Goal: Task Accomplishment & Management: Complete application form

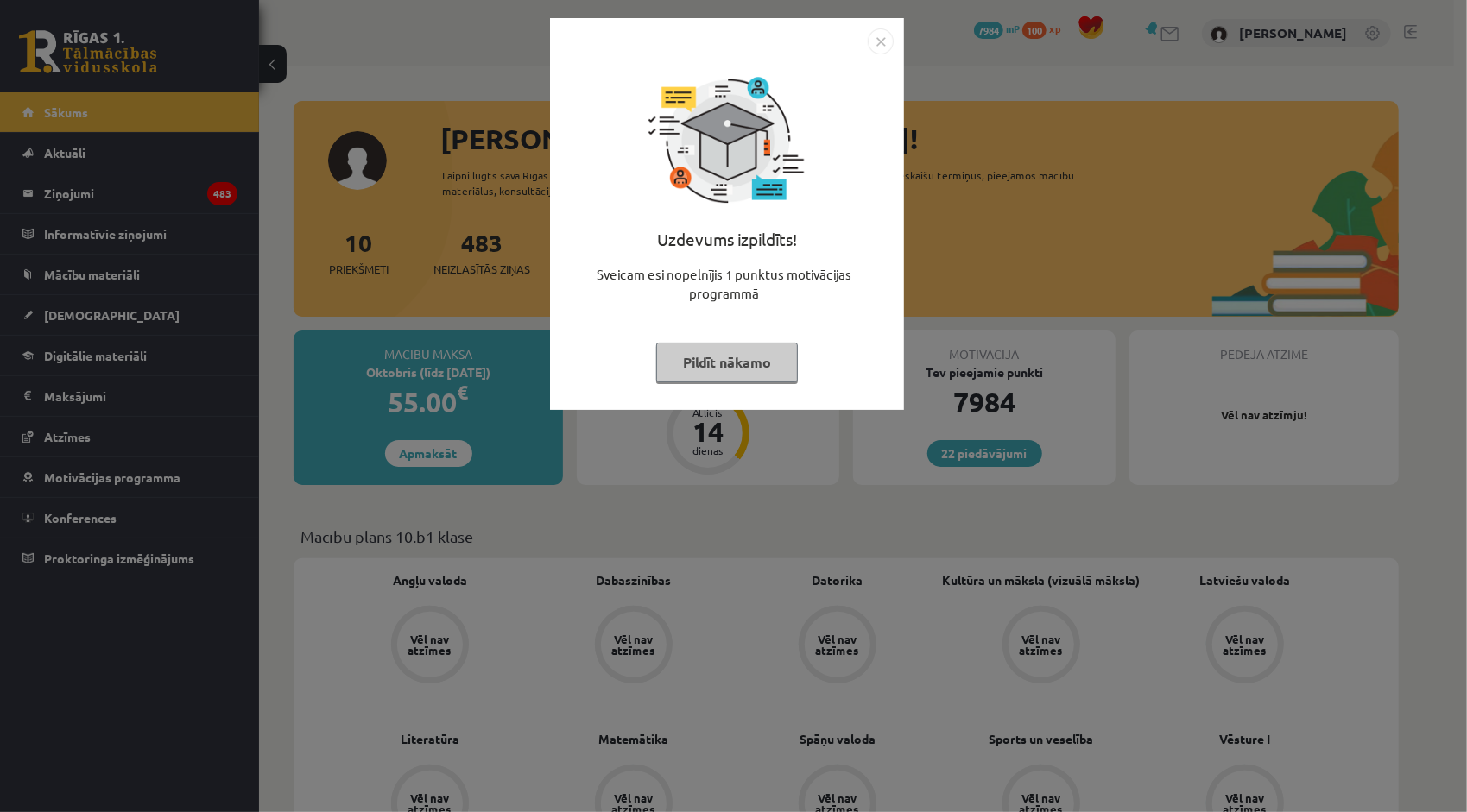
click at [883, 43] on img "Close" at bounding box center [881, 42] width 26 height 26
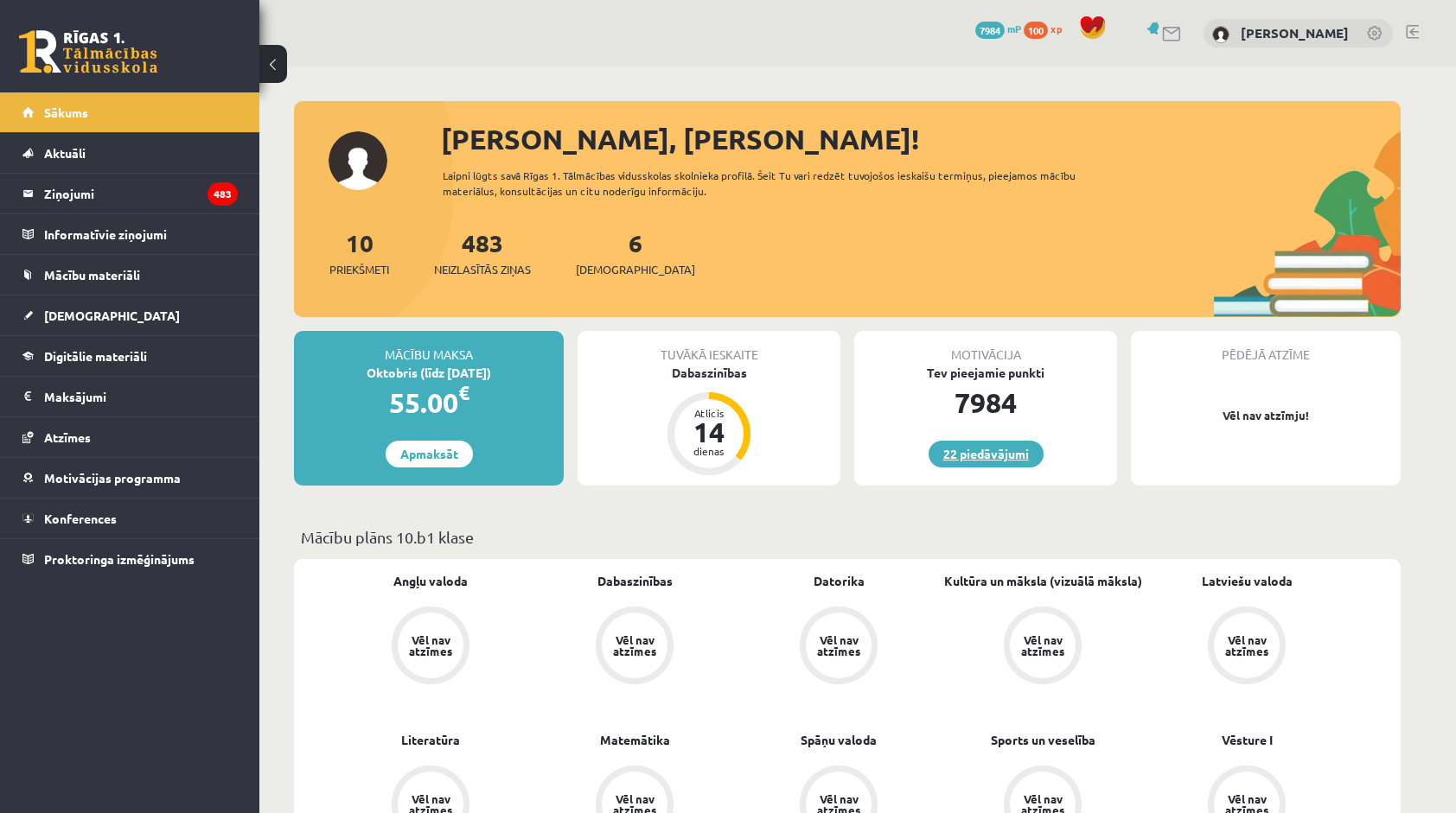
click at [987, 447] on link "22 piedāvājumi" at bounding box center [986, 453] width 115 height 27
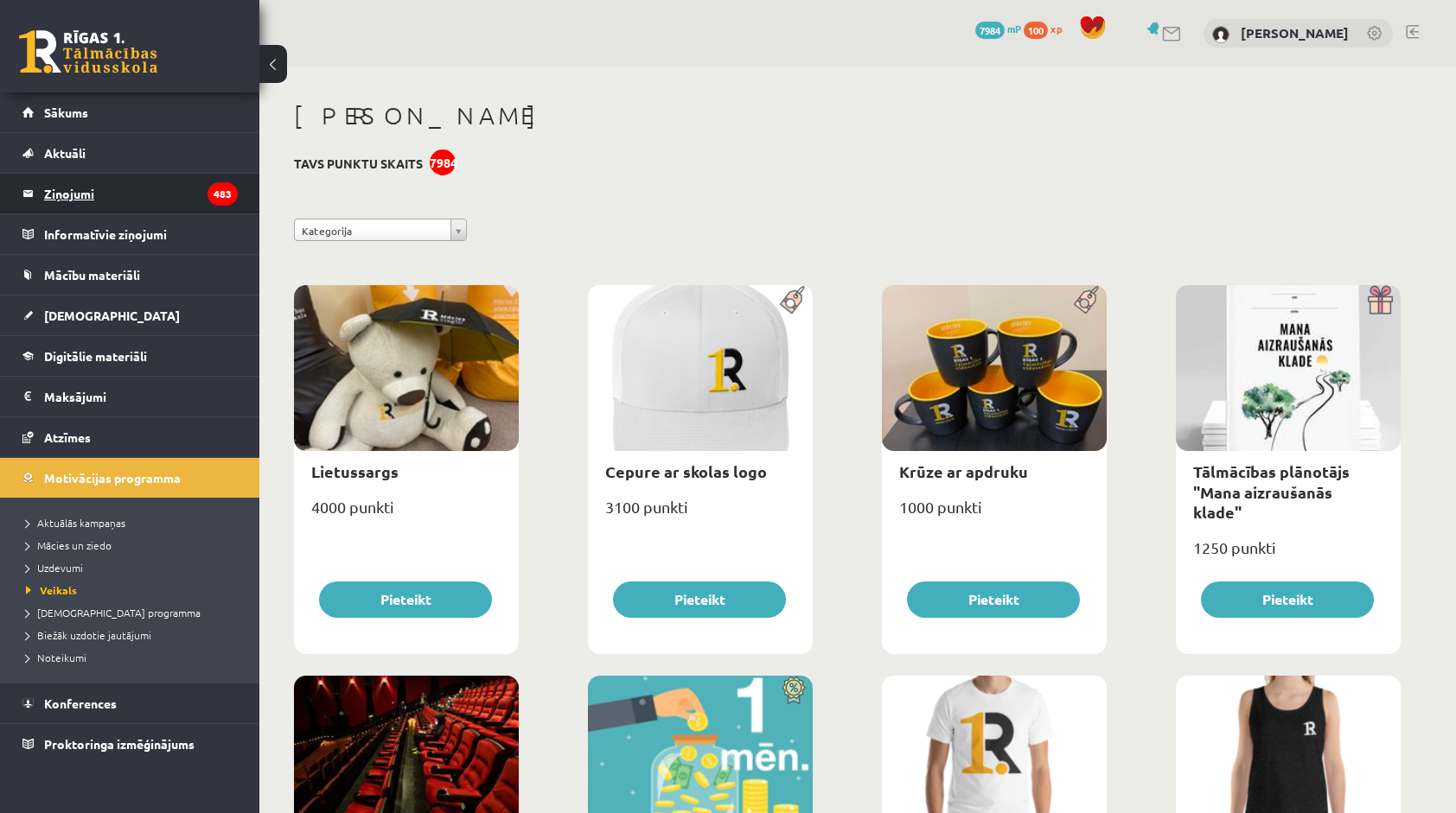
click at [52, 187] on legend "Ziņojumi 483" at bounding box center [140, 193] width 193 height 40
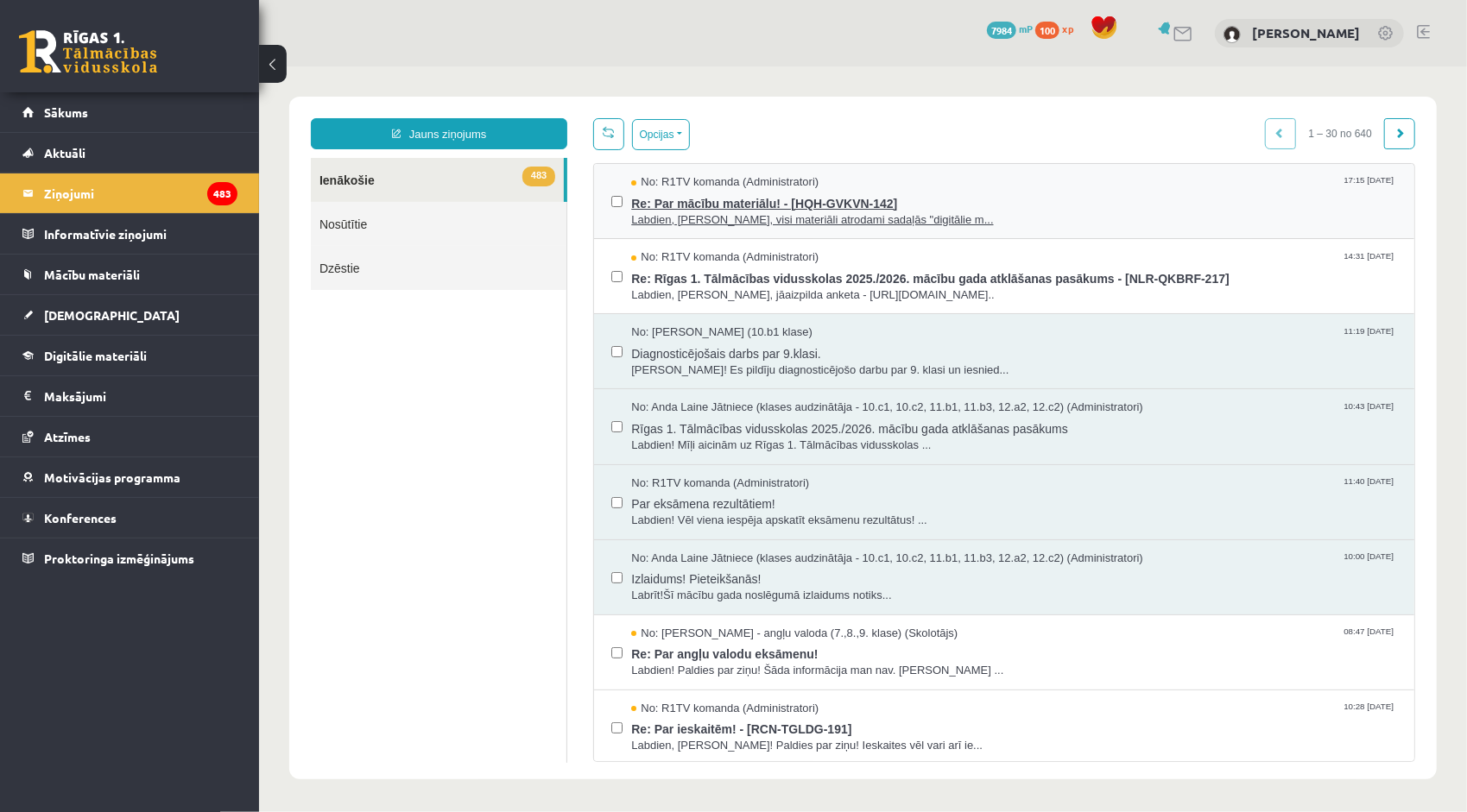
click at [857, 208] on span "Re: Par mācību materiālu! - [HQH-GVKVN-142]" at bounding box center [1012, 201] width 766 height 22
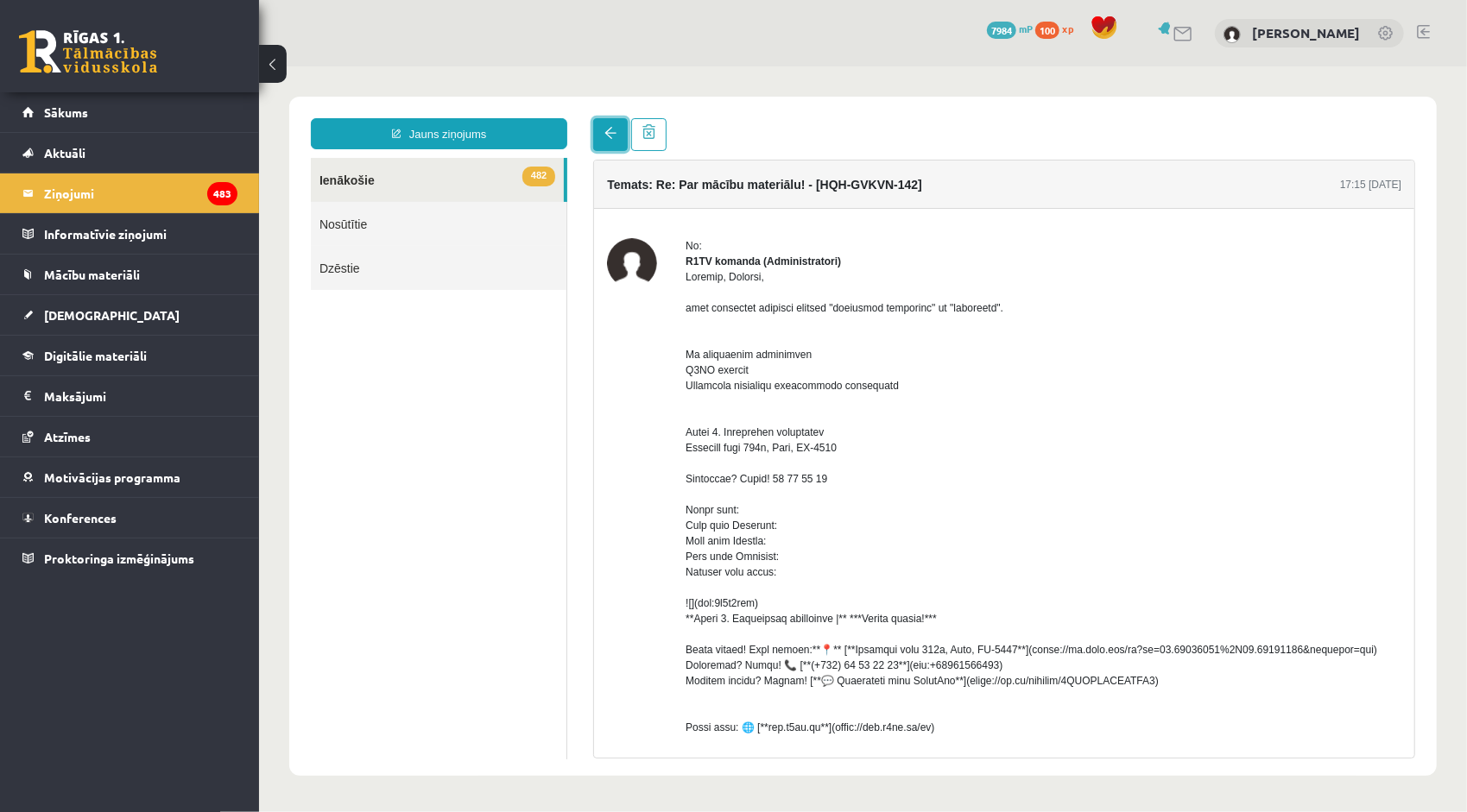
click at [607, 130] on span at bounding box center [609, 132] width 12 height 12
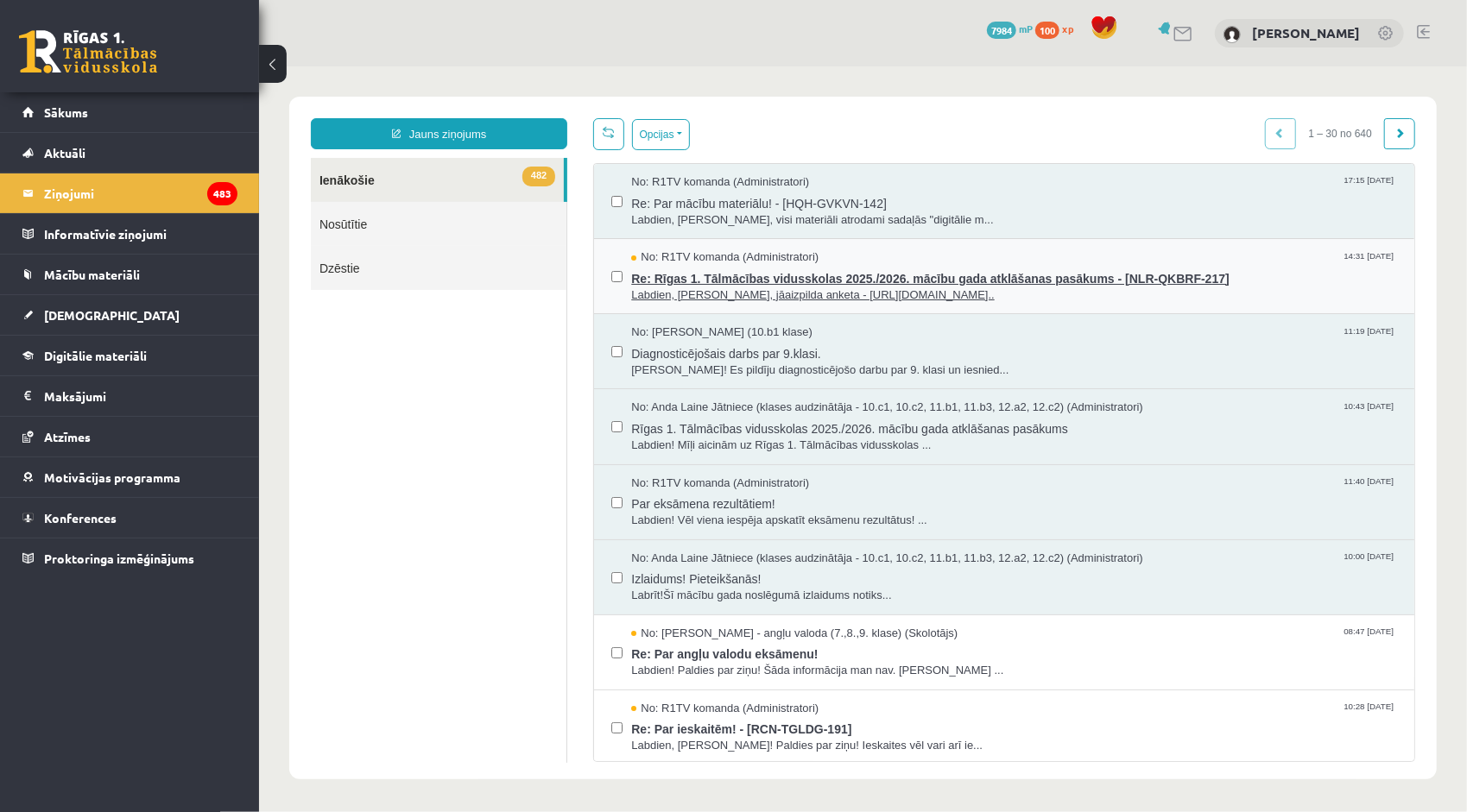
click at [631, 260] on span "No: R1TV komanda (Administratori)" at bounding box center [723, 256] width 187 height 17
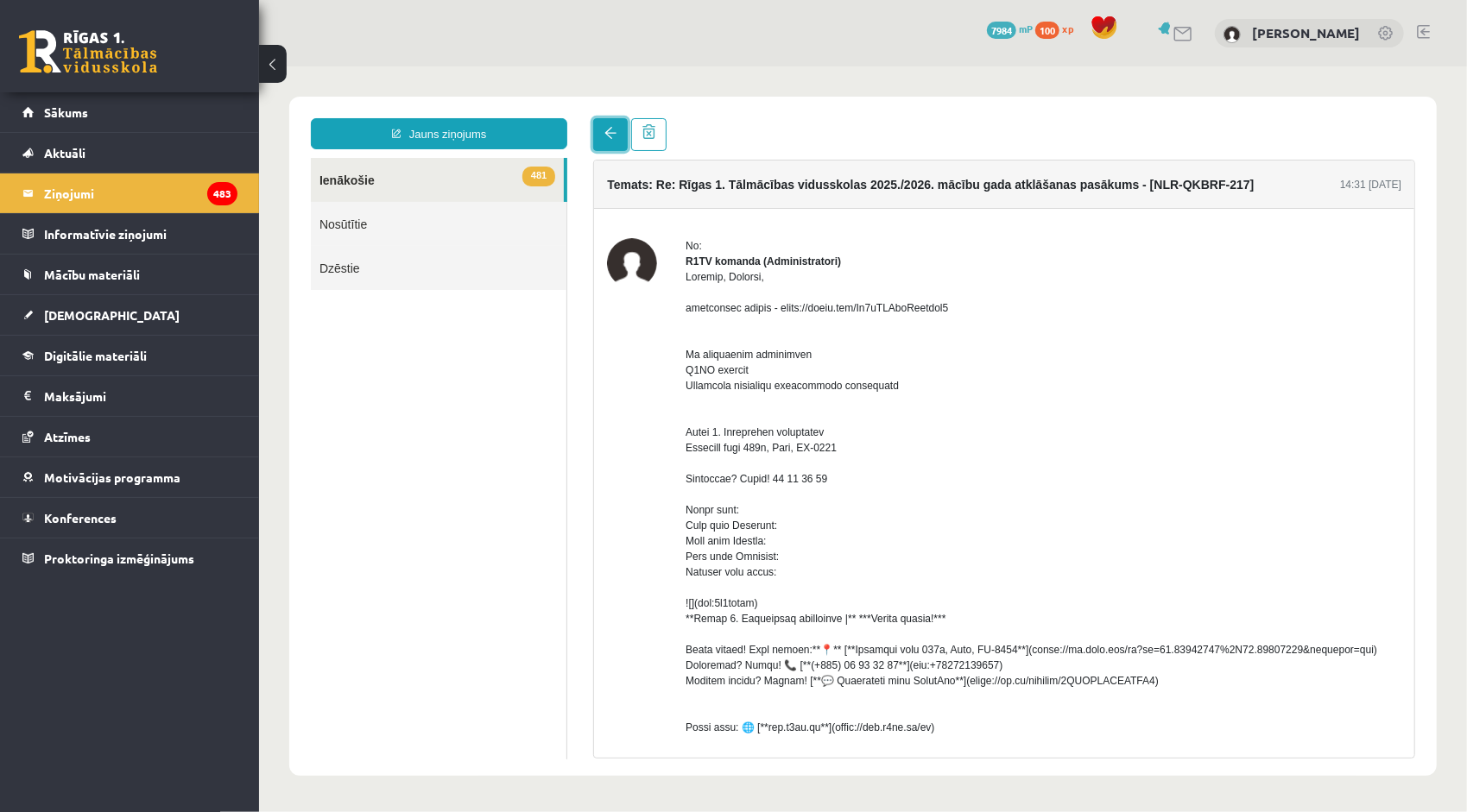
click at [595, 129] on link at bounding box center [609, 134] width 35 height 33
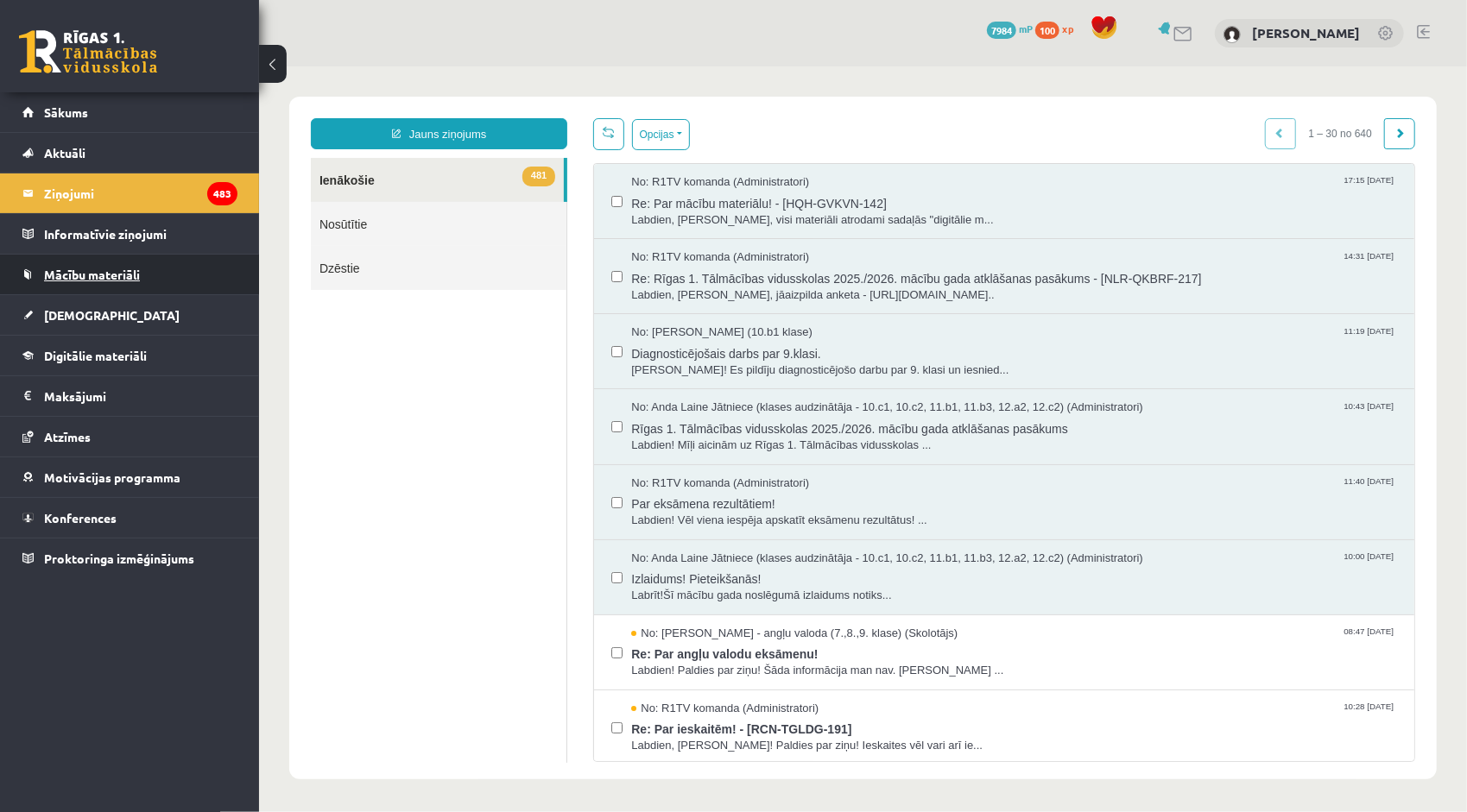
click at [186, 282] on link "Mācību materiāli" at bounding box center [130, 274] width 215 height 40
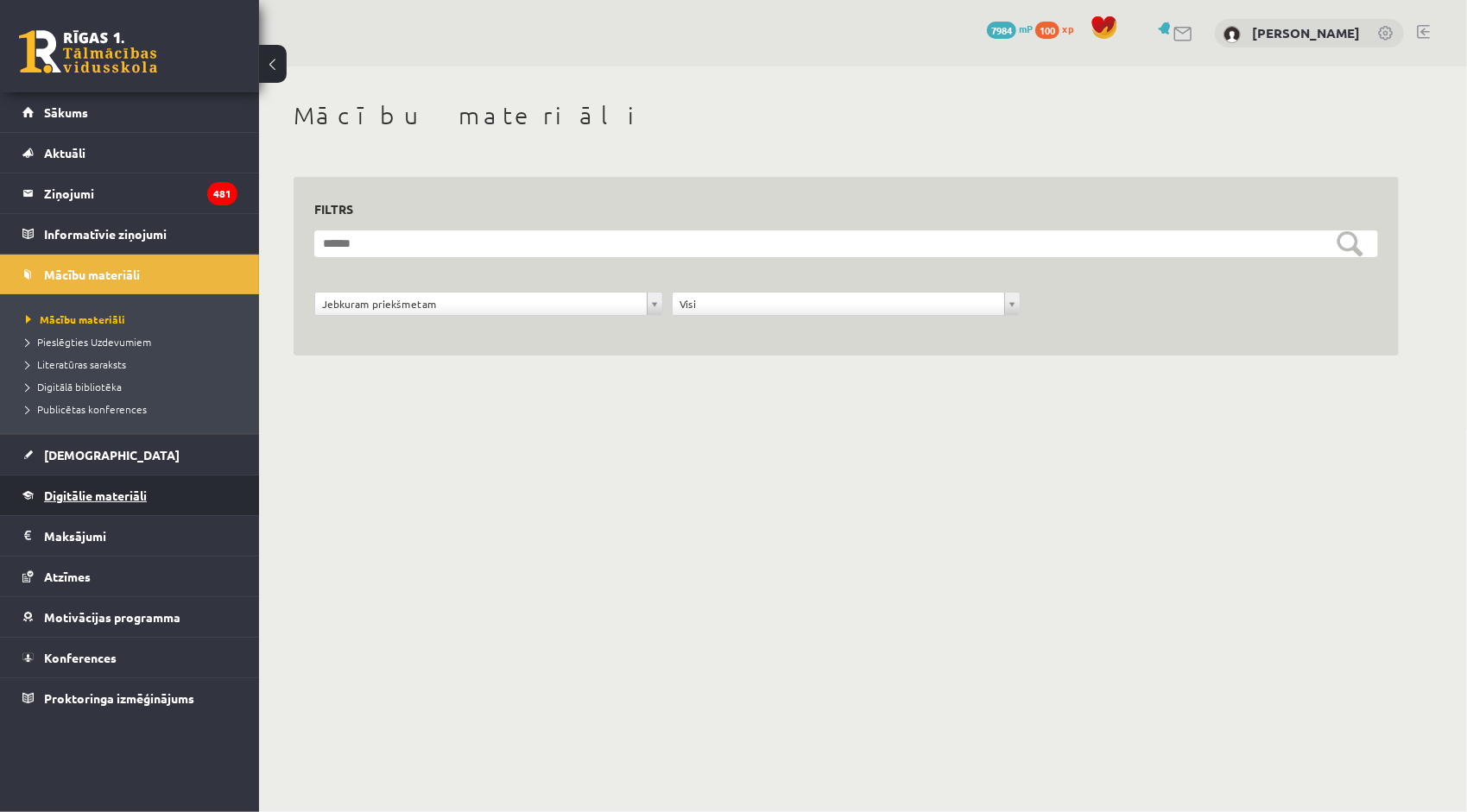
click at [158, 504] on link "Digitālie materiāli" at bounding box center [130, 495] width 215 height 40
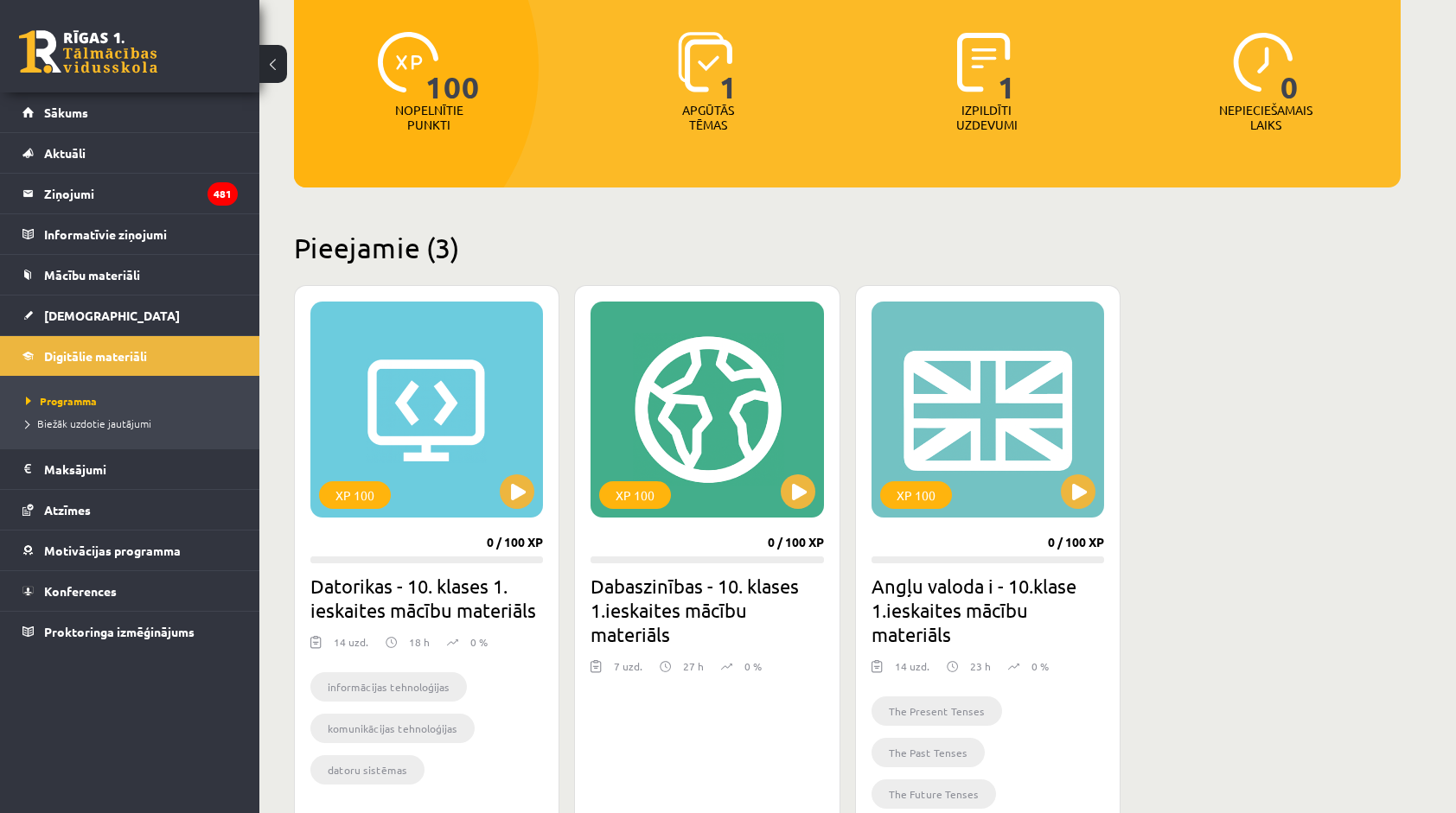
scroll to position [198, 0]
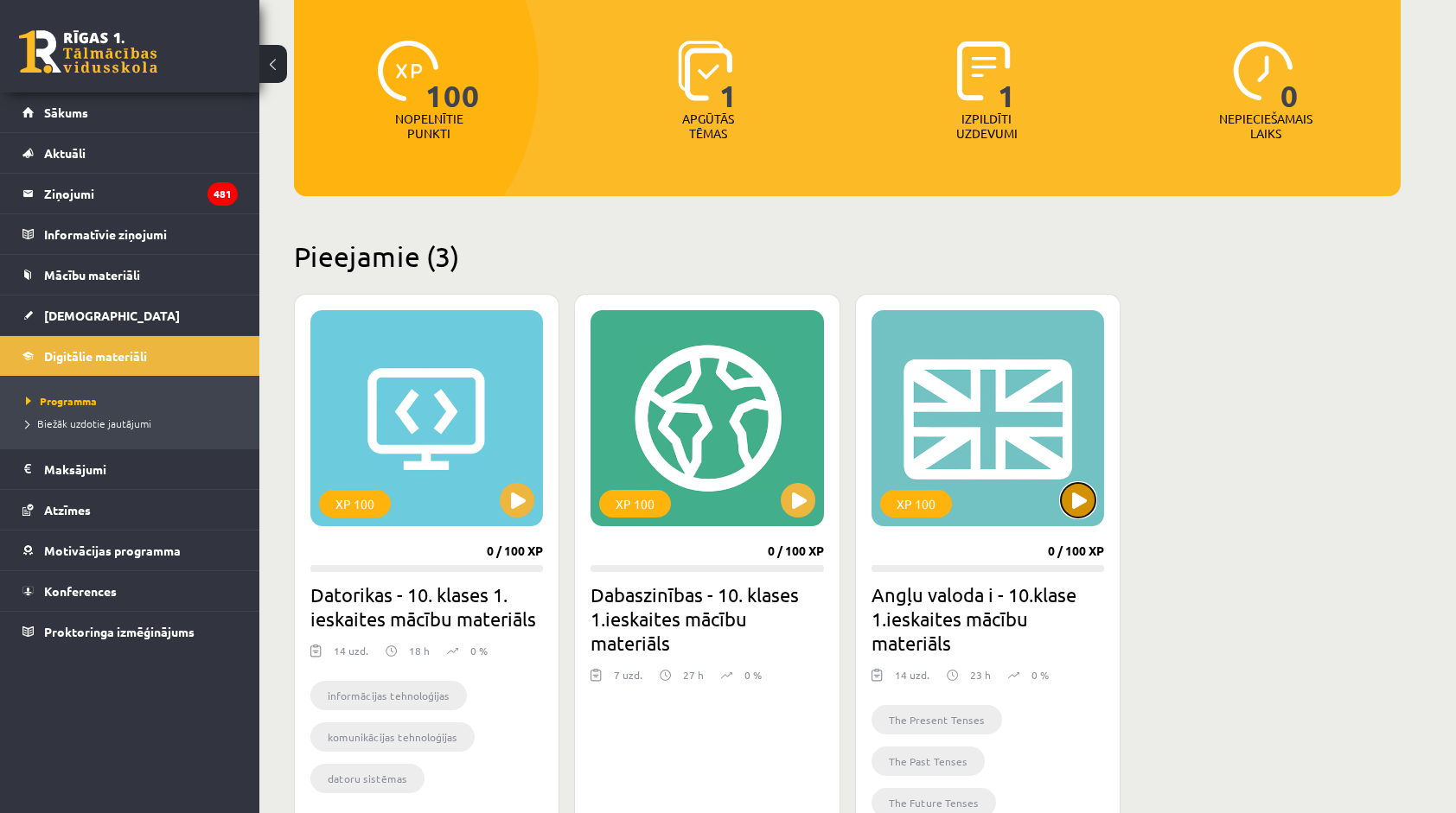
click at [1073, 506] on button at bounding box center [1077, 500] width 35 height 35
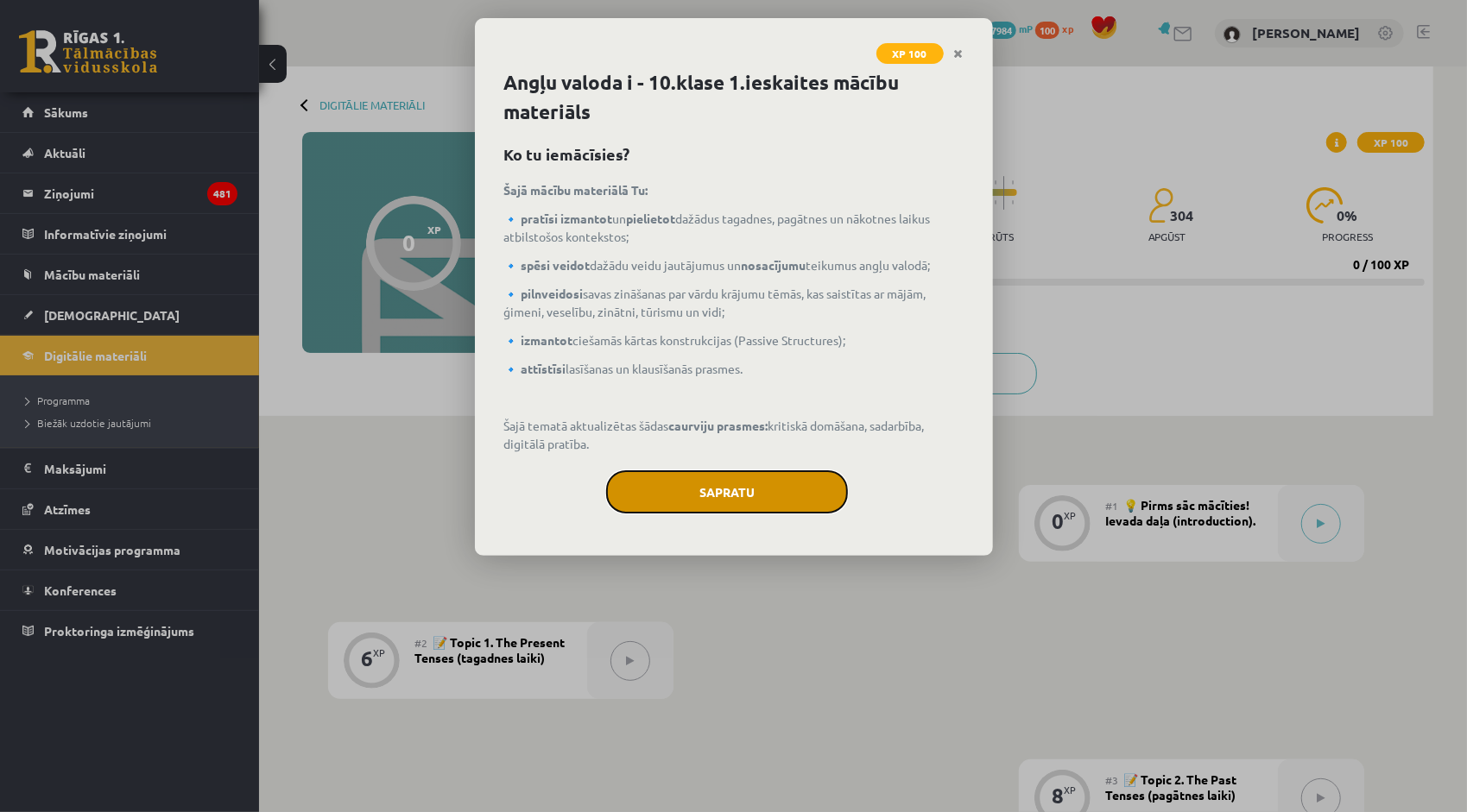
click at [741, 500] on button "Sapratu" at bounding box center [727, 492] width 242 height 44
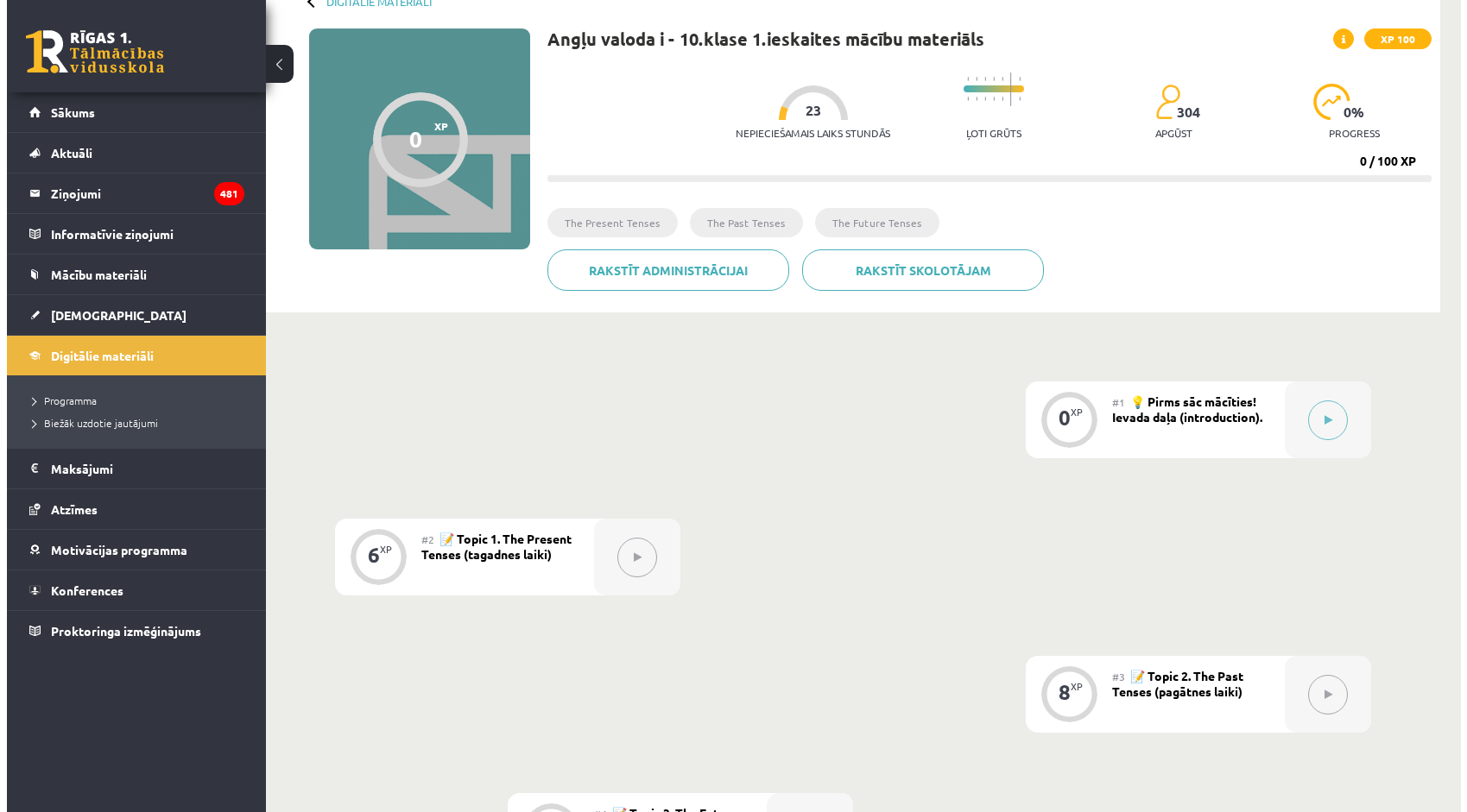
scroll to position [172, 0]
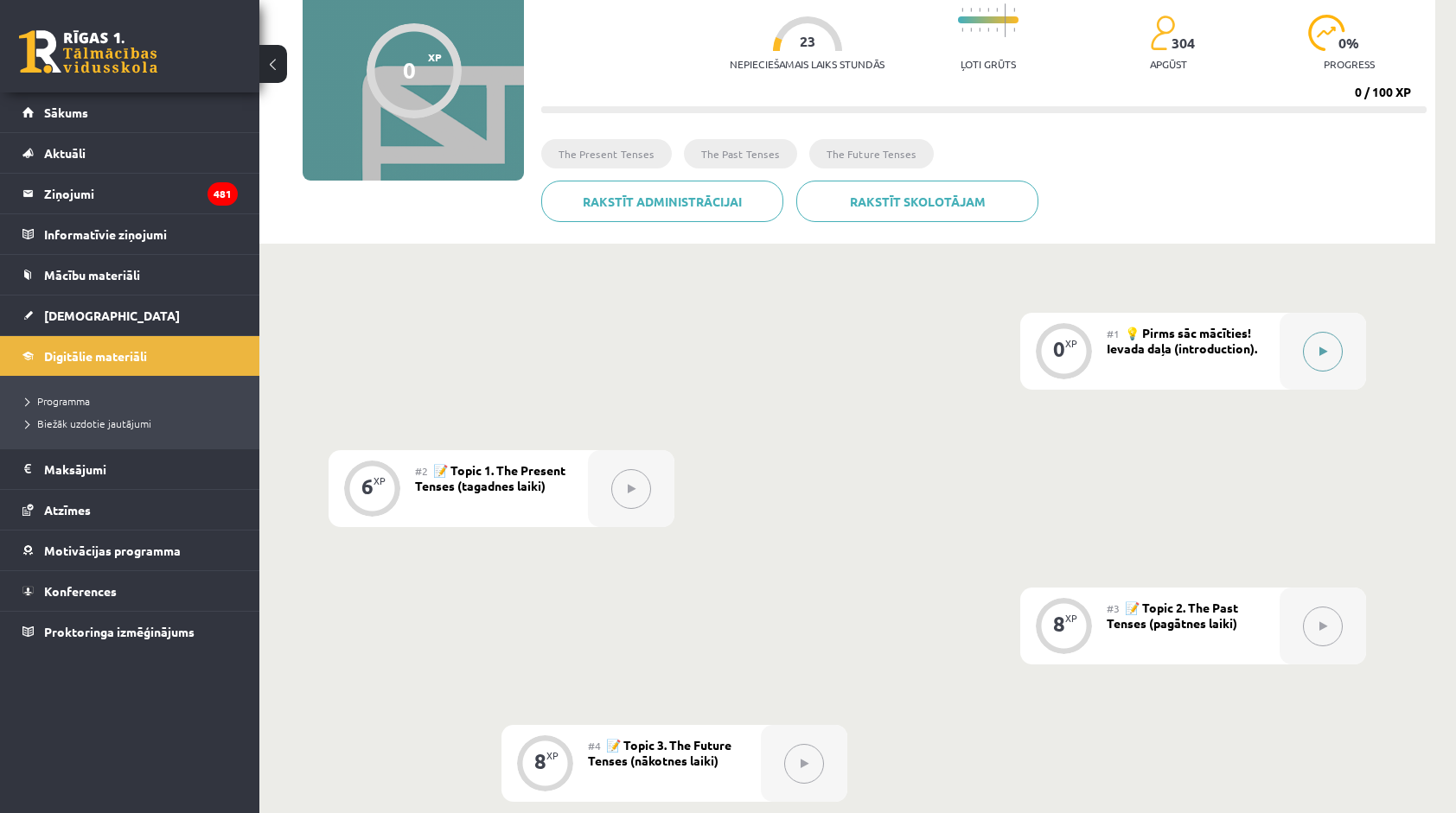
click at [1320, 337] on button at bounding box center [1322, 352] width 40 height 40
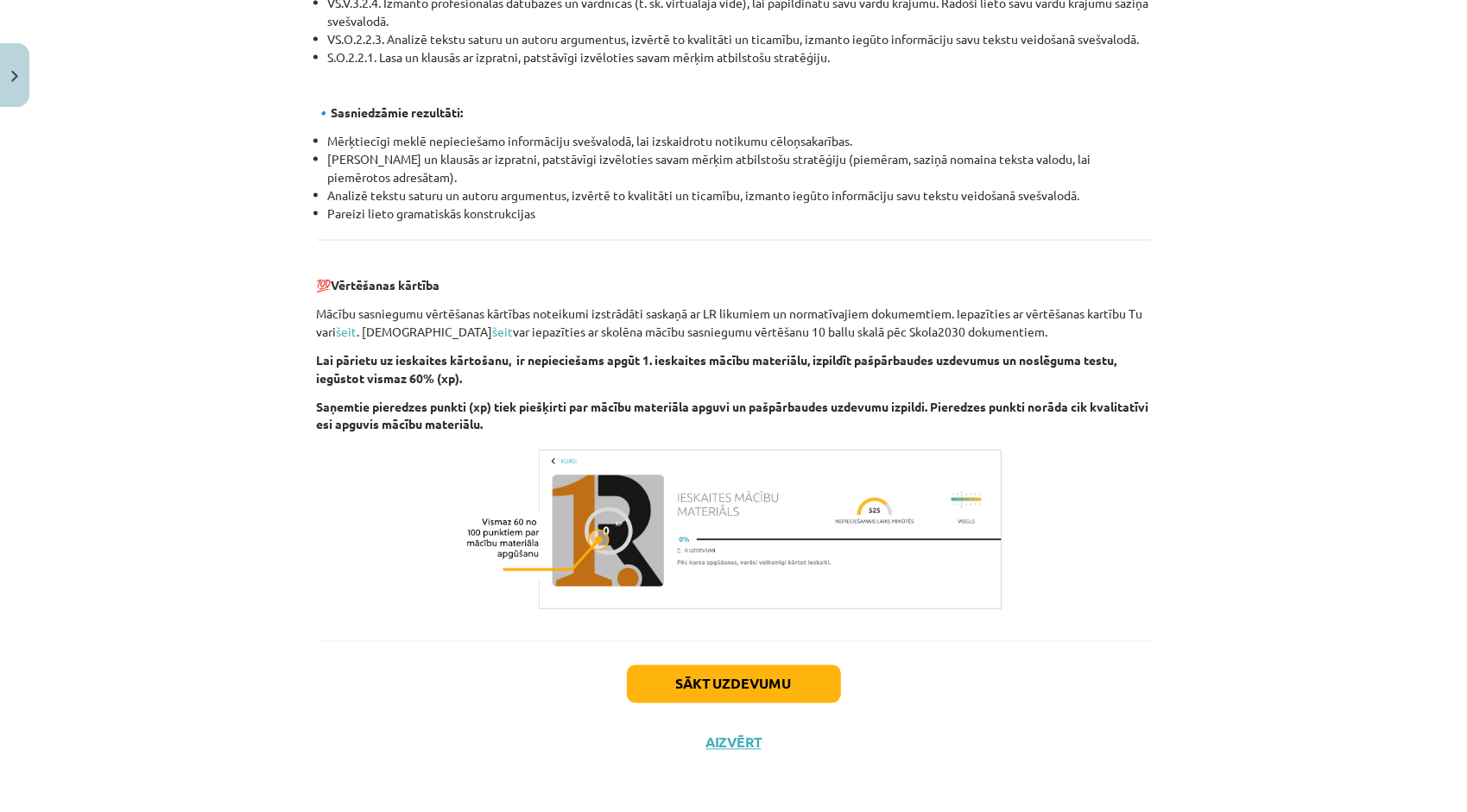
scroll to position [1781, 0]
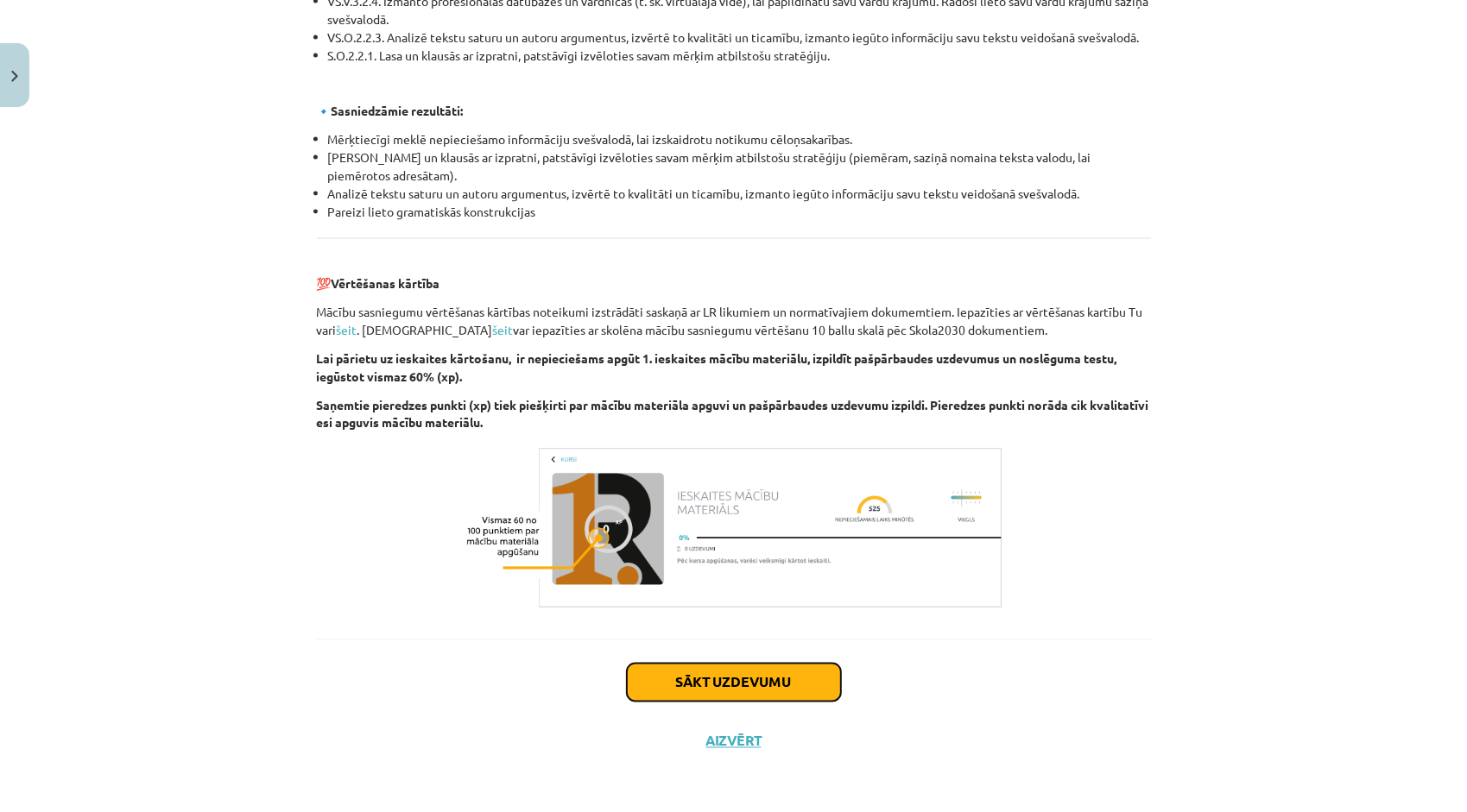
click at [649, 688] on button "Sākt uzdevumu" at bounding box center [734, 682] width 214 height 38
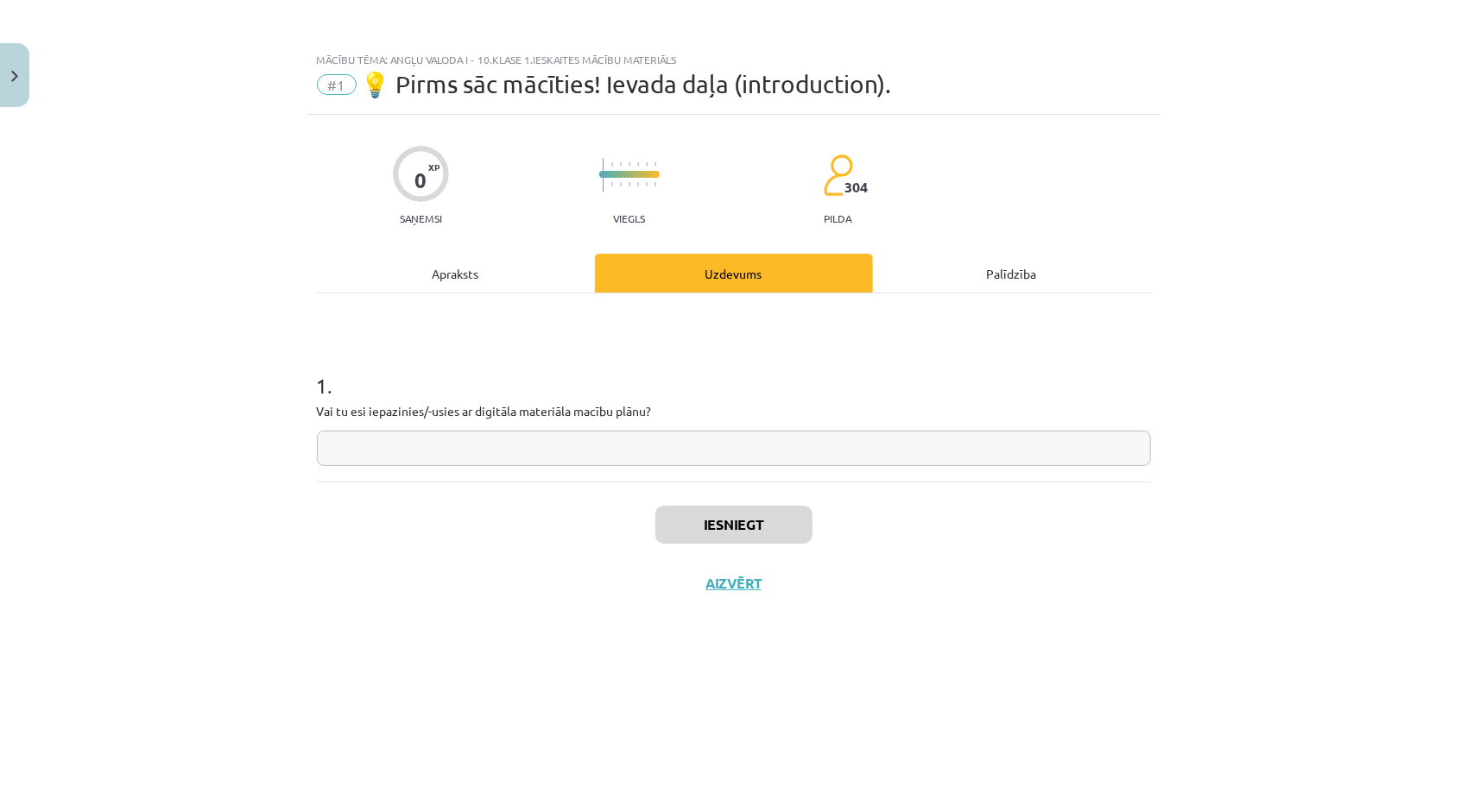
click at [520, 453] on input "text" at bounding box center [734, 449] width 834 height 36
type input "**"
click at [681, 514] on button "Iesniegt" at bounding box center [733, 525] width 157 height 38
click at [770, 599] on button "Nākamā nodarbība" at bounding box center [733, 594] width 169 height 40
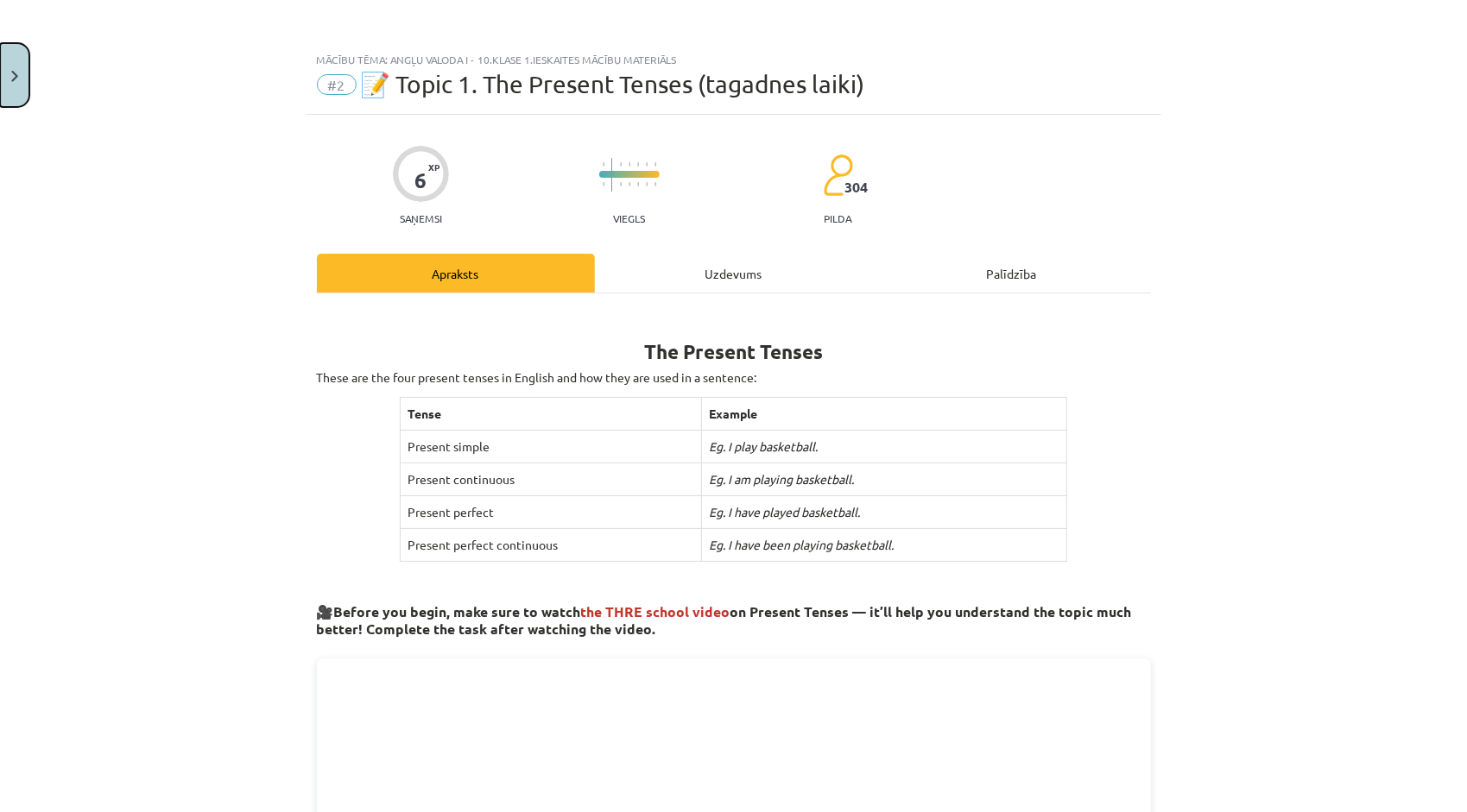
click at [14, 88] on button "Close" at bounding box center [15, 75] width 30 height 63
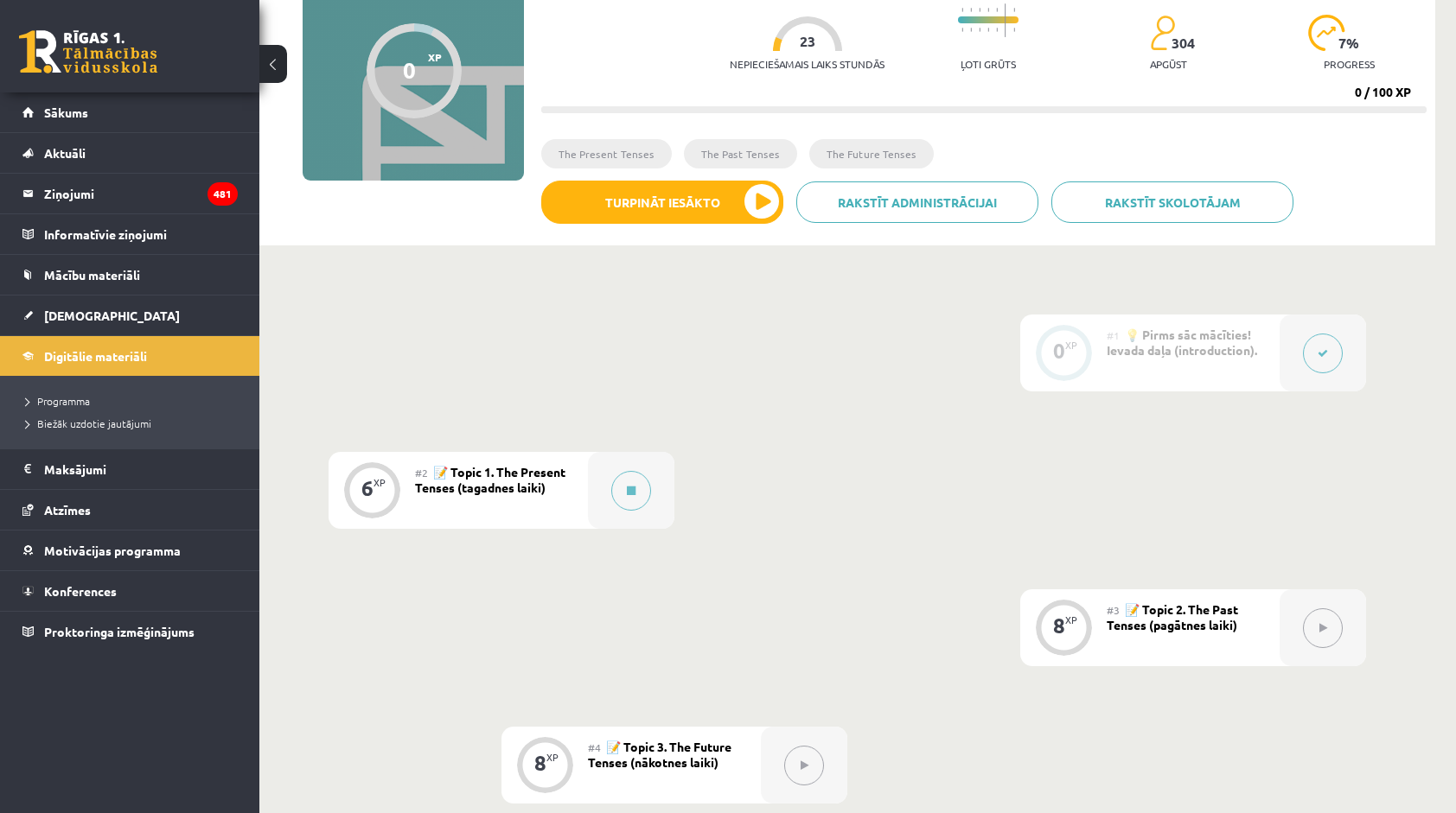
click at [1287, 345] on div at bounding box center [1322, 353] width 86 height 77
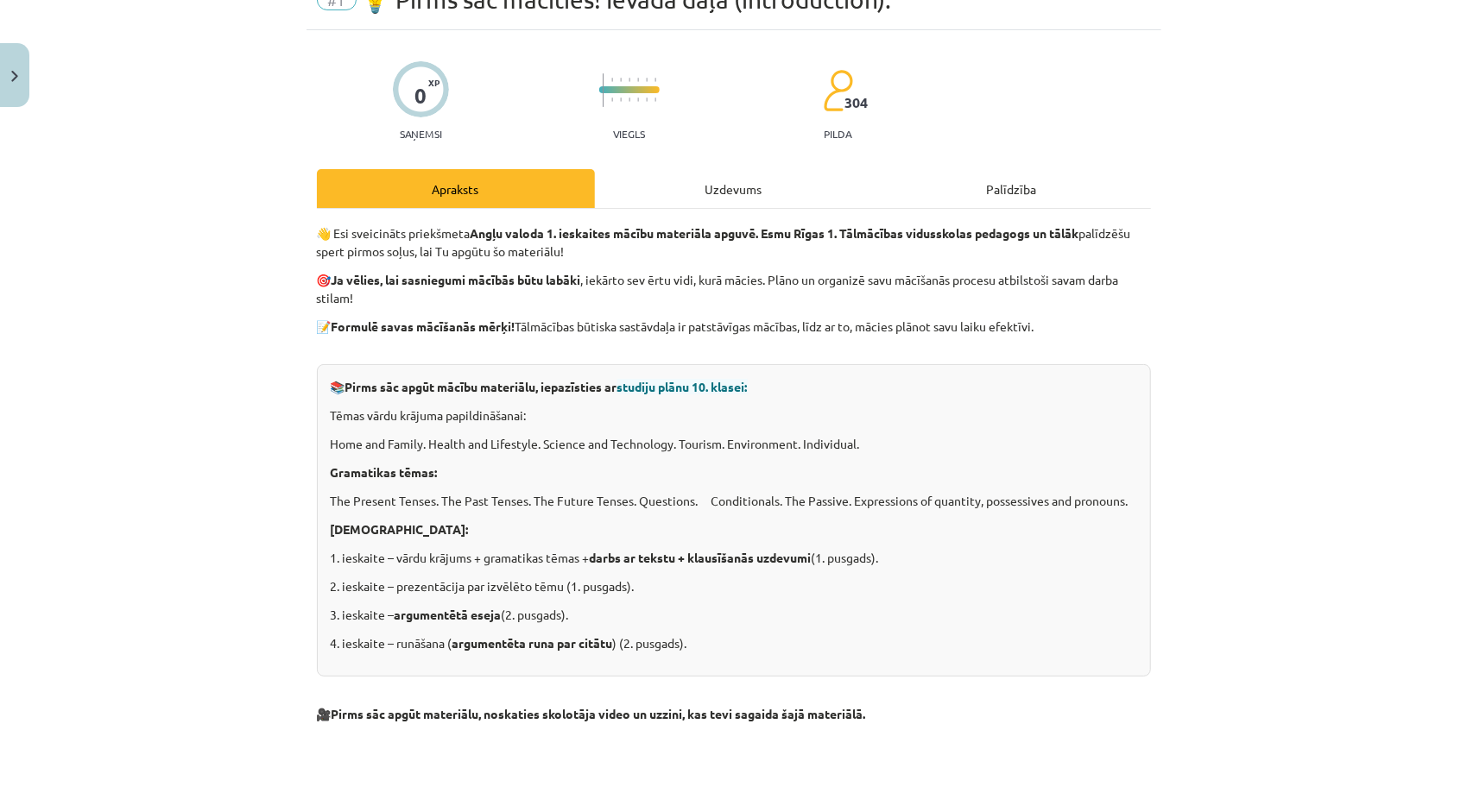
scroll to position [86, 0]
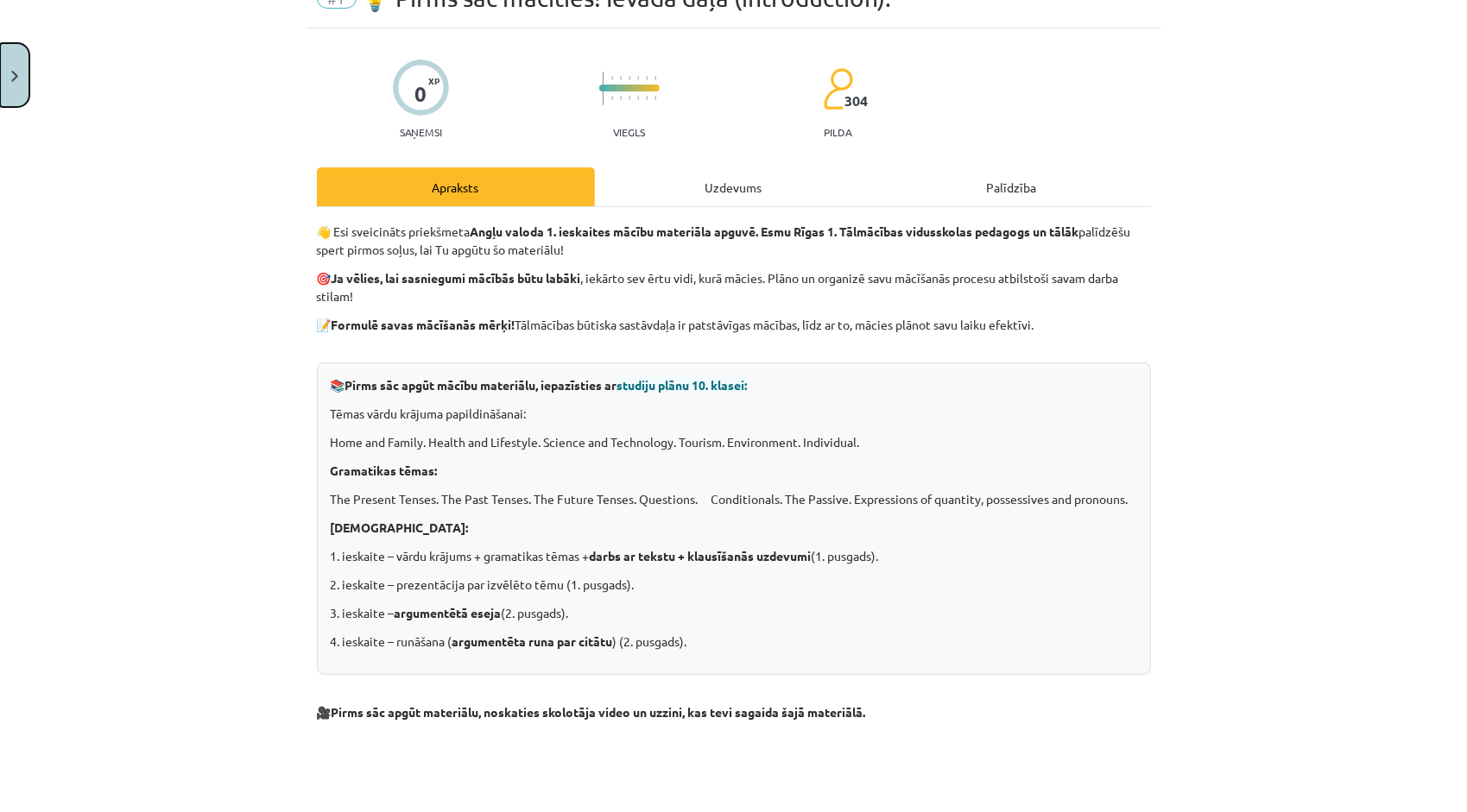
click at [7, 90] on button "Close" at bounding box center [15, 75] width 30 height 63
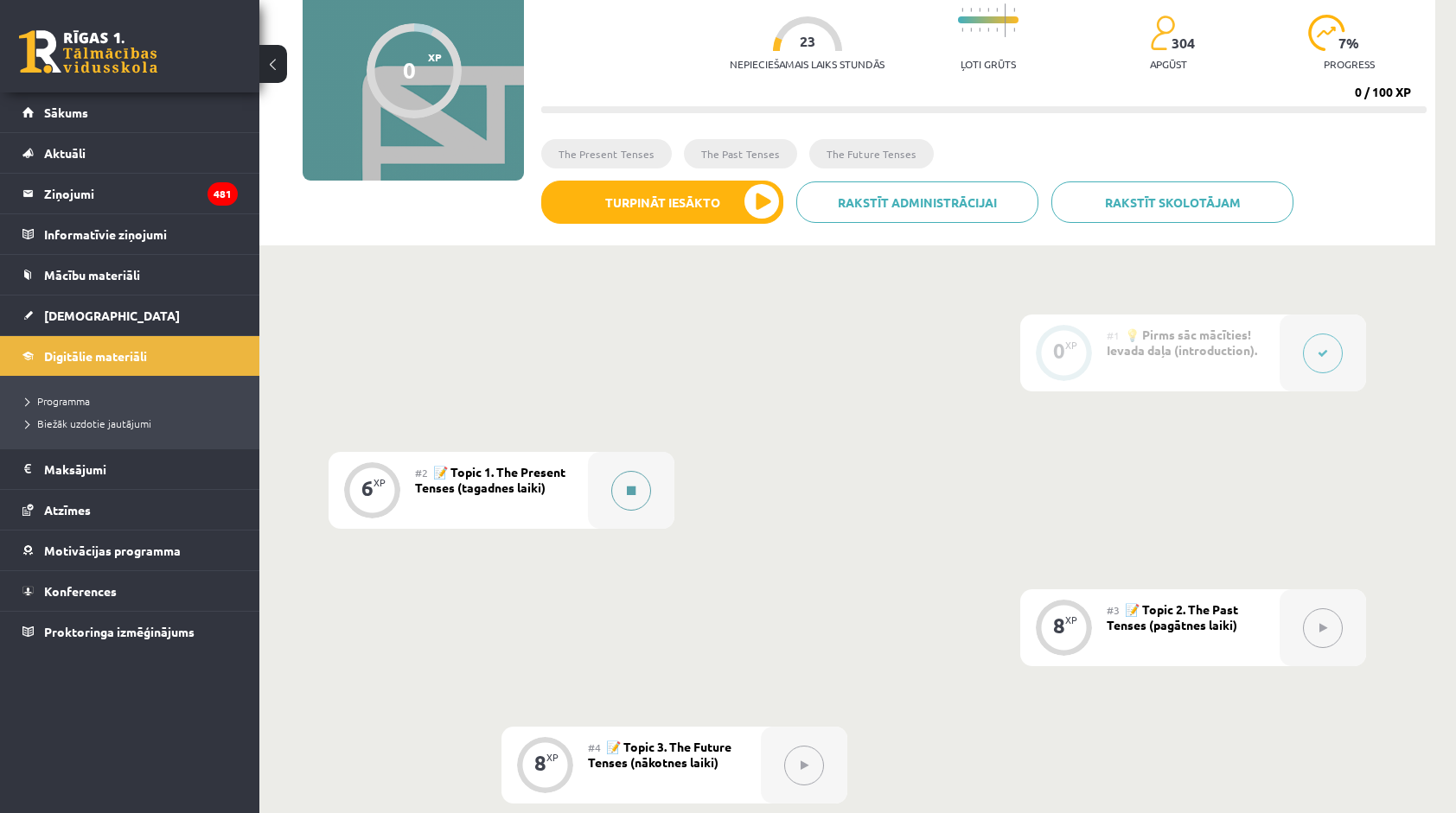
click at [621, 499] on button at bounding box center [631, 491] width 40 height 40
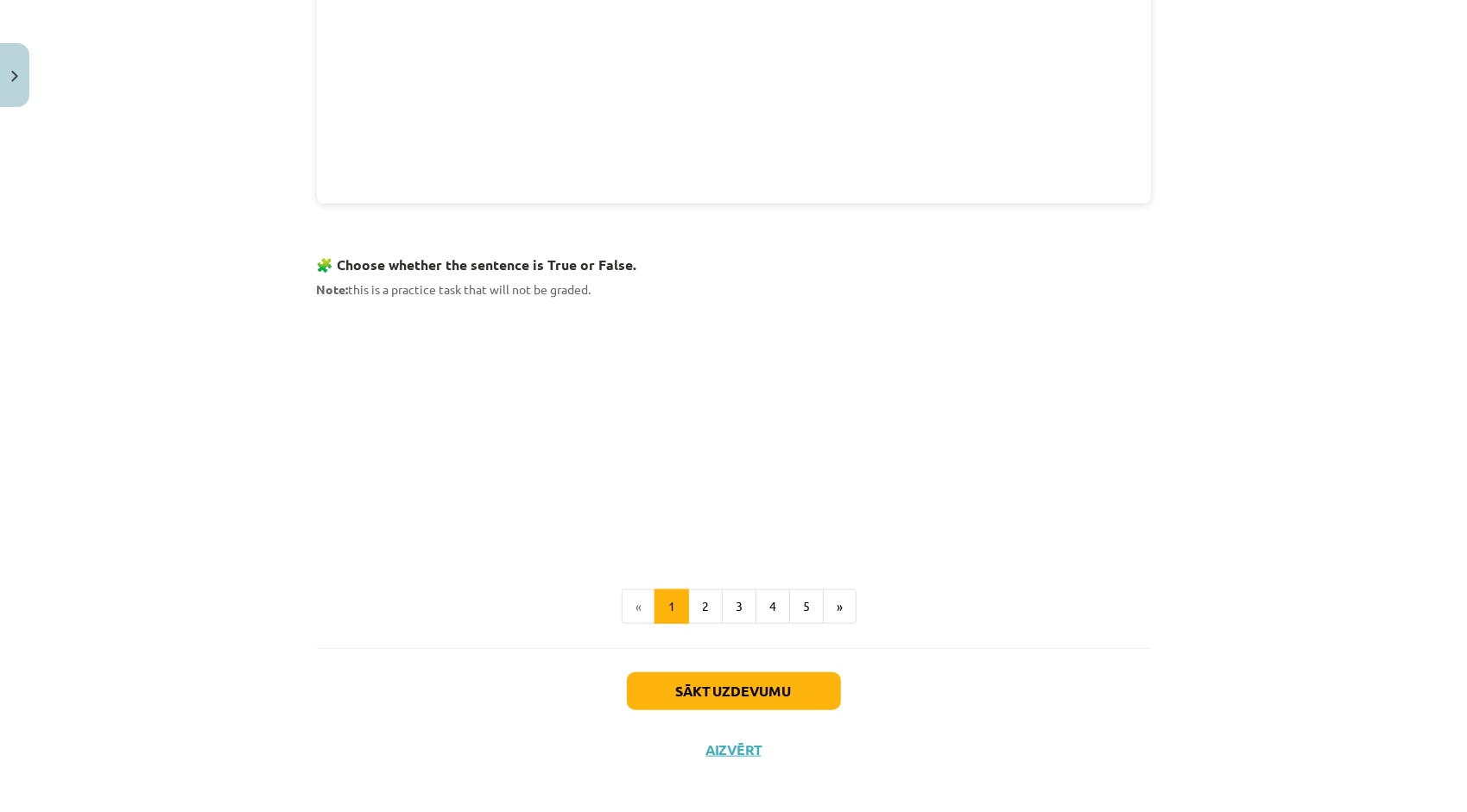
scroll to position [927, 0]
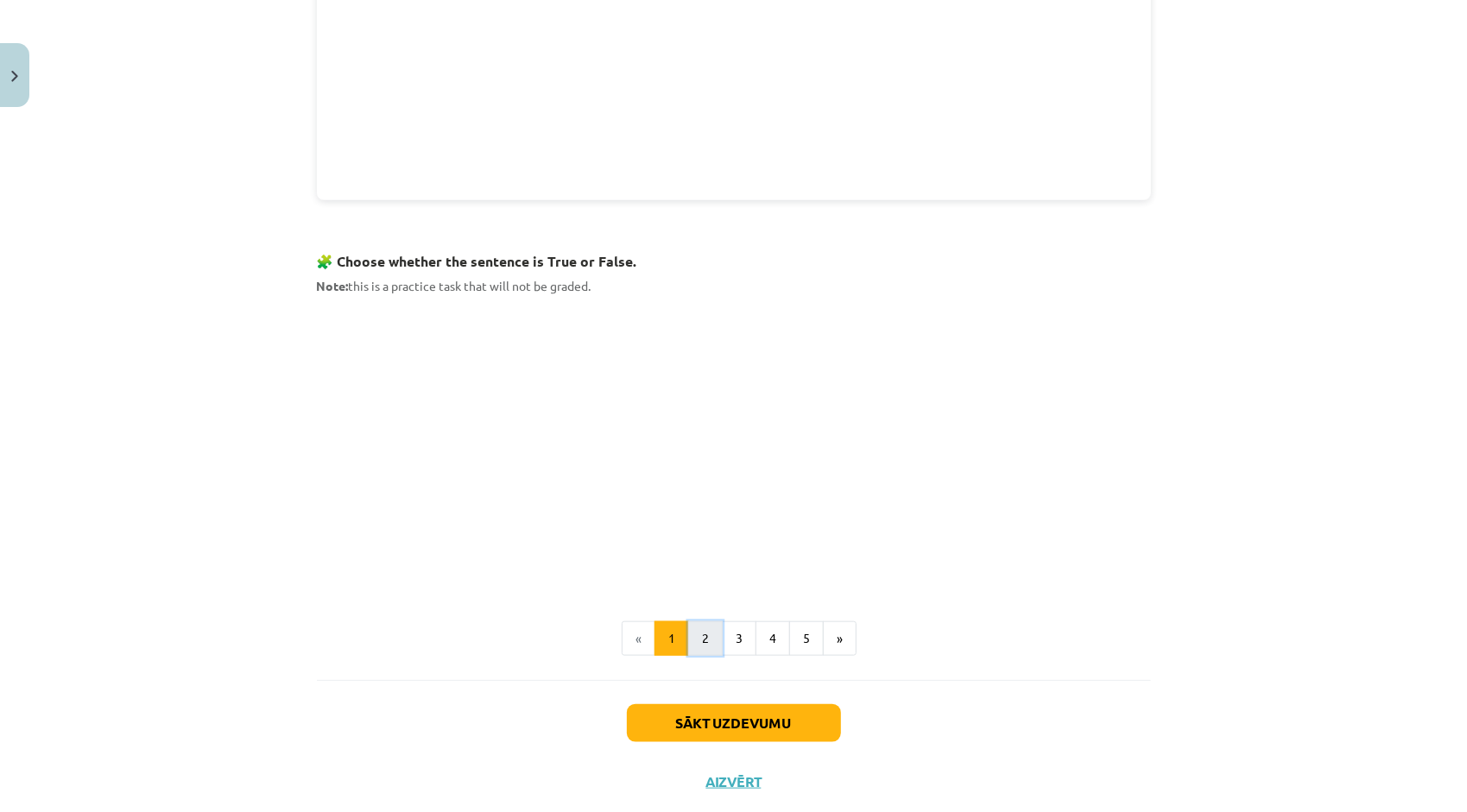
click at [708, 632] on button "2" at bounding box center [705, 639] width 35 height 35
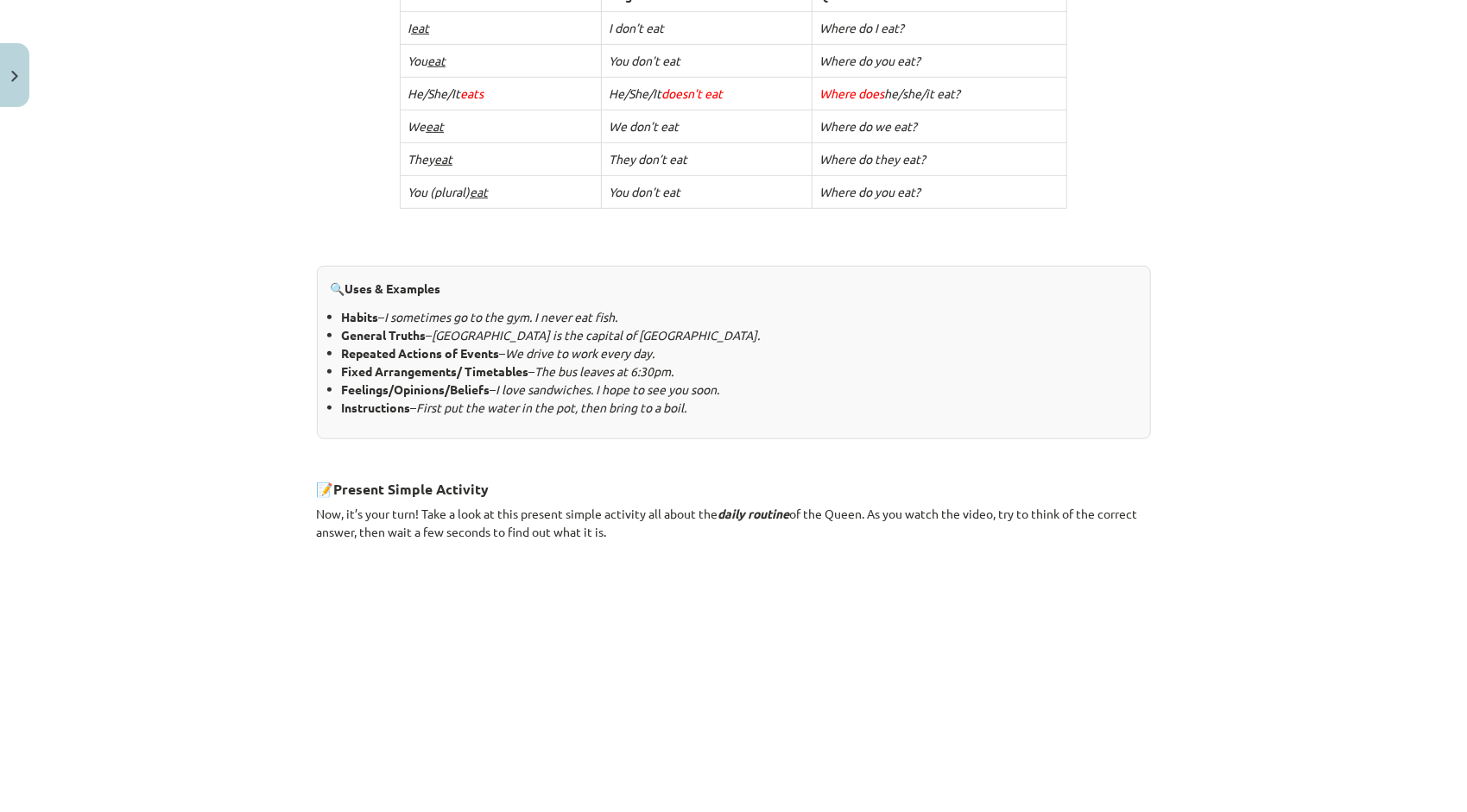
scroll to position [881, 0]
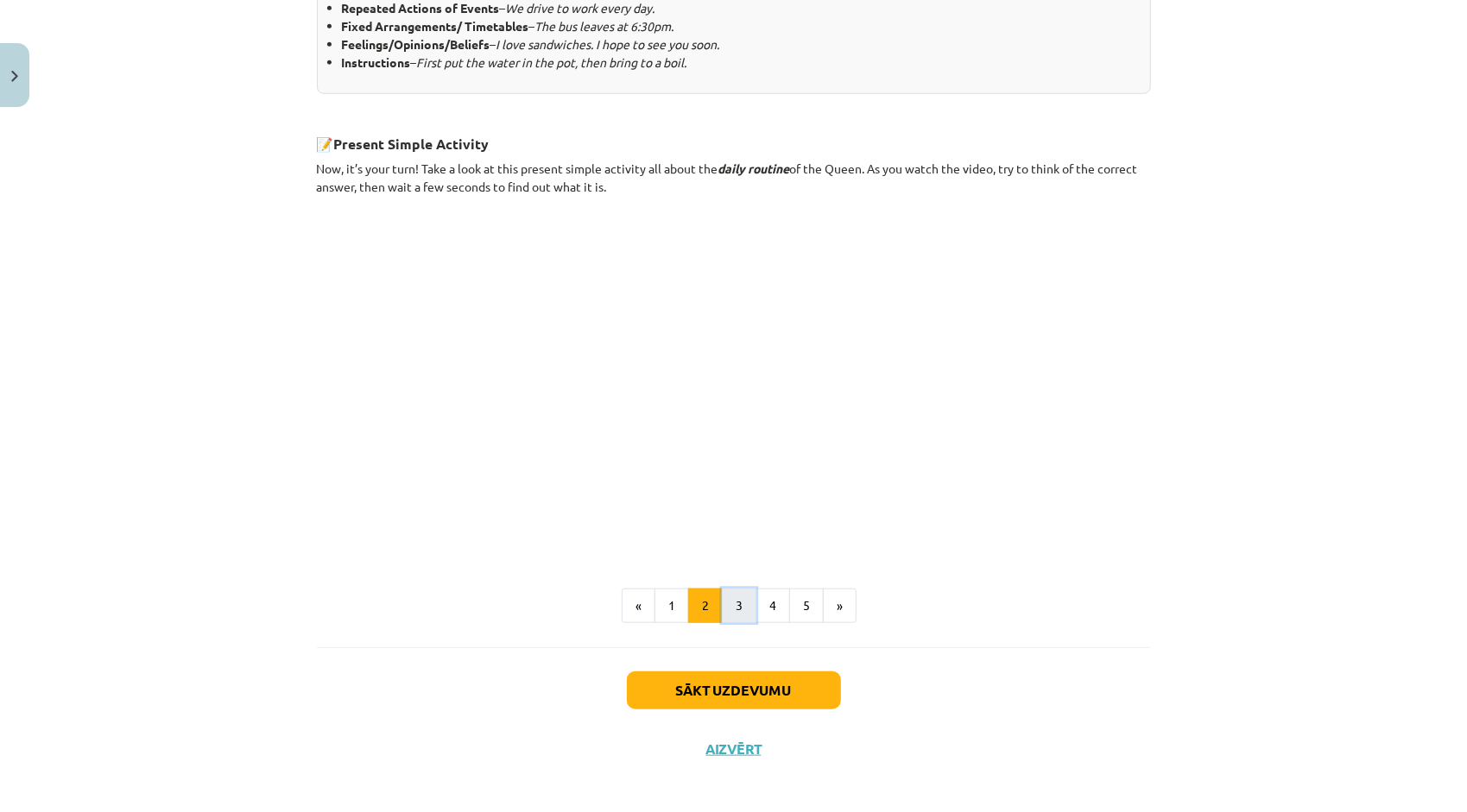
click at [736, 602] on button "3" at bounding box center [739, 605] width 35 height 35
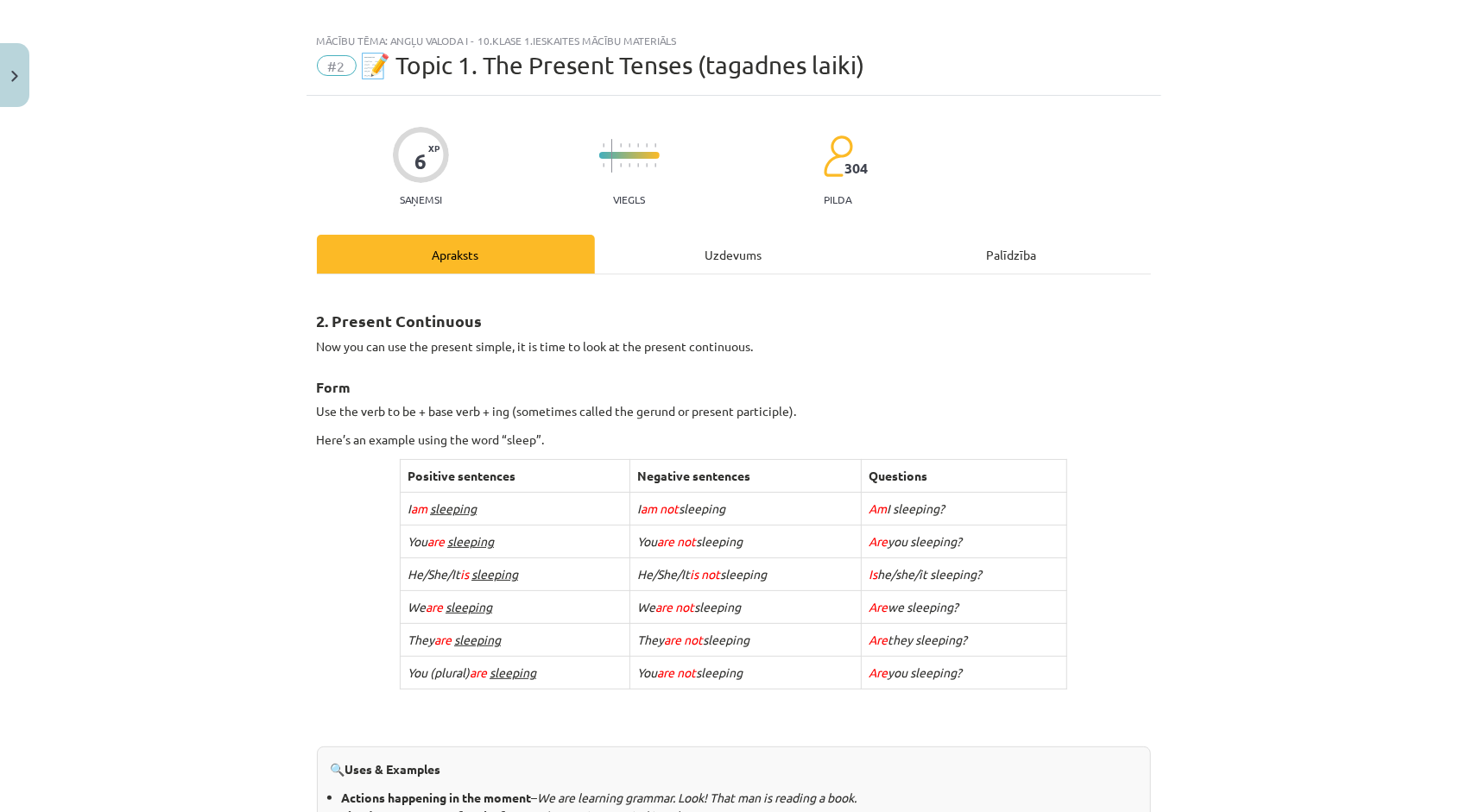
scroll to position [0, 0]
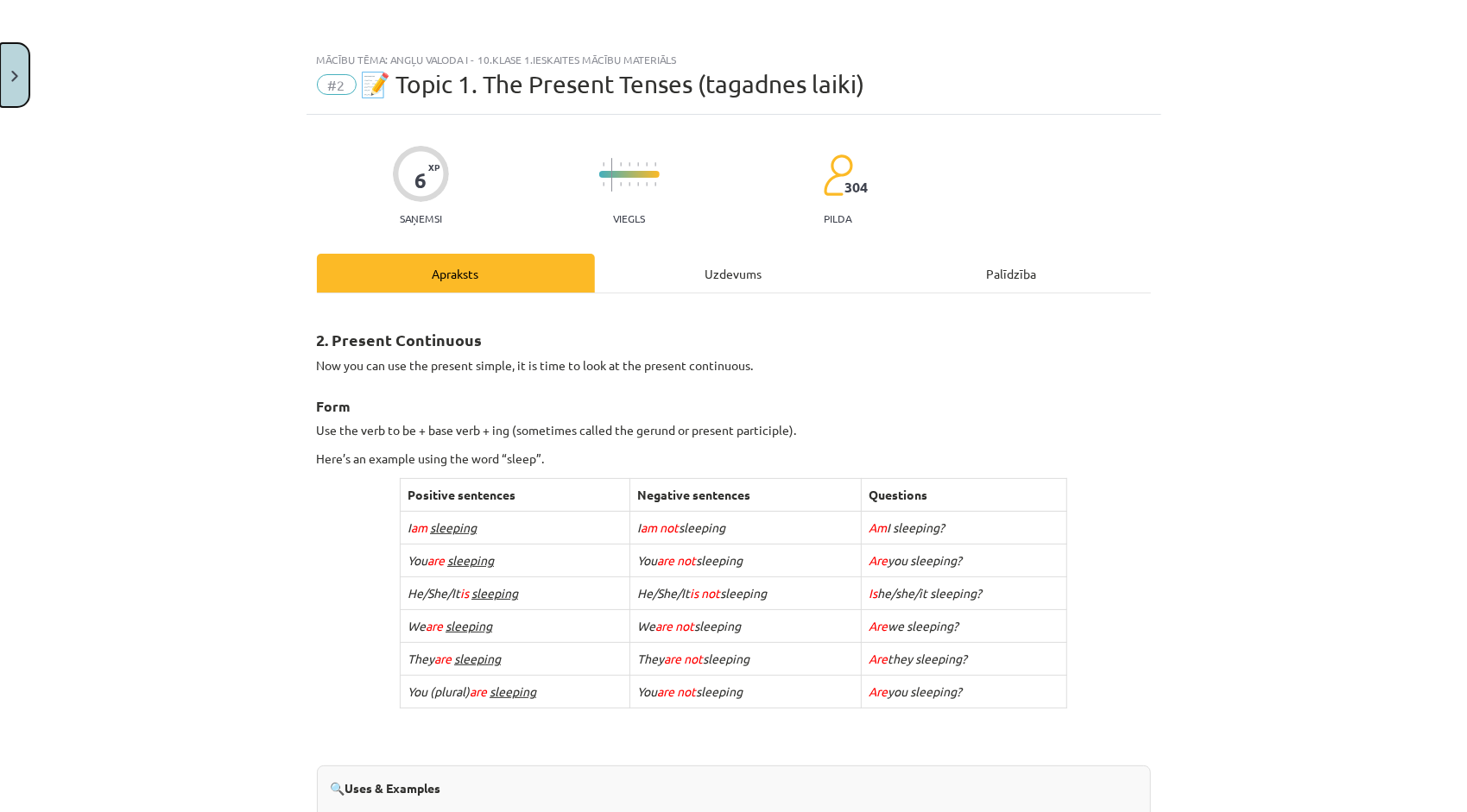
click at [20, 96] on button "Close" at bounding box center [15, 75] width 30 height 63
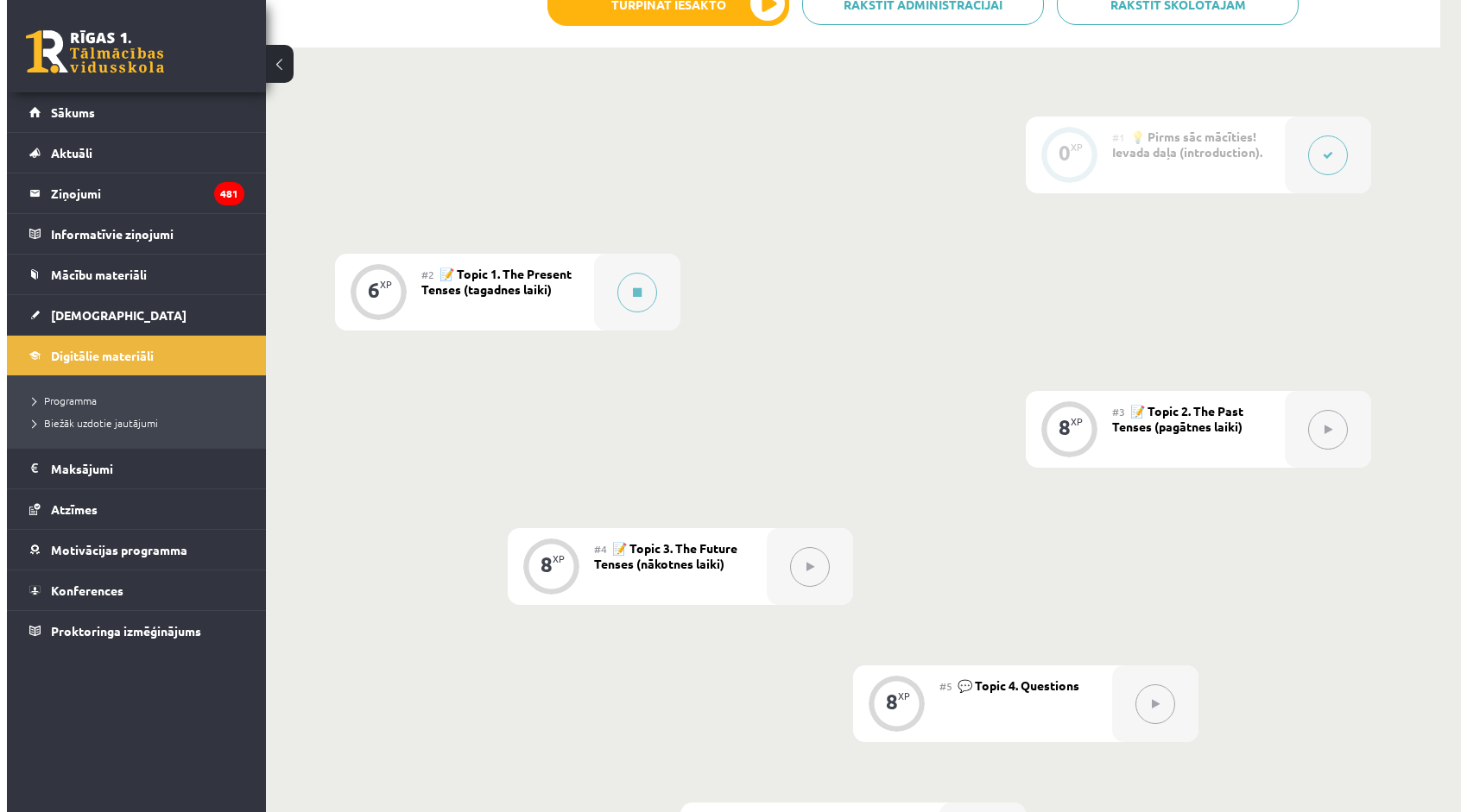
scroll to position [369, 0]
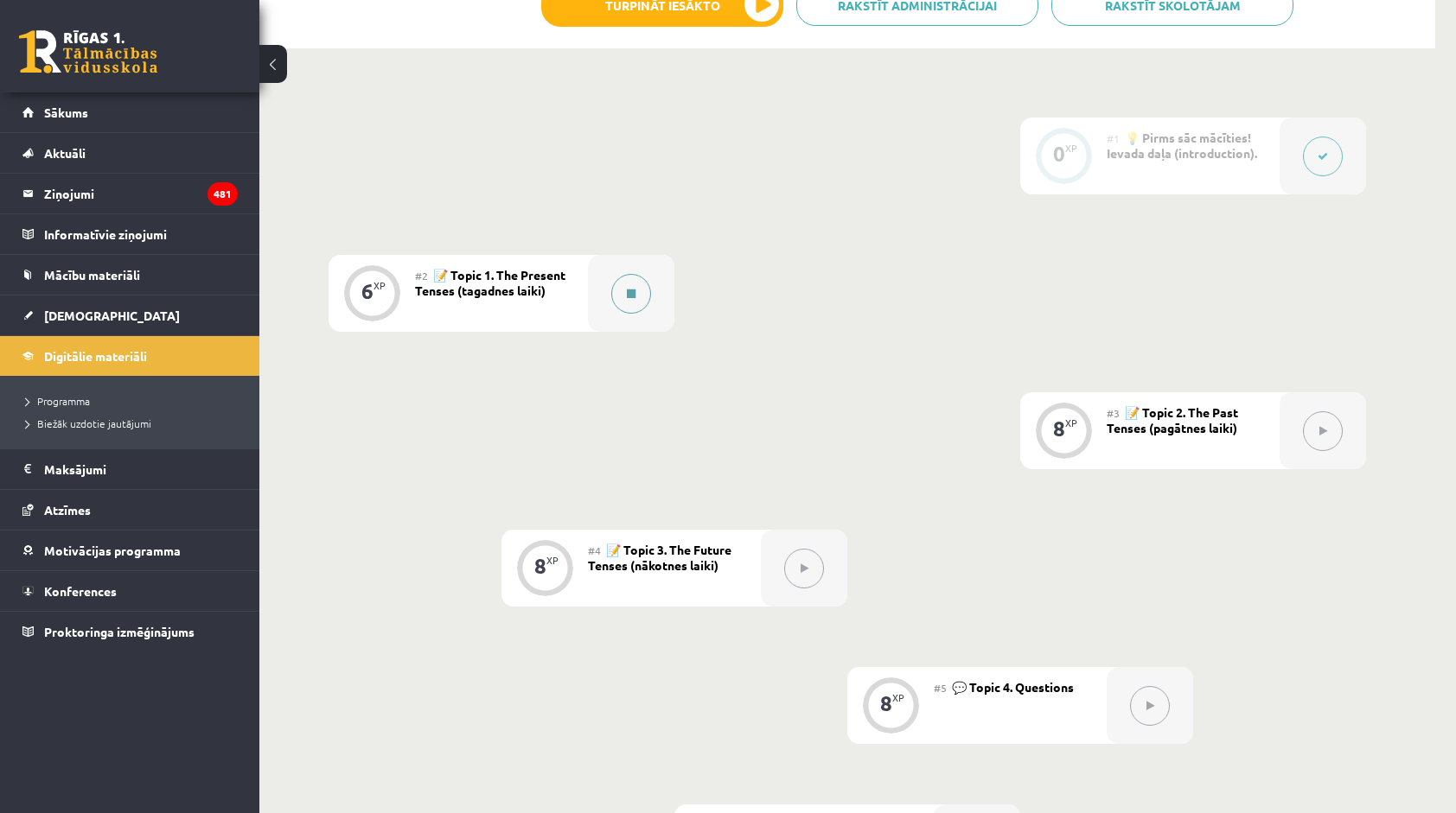
click at [627, 290] on icon at bounding box center [631, 293] width 9 height 10
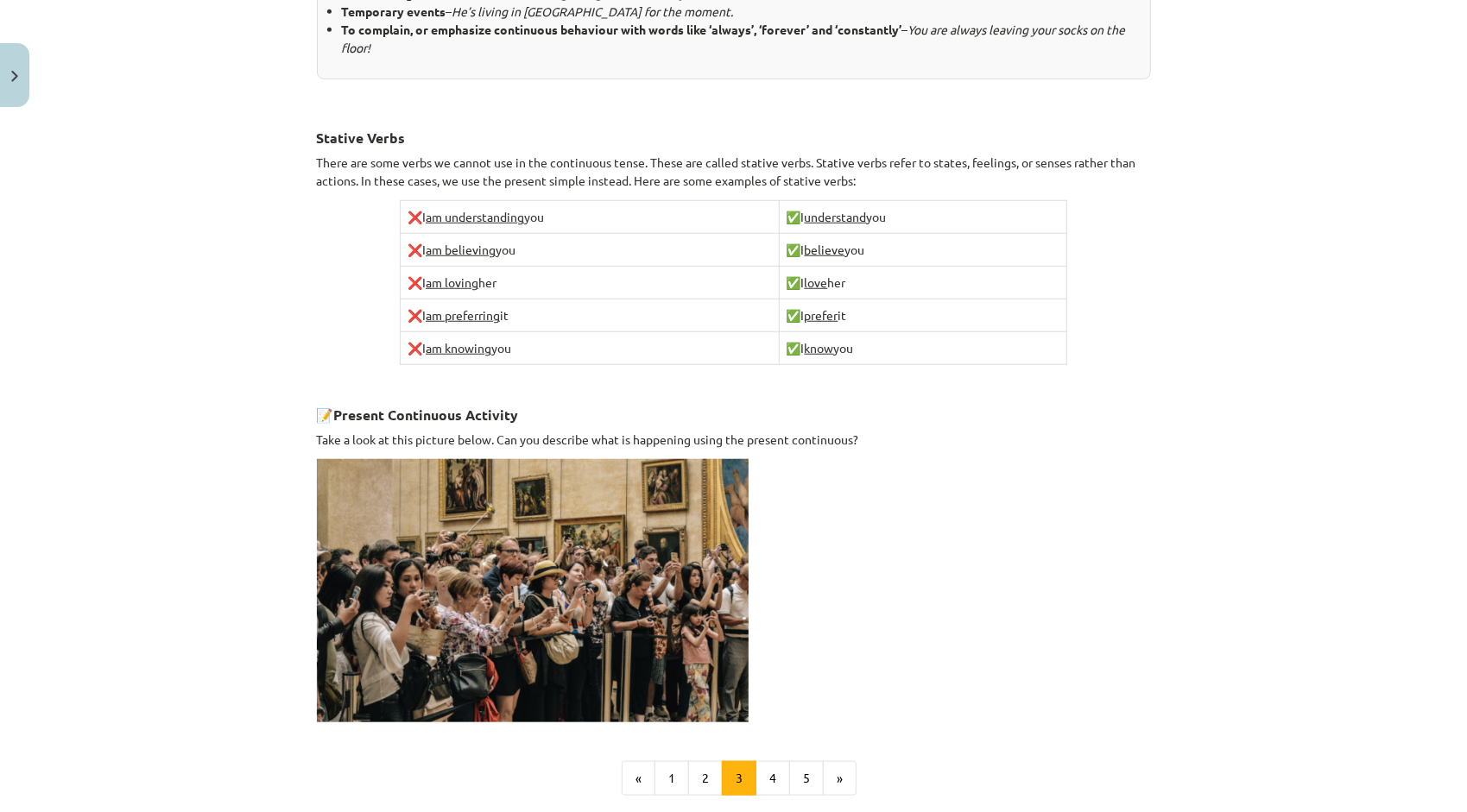
scroll to position [1014, 0]
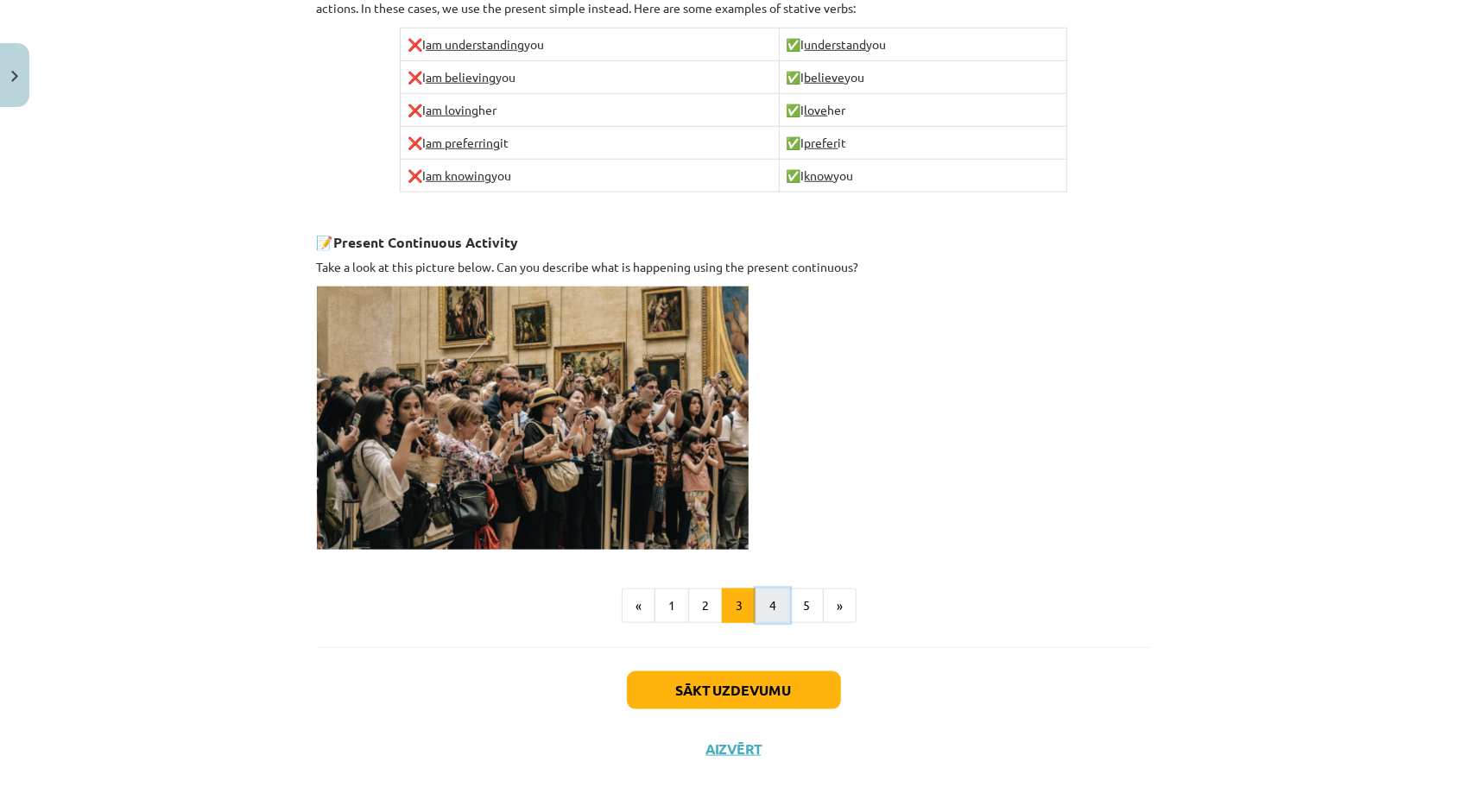
click at [756, 602] on button "4" at bounding box center [773, 605] width 35 height 35
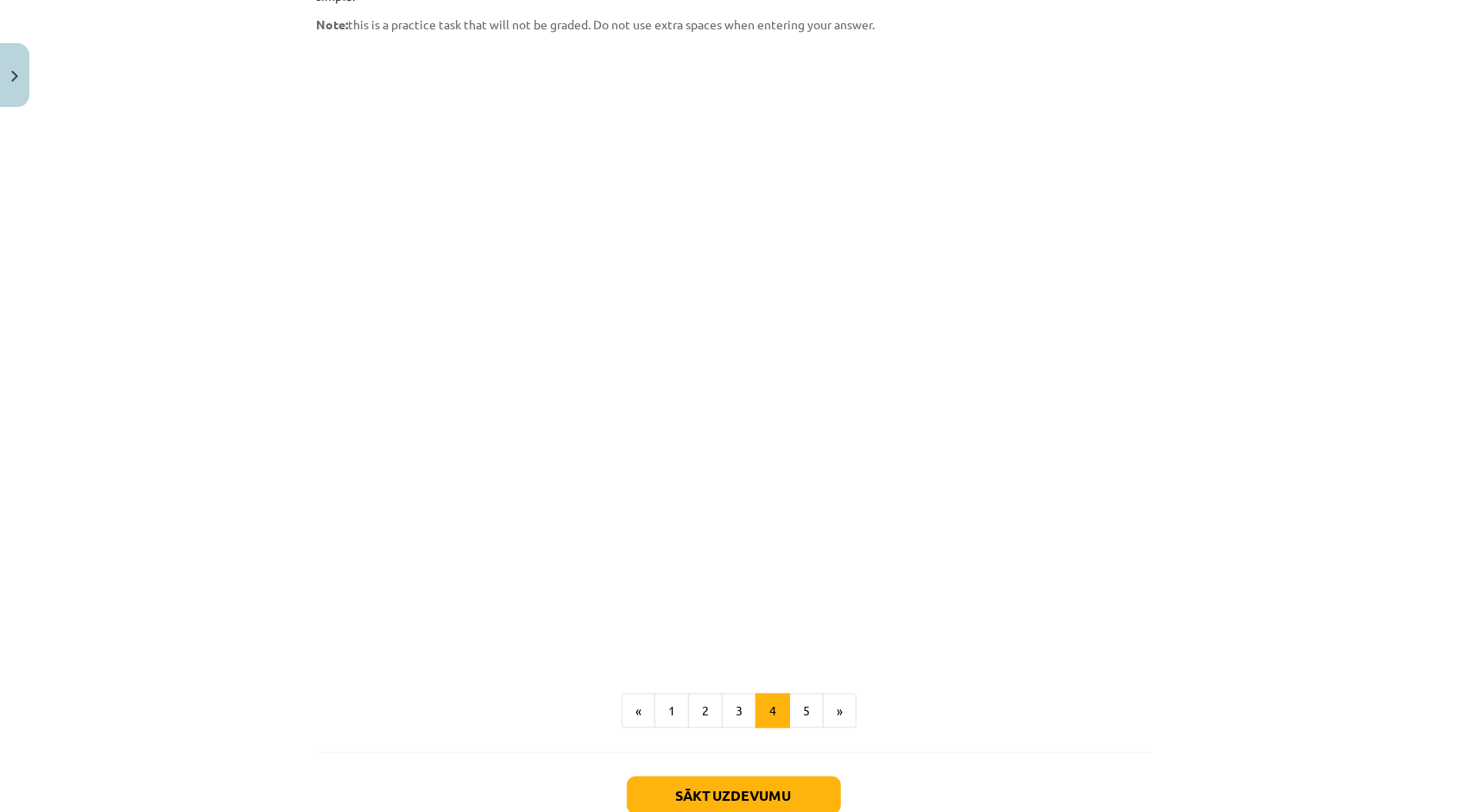
scroll to position [1349, 0]
click at [725, 694] on button "3" at bounding box center [739, 711] width 35 height 35
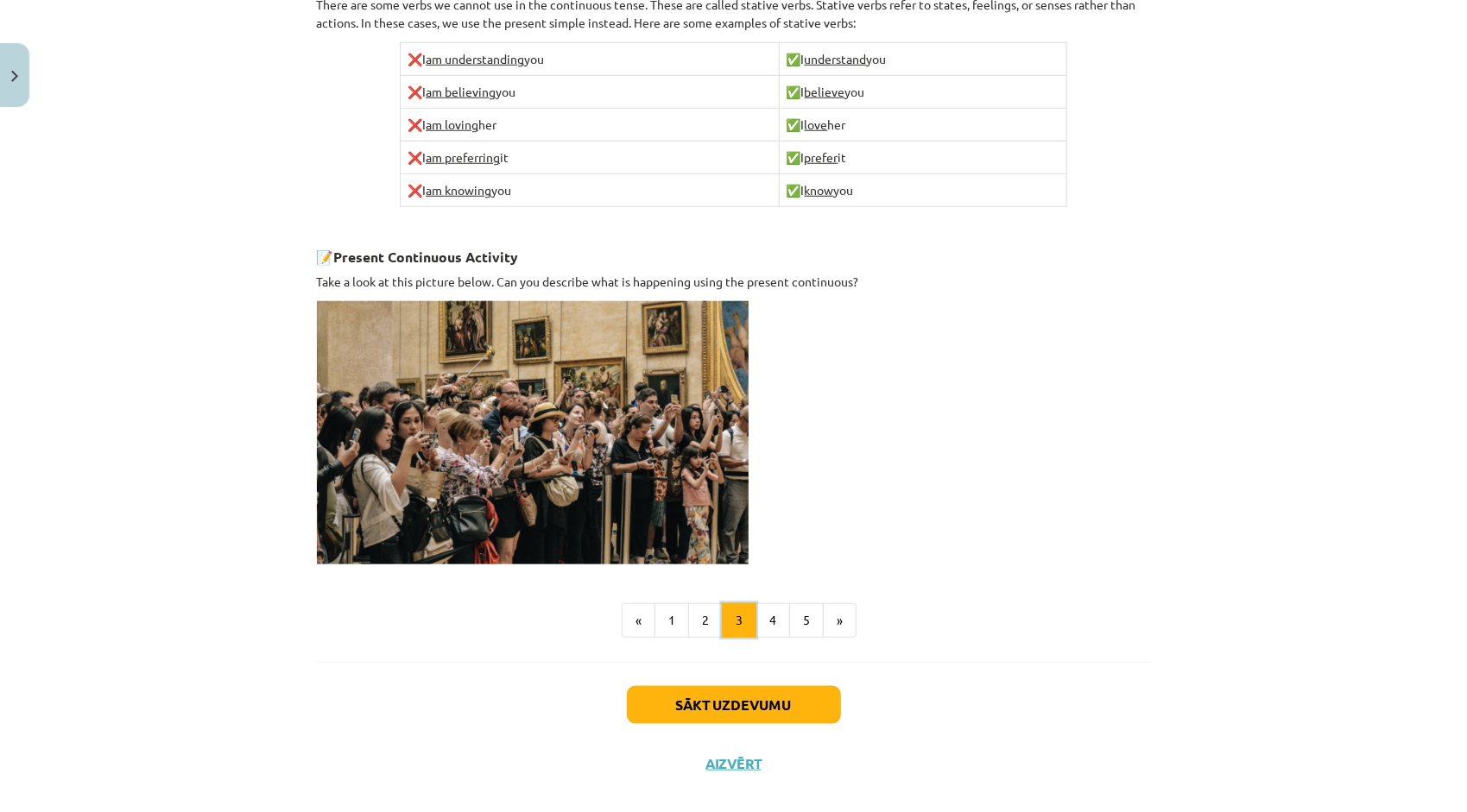
scroll to position [1014, 0]
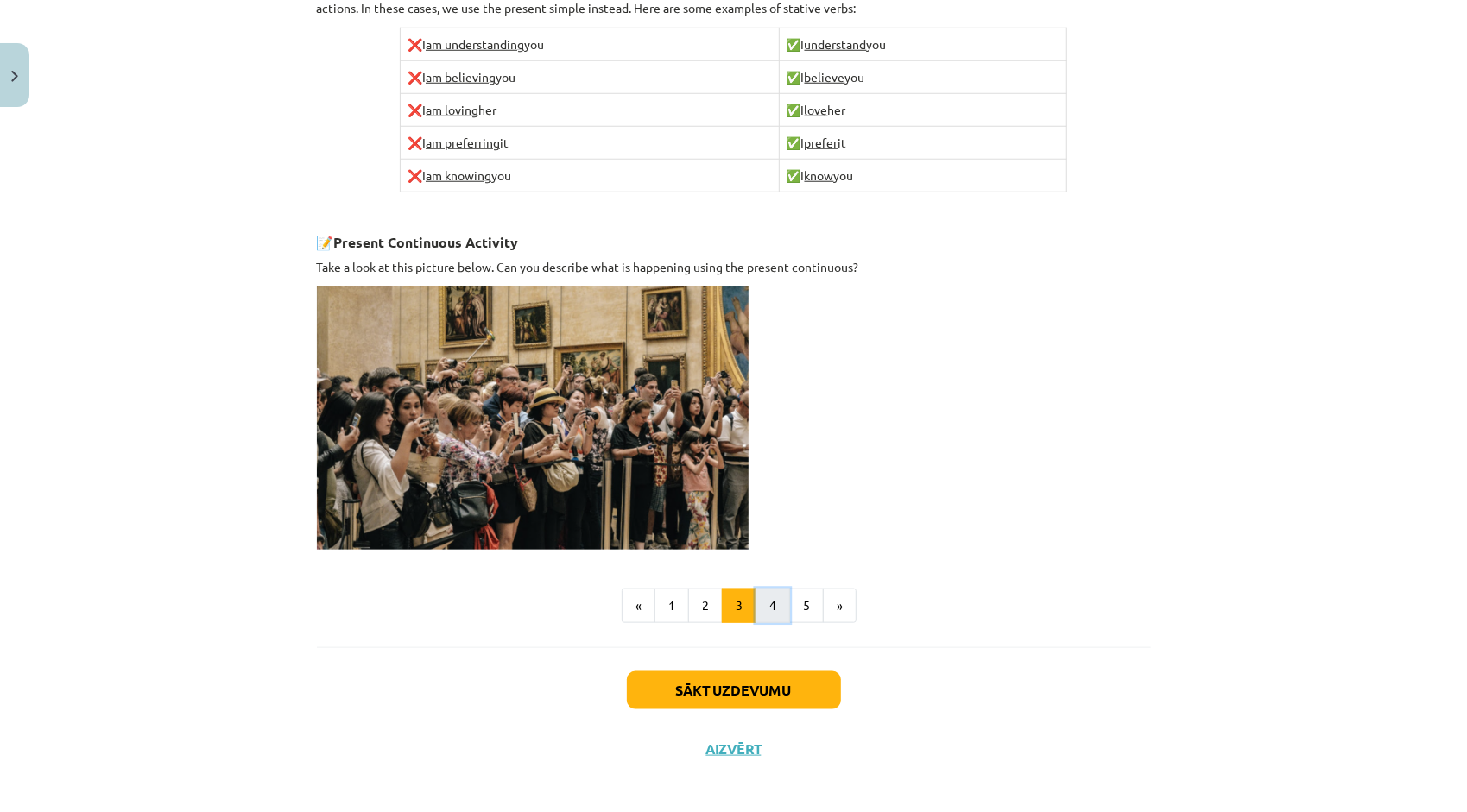
click at [776, 598] on button "4" at bounding box center [773, 605] width 35 height 35
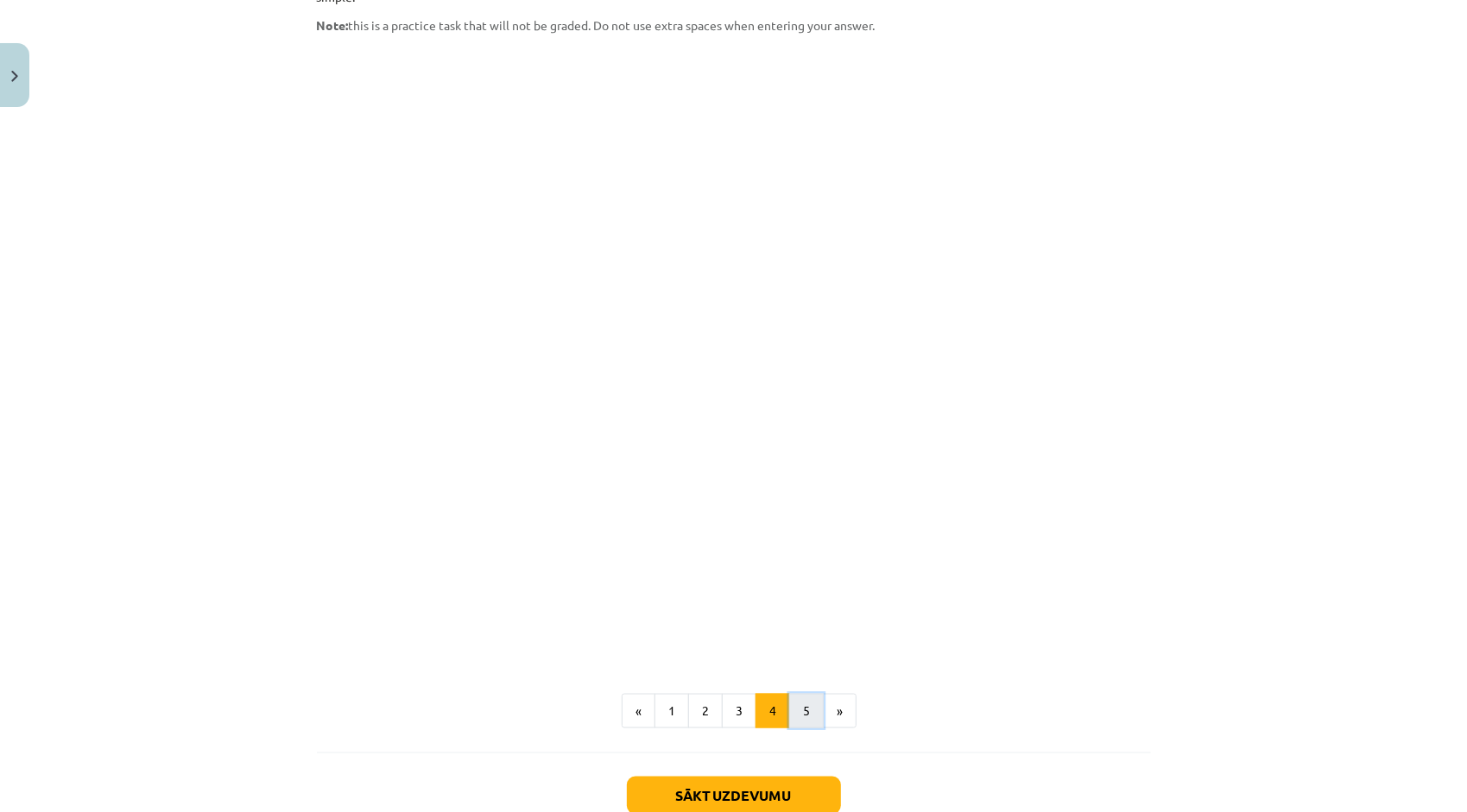
click at [806, 694] on button "5" at bounding box center [806, 711] width 35 height 35
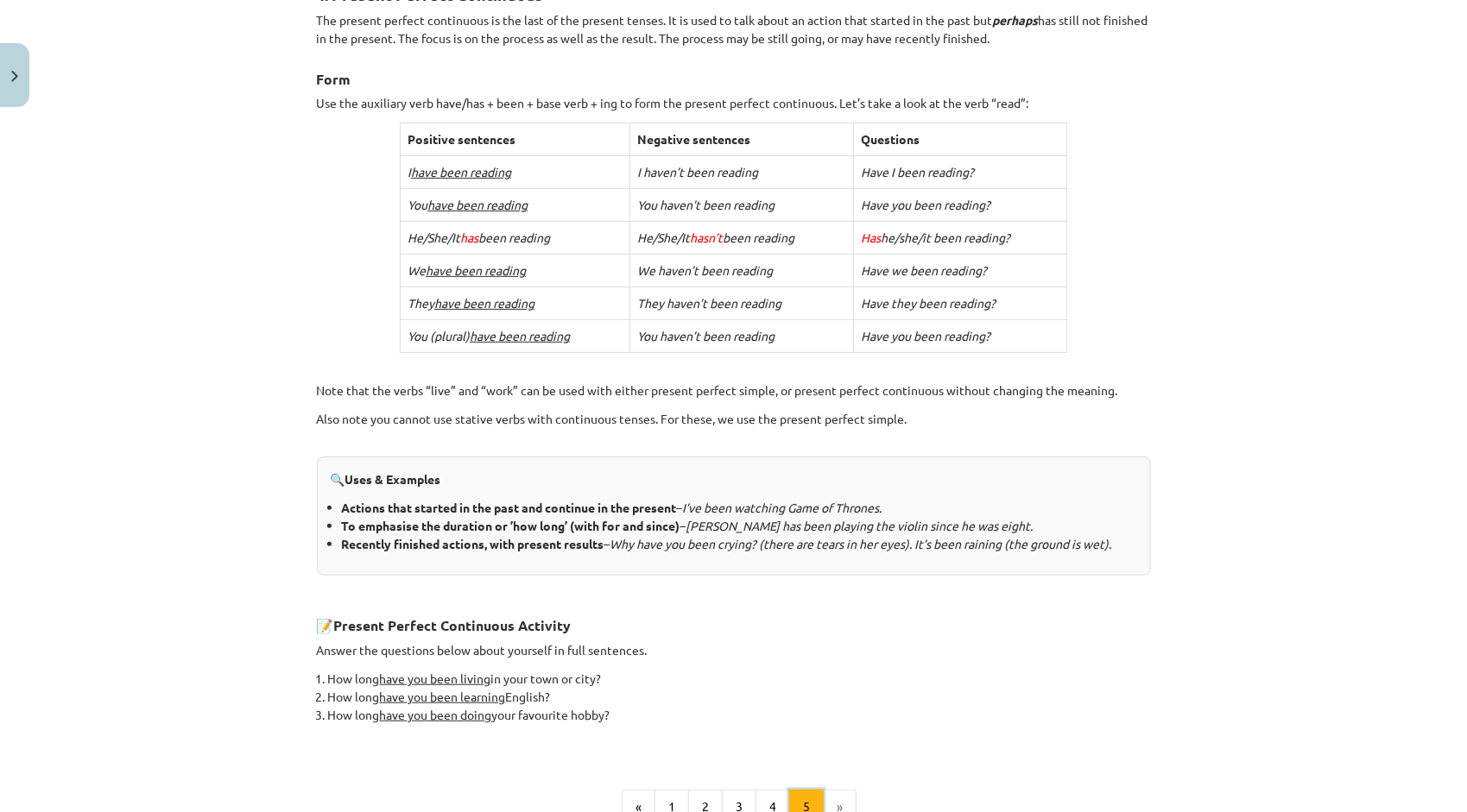
scroll to position [549, 0]
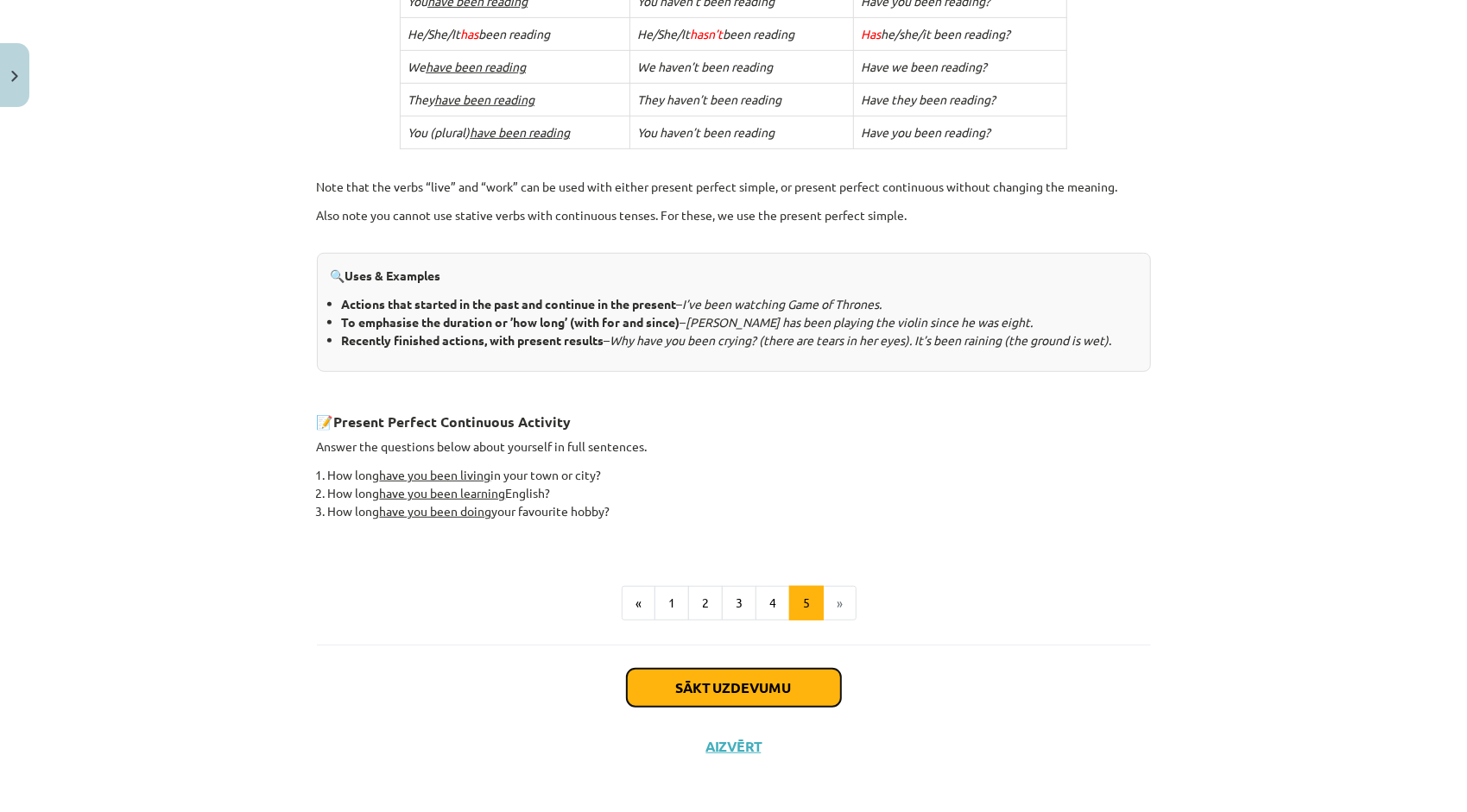
click at [711, 675] on button "Sākt uzdevumu" at bounding box center [734, 687] width 214 height 38
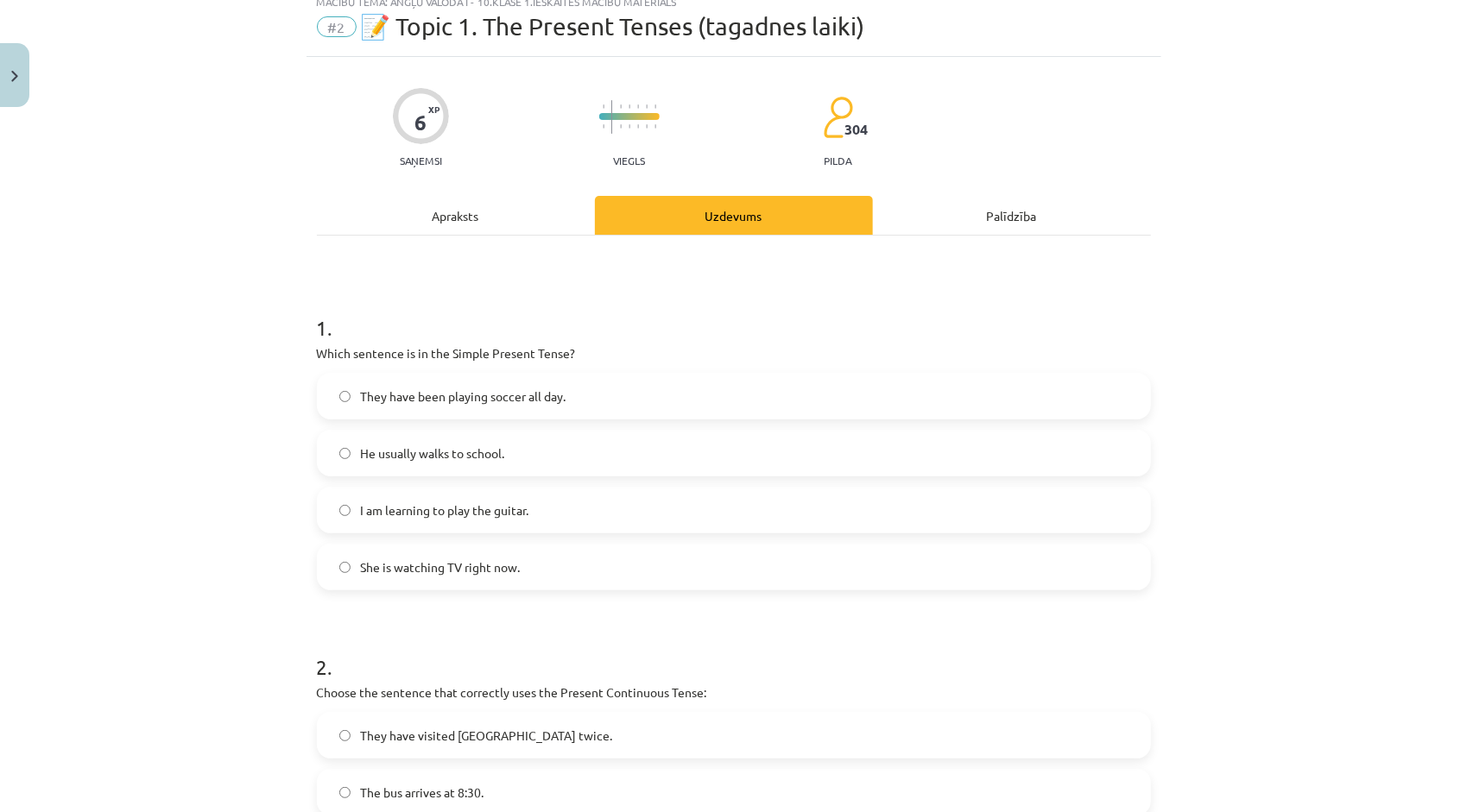
scroll to position [44, 0]
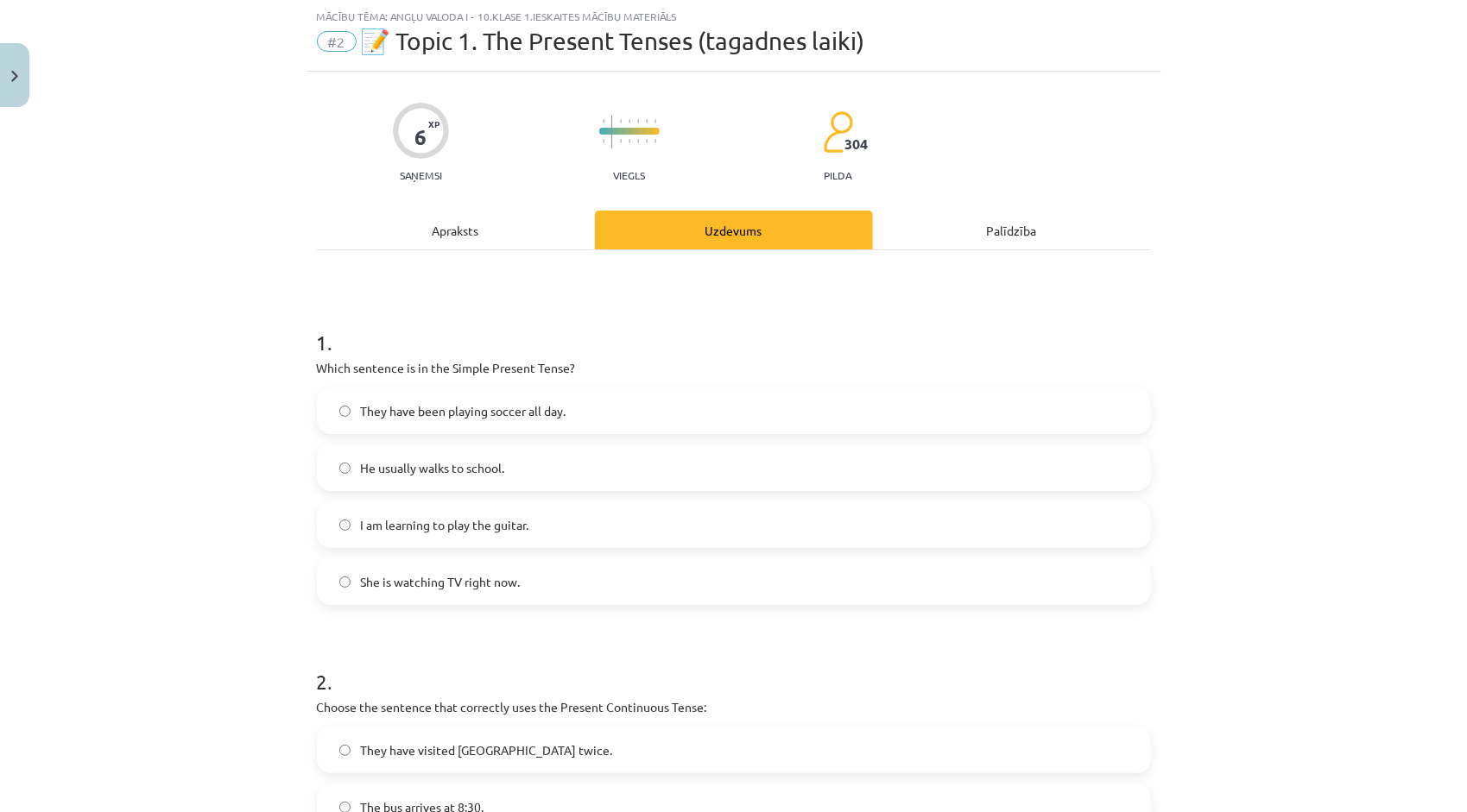
click at [454, 232] on div "Apraksts" at bounding box center [456, 230] width 278 height 39
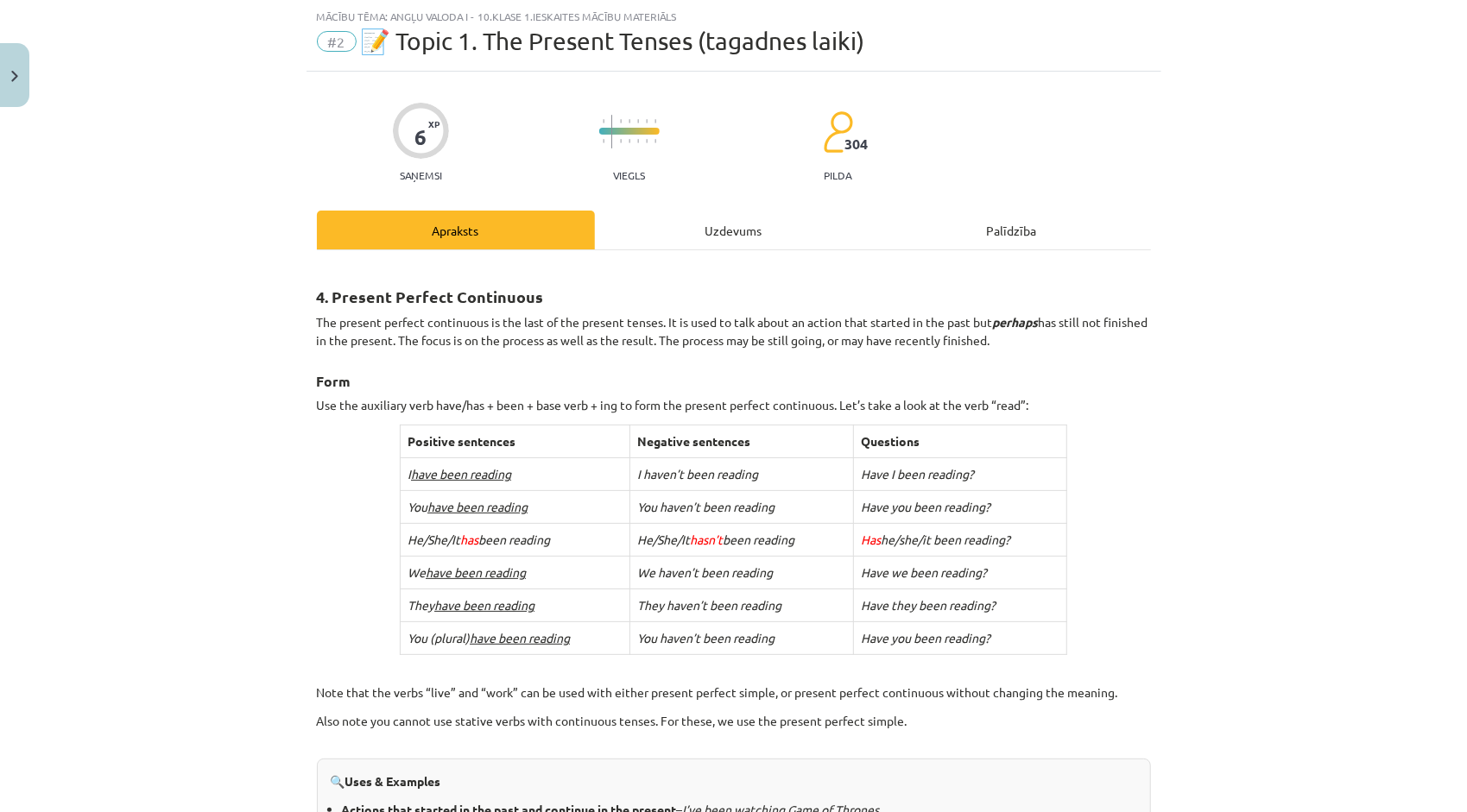
click at [699, 231] on div "Uzdevums" at bounding box center [733, 230] width 278 height 39
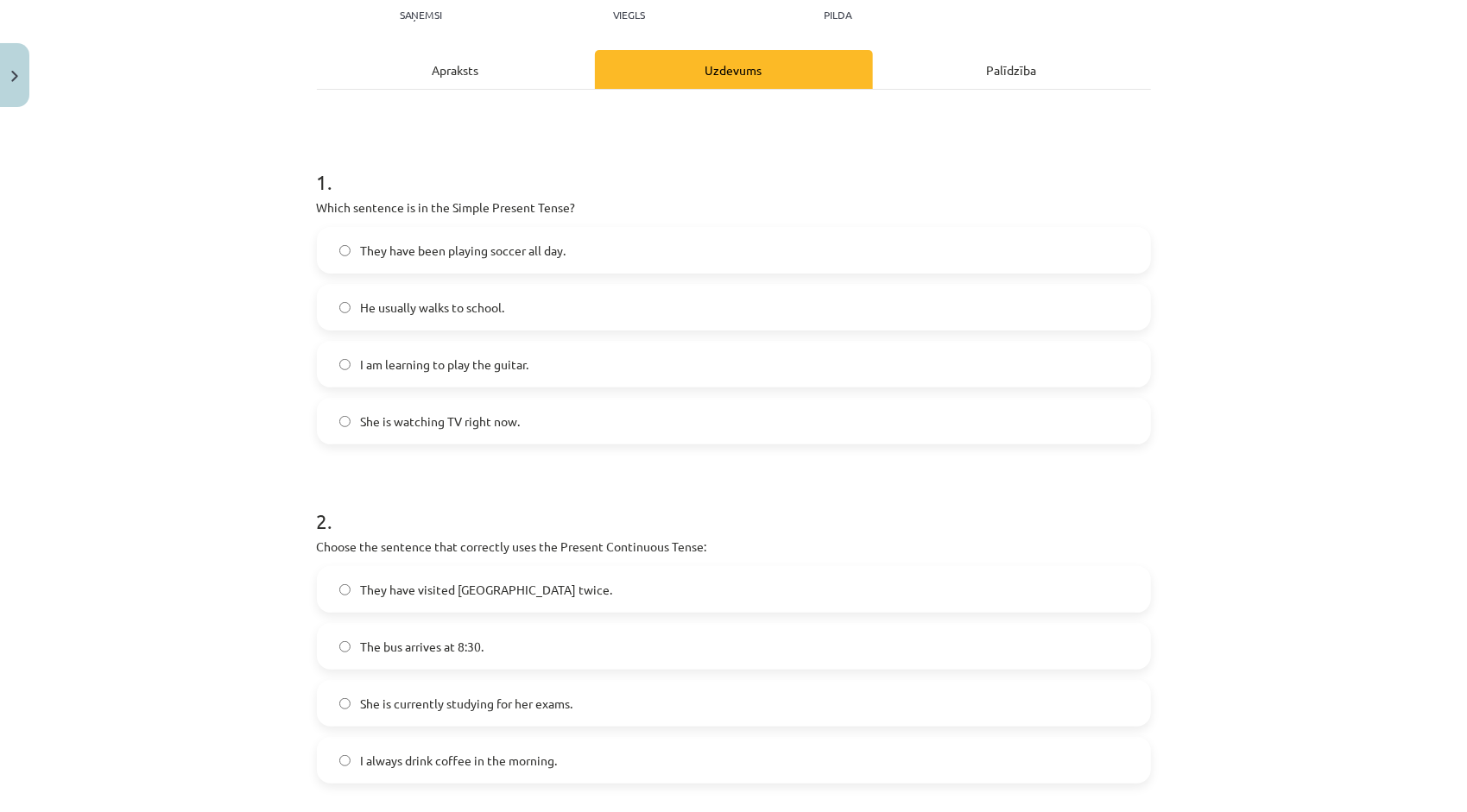
scroll to position [216, 0]
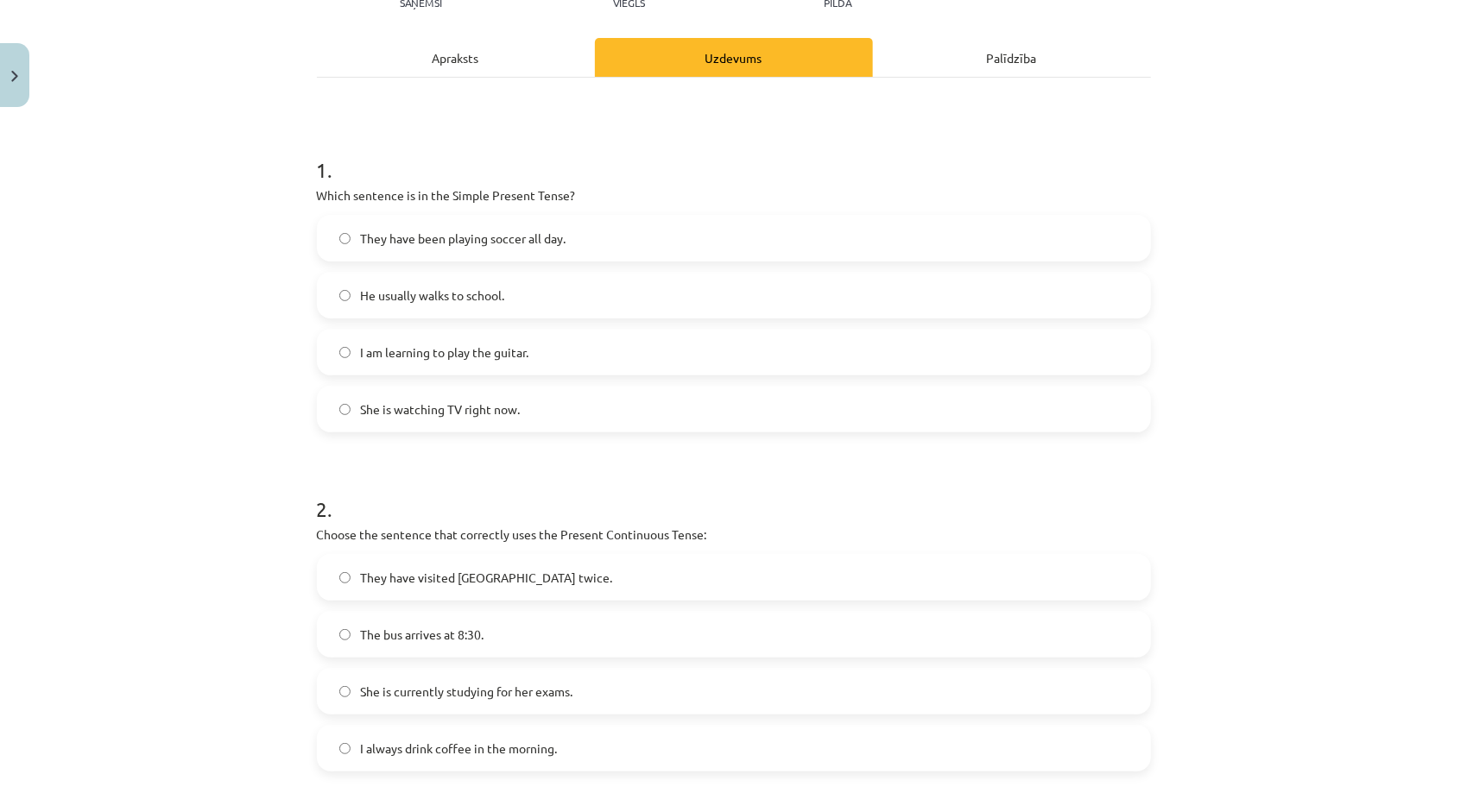
click at [504, 287] on label "He usually walks to school." at bounding box center [734, 295] width 830 height 44
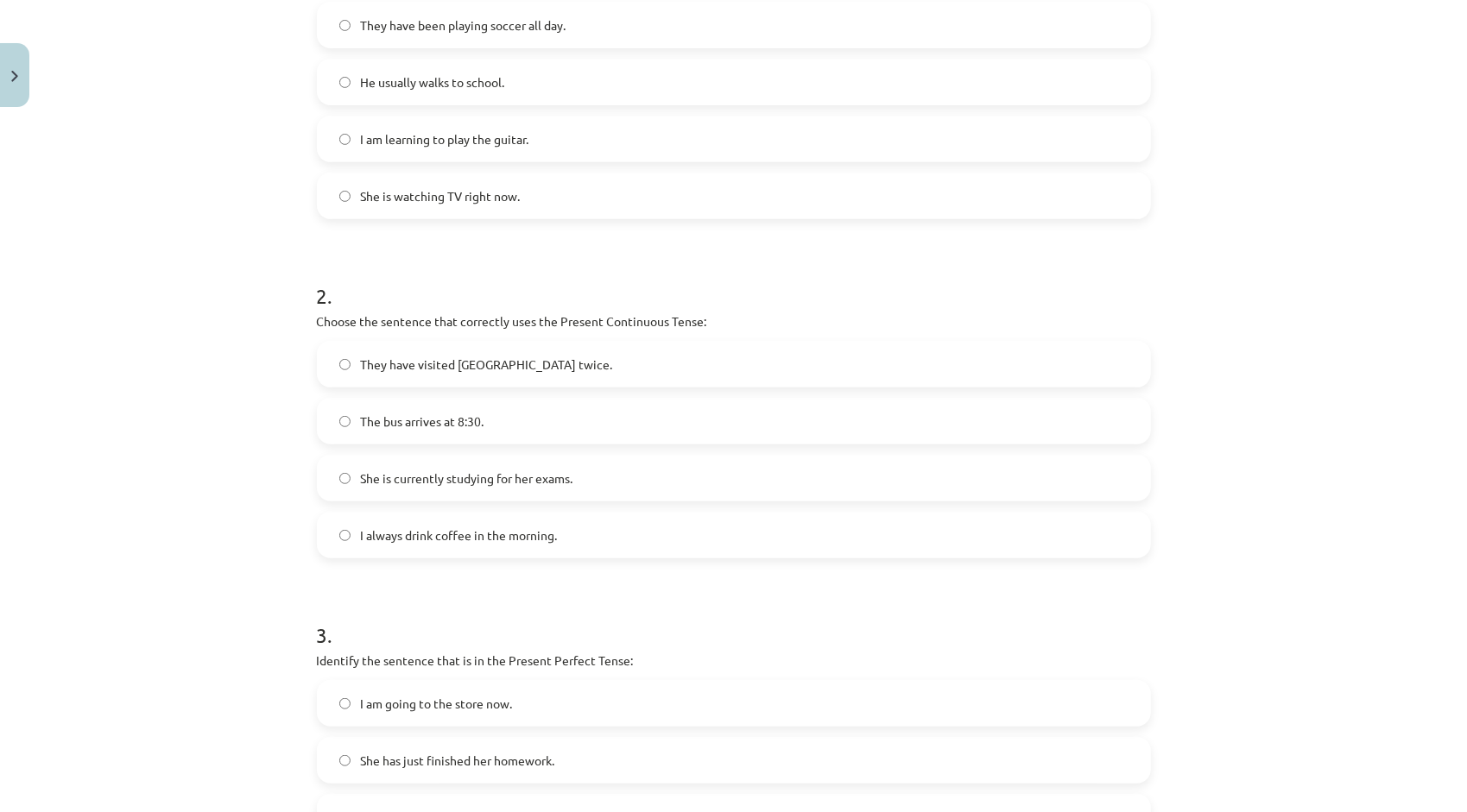
scroll to position [474, 0]
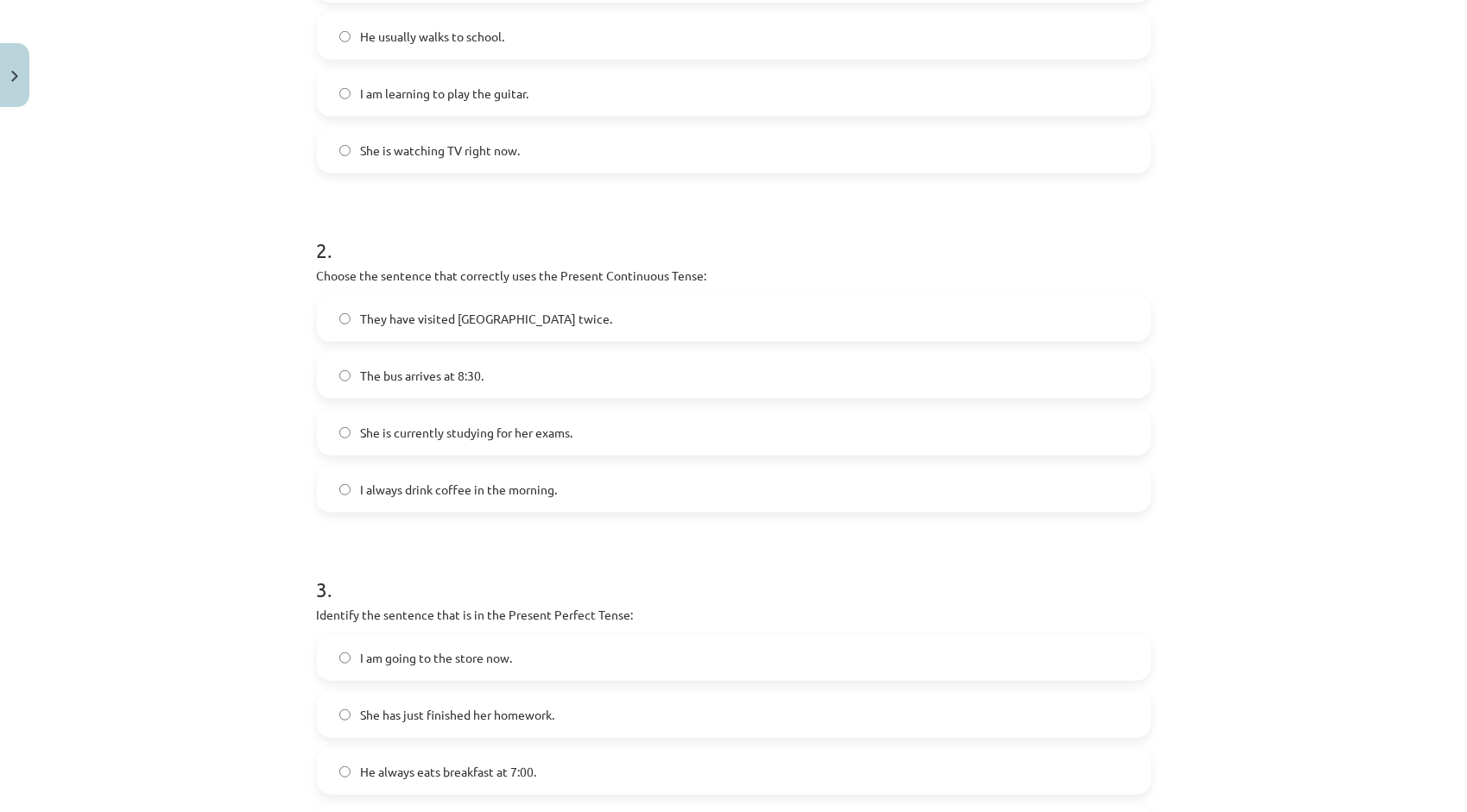
click at [496, 424] on span "She is currently studying for her exams." at bounding box center [467, 433] width 212 height 18
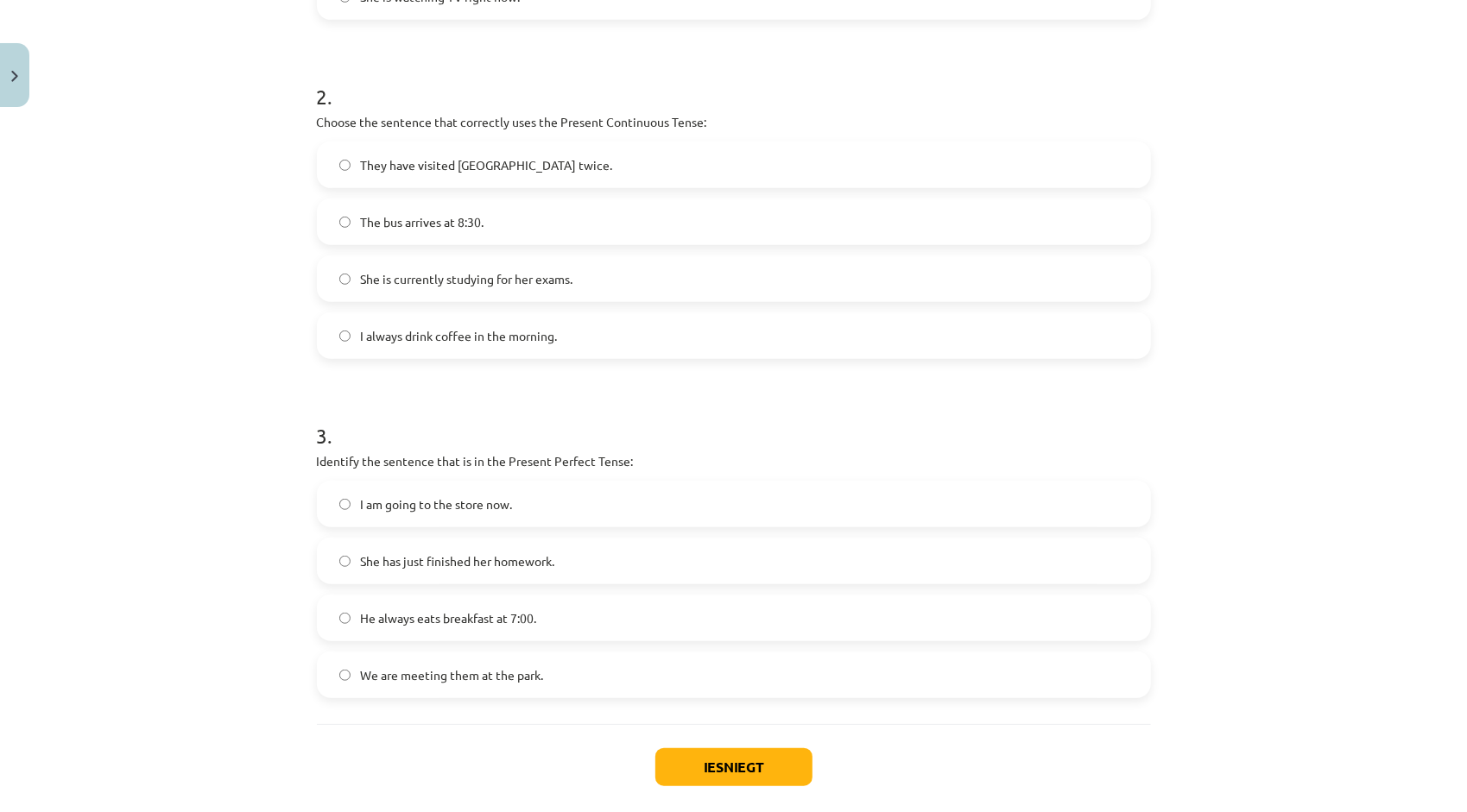
scroll to position [627, 0]
click at [437, 558] on span "She has just finished her homework." at bounding box center [458, 563] width 194 height 18
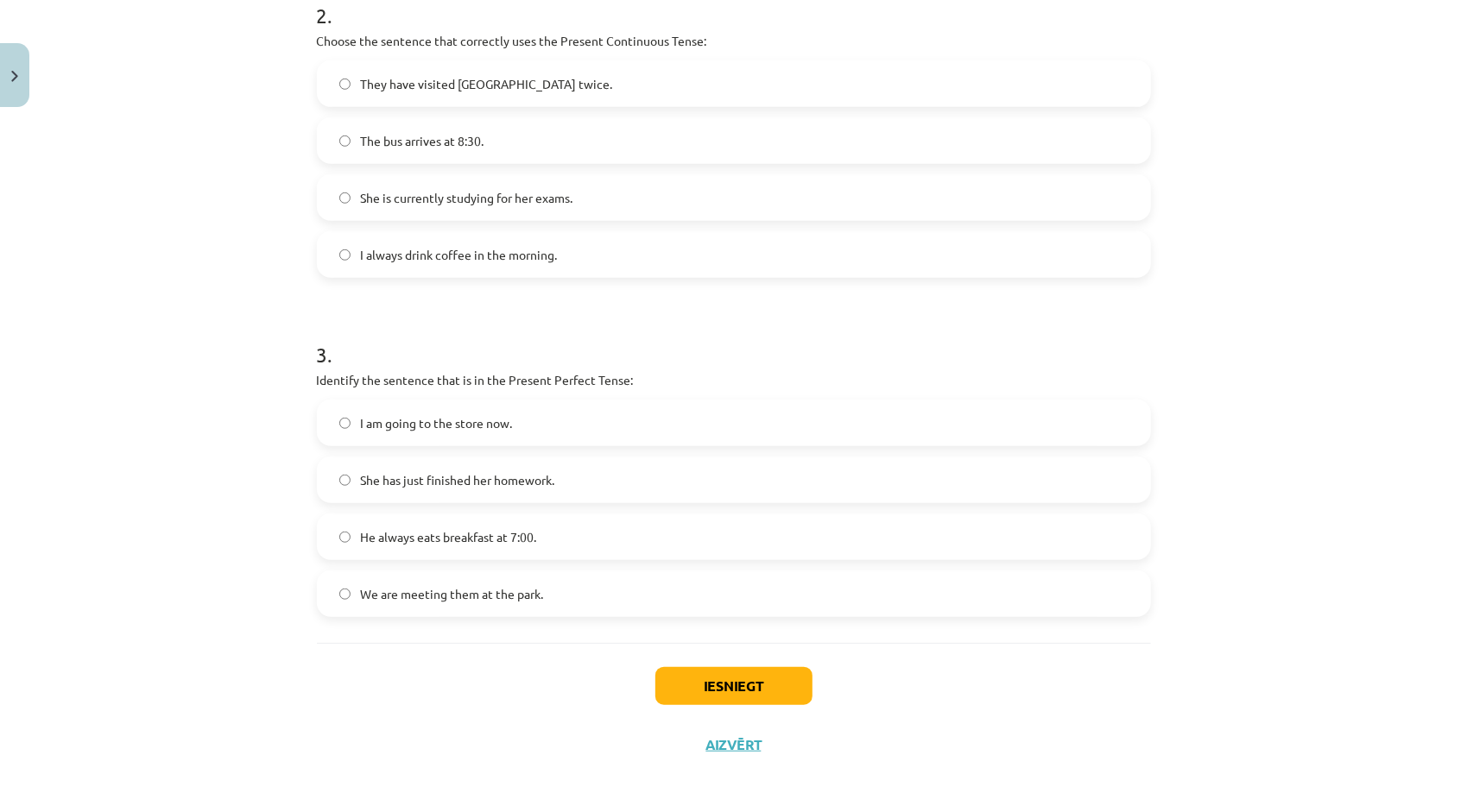
scroll to position [713, 0]
click at [670, 679] on button "Iesniegt" at bounding box center [733, 682] width 157 height 38
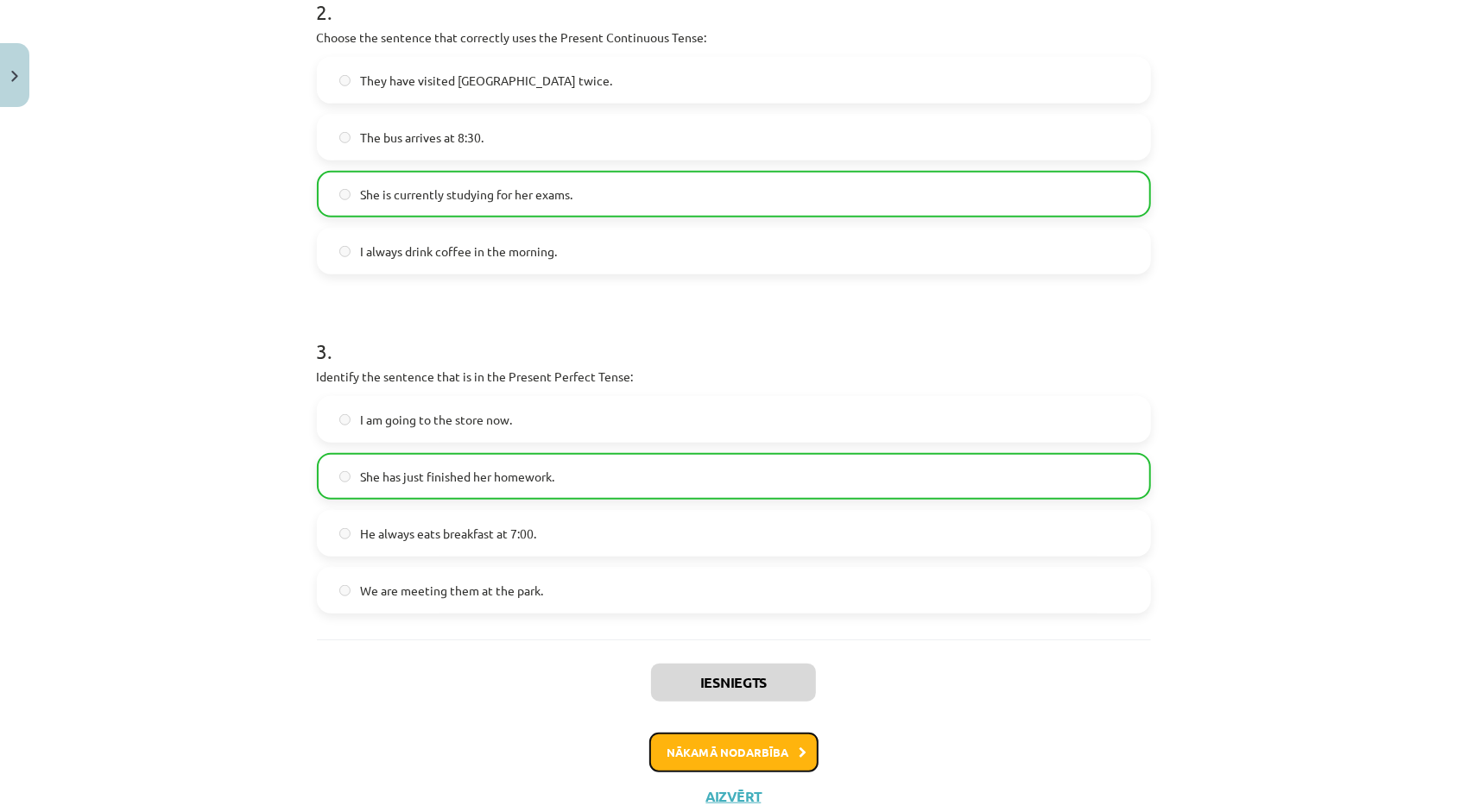
click at [736, 752] on button "Nākamā nodarbība" at bounding box center [733, 753] width 169 height 40
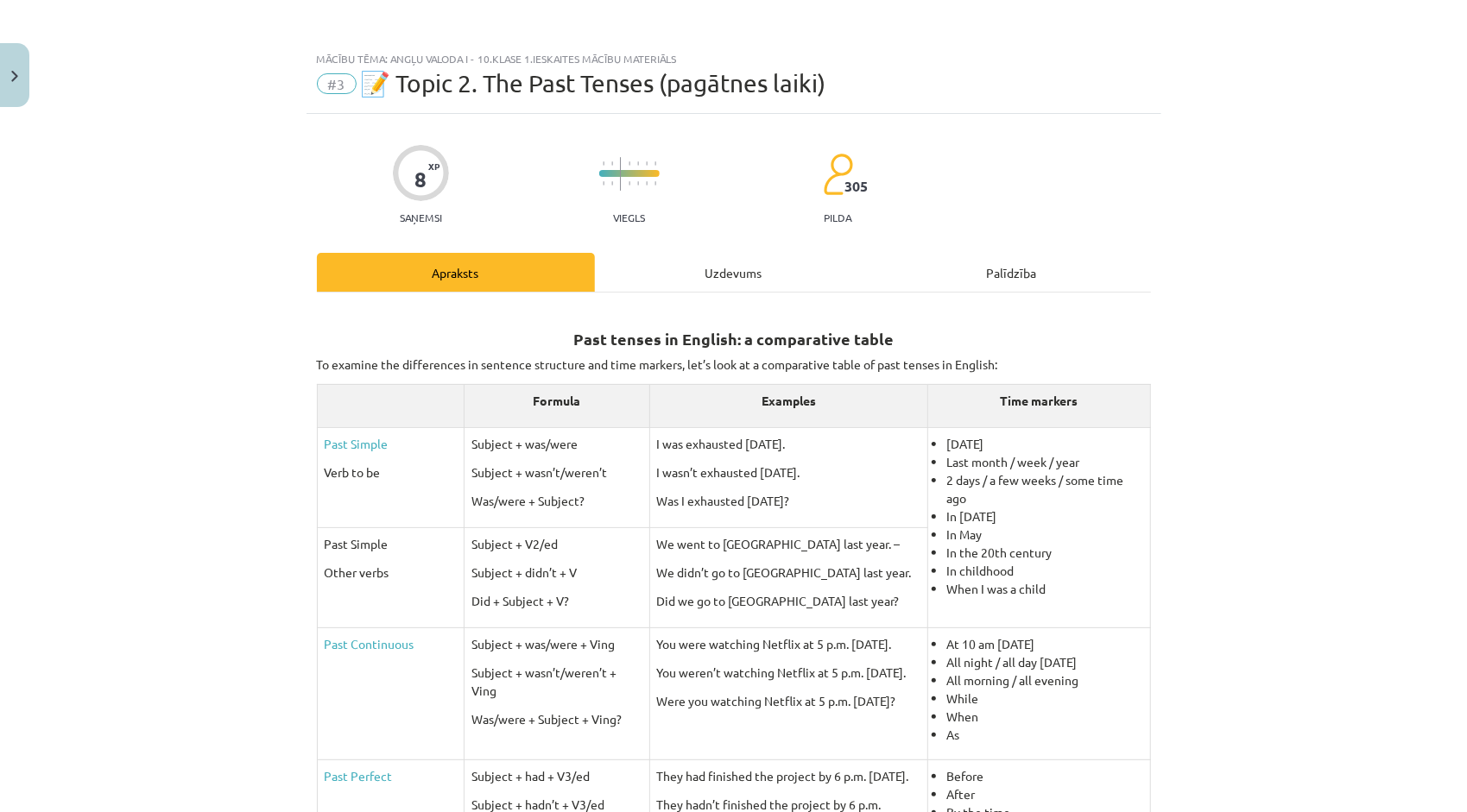
scroll to position [0, 0]
click at [15, 53] on button "Close" at bounding box center [15, 75] width 30 height 63
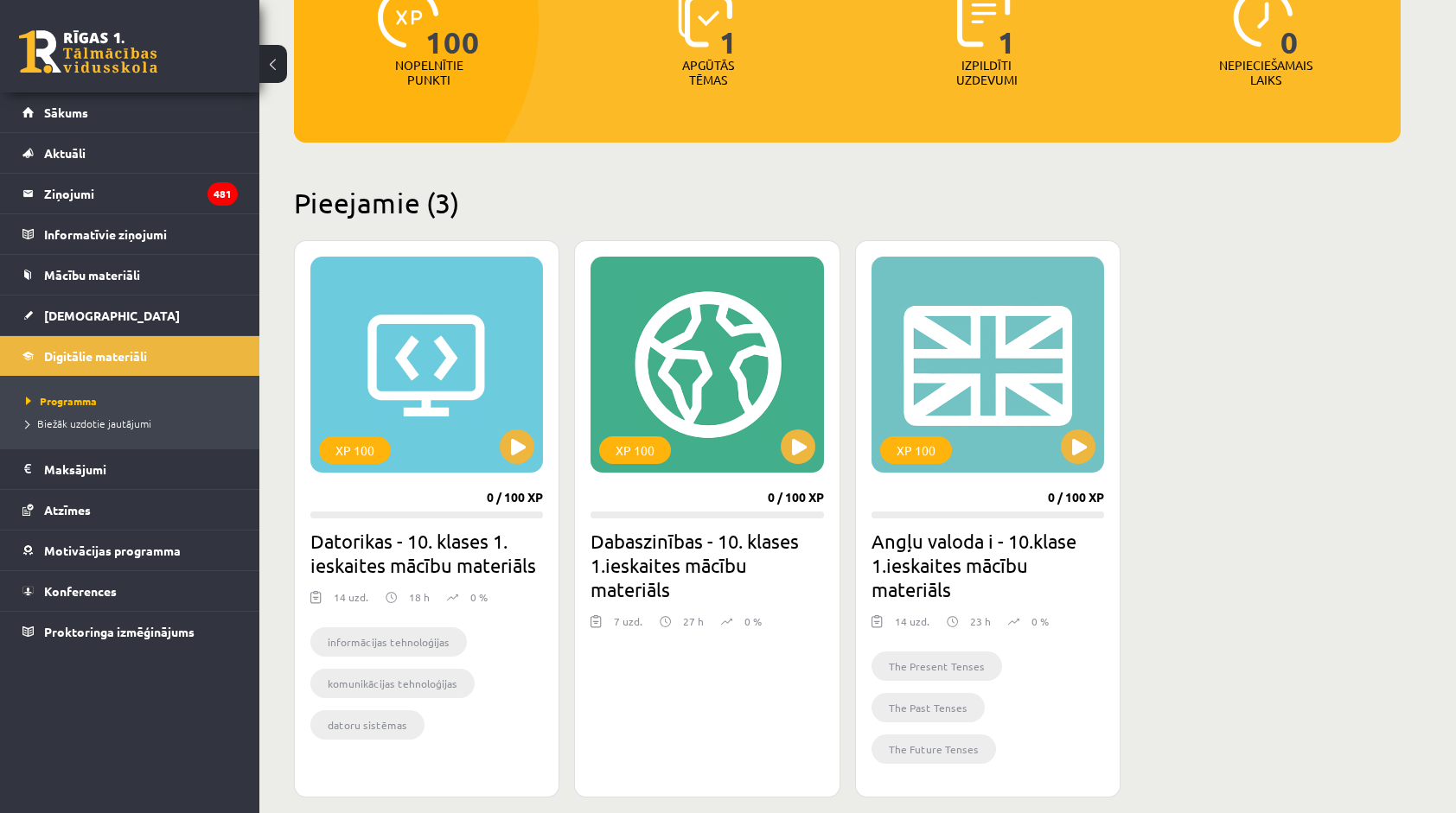
scroll to position [198, 0]
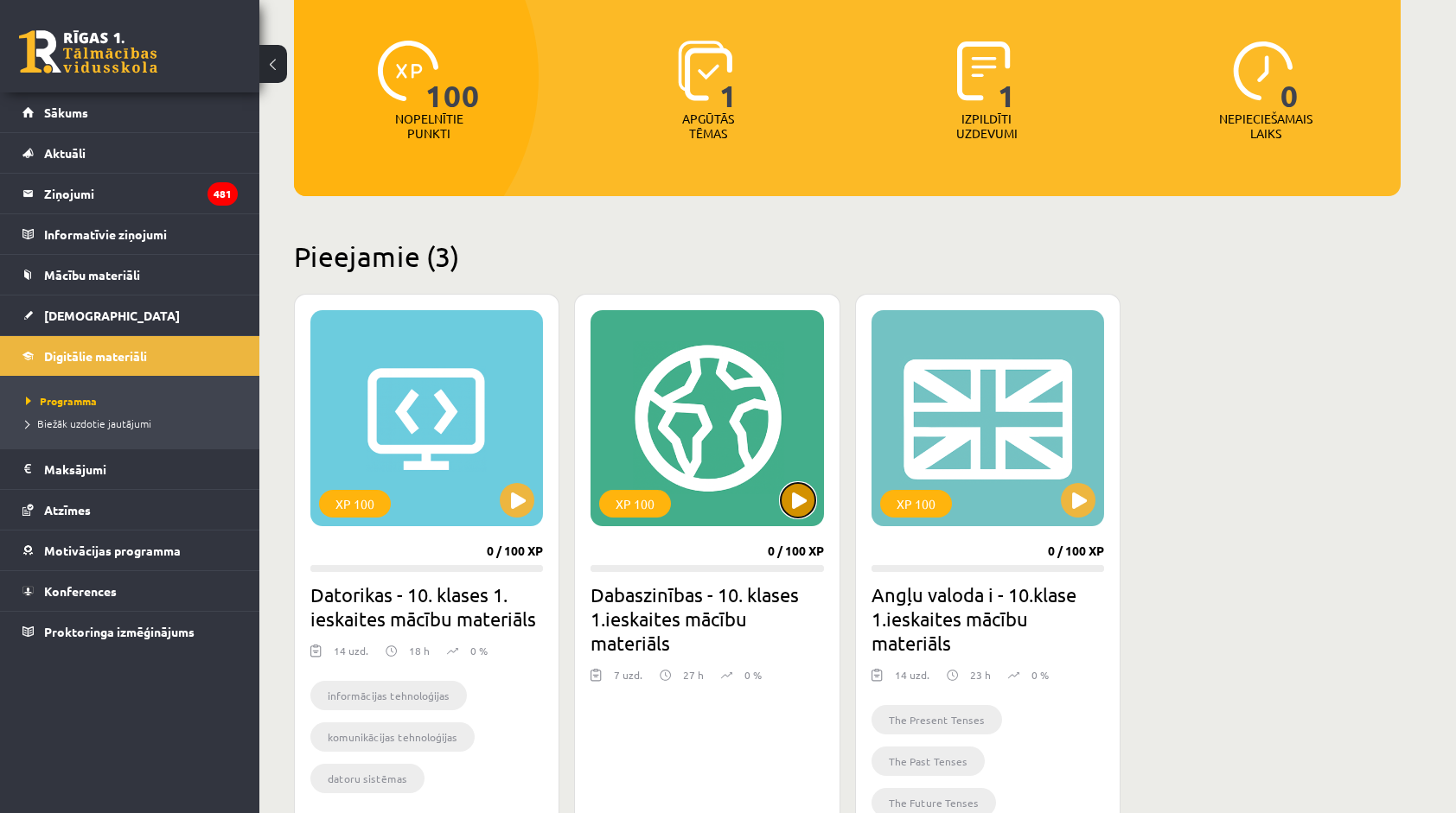
click at [809, 496] on button at bounding box center [797, 500] width 35 height 35
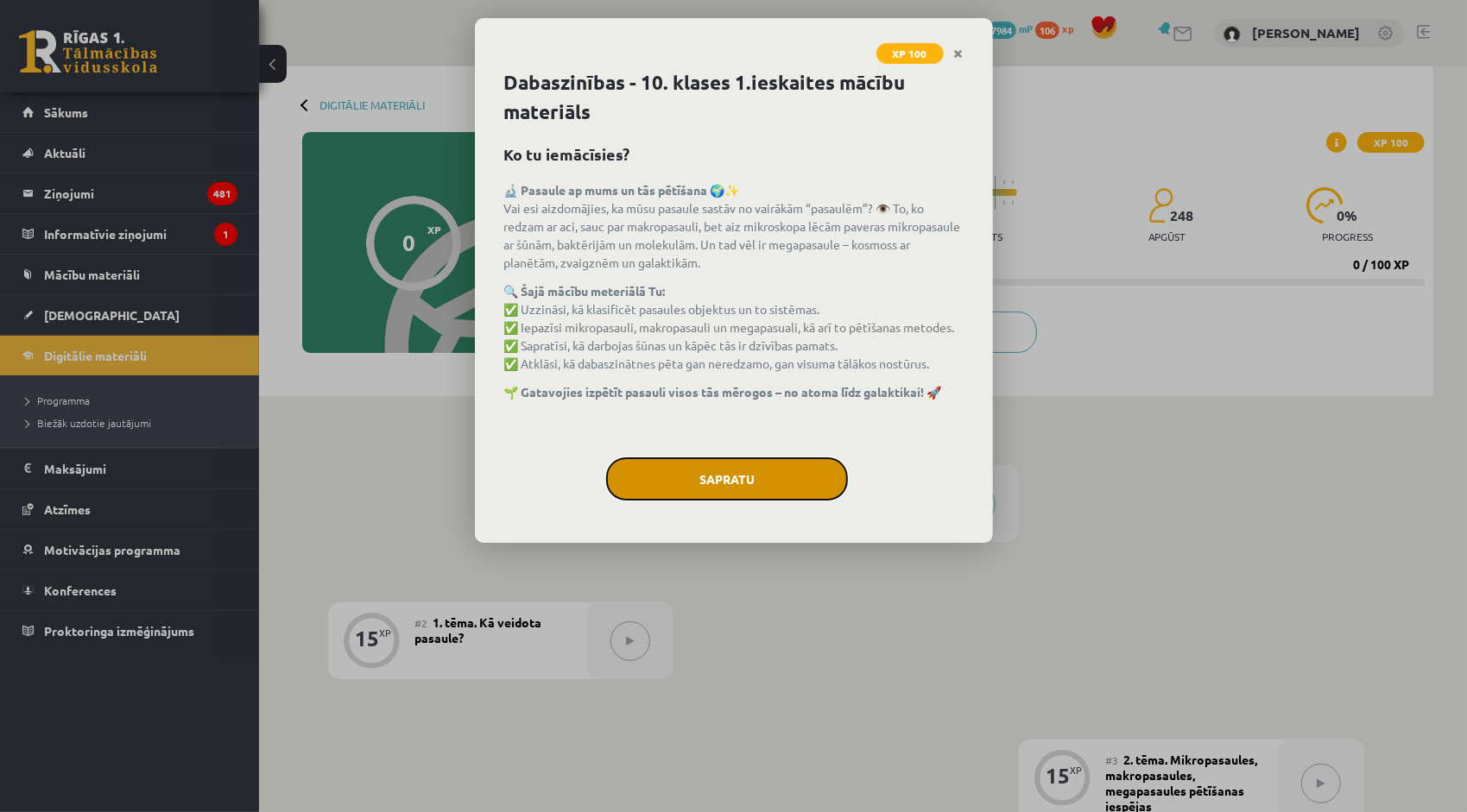
click at [796, 487] on button "Sapratu" at bounding box center [727, 479] width 242 height 44
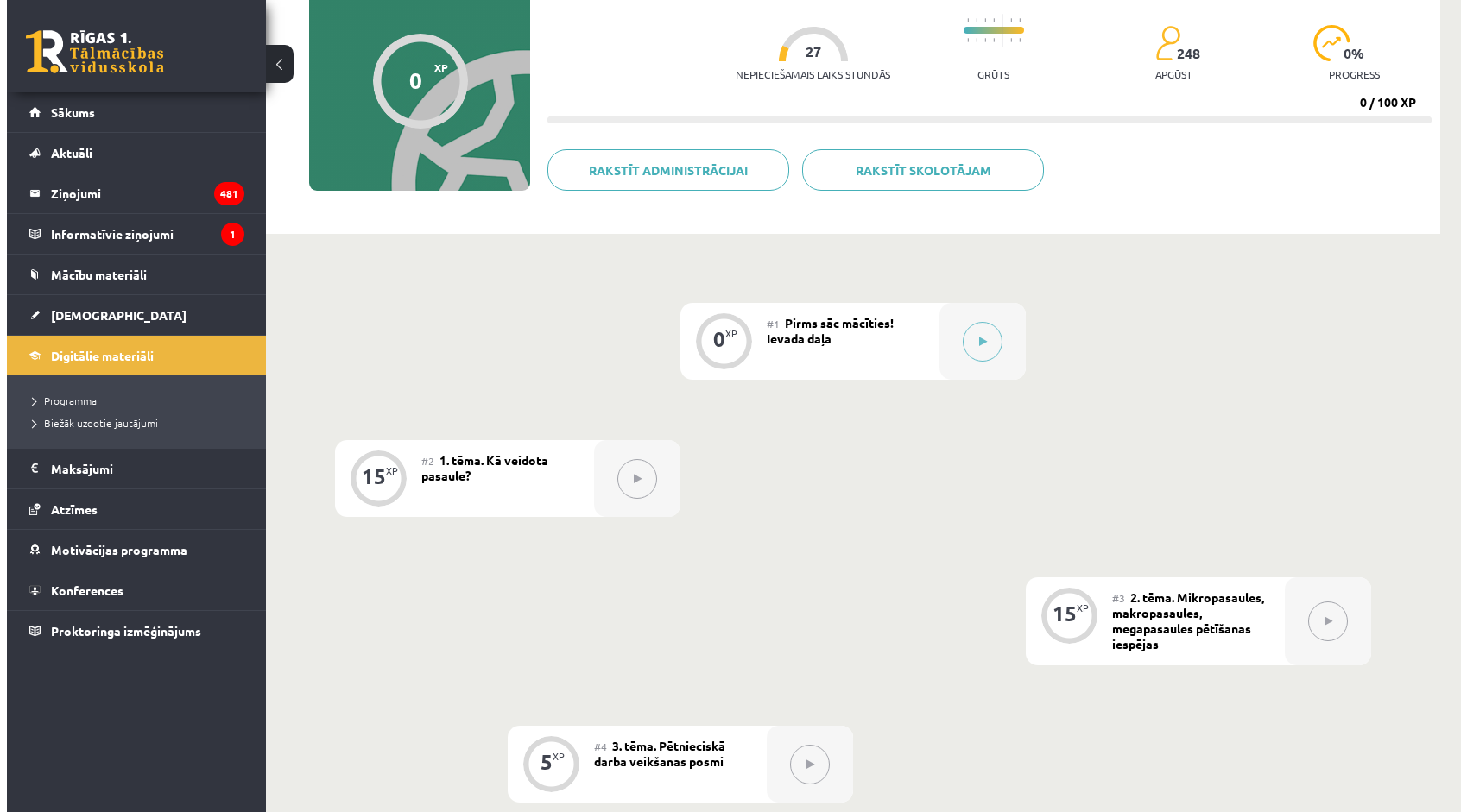
scroll to position [3, 0]
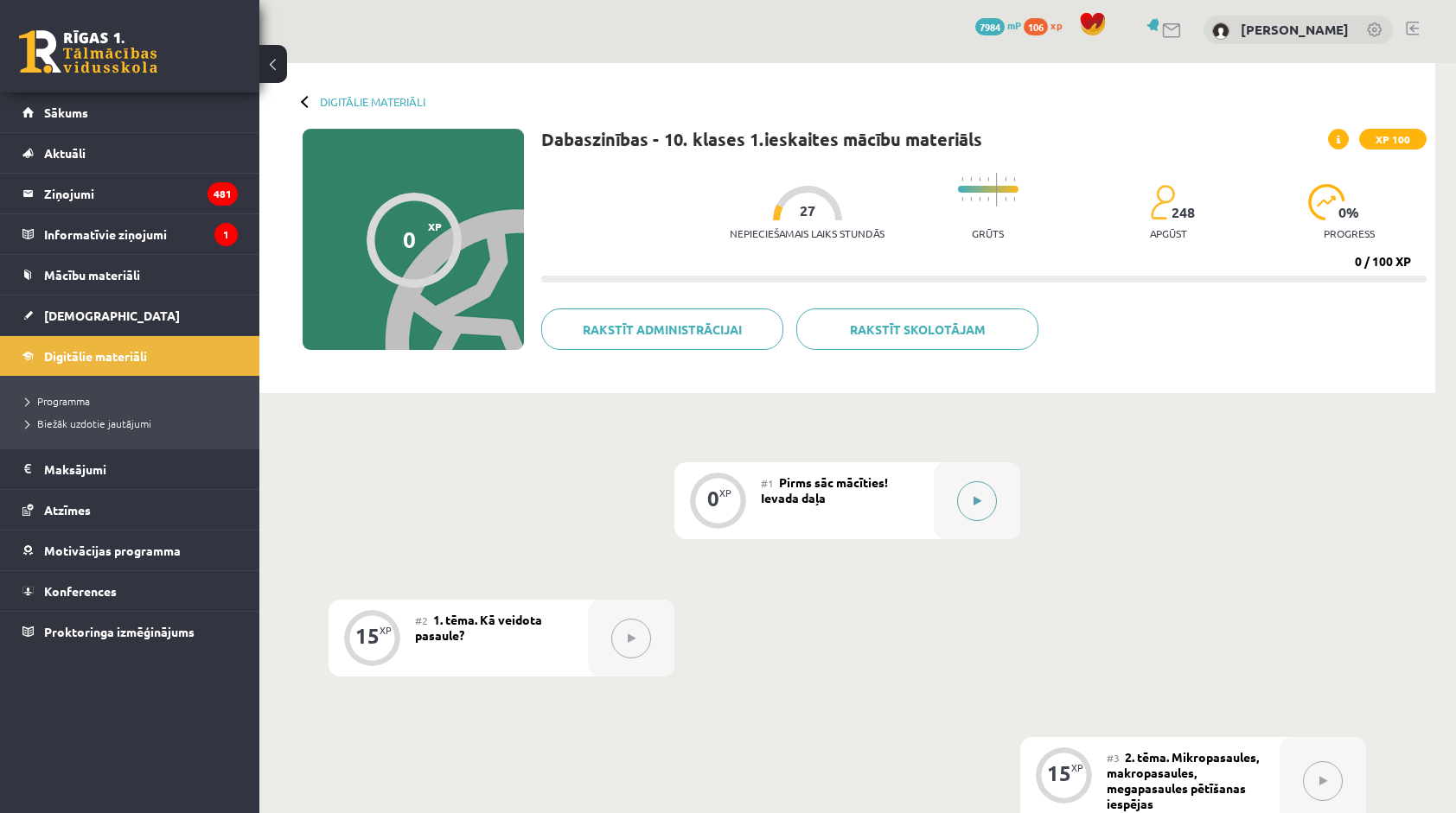
click at [997, 499] on div at bounding box center [976, 501] width 86 height 77
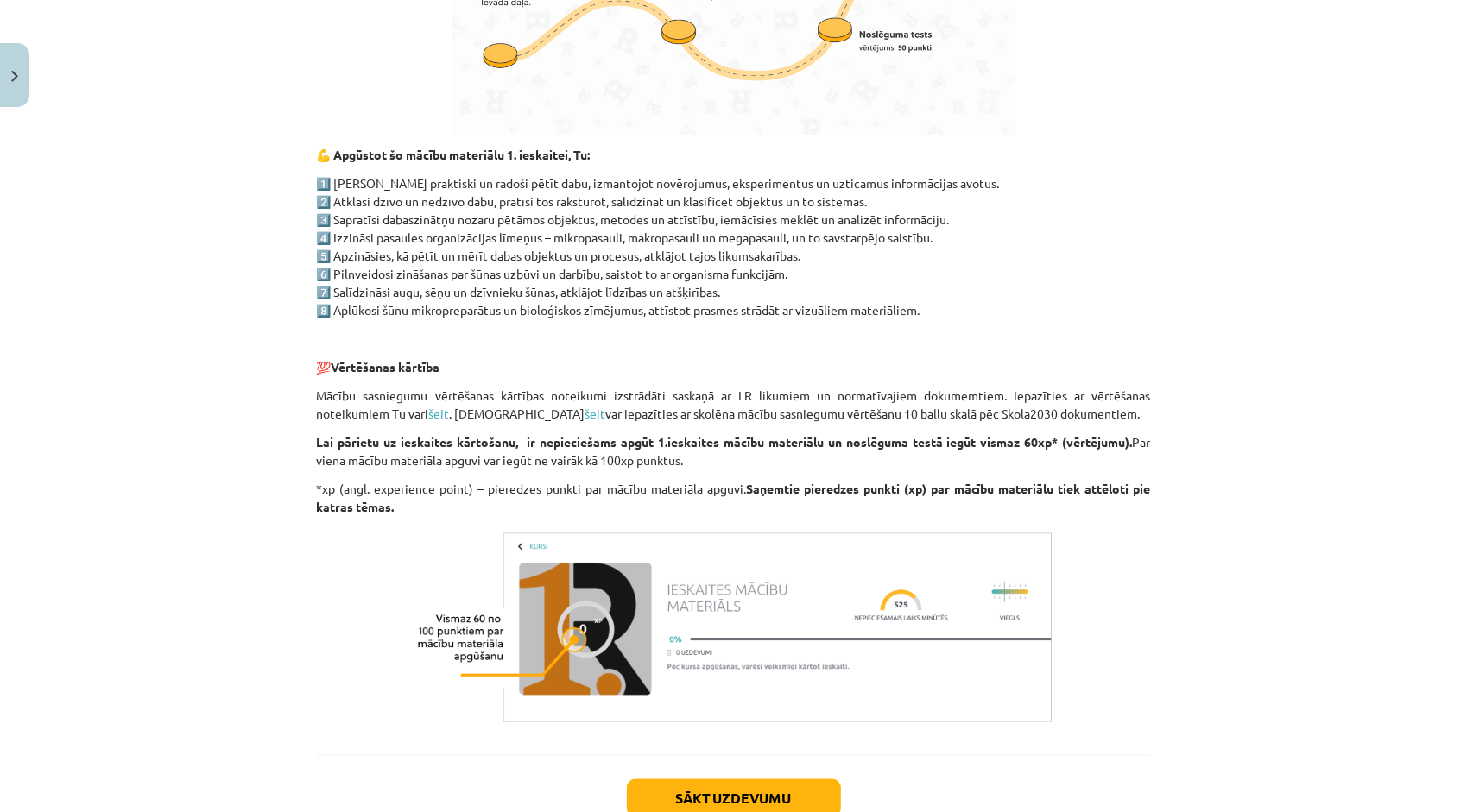
scroll to position [1179, 0]
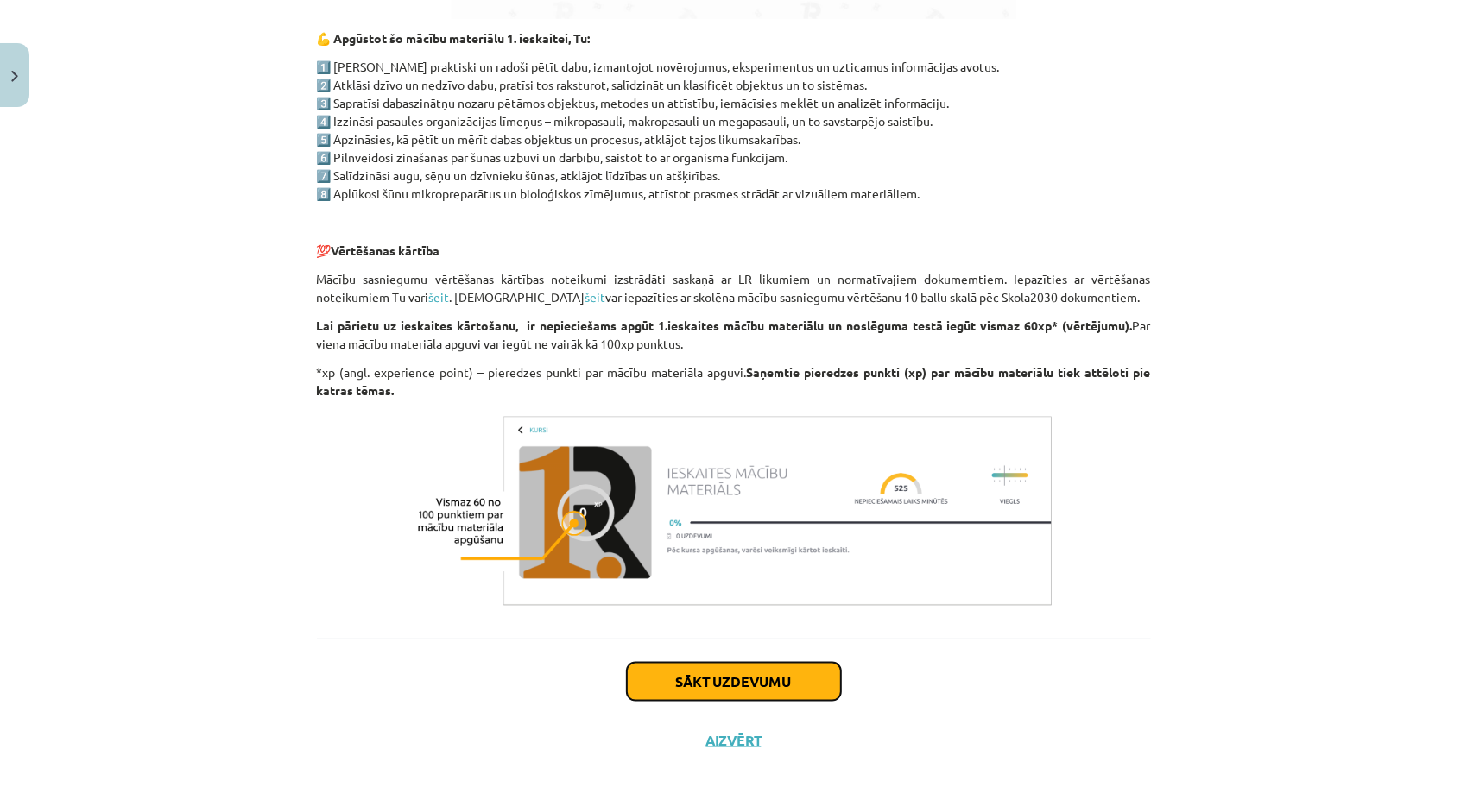
click at [774, 669] on button "Sākt uzdevumu" at bounding box center [734, 681] width 214 height 38
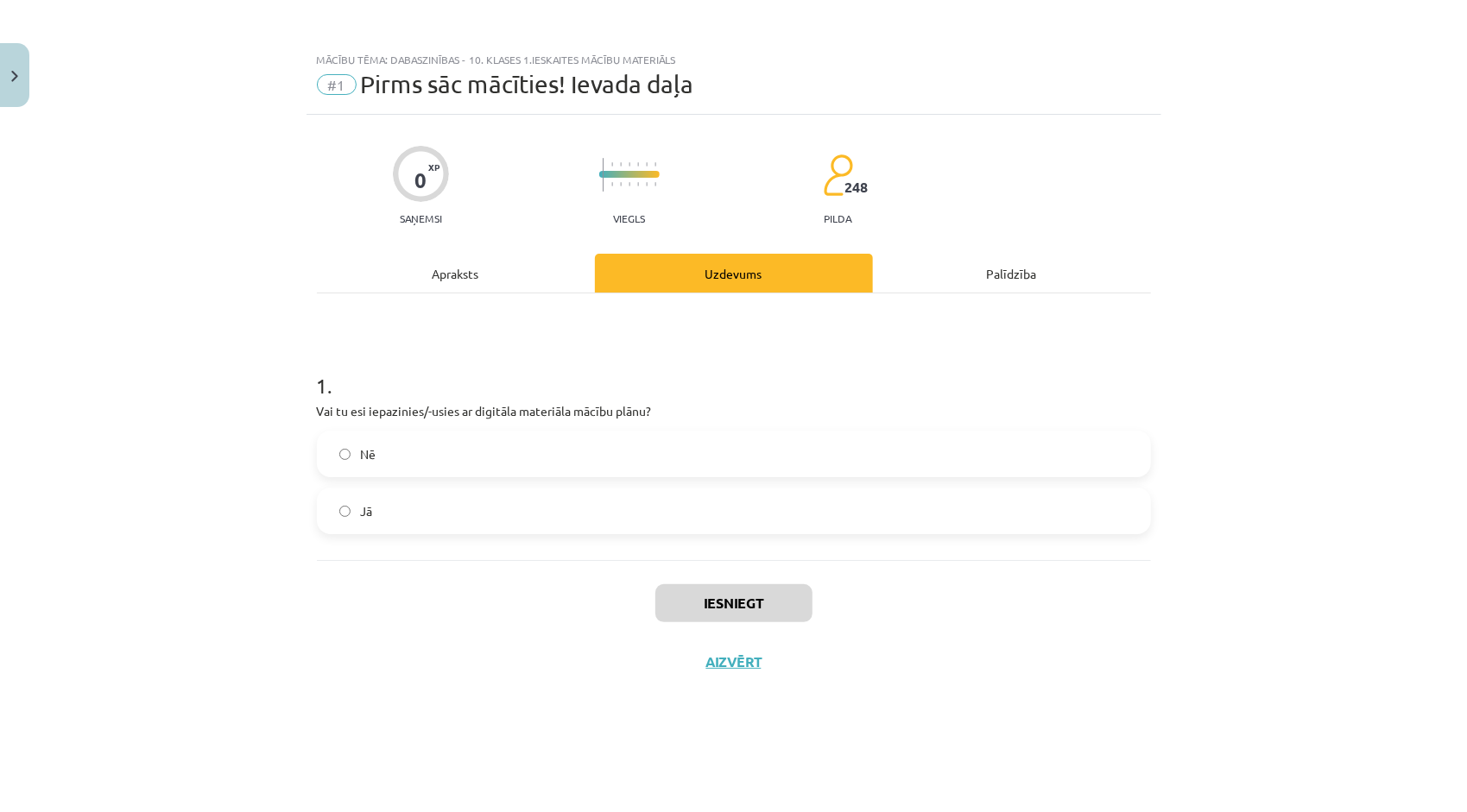
scroll to position [0, 0]
click at [613, 506] on label "Jā" at bounding box center [734, 511] width 830 height 44
click at [715, 608] on button "Iesniegt" at bounding box center [733, 603] width 157 height 38
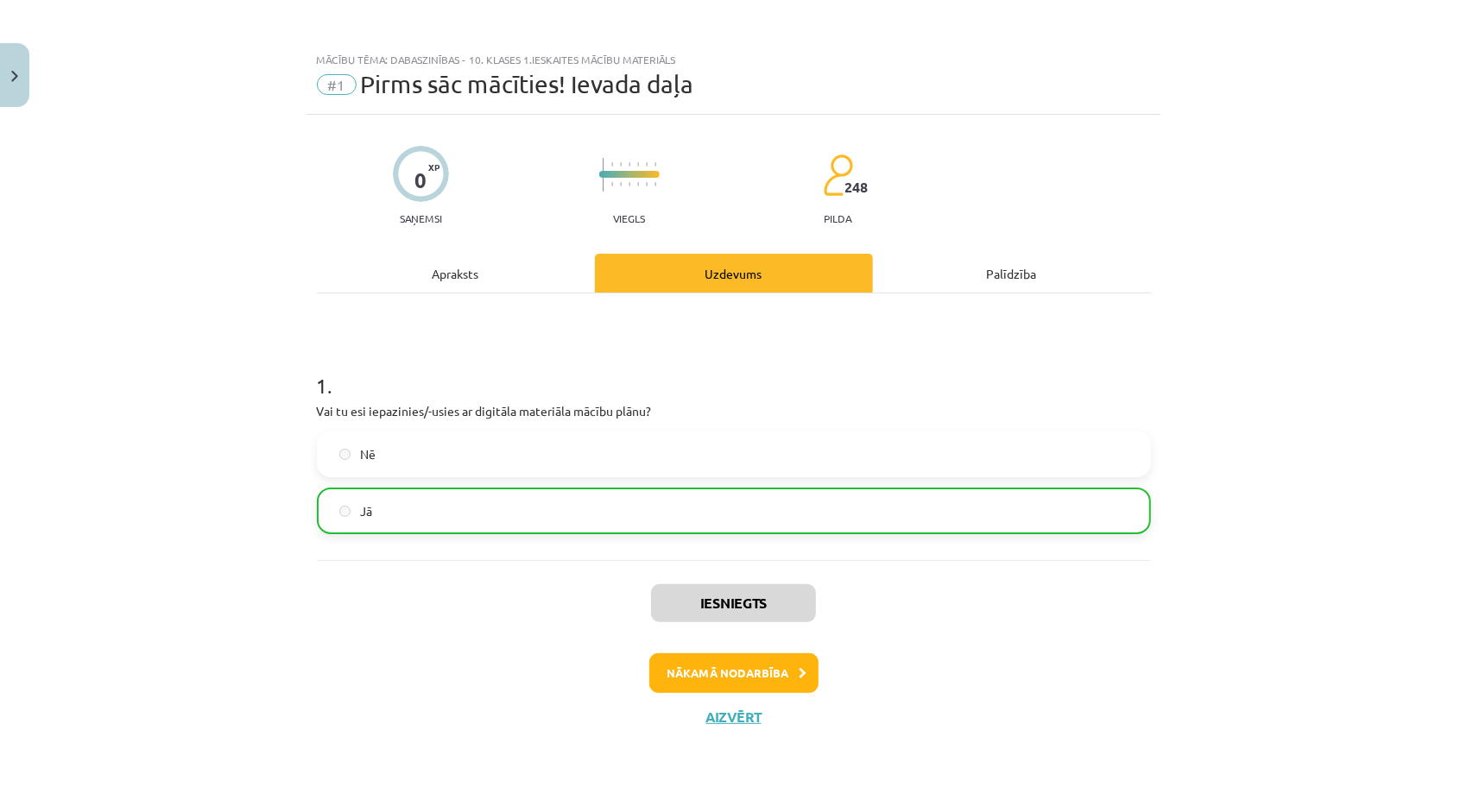
click at [435, 273] on div "Apraksts" at bounding box center [456, 272] width 278 height 39
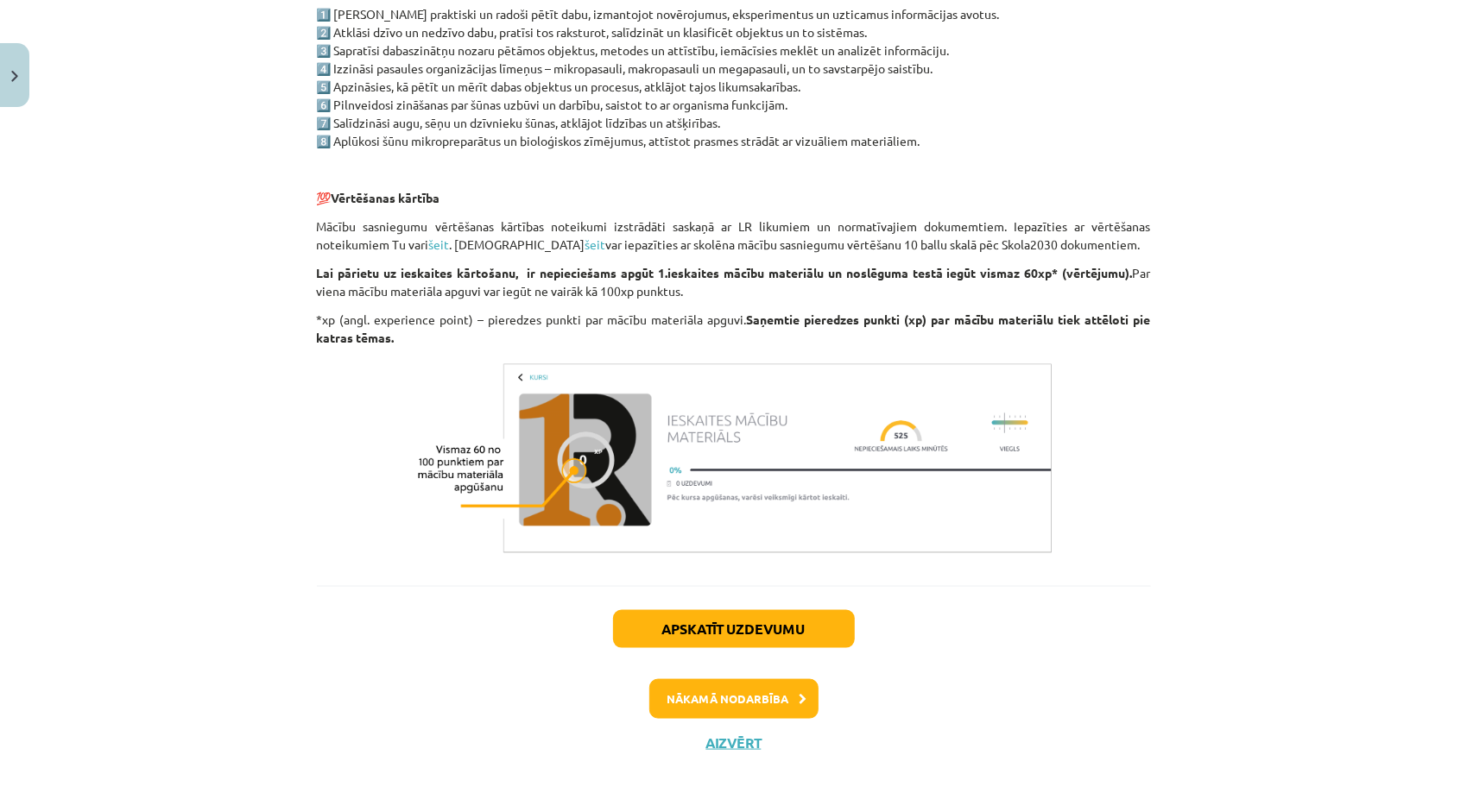
scroll to position [1234, 0]
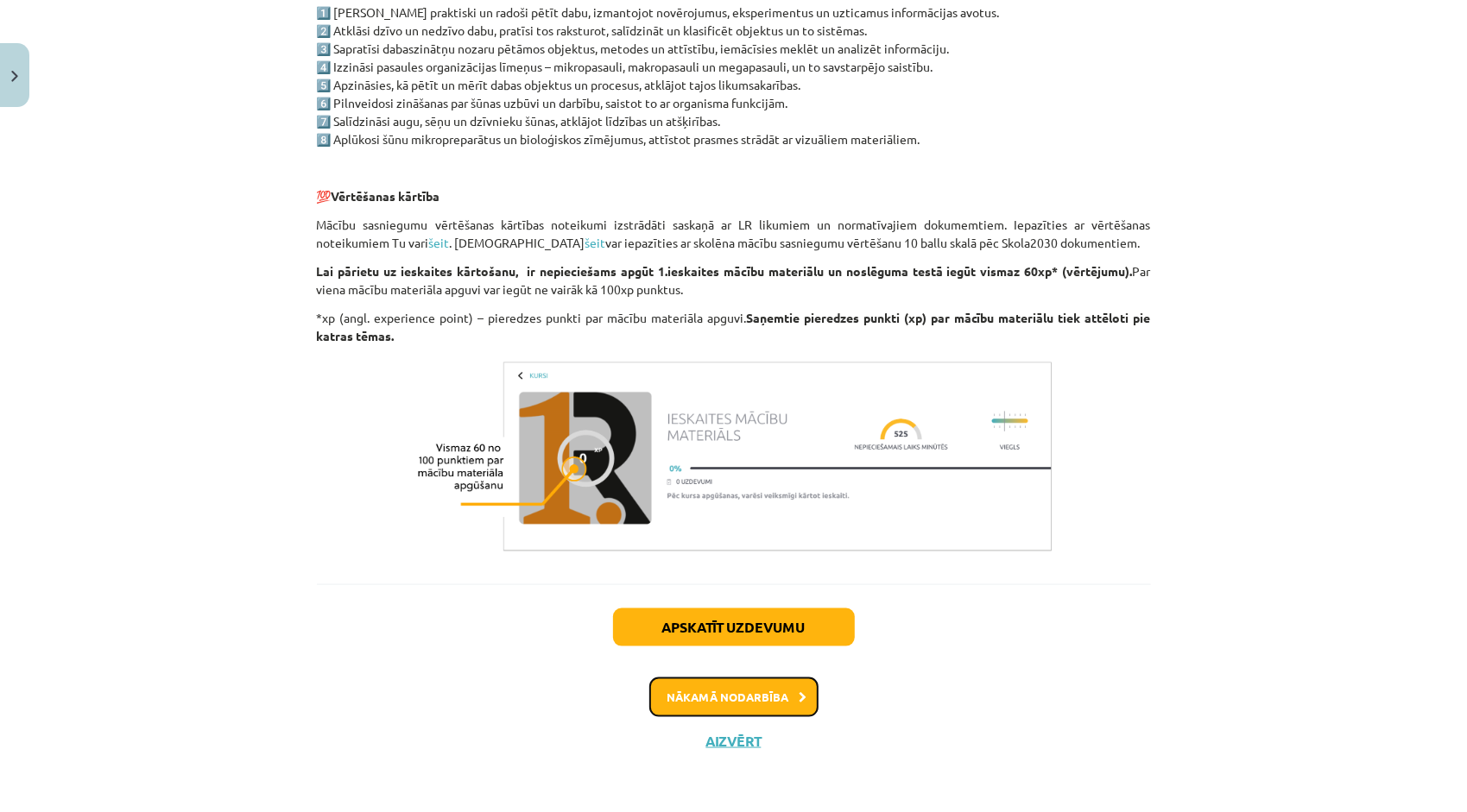
click at [687, 683] on button "Nākamā nodarbība" at bounding box center [733, 697] width 169 height 40
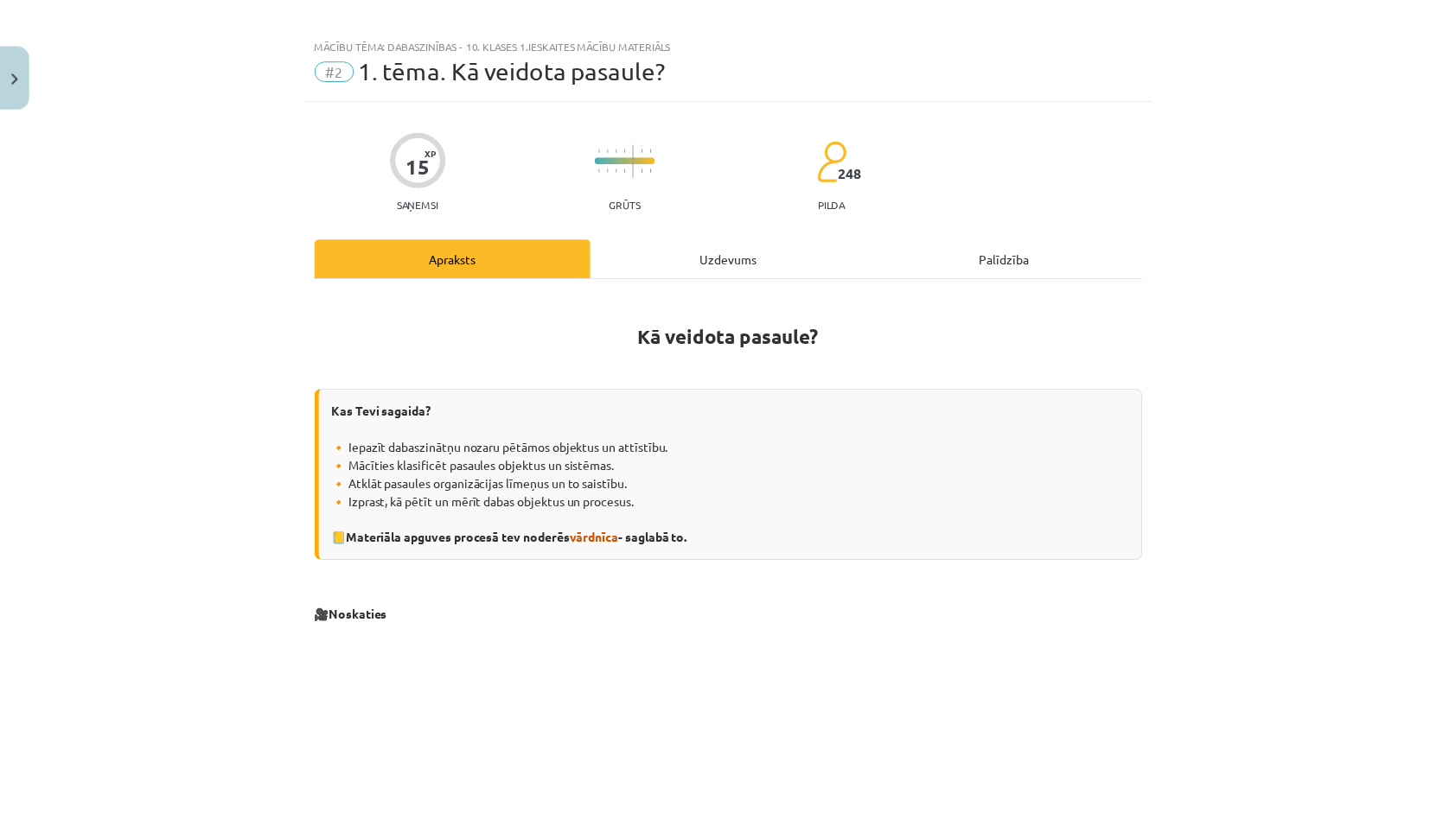
scroll to position [0, 0]
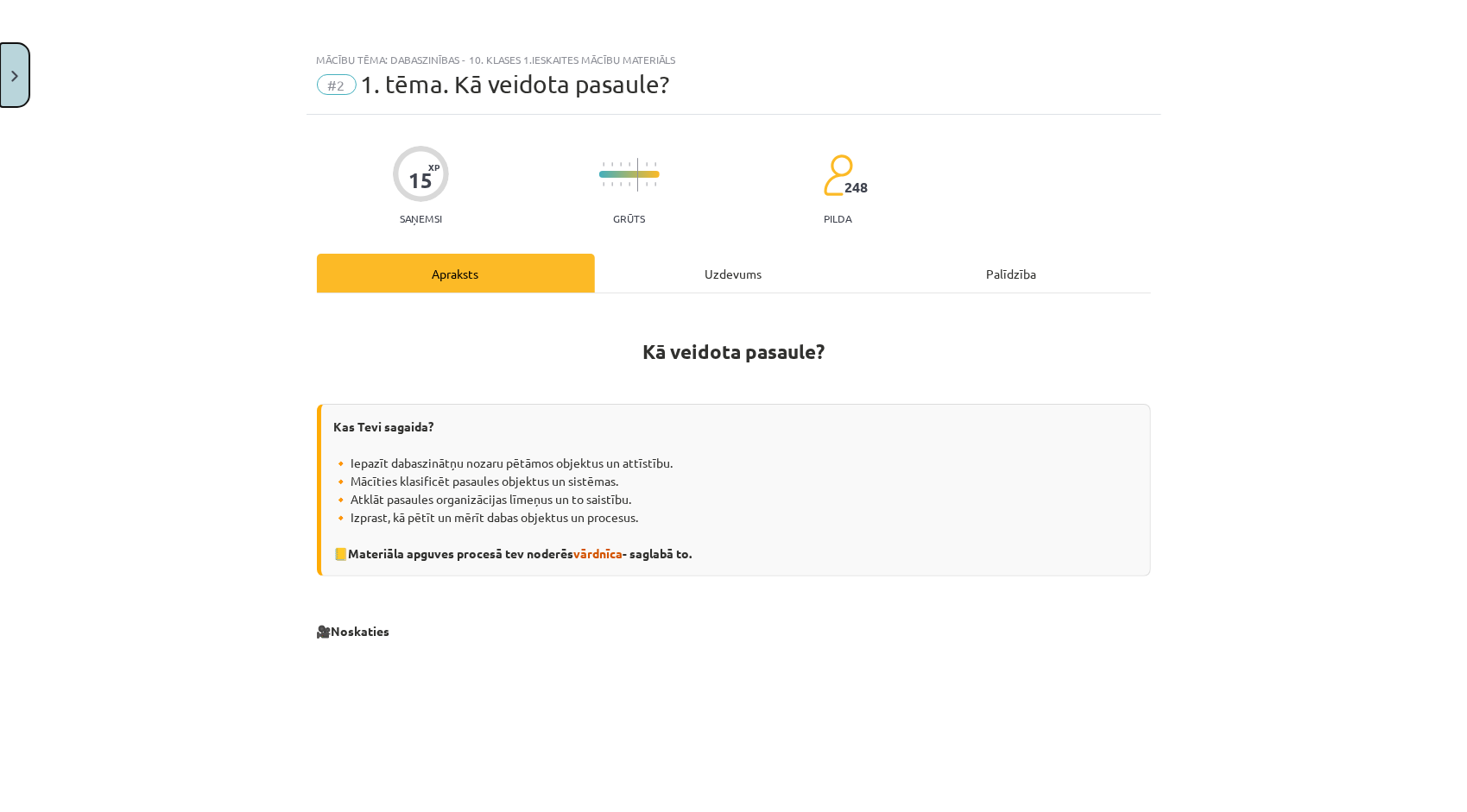
click at [20, 65] on button "Close" at bounding box center [15, 75] width 30 height 63
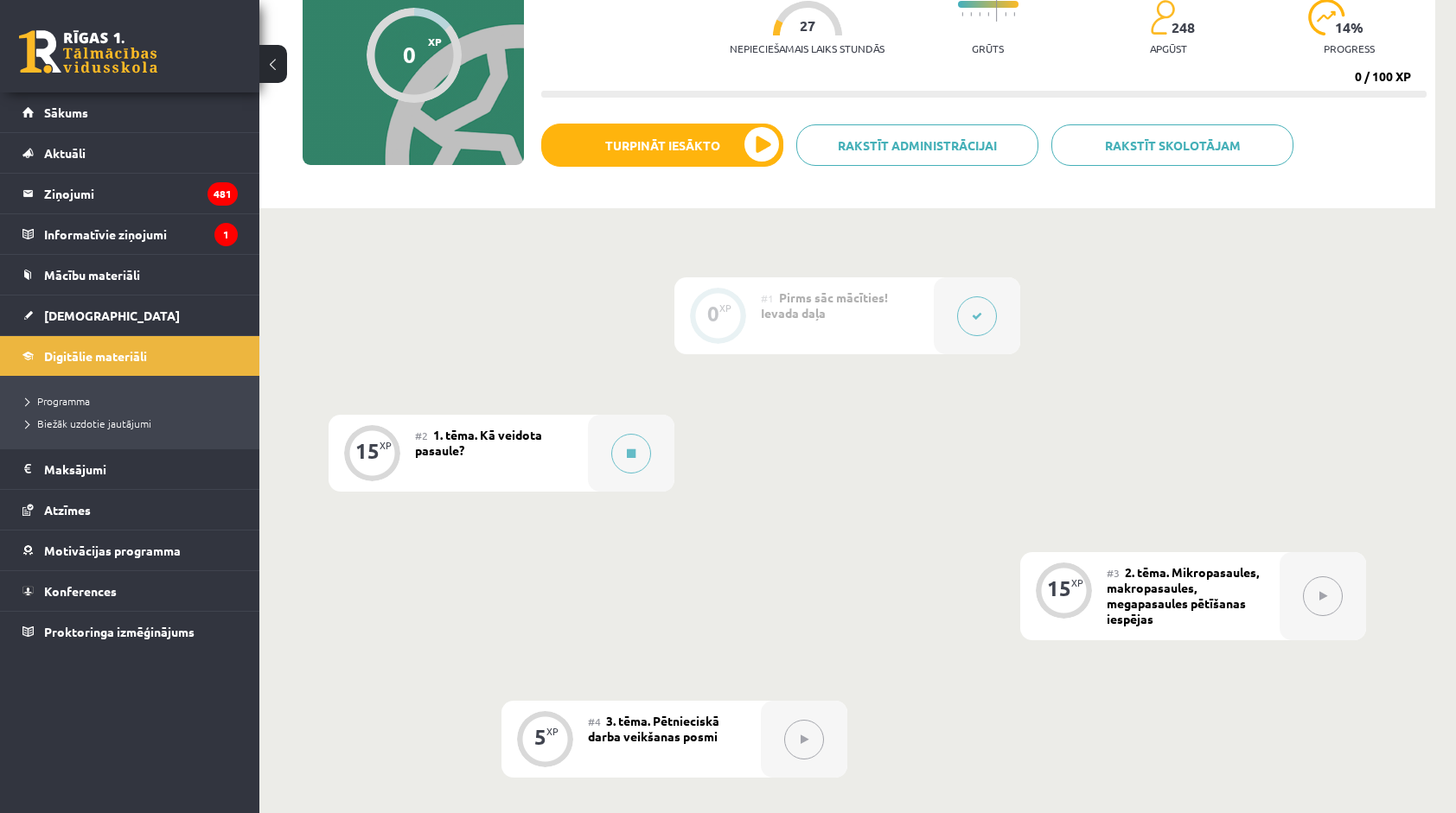
scroll to position [176, 0]
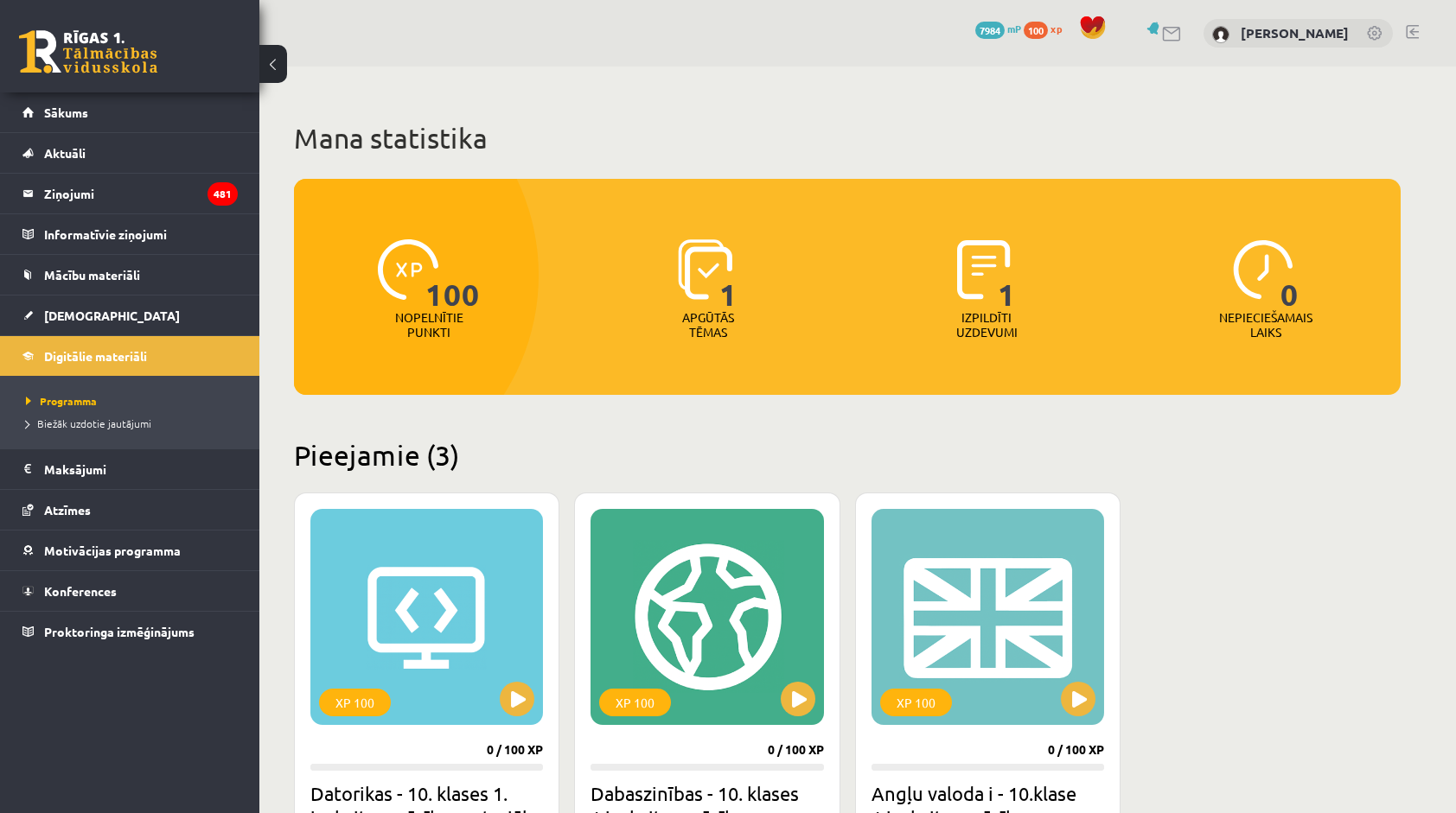
scroll to position [198, 0]
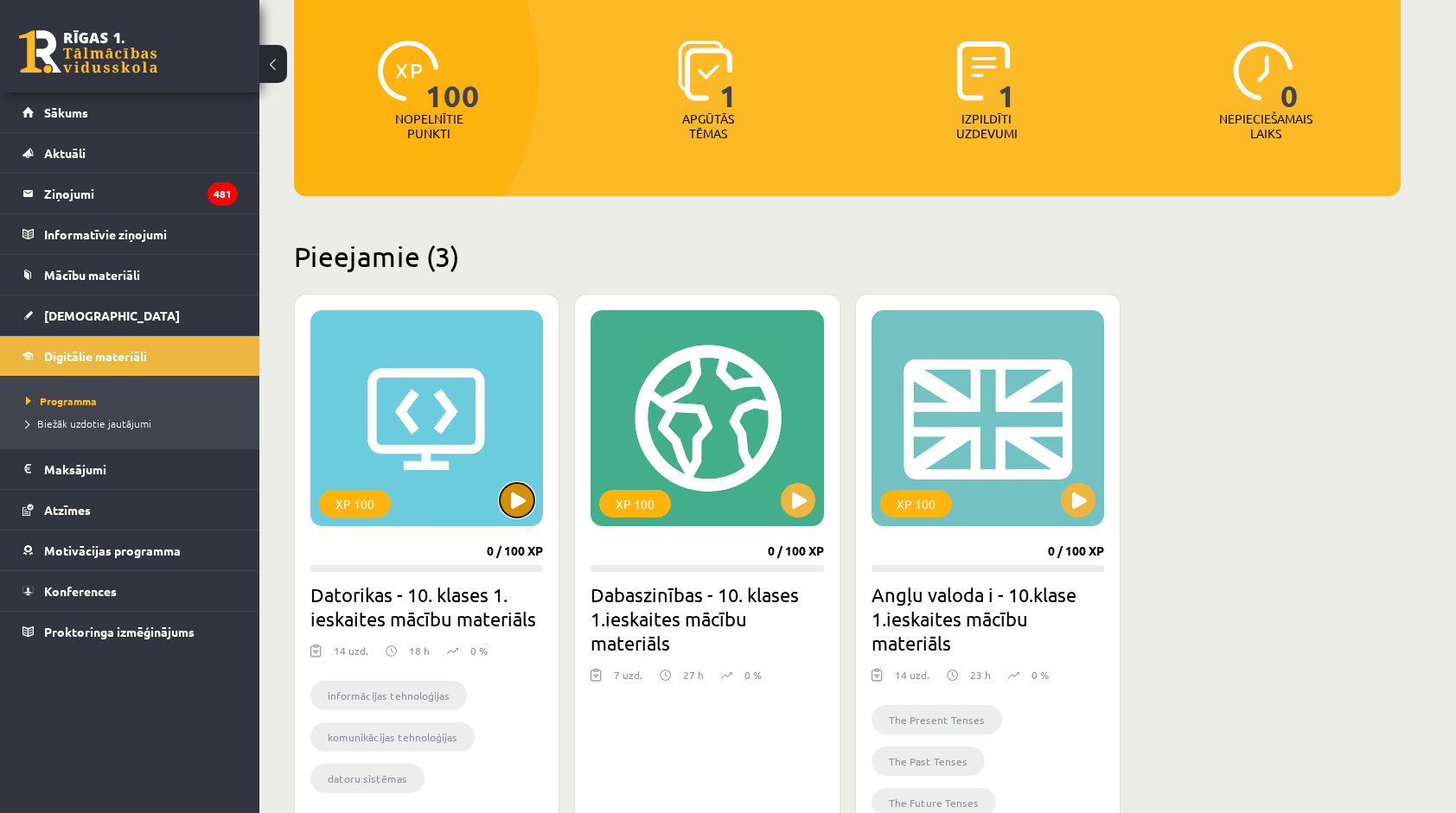
click at [529, 495] on button at bounding box center [517, 500] width 35 height 35
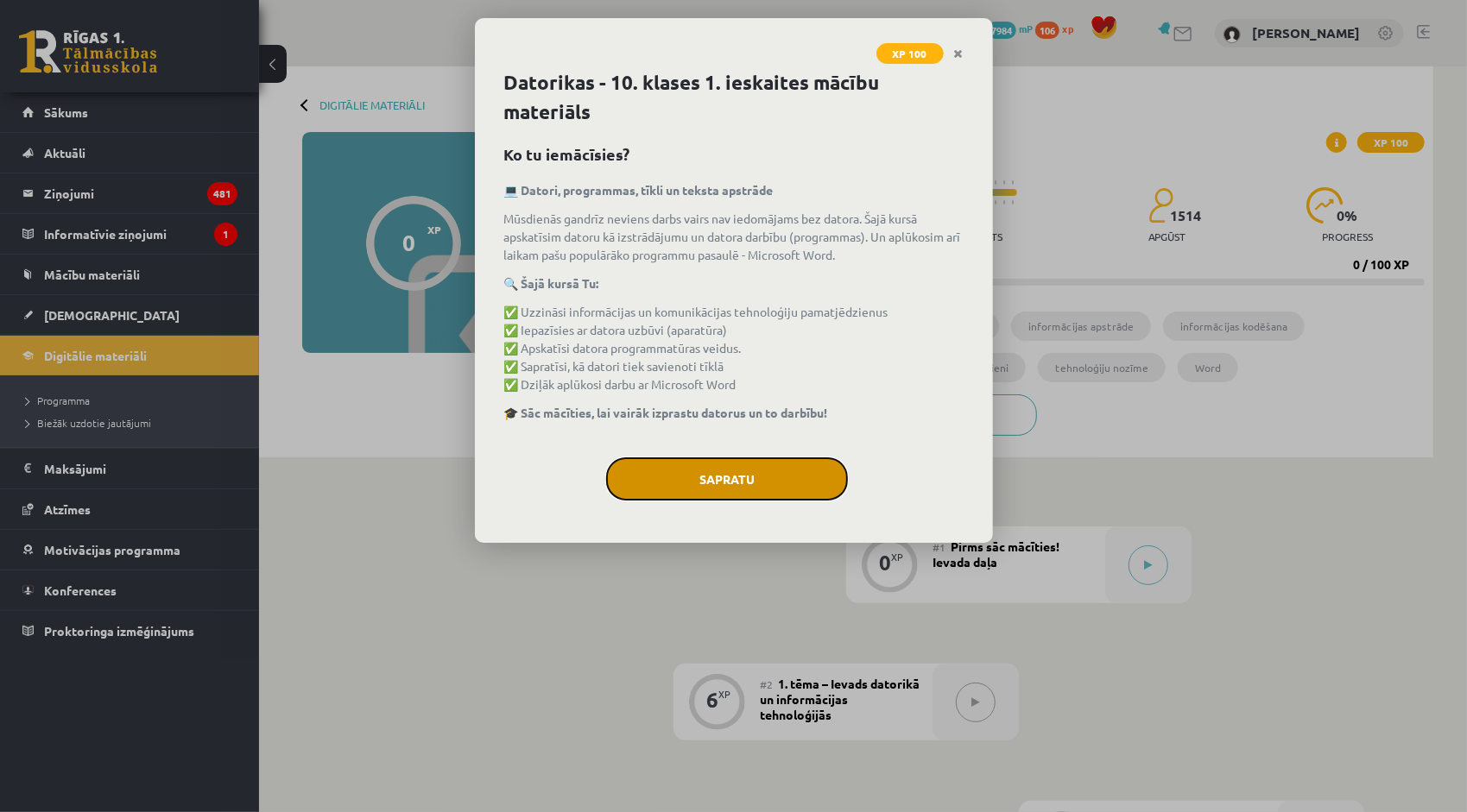
click at [755, 468] on button "Sapratu" at bounding box center [727, 479] width 242 height 44
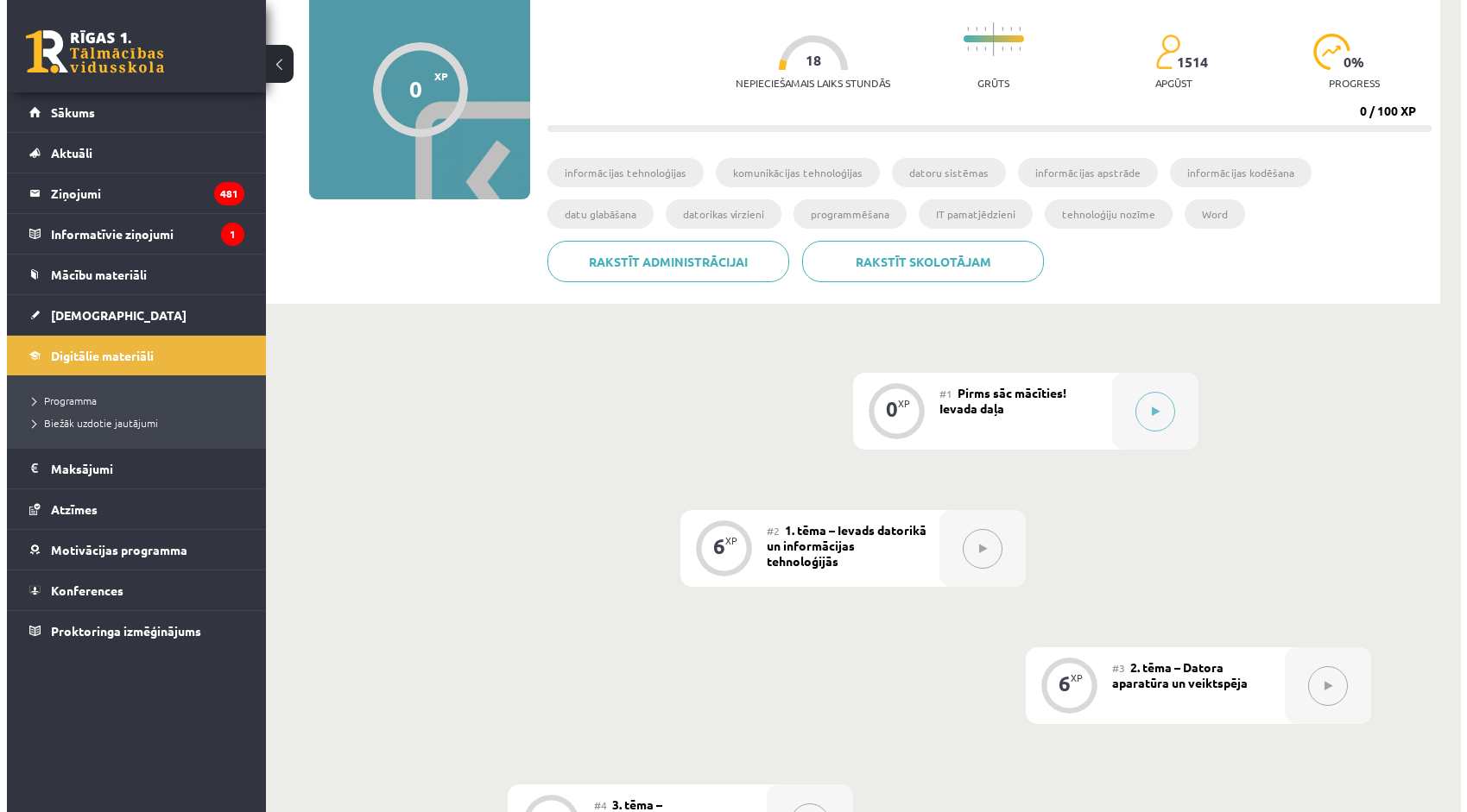
scroll to position [151, 0]
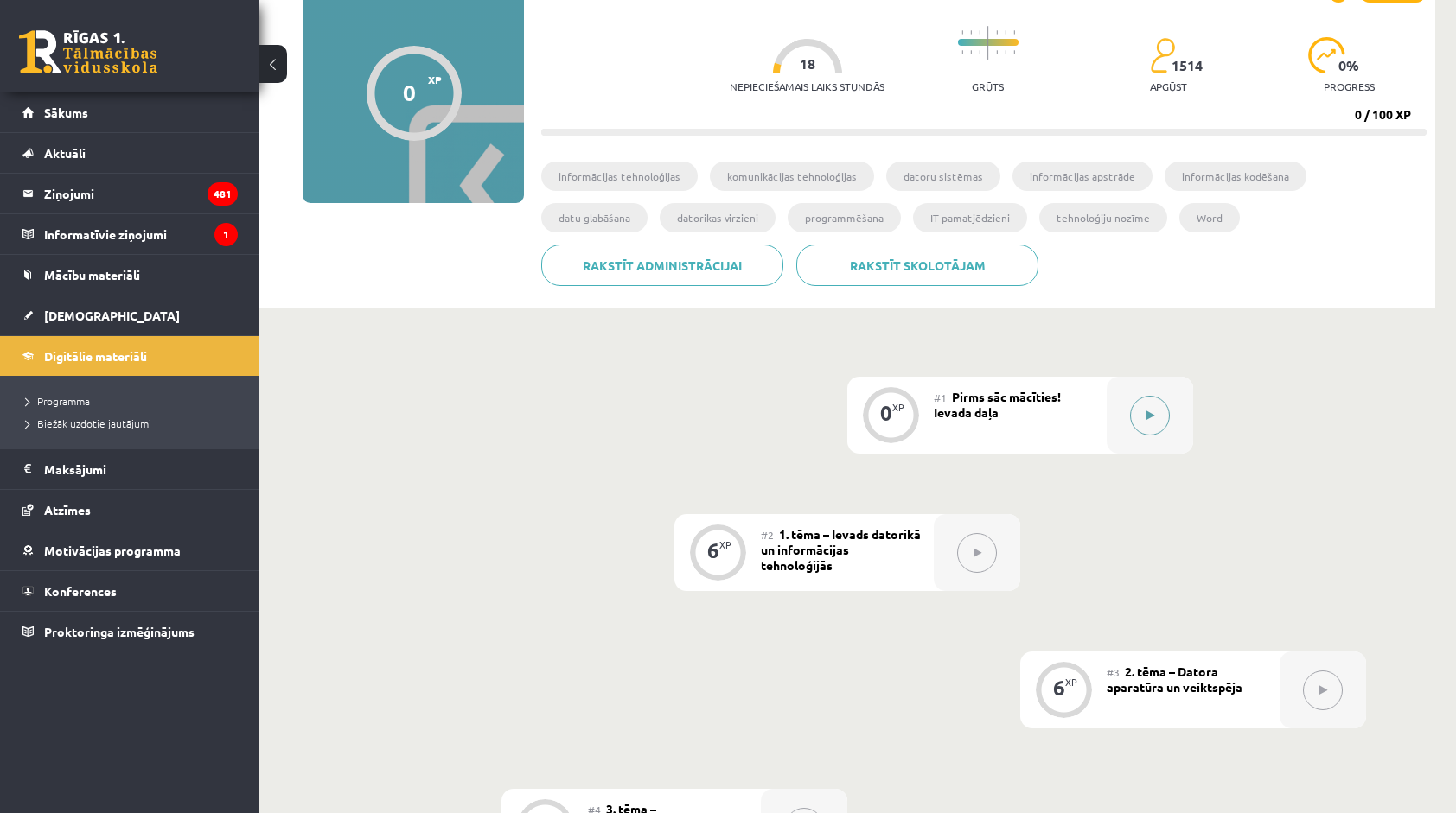
click at [1148, 413] on icon at bounding box center [1151, 415] width 8 height 10
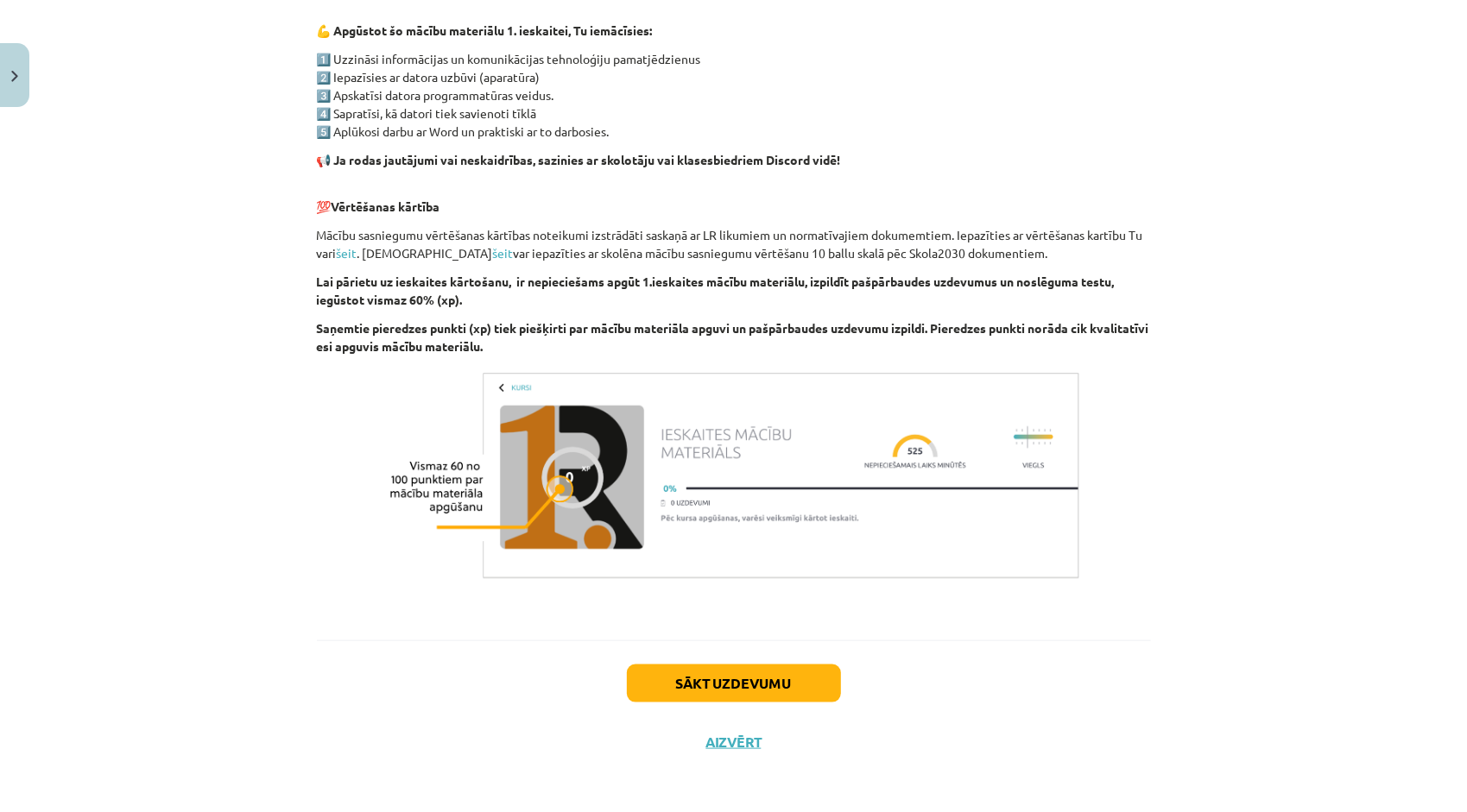
scroll to position [1017, 0]
click at [677, 678] on button "Sākt uzdevumu" at bounding box center [734, 682] width 214 height 38
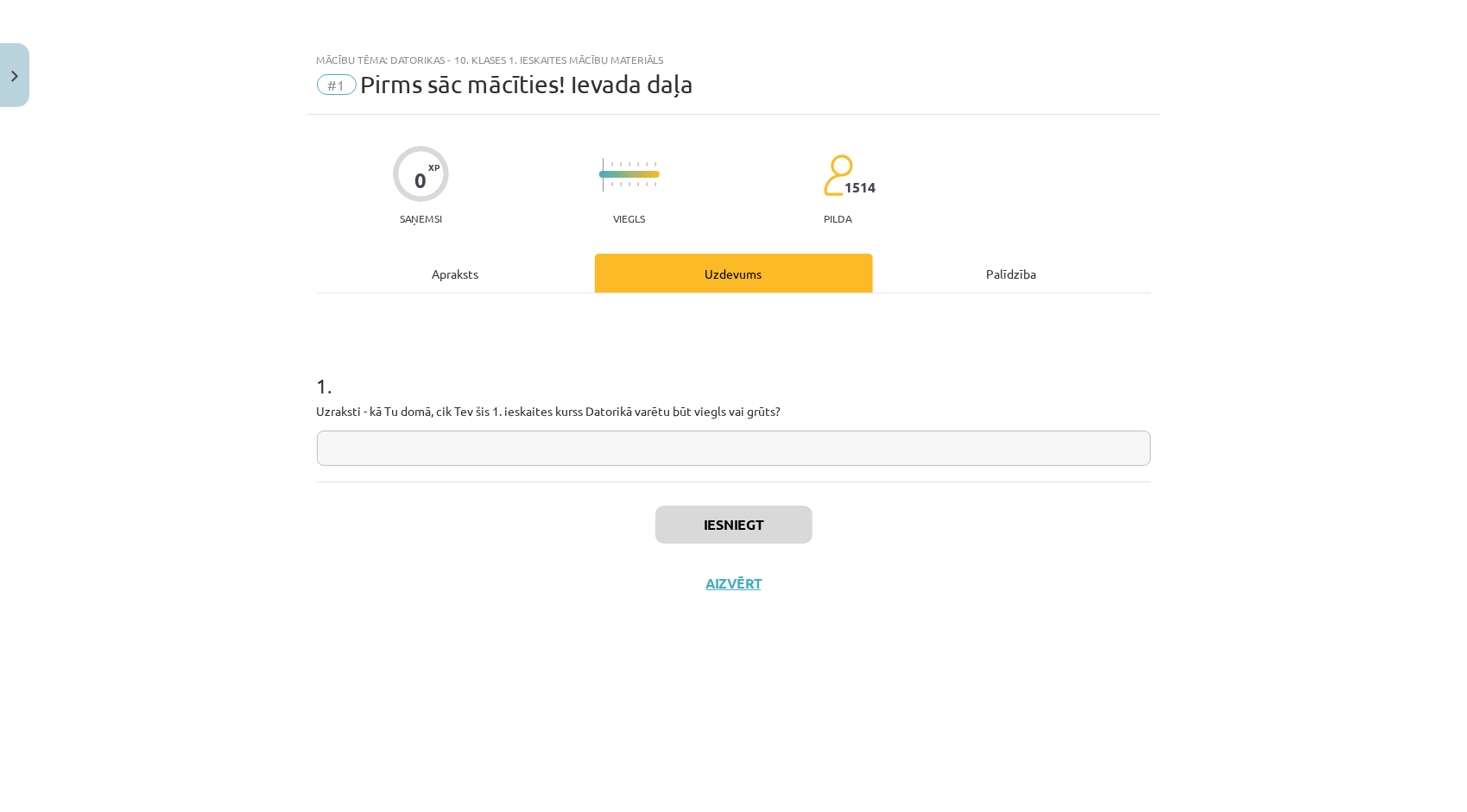
click at [448, 450] on input "text" at bounding box center [734, 449] width 834 height 36
type input "**********"
click at [784, 511] on button "Iesniegt" at bounding box center [733, 525] width 157 height 38
click at [730, 598] on button "Nākamā nodarbība" at bounding box center [733, 594] width 169 height 40
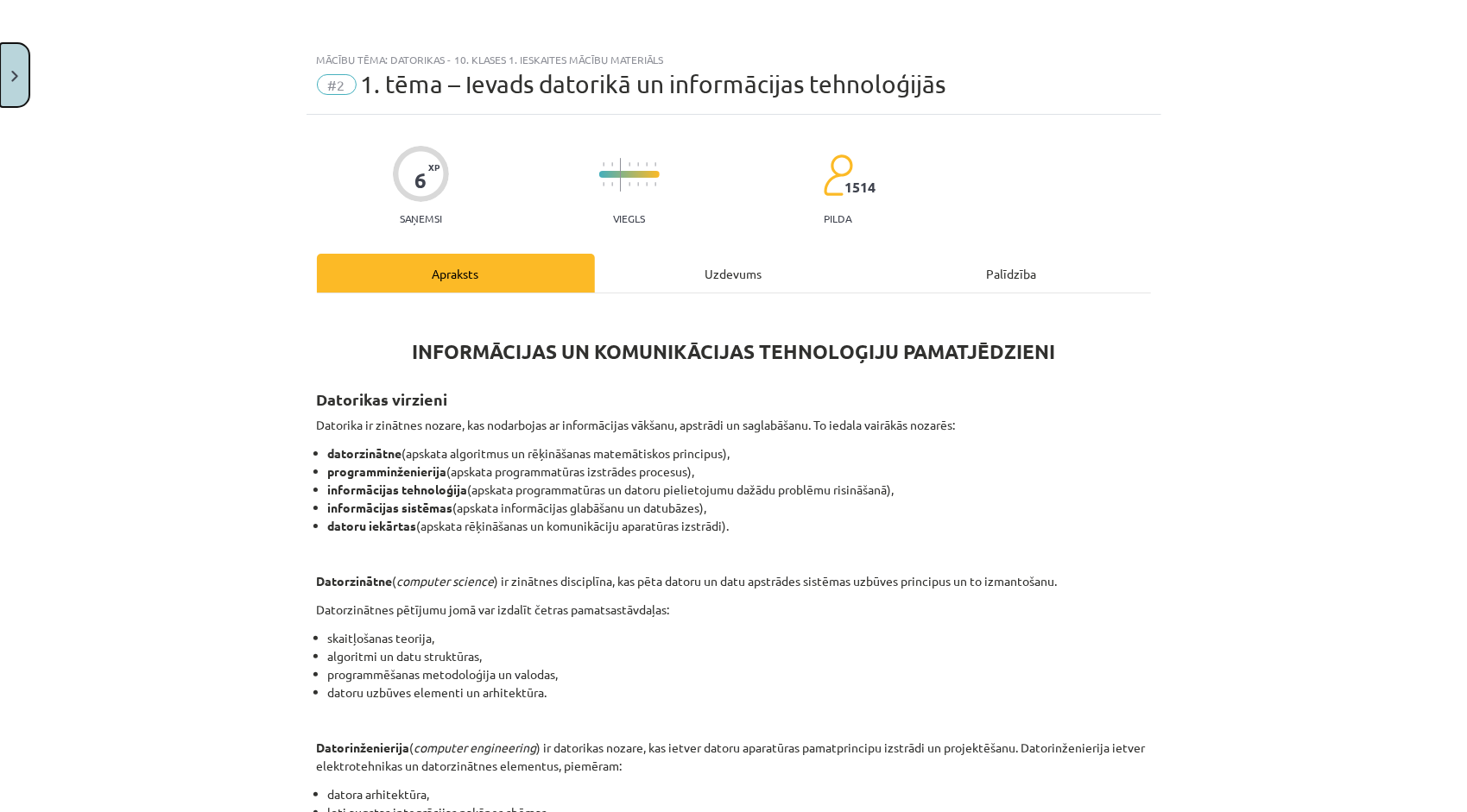
click at [7, 84] on button "Close" at bounding box center [15, 75] width 30 height 63
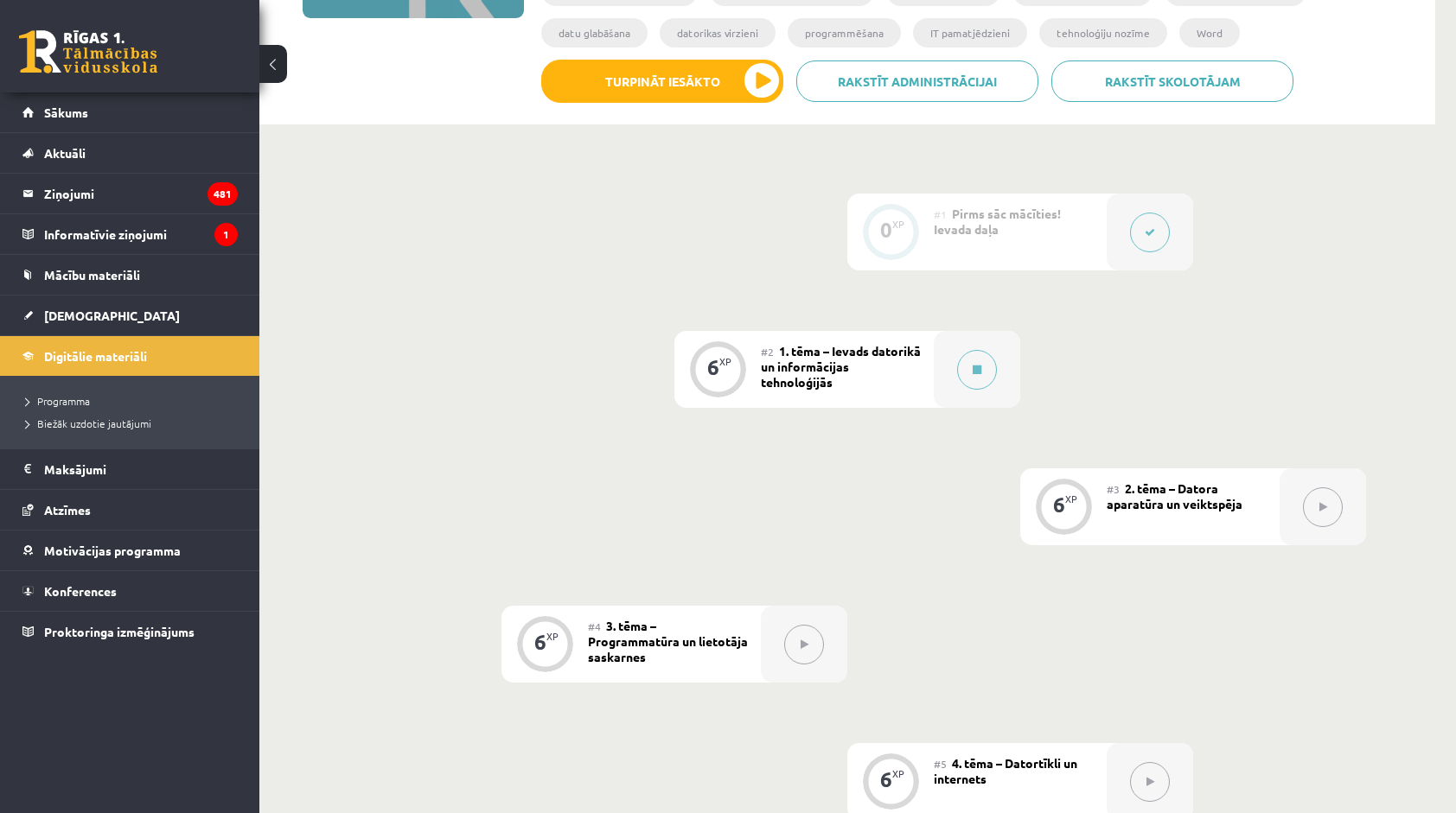
scroll to position [151, 0]
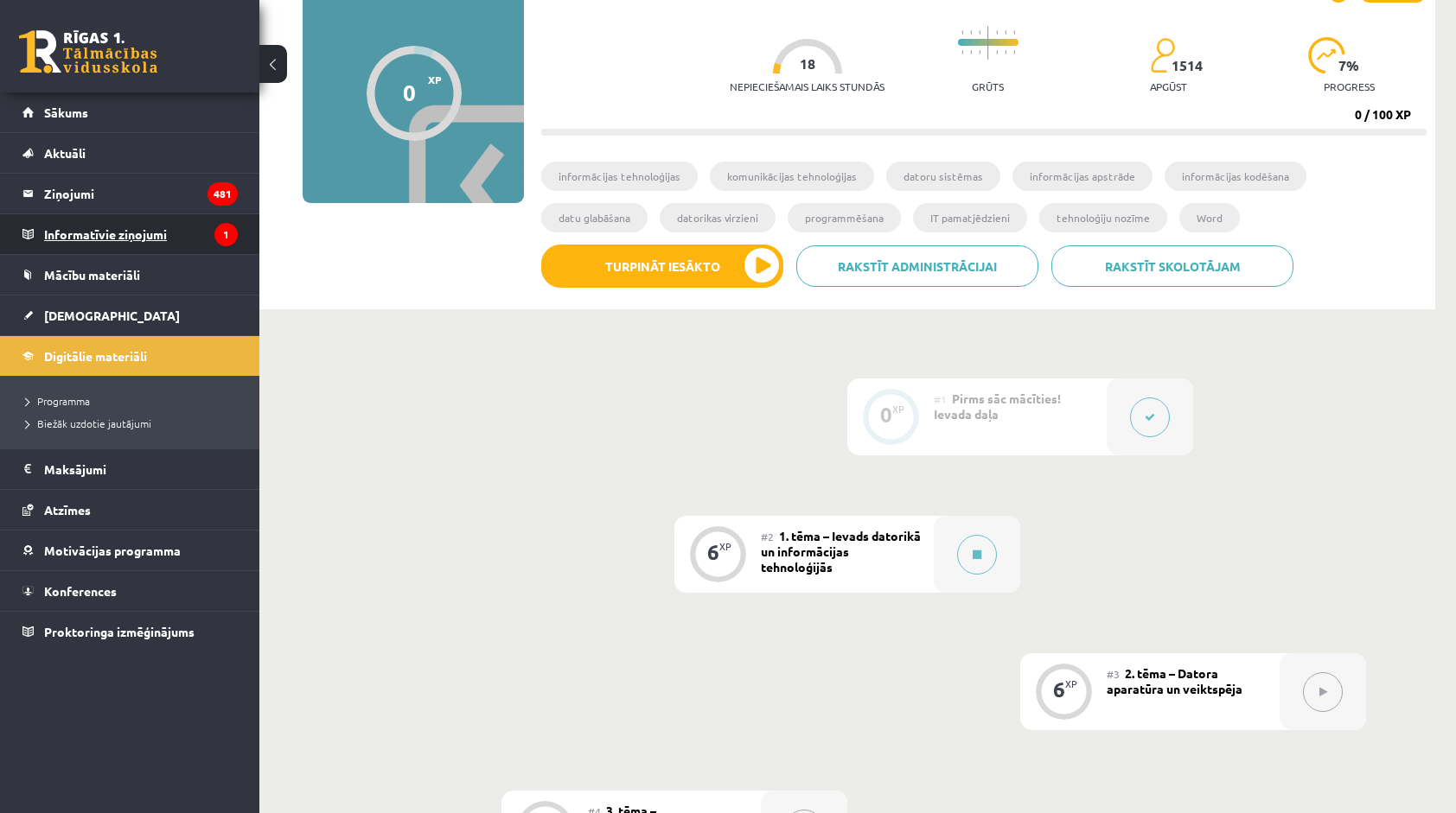
click at [79, 235] on legend "Informatīvie ziņojumi 1" at bounding box center [140, 234] width 193 height 40
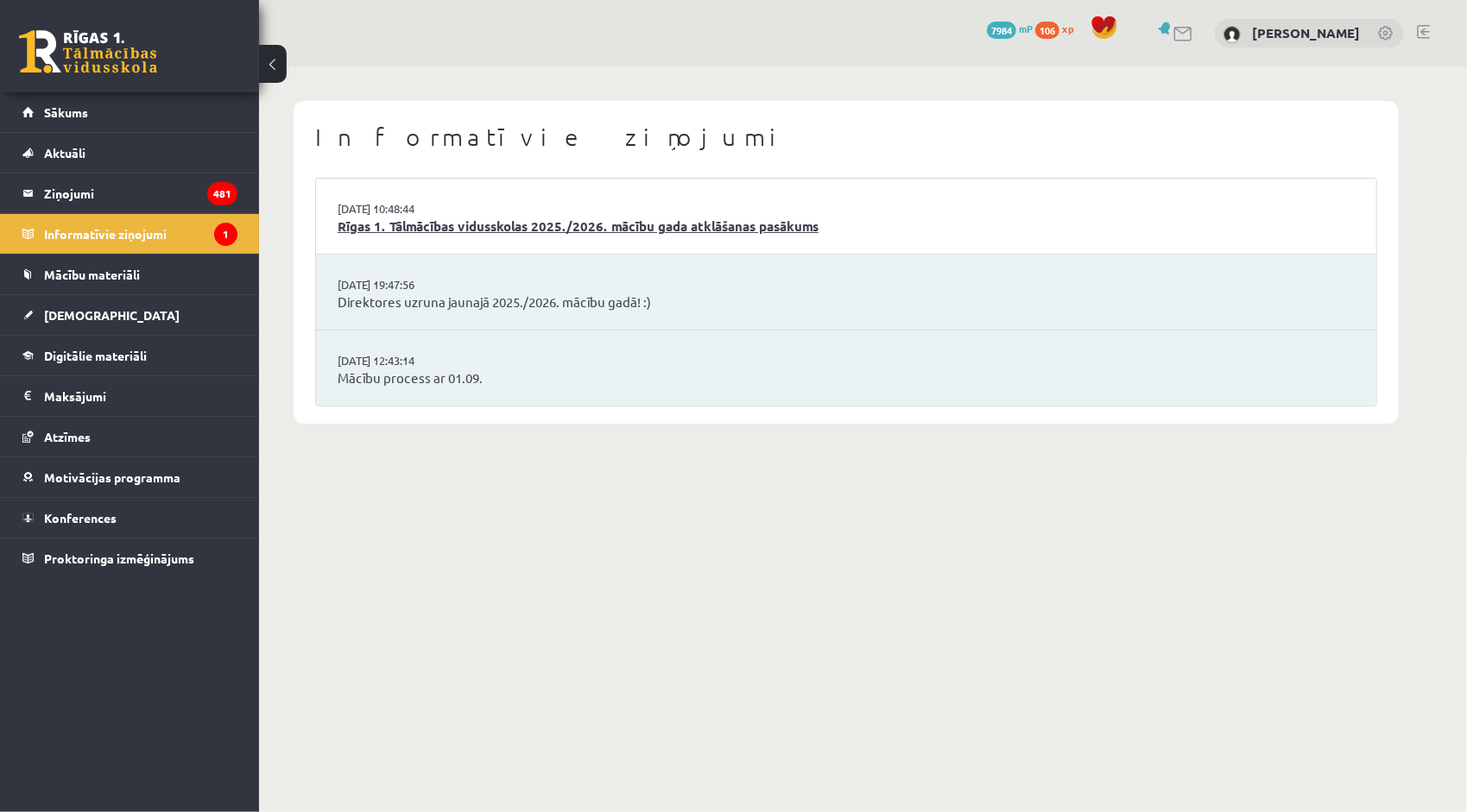
click at [471, 232] on link "Rīgas 1. Tālmācības vidusskolas 2025./2026. mācību gada atklāšanas pasākums" at bounding box center [846, 227] width 1017 height 20
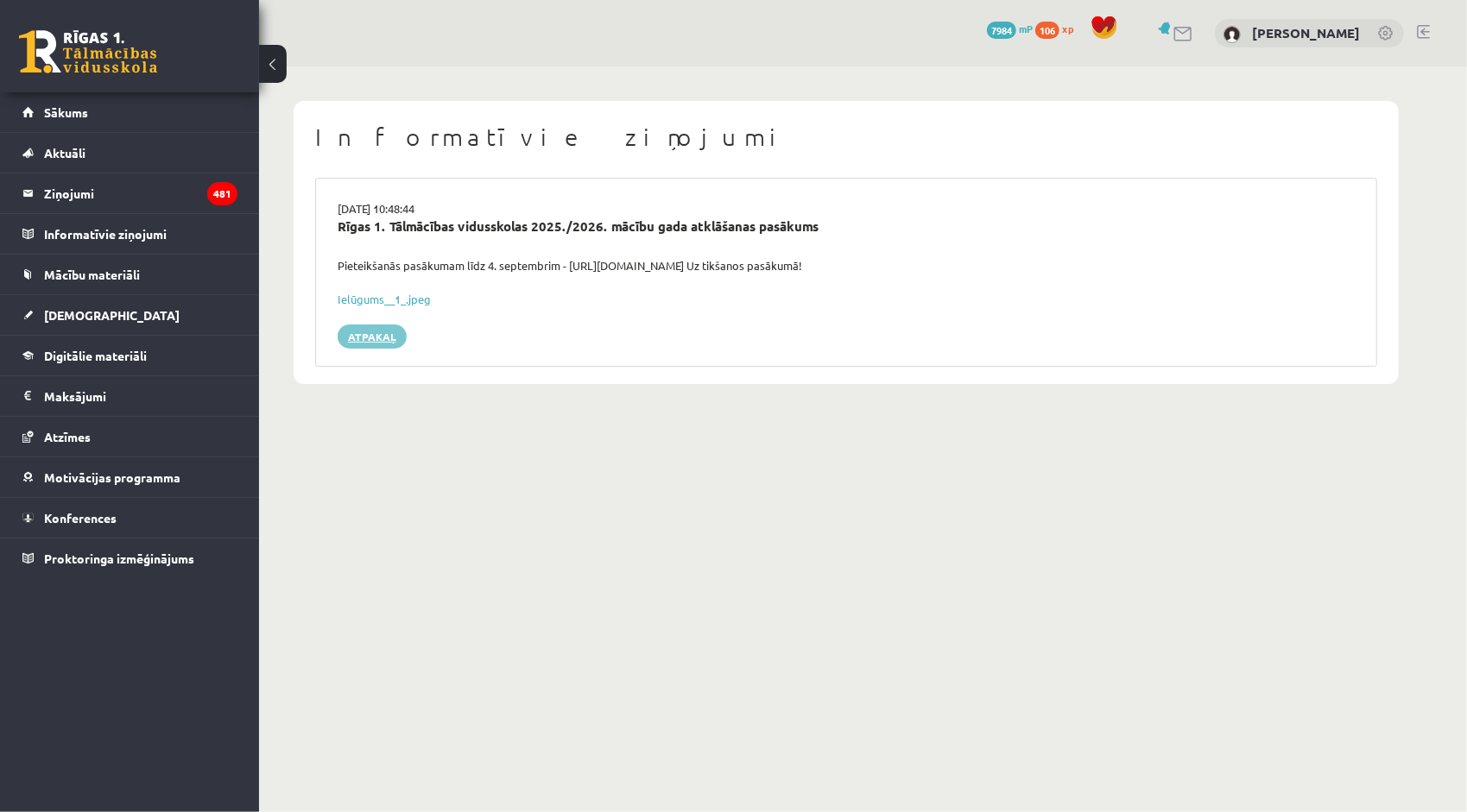
click at [374, 335] on link "Atpakaļ" at bounding box center [372, 337] width 69 height 24
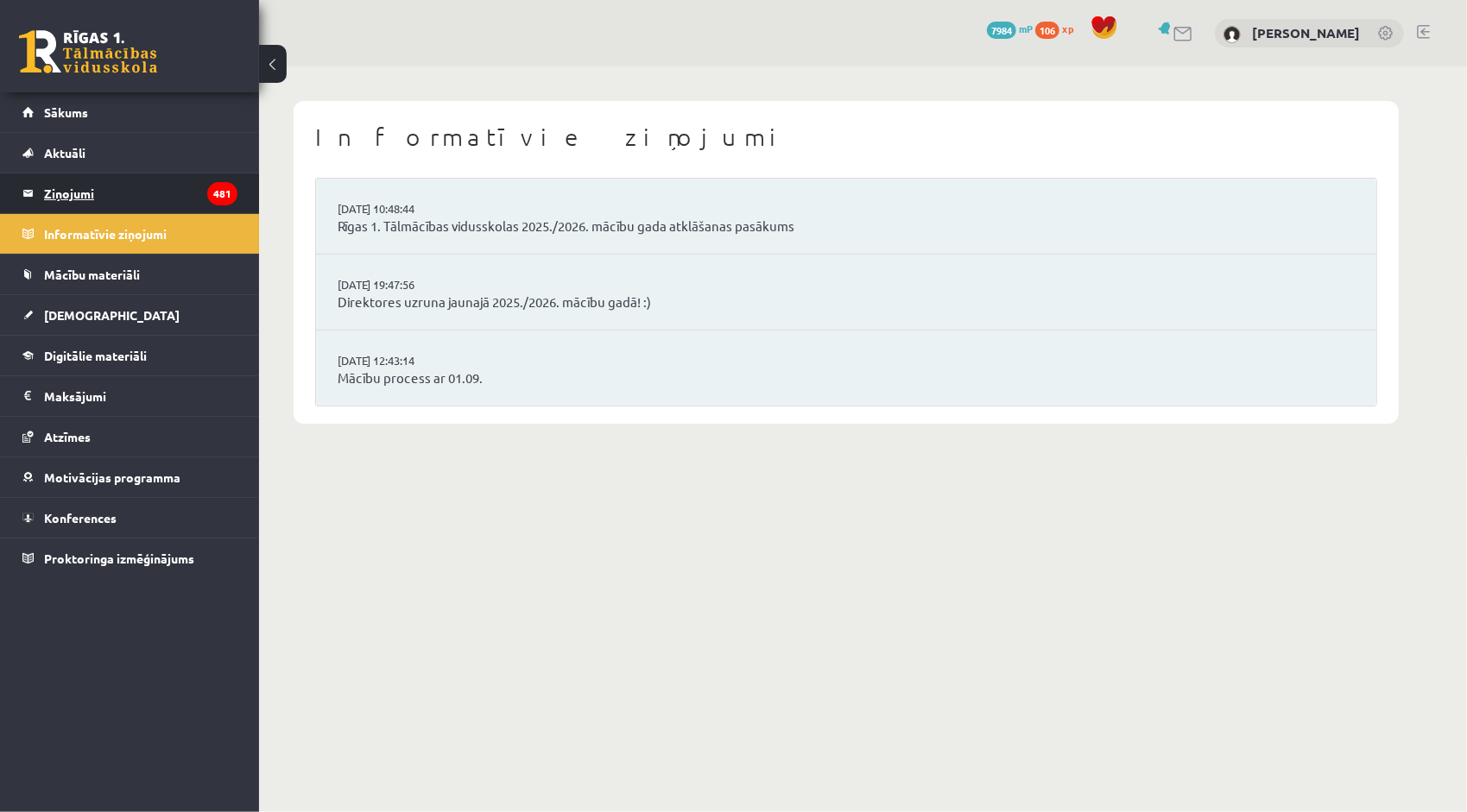
click at [181, 193] on legend "Ziņojumi 481" at bounding box center [140, 193] width 193 height 40
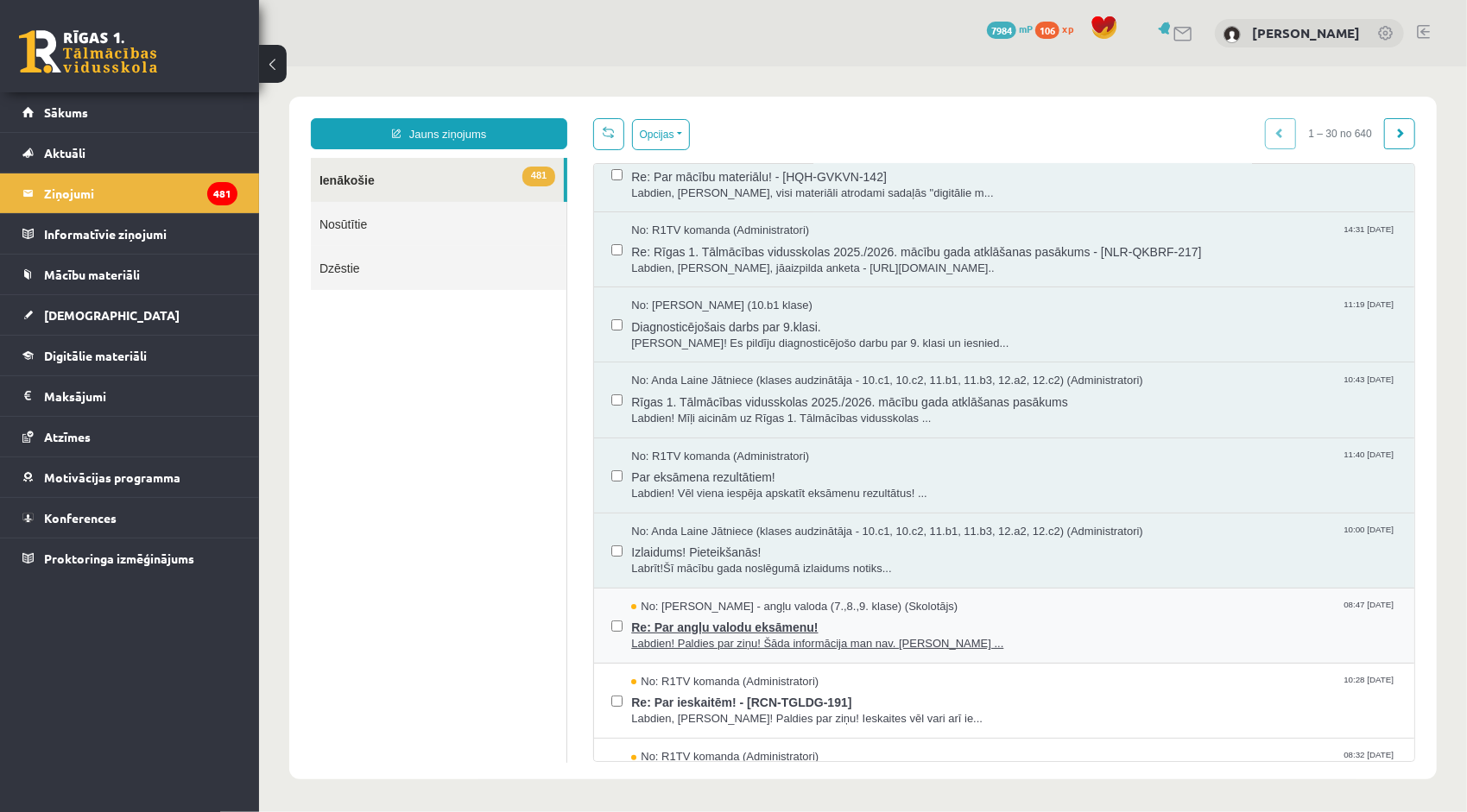
scroll to position [172, 0]
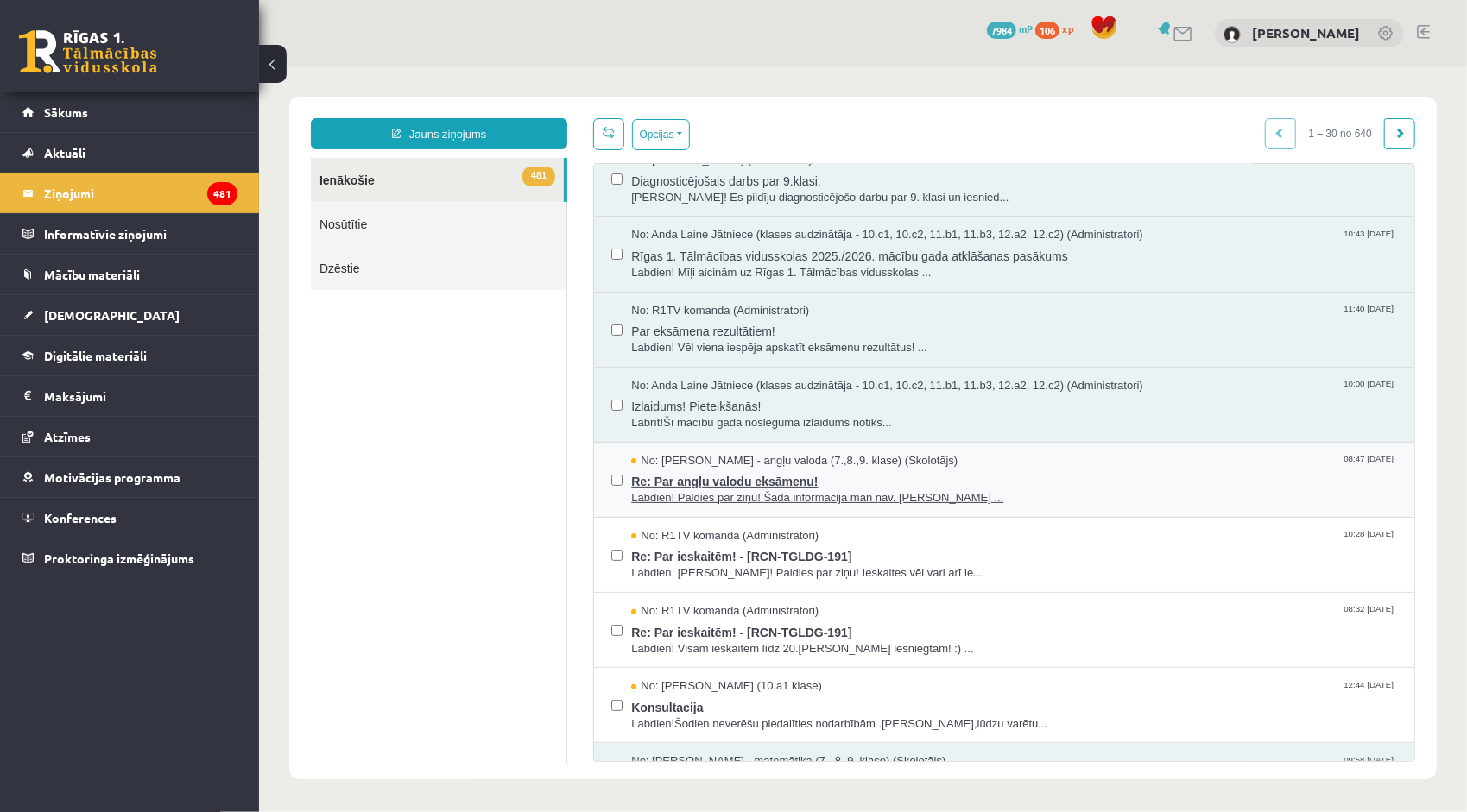
click at [688, 473] on span "Re: Par angļu valodu eksāmenu!" at bounding box center [1012, 478] width 766 height 22
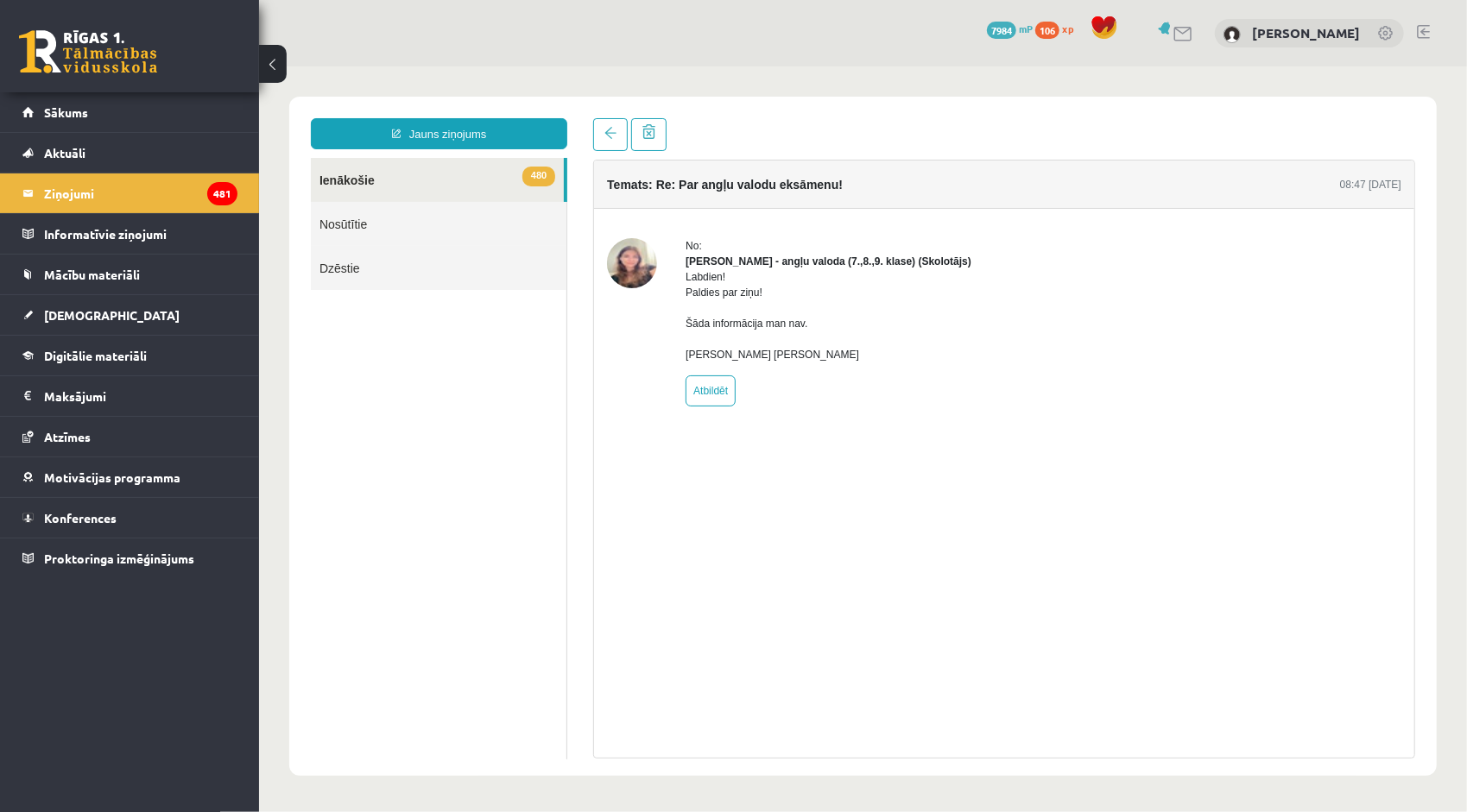
scroll to position [0, 0]
click at [607, 139] on link at bounding box center [609, 134] width 35 height 33
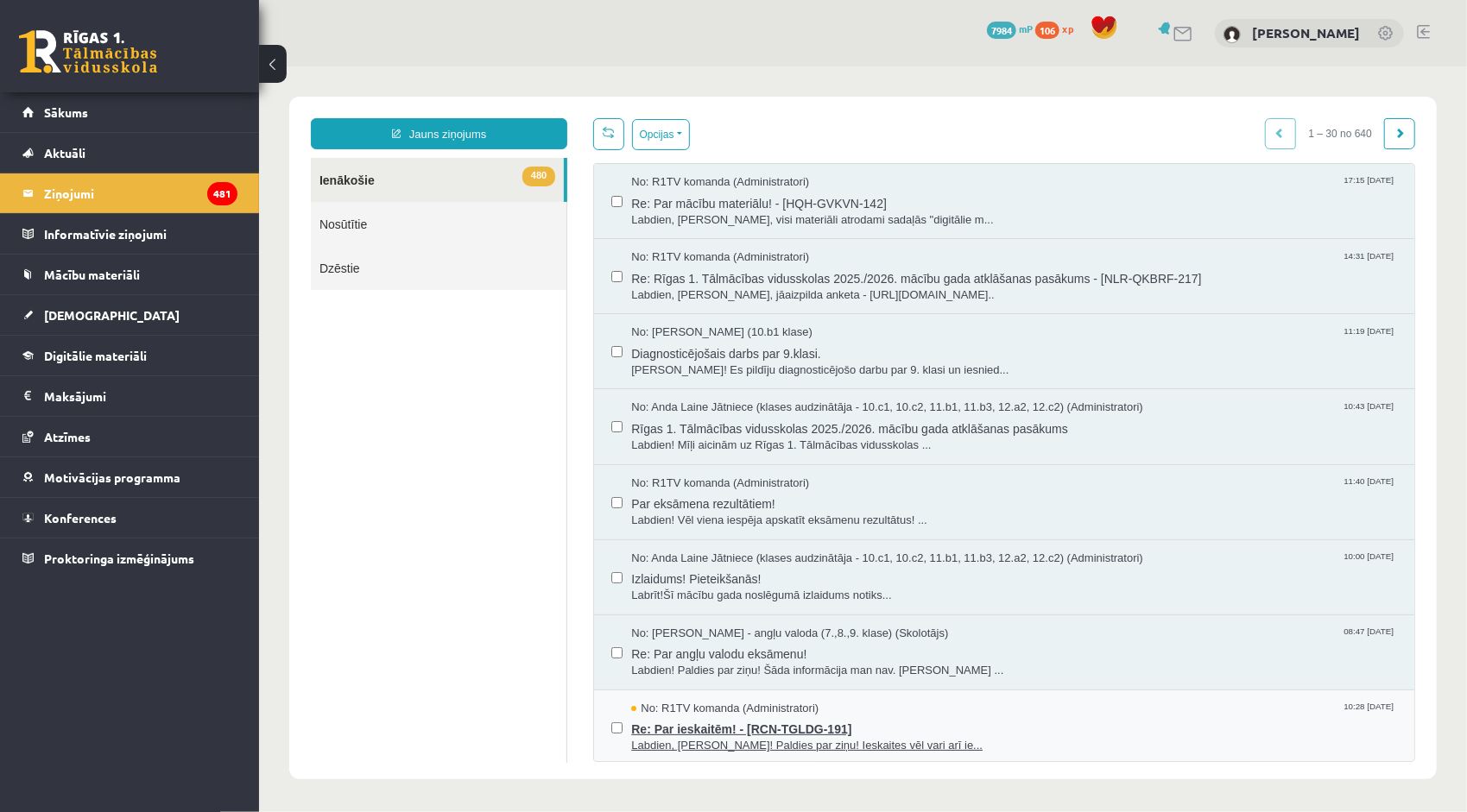
click at [688, 728] on span "Re: Par ieskaitēm! - [RCN-TGLDG-191]" at bounding box center [1012, 727] width 766 height 22
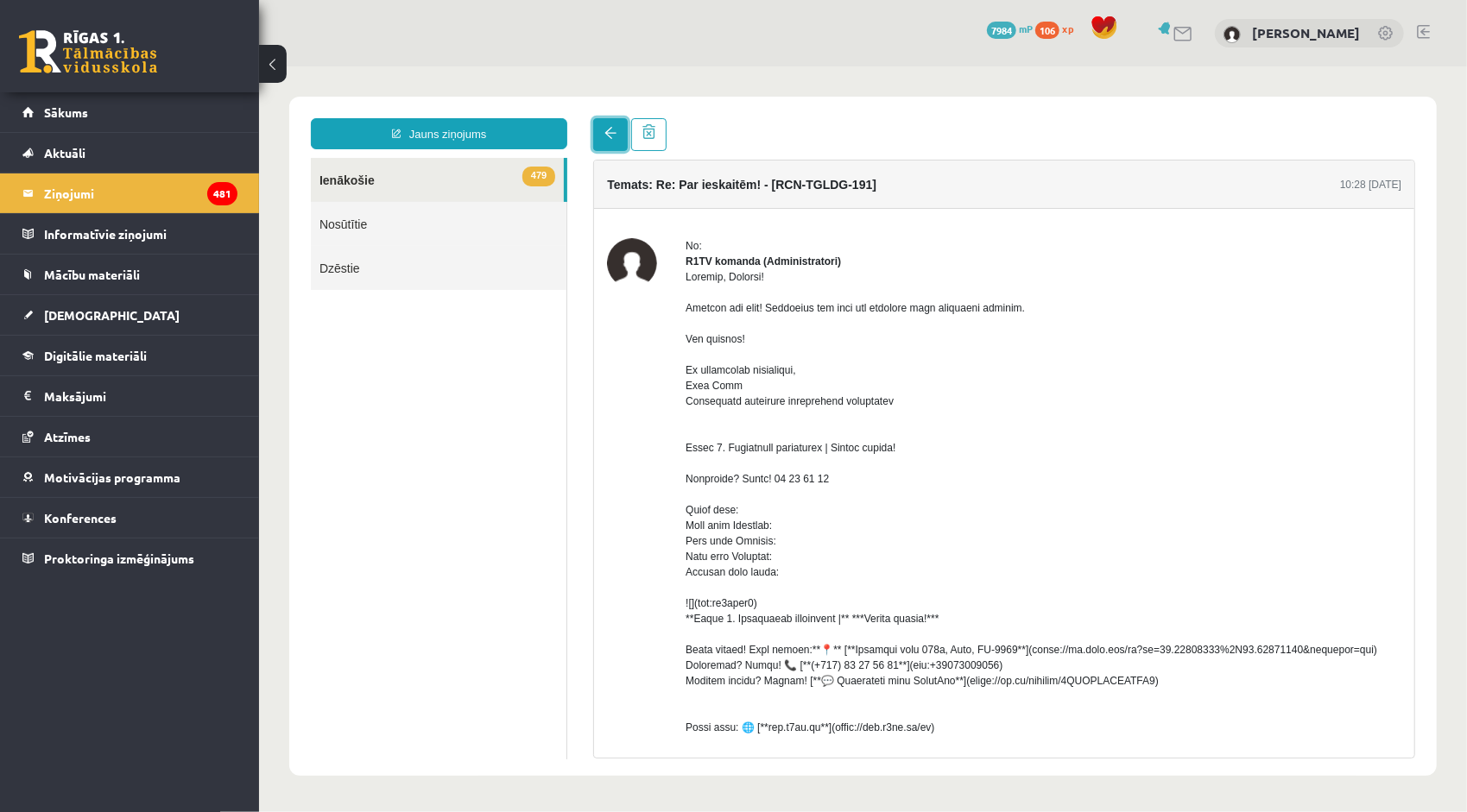
click at [608, 126] on link at bounding box center [609, 134] width 35 height 33
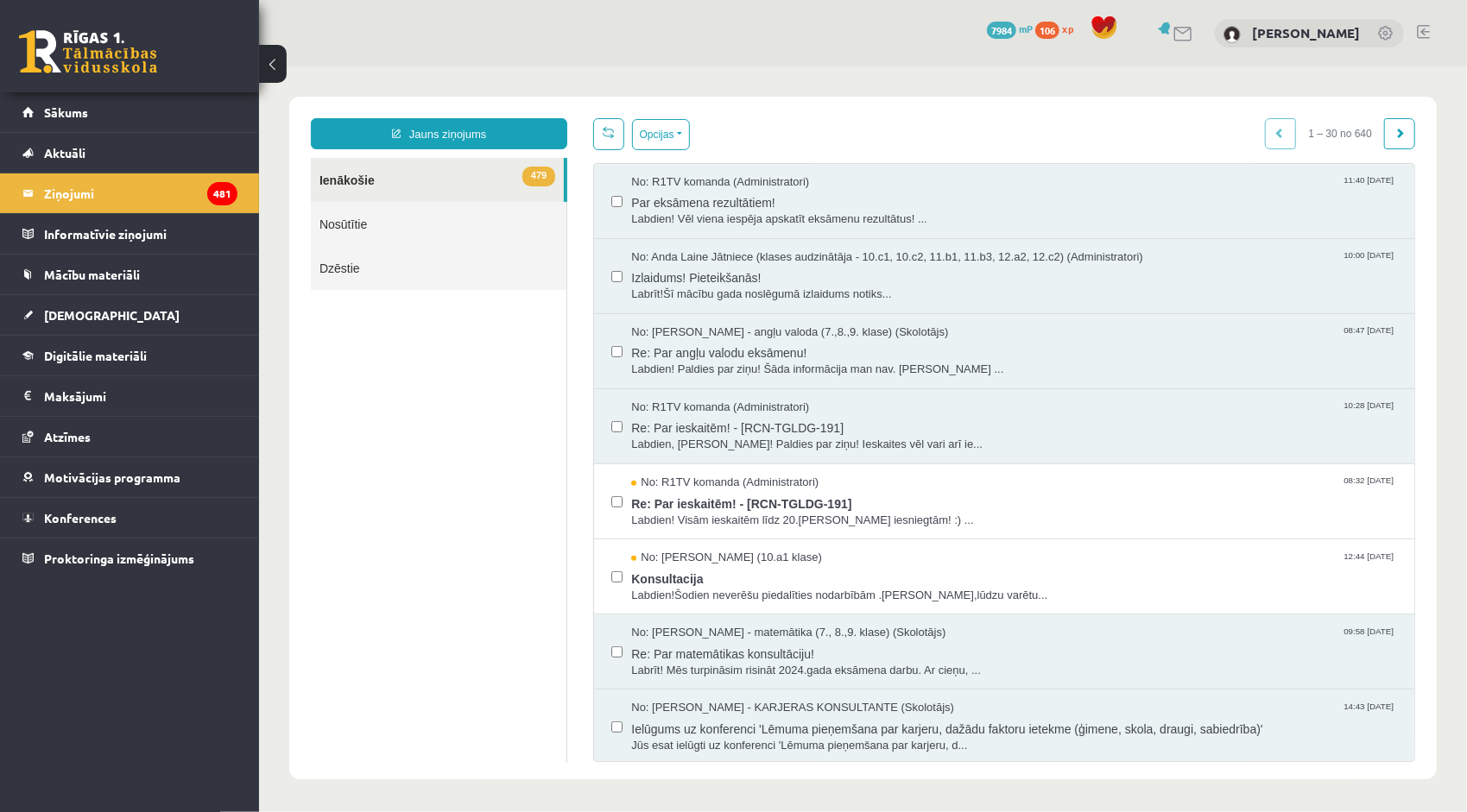
scroll to position [258, 0]
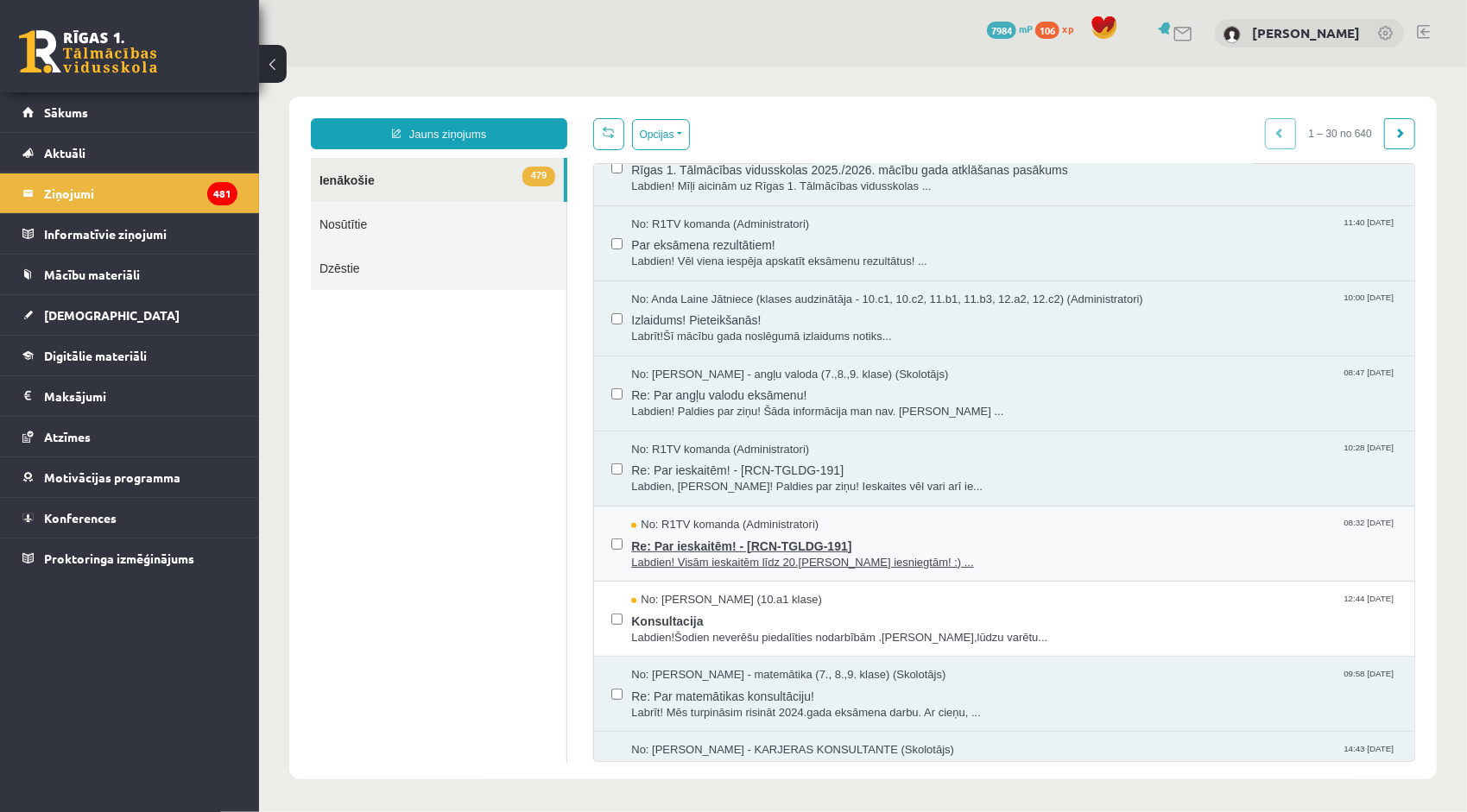
click at [793, 555] on span "Labdien! Visām ieskaitēm līdz 20.maijam jābūt iesniegtām! :) ..." at bounding box center [1012, 562] width 766 height 17
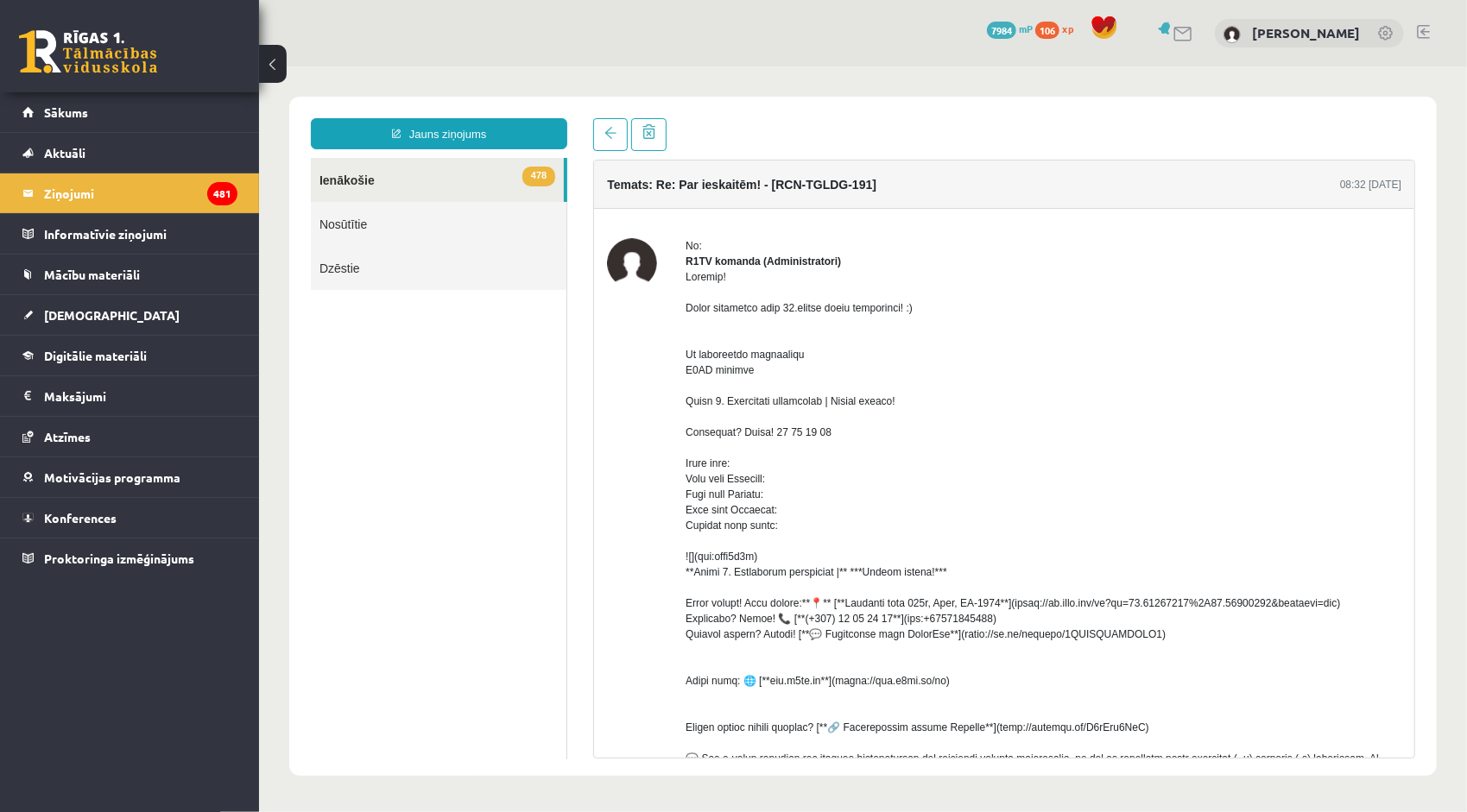
scroll to position [0, 0]
click at [602, 143] on link at bounding box center [609, 134] width 35 height 33
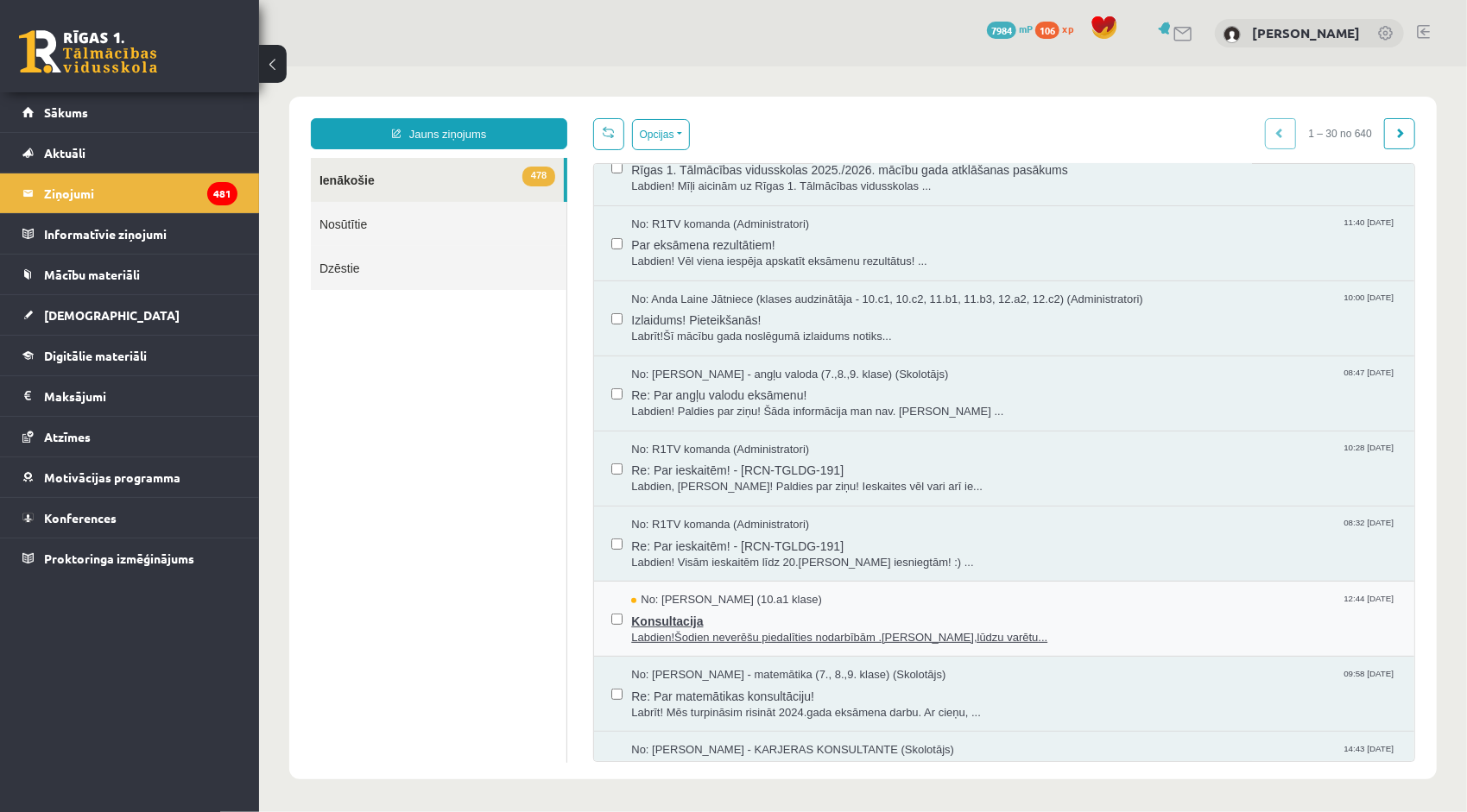
click at [662, 621] on span "Konsultacija" at bounding box center [1012, 619] width 766 height 22
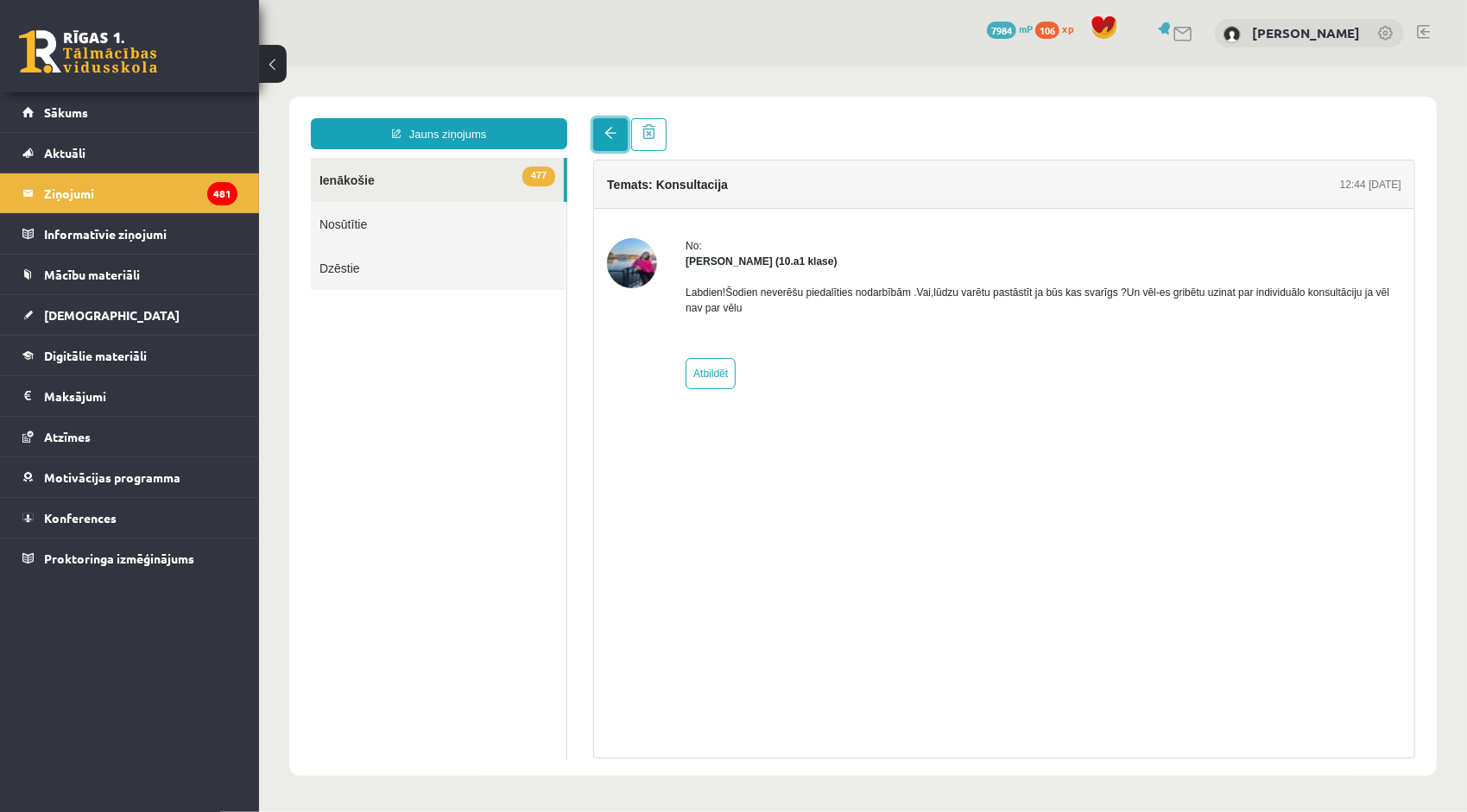
click at [601, 127] on link at bounding box center [609, 134] width 35 height 33
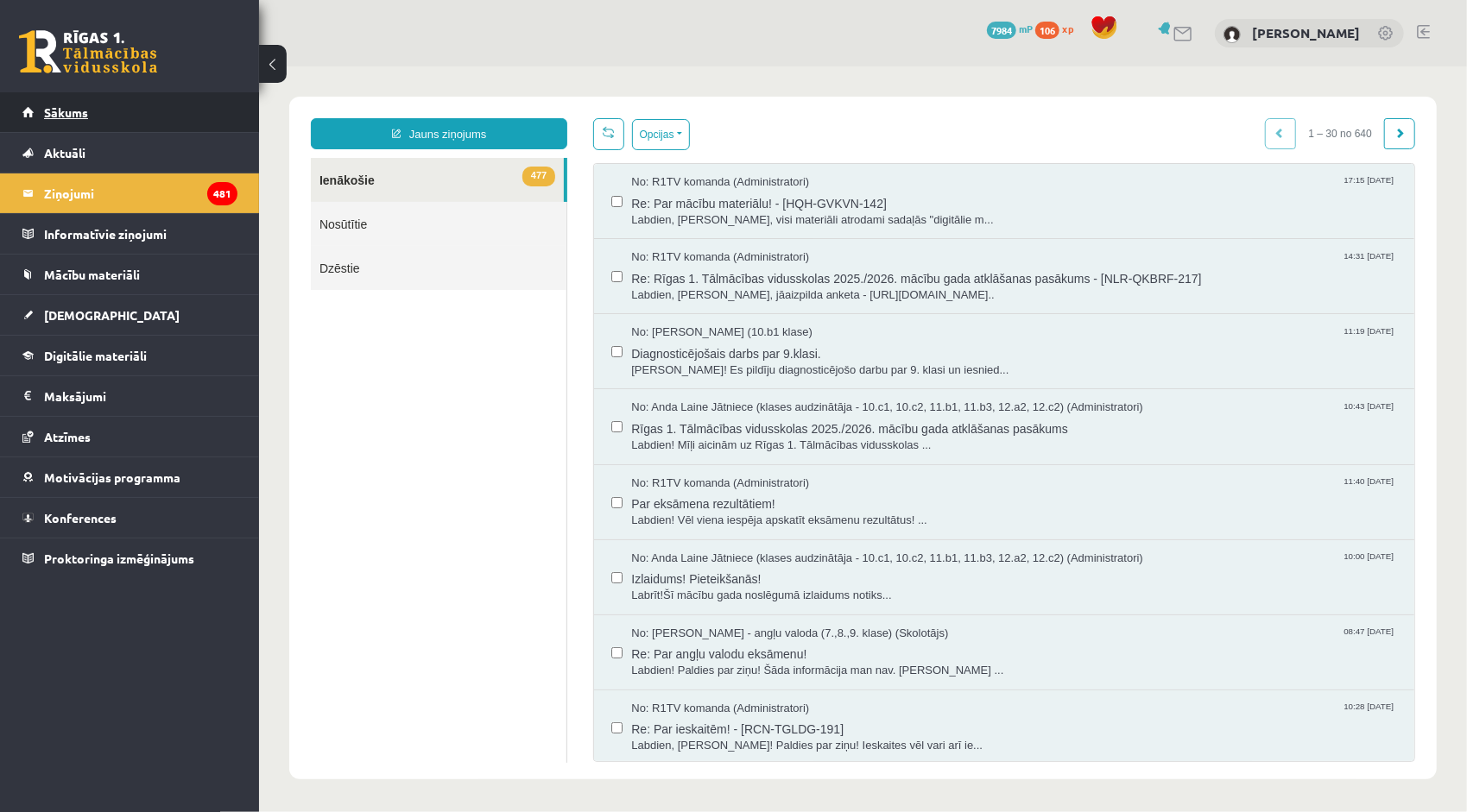
click at [136, 126] on link "Sākums" at bounding box center [130, 112] width 215 height 40
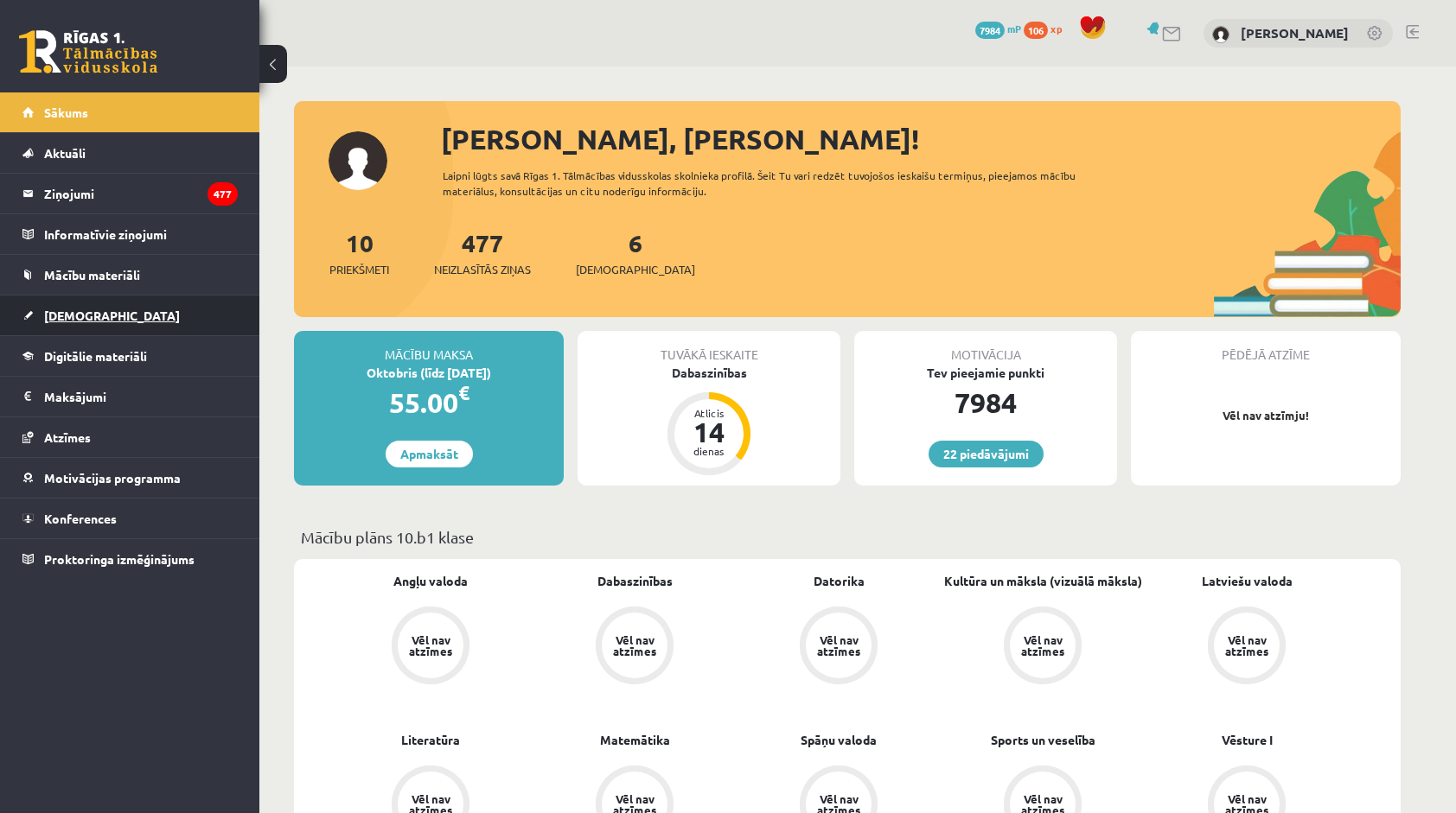
click at [123, 318] on link "[DEMOGRAPHIC_DATA]" at bounding box center [130, 315] width 215 height 40
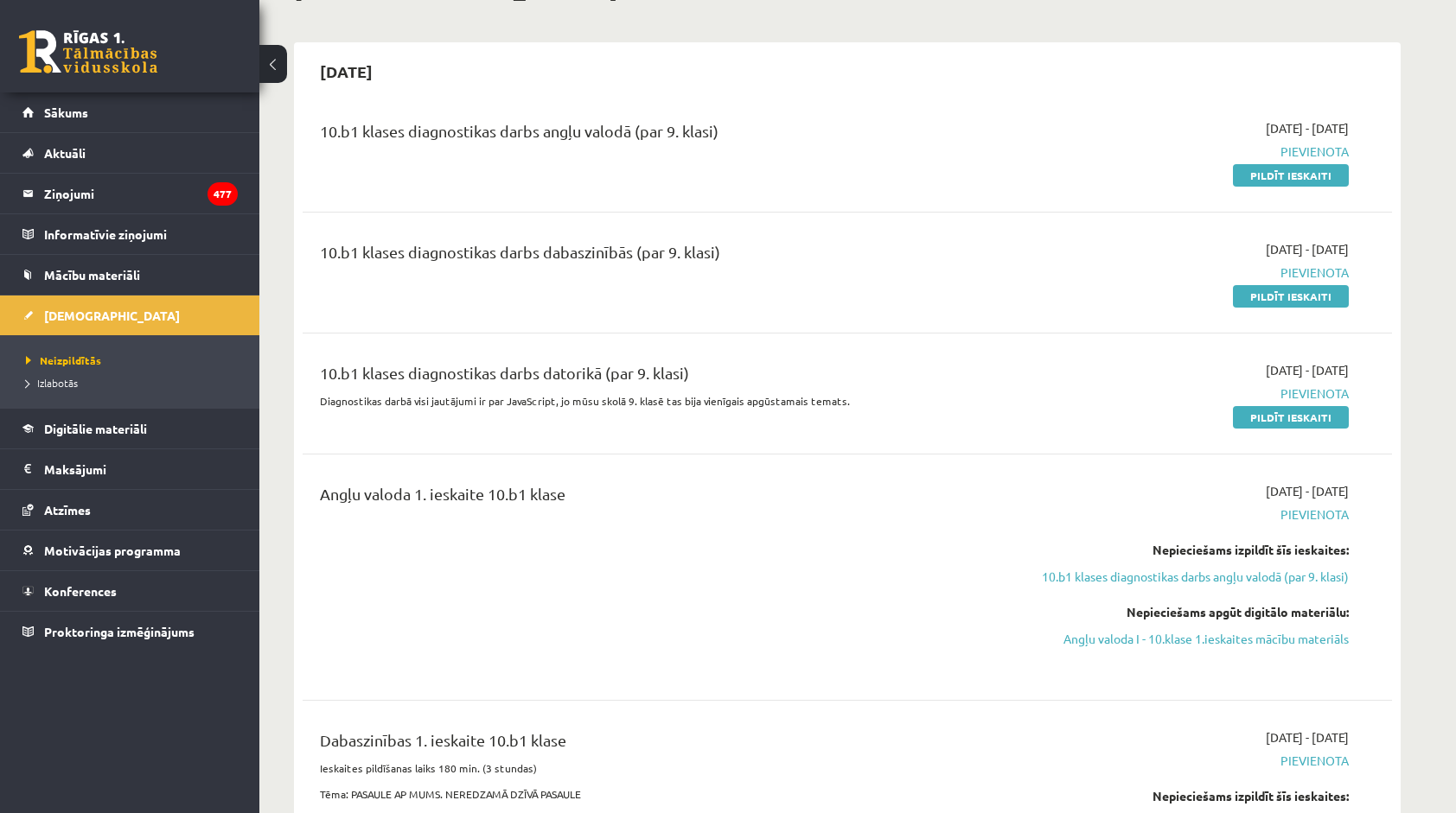
scroll to position [86, 0]
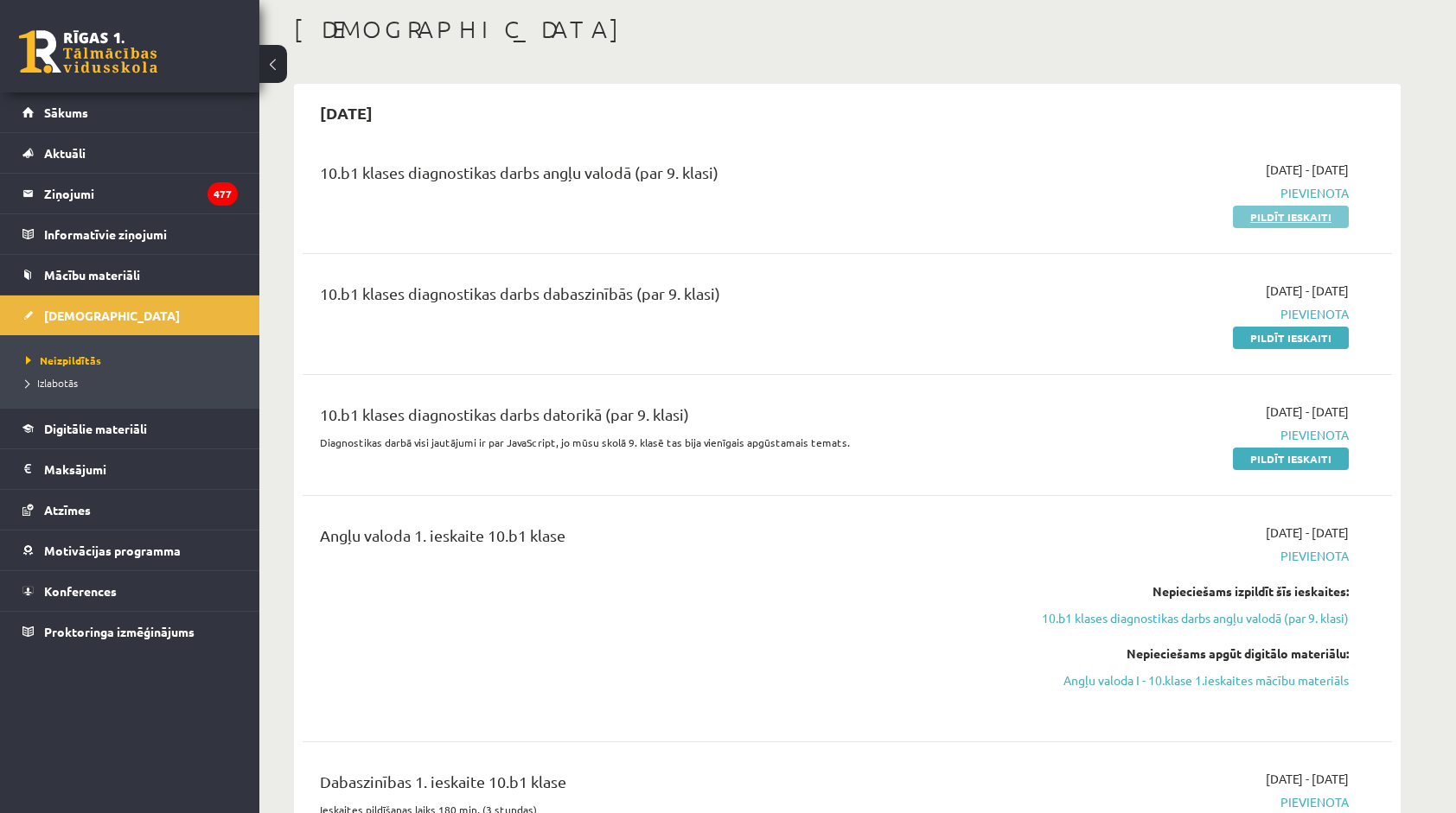
click at [1243, 220] on link "Pildīt ieskaiti" at bounding box center [1290, 216] width 116 height 23
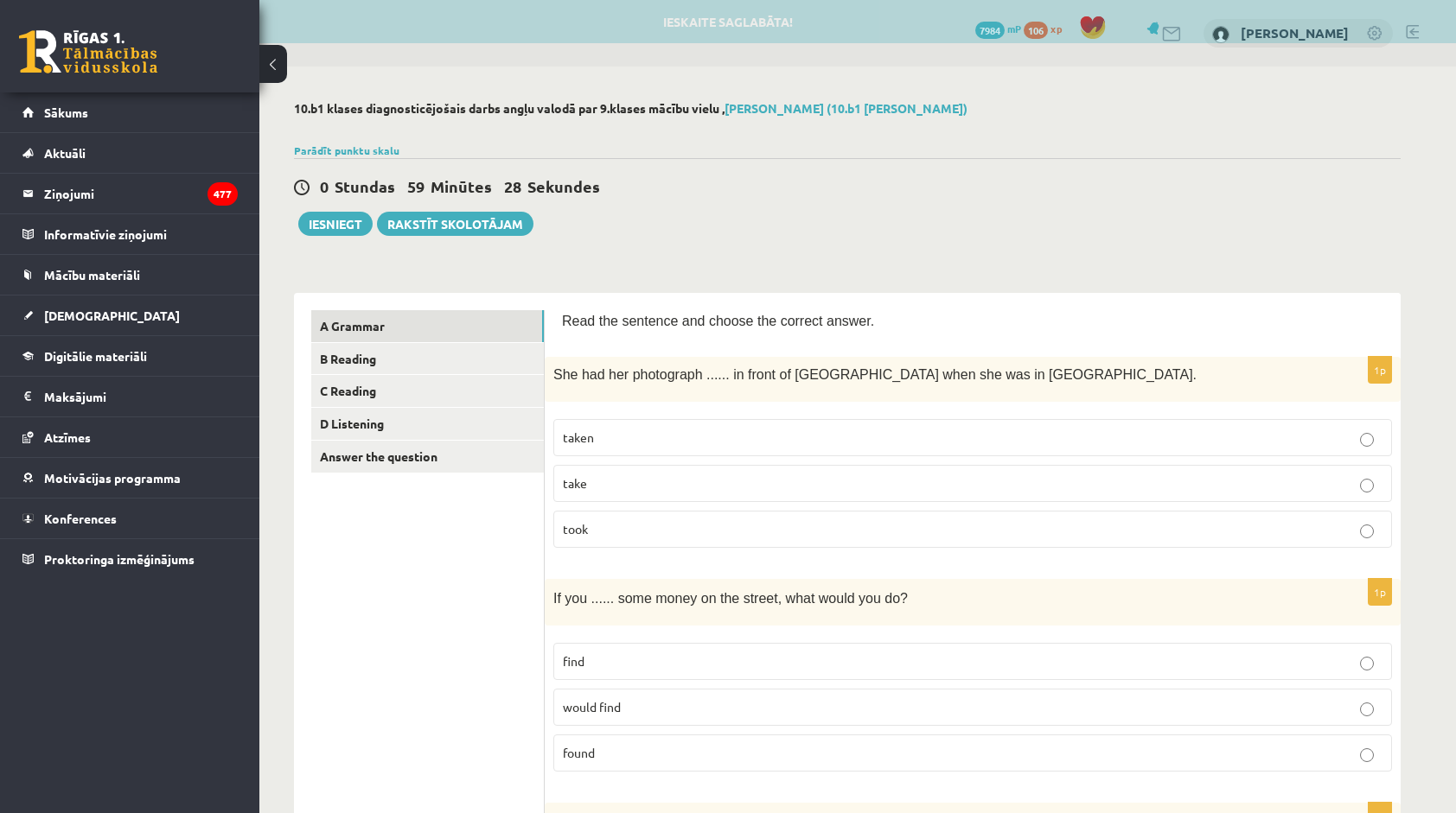
click at [720, 434] on p "taken" at bounding box center [972, 437] width 819 height 18
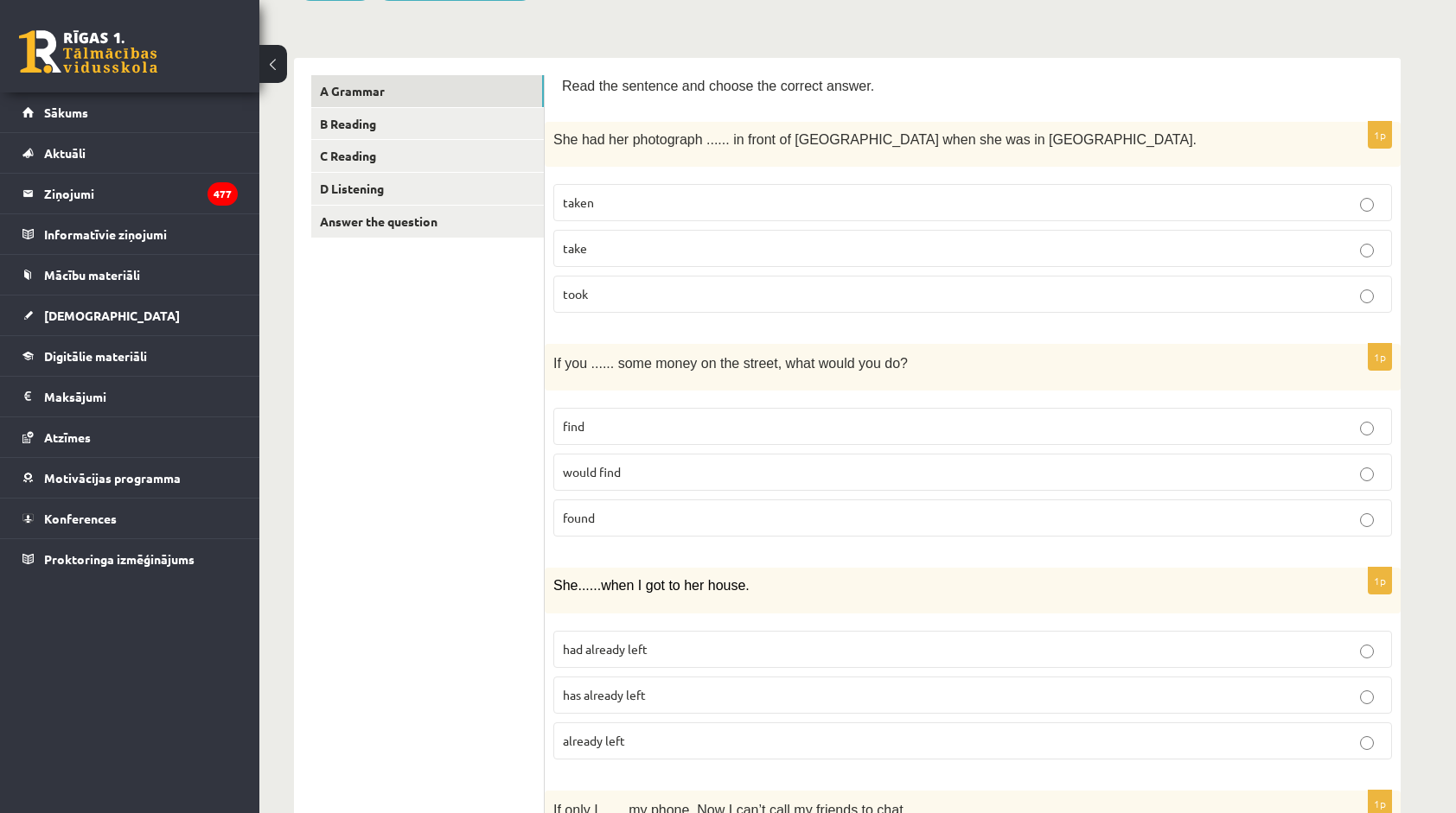
scroll to position [259, 0]
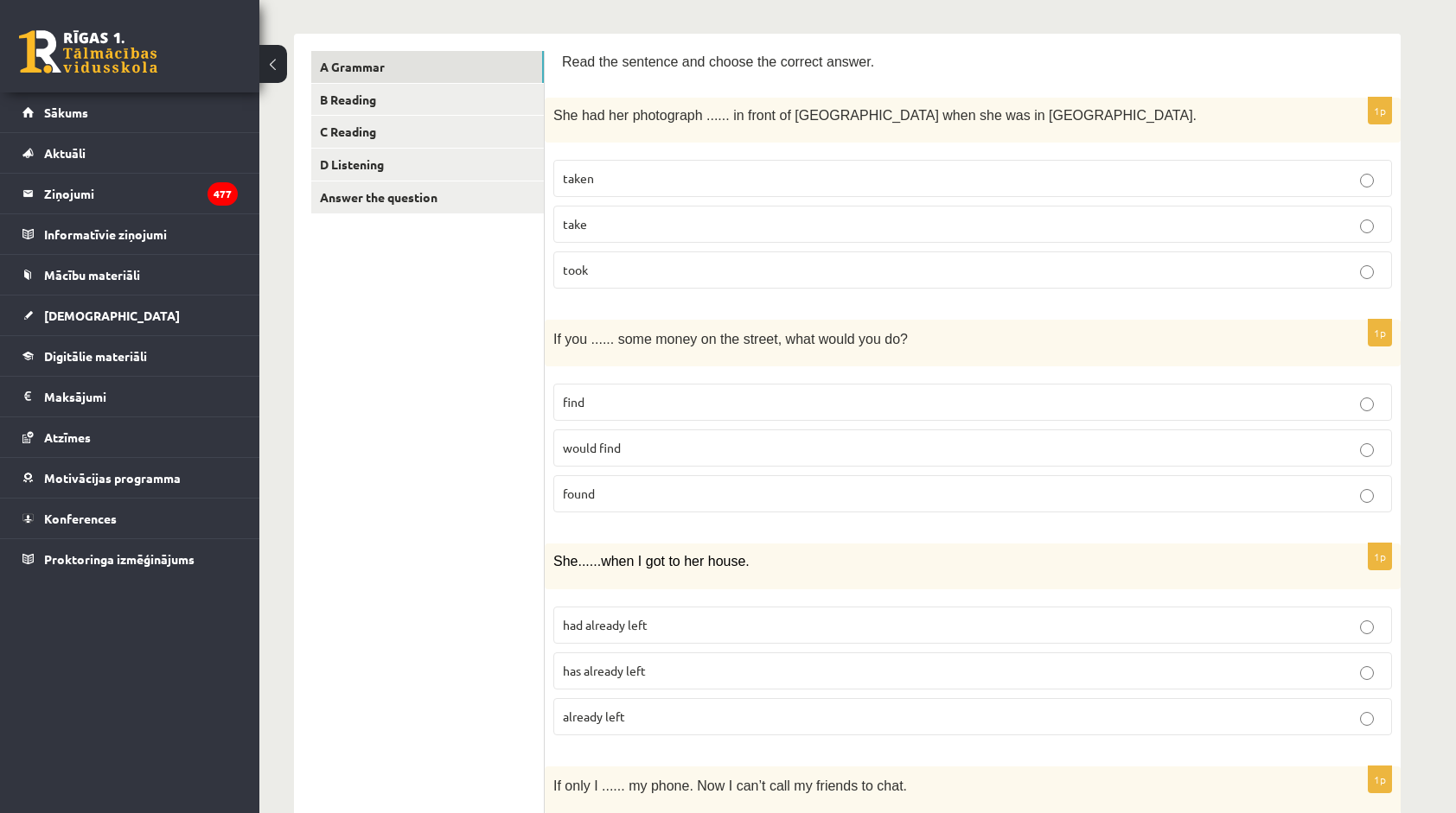
click at [602, 406] on p "find" at bounding box center [972, 403] width 819 height 18
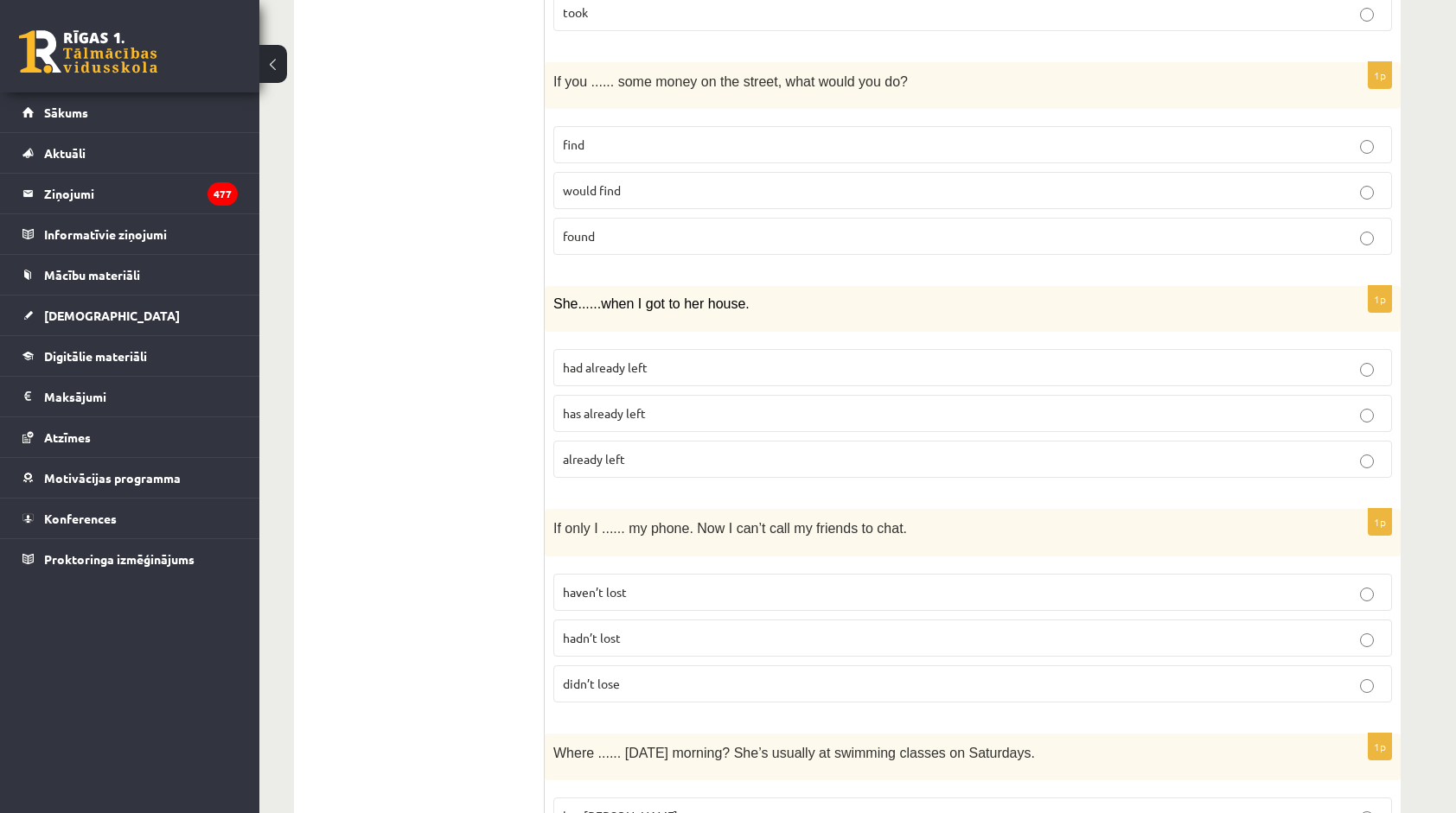
scroll to position [519, 0]
click at [640, 418] on label "has already left" at bounding box center [972, 411] width 838 height 37
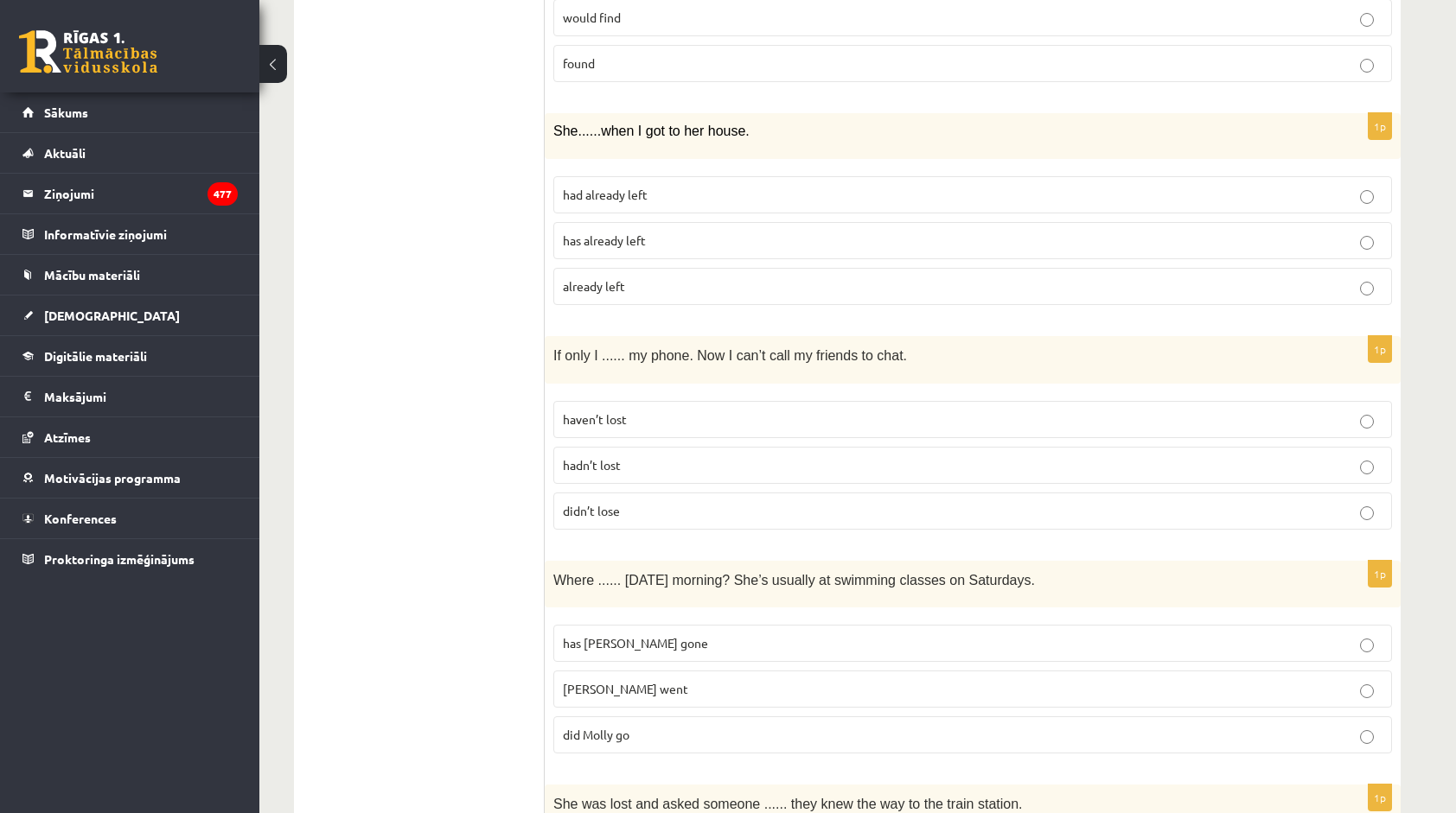
scroll to position [691, 0]
click at [638, 408] on p "haven’t lost" at bounding box center [972, 417] width 819 height 18
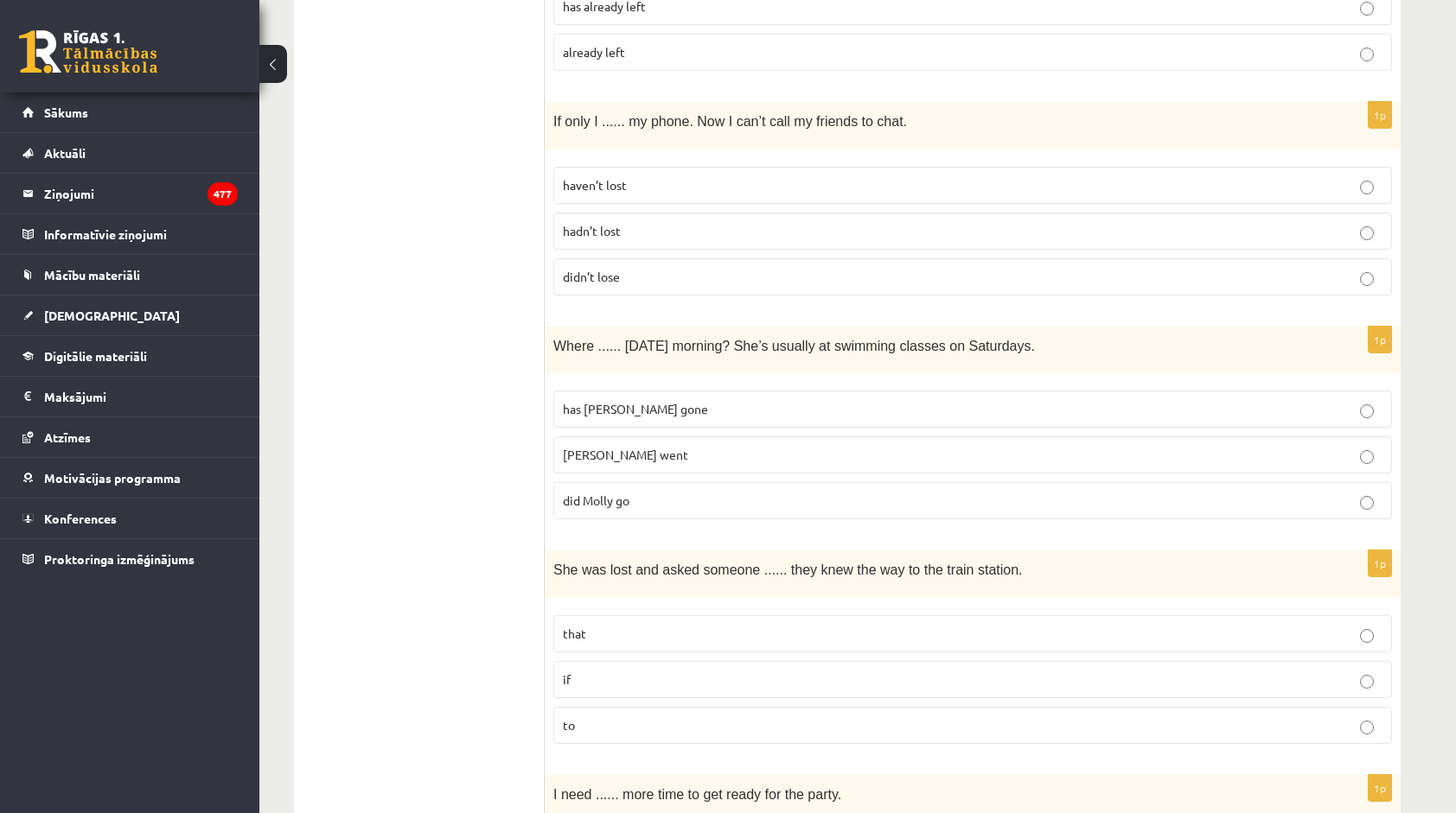
scroll to position [1037, 0]
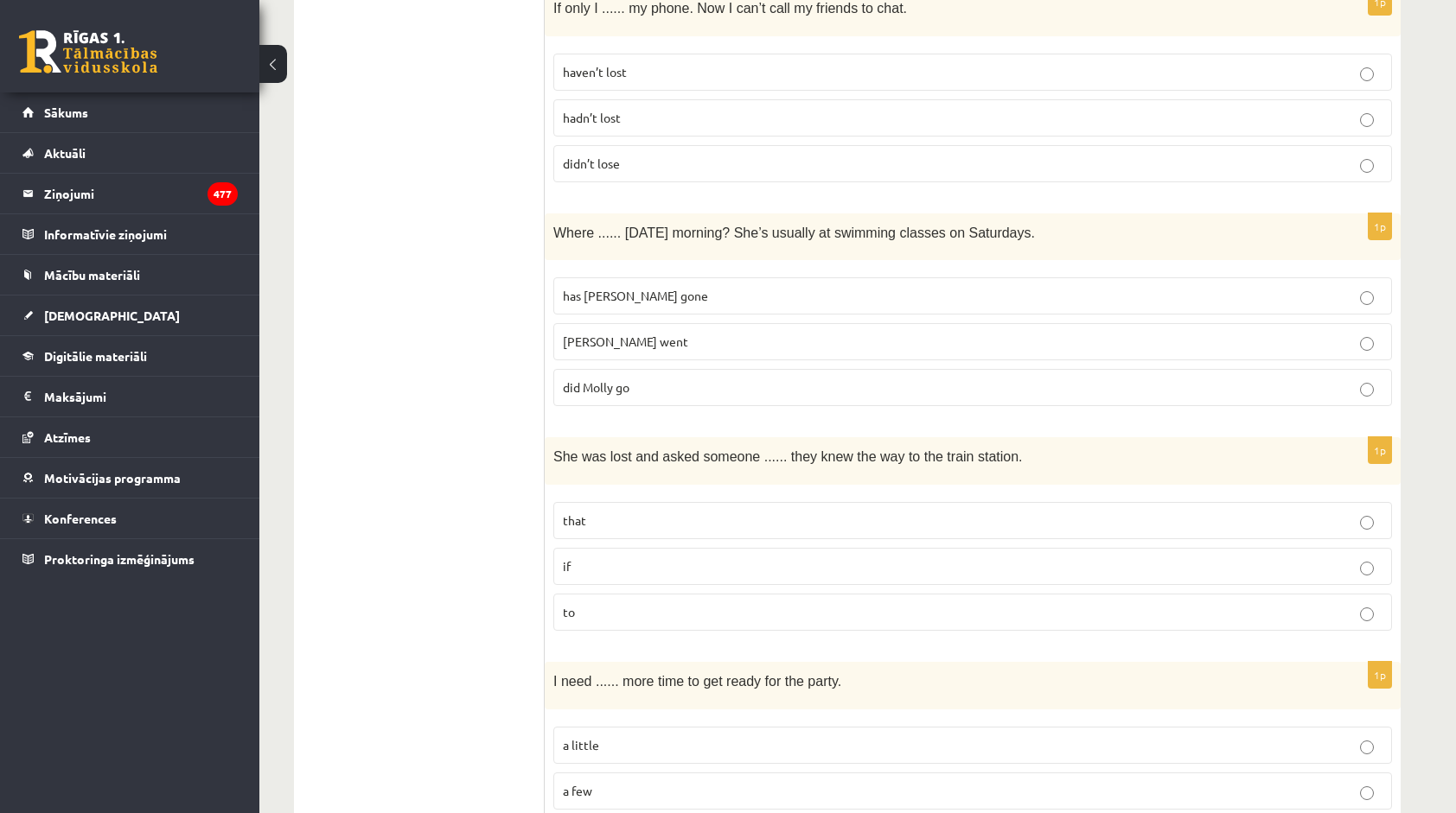
click at [570, 302] on label "has Molly gone" at bounding box center [972, 295] width 838 height 37
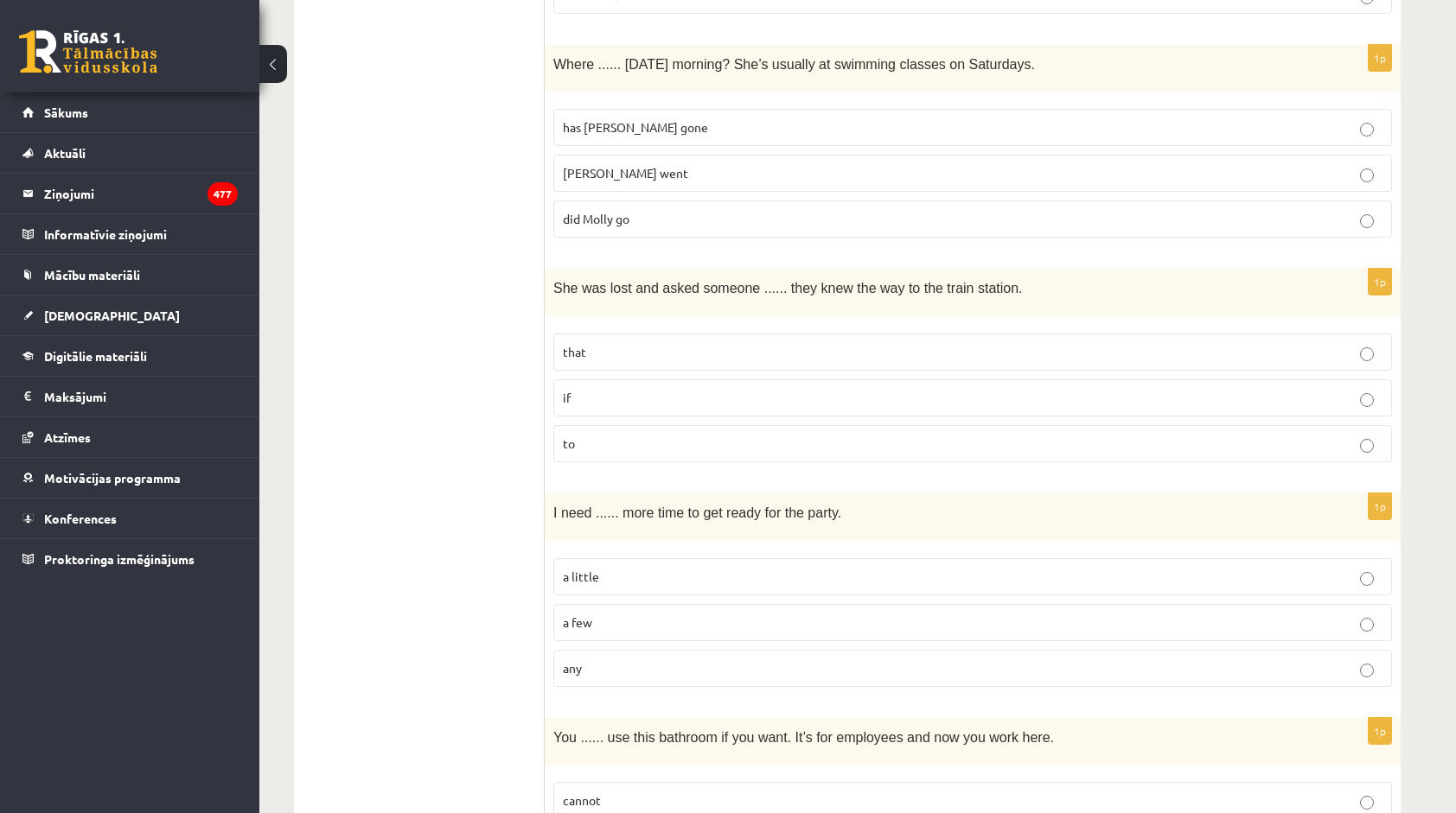
scroll to position [1210, 0]
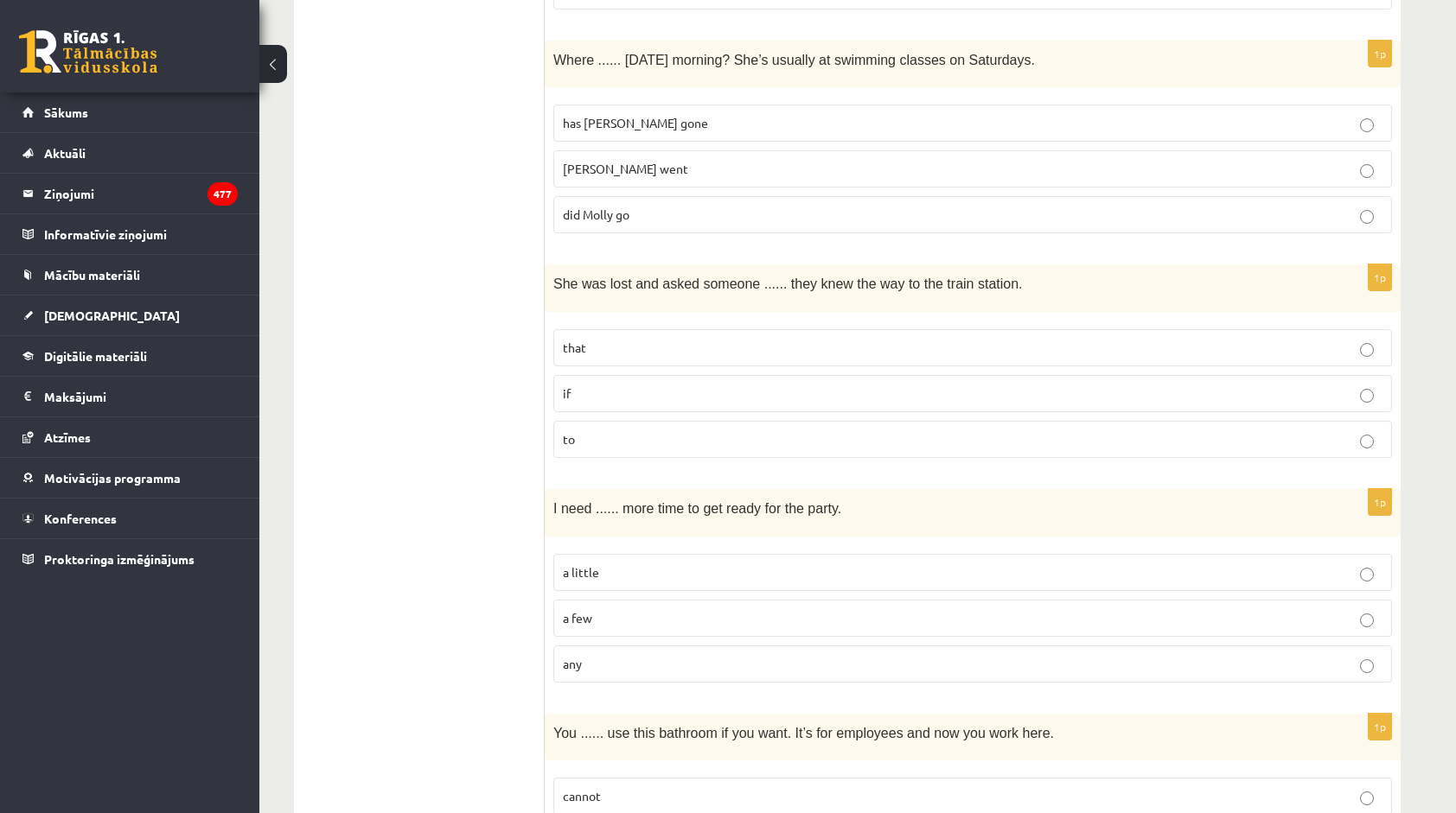
click at [610, 387] on p "if" at bounding box center [972, 394] width 819 height 18
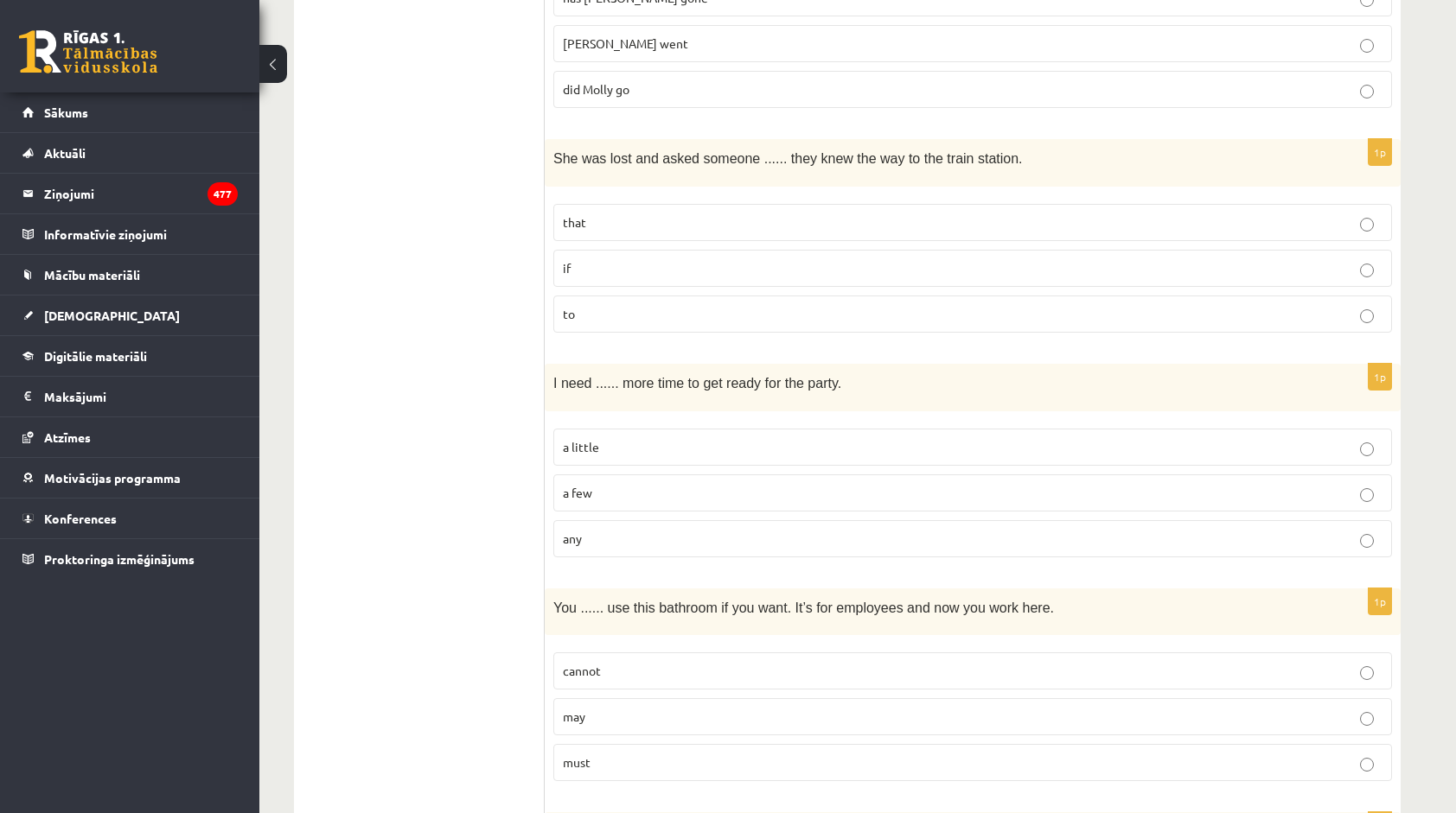
scroll to position [1382, 0]
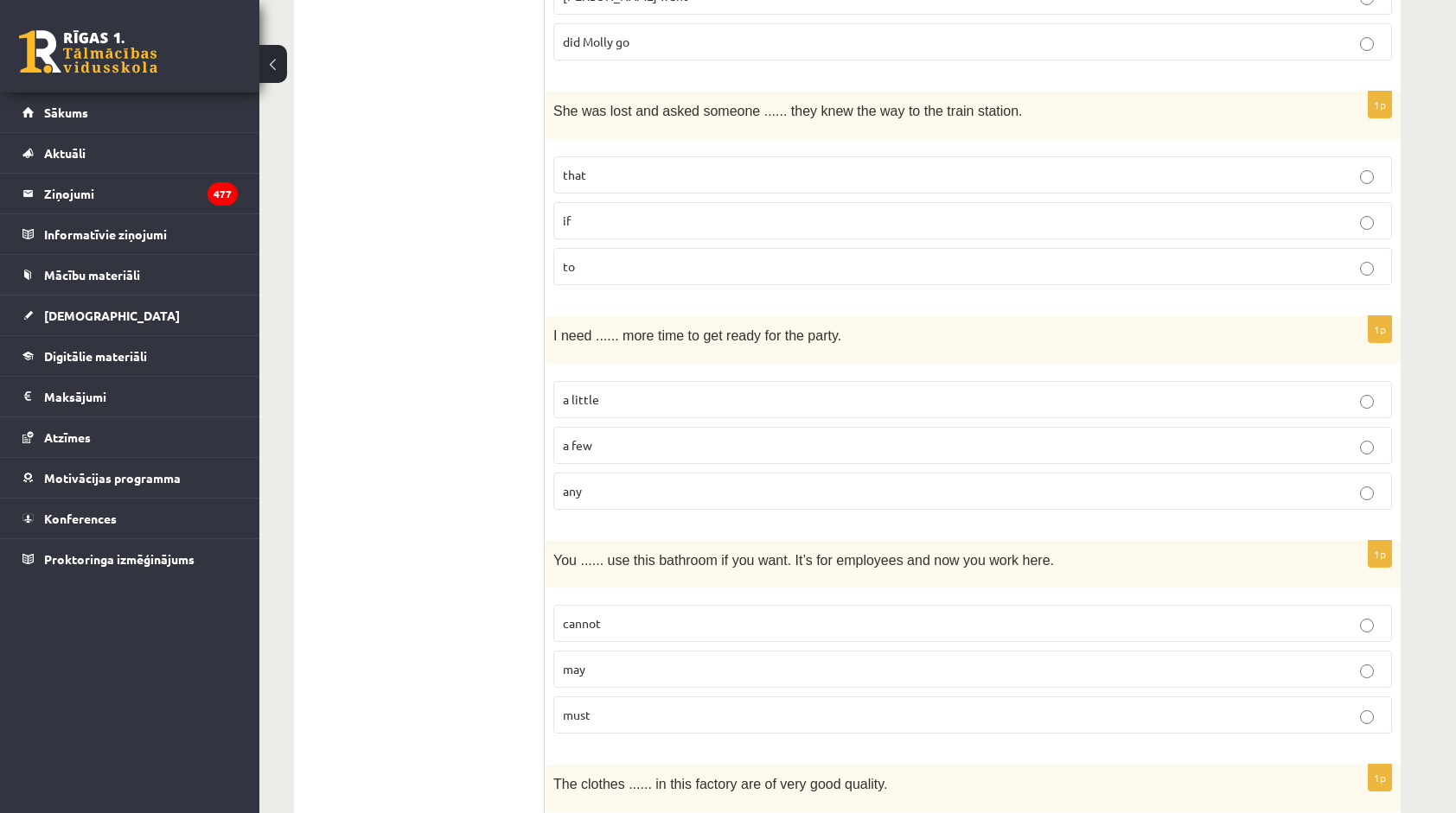
click at [628, 436] on p "a few" at bounding box center [972, 445] width 819 height 18
click at [611, 400] on label "a little" at bounding box center [972, 399] width 838 height 37
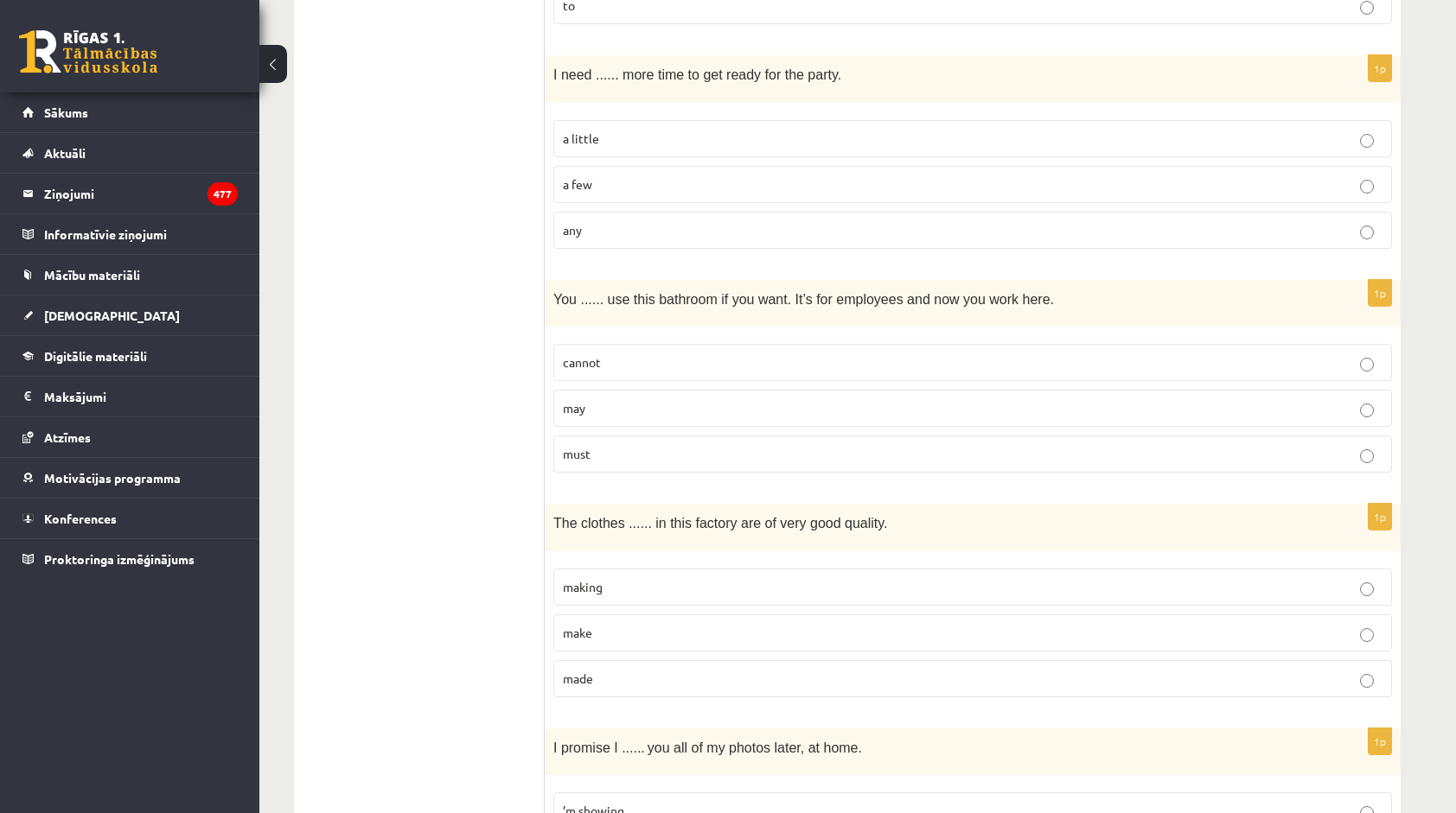
scroll to position [1642, 0]
click at [628, 447] on p "must" at bounding box center [972, 456] width 819 height 18
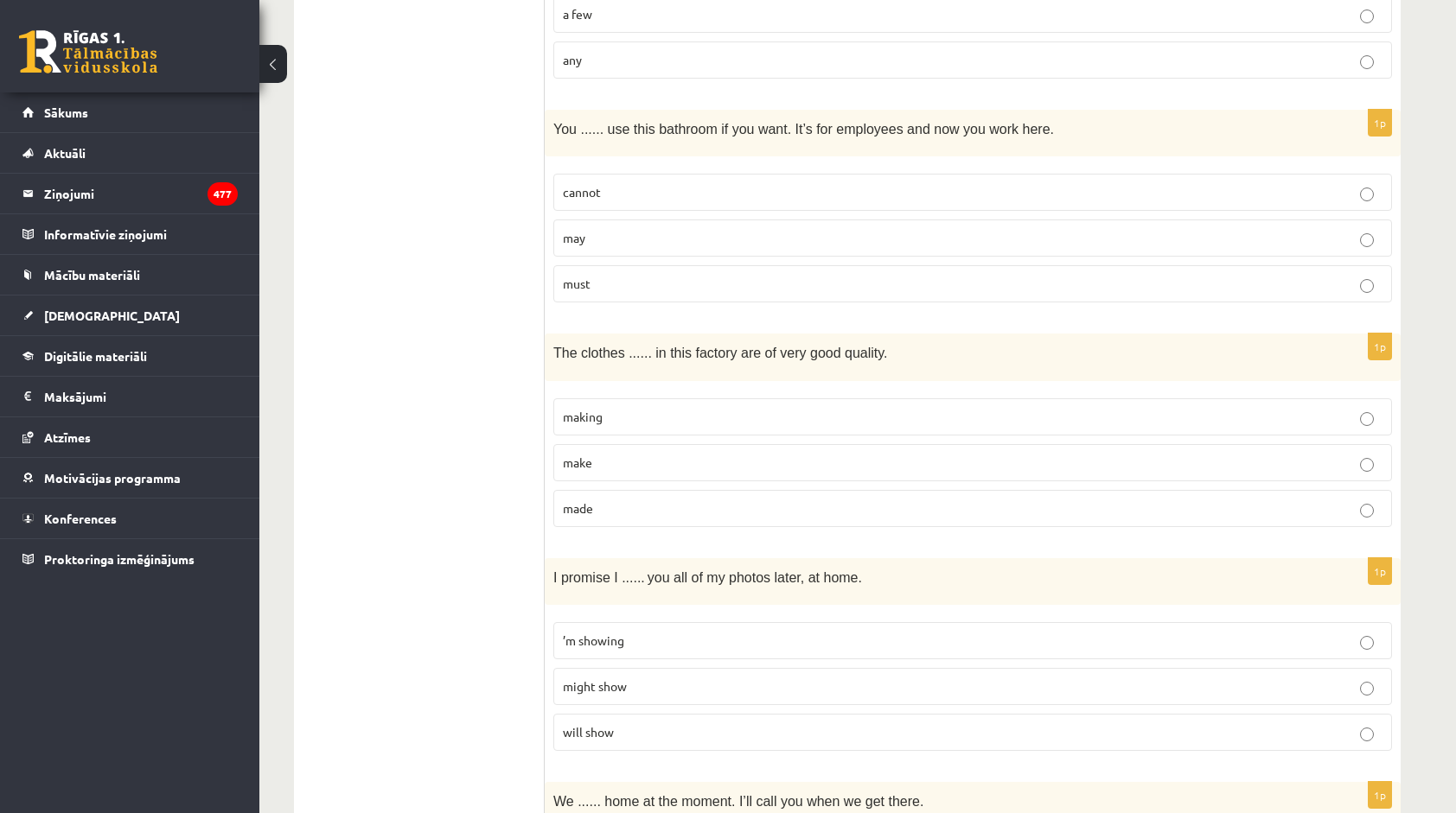
scroll to position [1814, 0]
click at [610, 499] on p "made" at bounding box center [972, 508] width 819 height 18
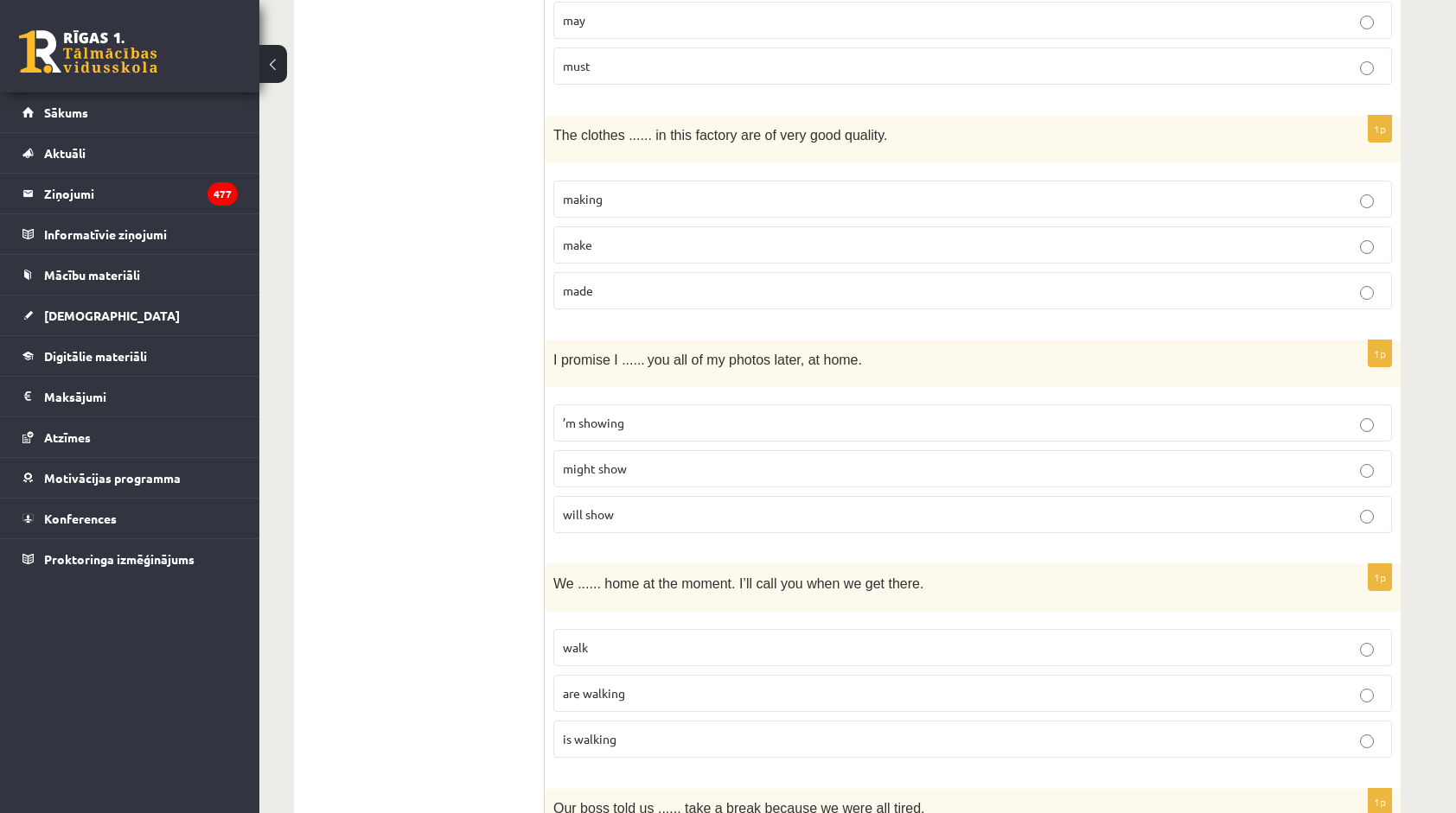
scroll to position [2074, 0]
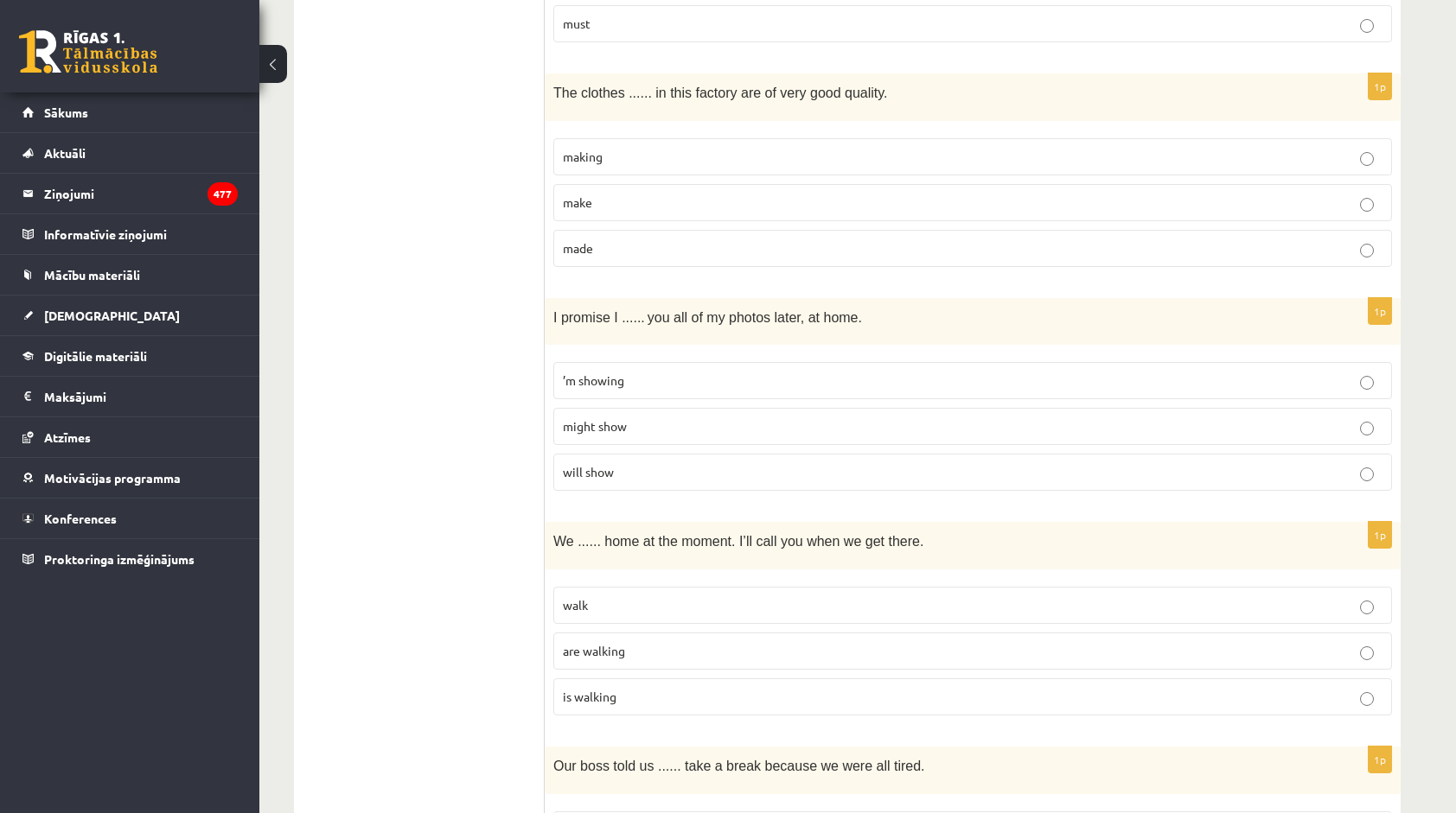
click at [600, 464] on span "will show" at bounding box center [587, 472] width 51 height 16
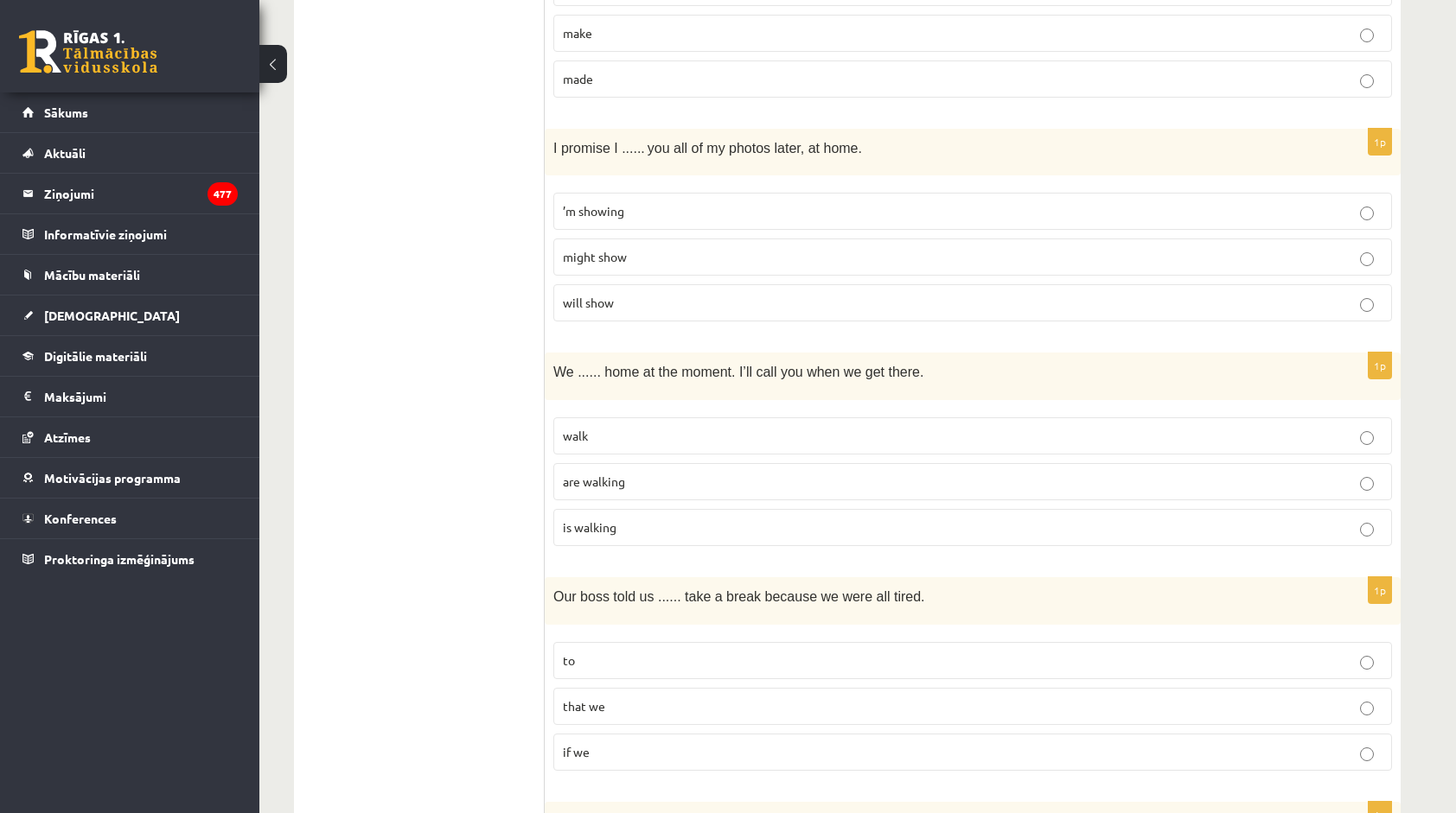
scroll to position [2247, 0]
click at [666, 469] on p "are walking" at bounding box center [972, 478] width 819 height 18
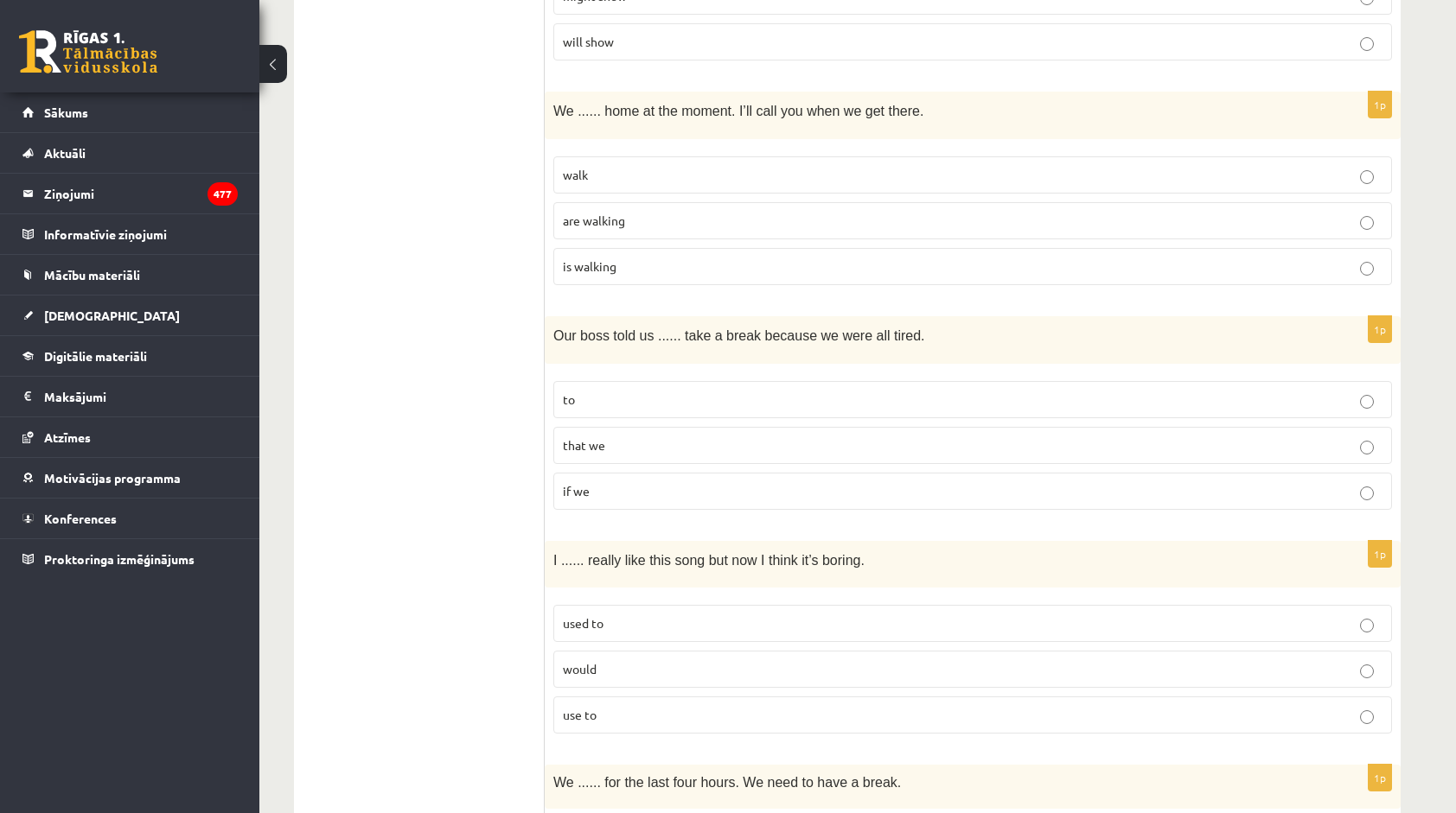
scroll to position [2505, 0]
click at [598, 389] on p "to" at bounding box center [972, 398] width 819 height 18
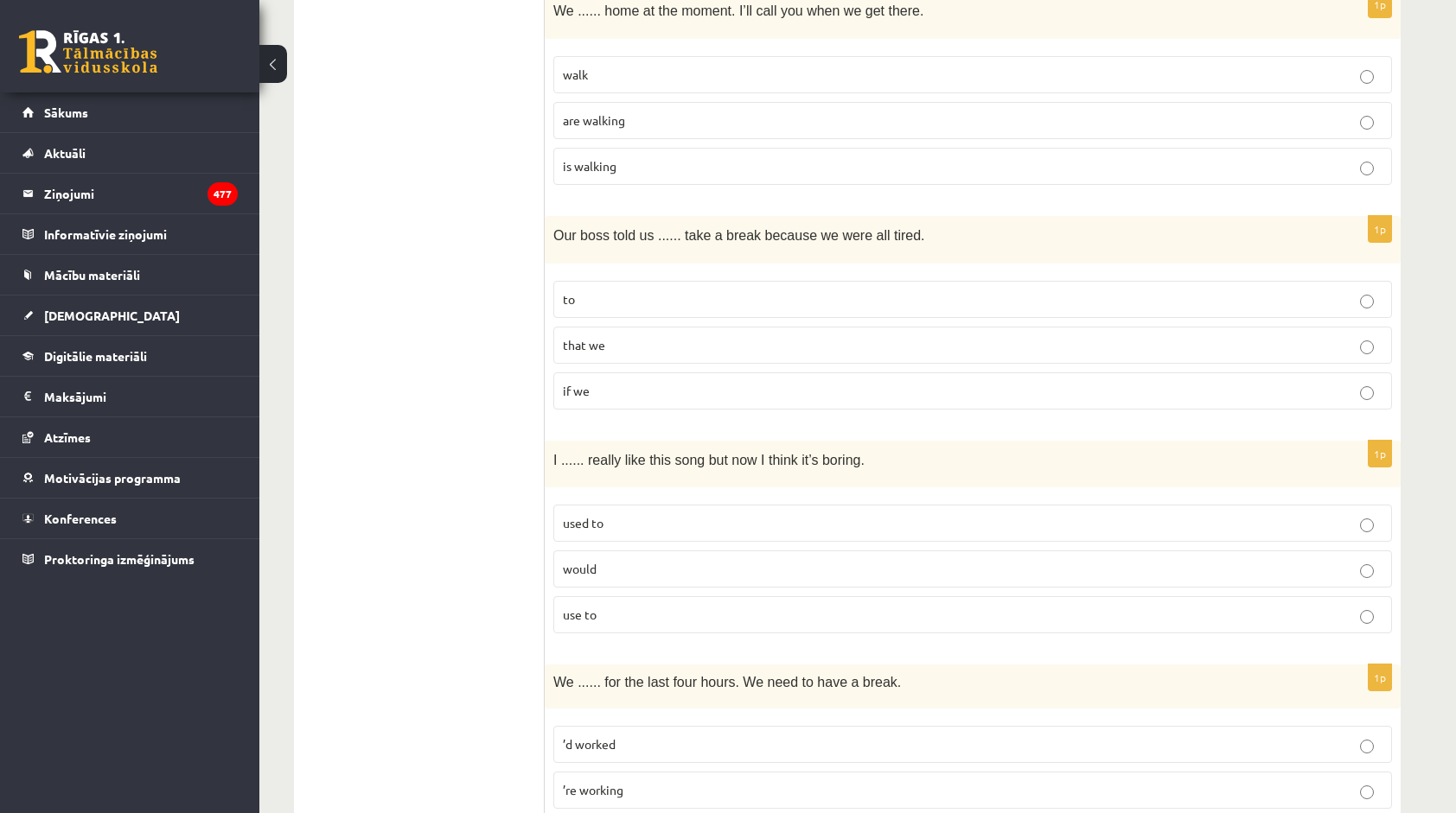
scroll to position [2679, 0]
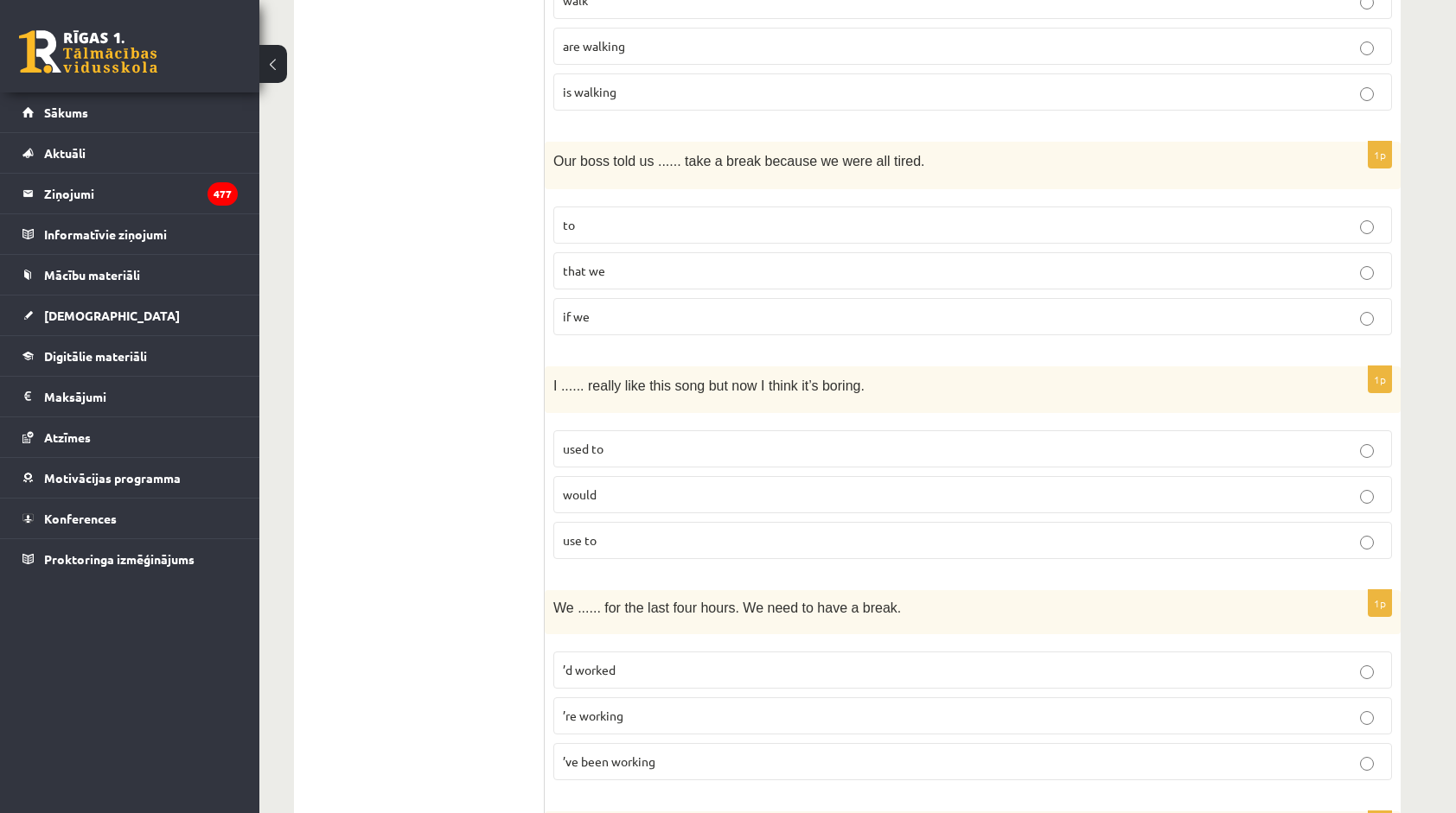
click at [617, 440] on label "used to" at bounding box center [972, 448] width 838 height 37
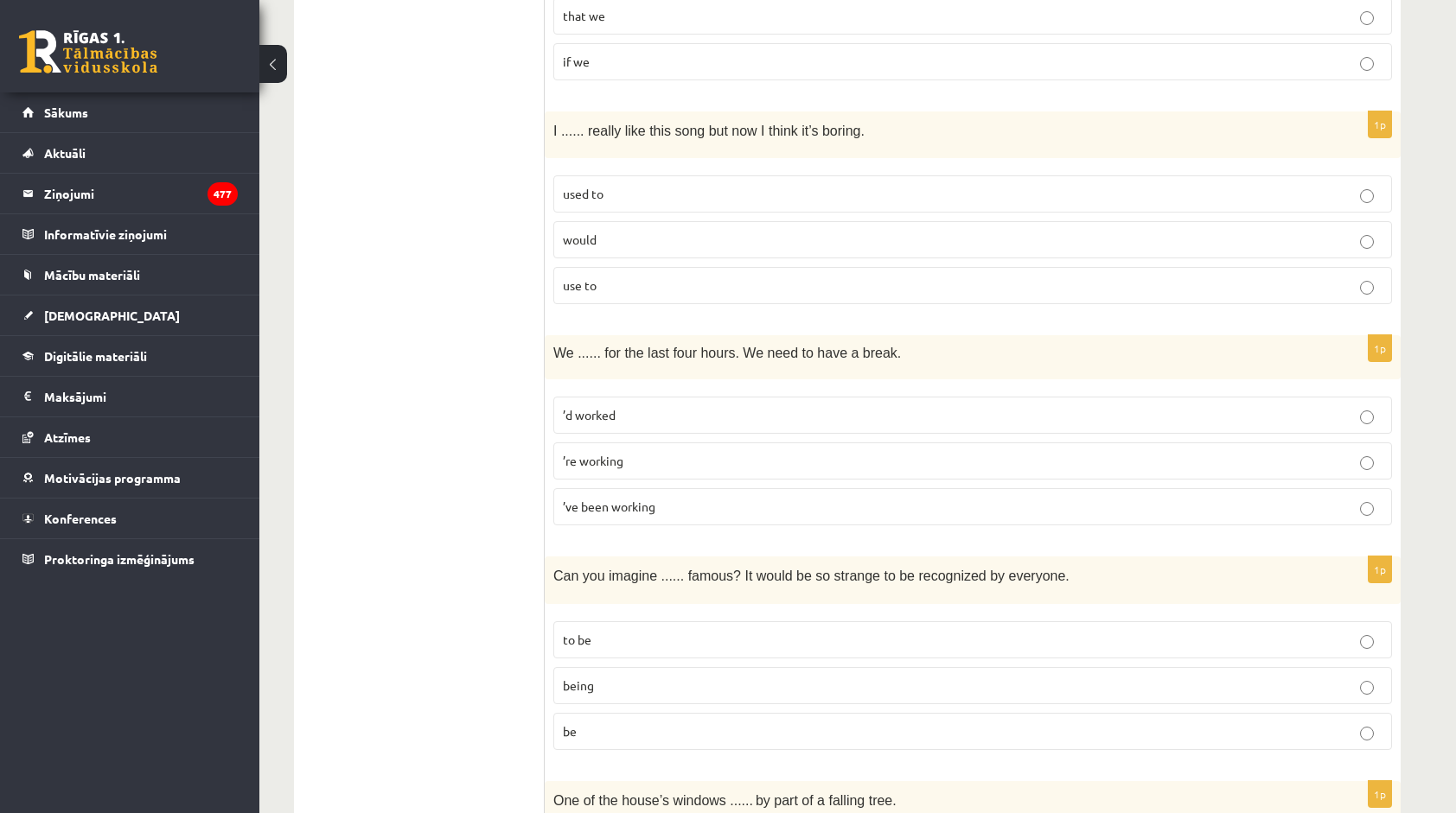
scroll to position [2938, 0]
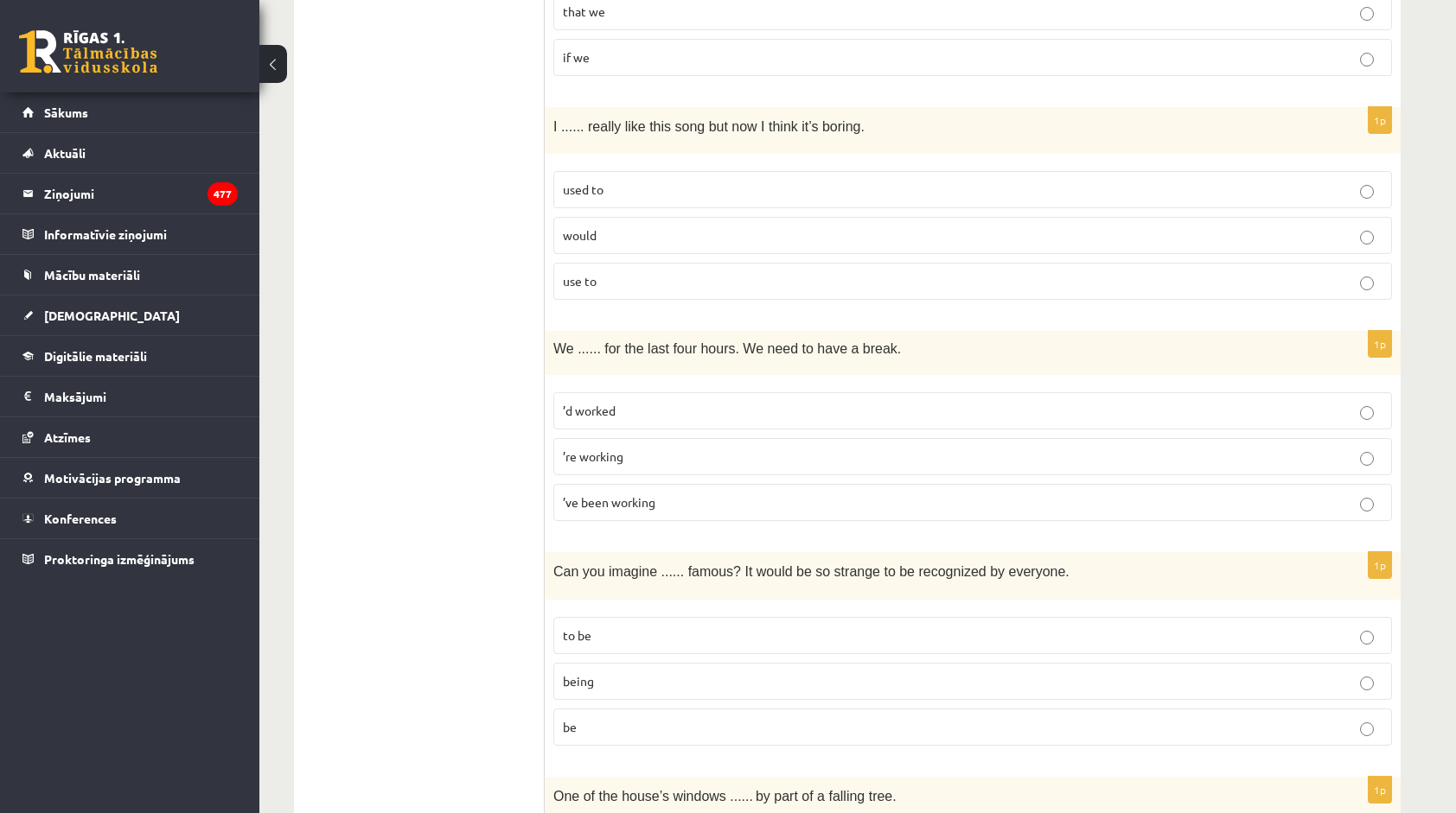
click at [595, 441] on label "’re working" at bounding box center [972, 456] width 838 height 37
click at [590, 495] on span "’ve been working" at bounding box center [608, 503] width 92 height 16
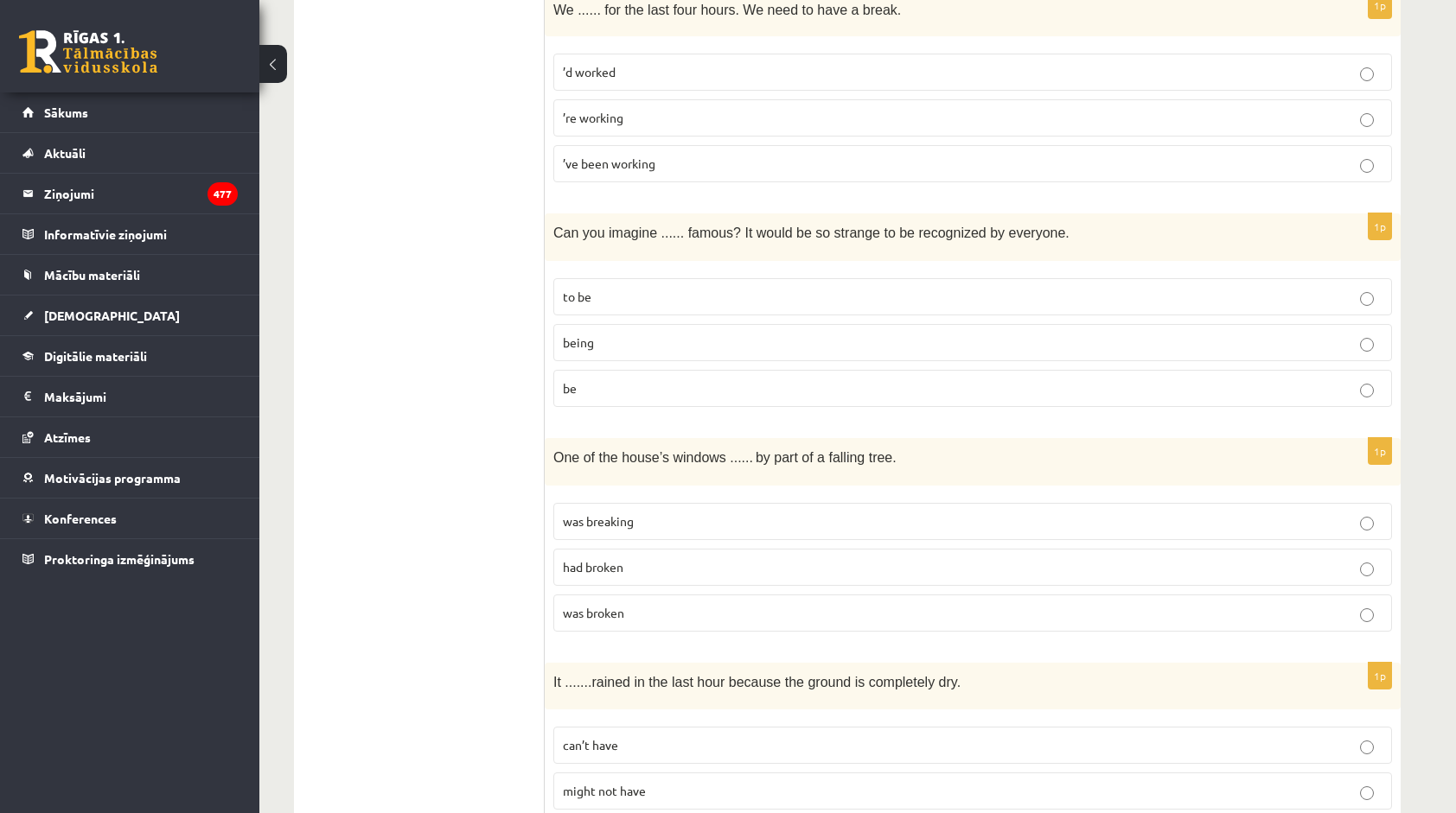
scroll to position [3284, 0]
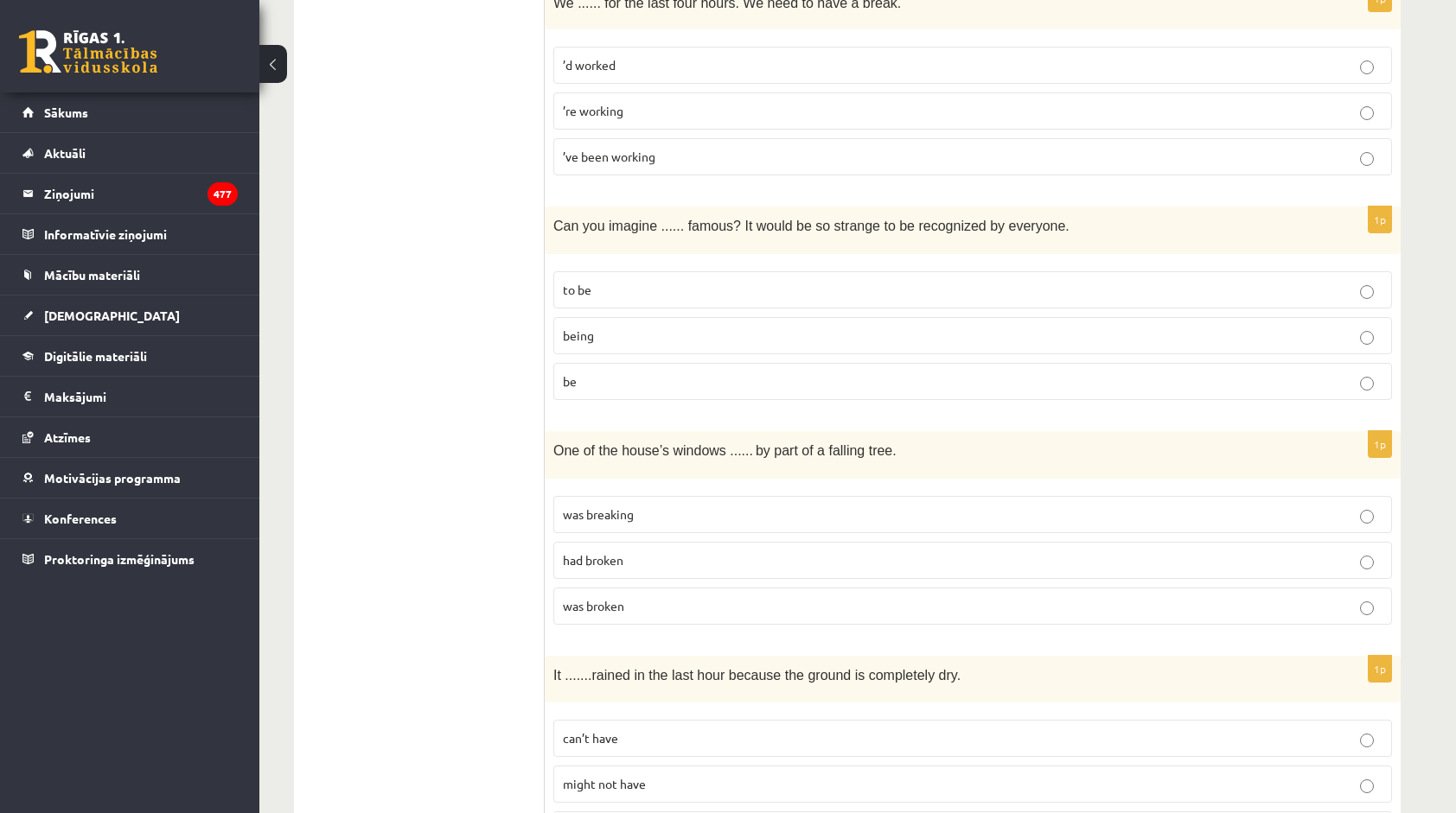
click at [636, 326] on p "being" at bounding box center [972, 335] width 819 height 18
click at [638, 551] on p "had broken" at bounding box center [972, 560] width 819 height 18
click at [616, 507] on span "was breaking" at bounding box center [597, 515] width 70 height 16
click at [614, 598] on span "was broken" at bounding box center [593, 606] width 61 height 16
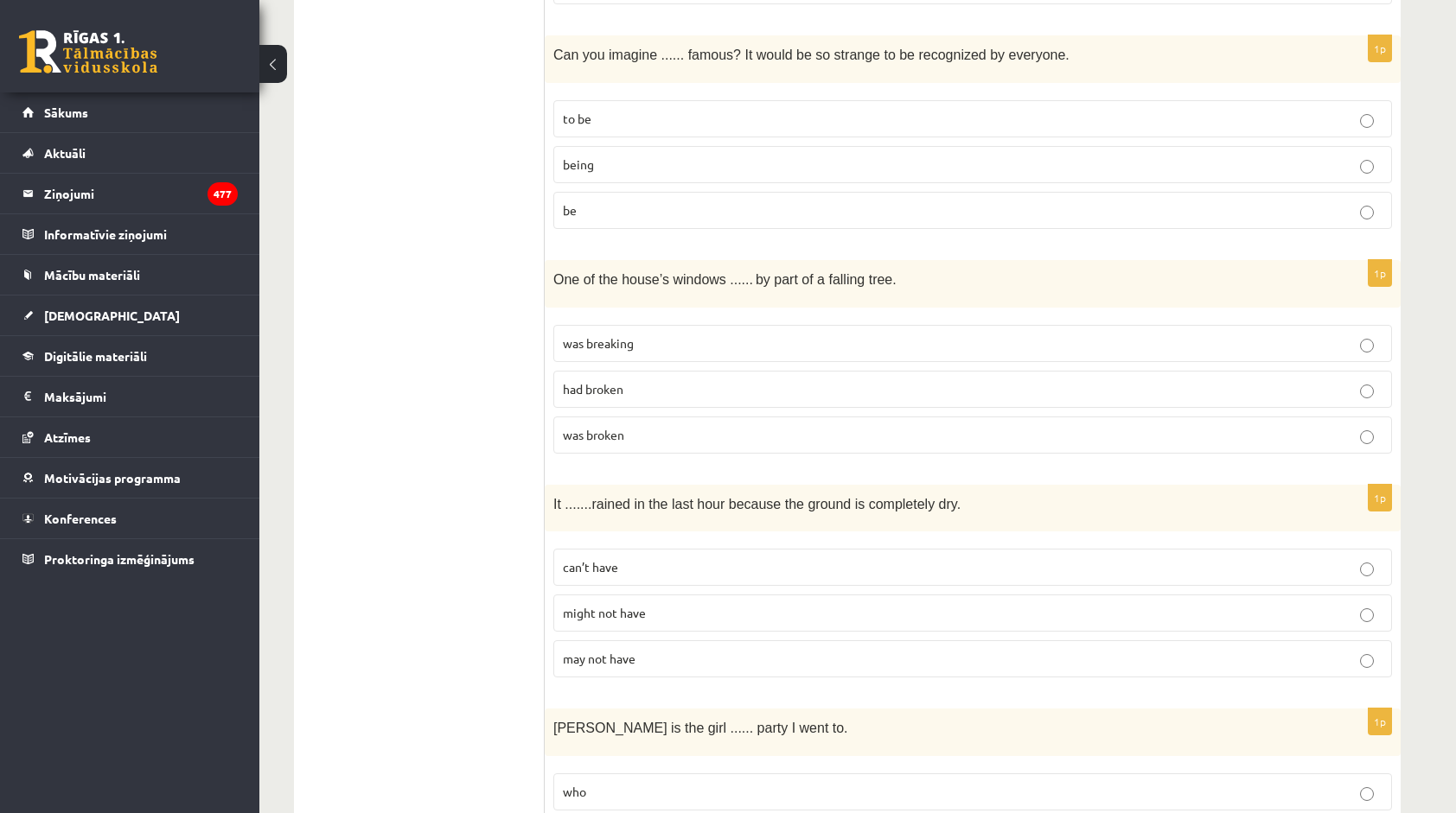
scroll to position [3456, 0]
click at [684, 639] on label "may not have" at bounding box center [972, 656] width 838 height 37
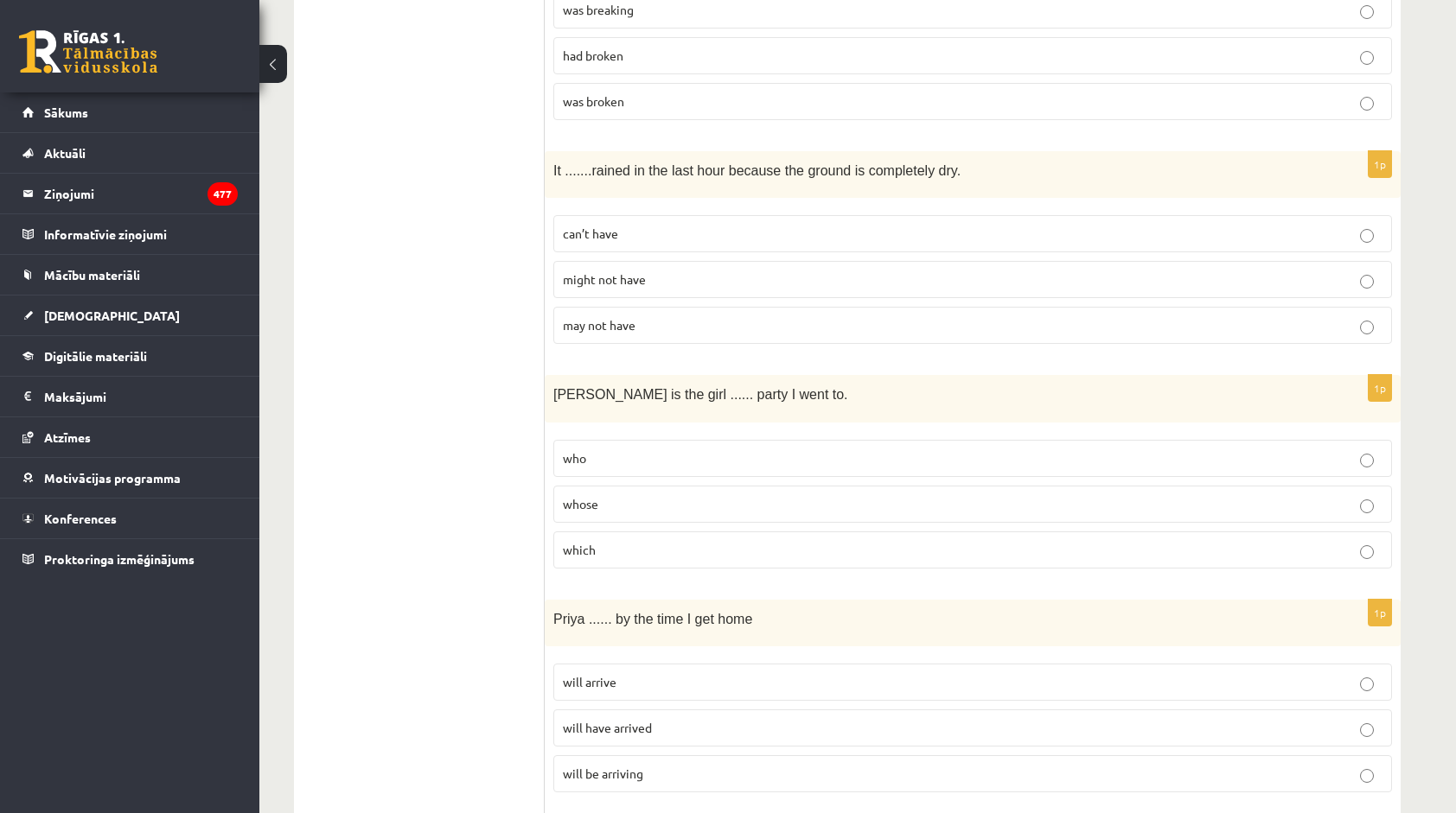
scroll to position [3802, 0]
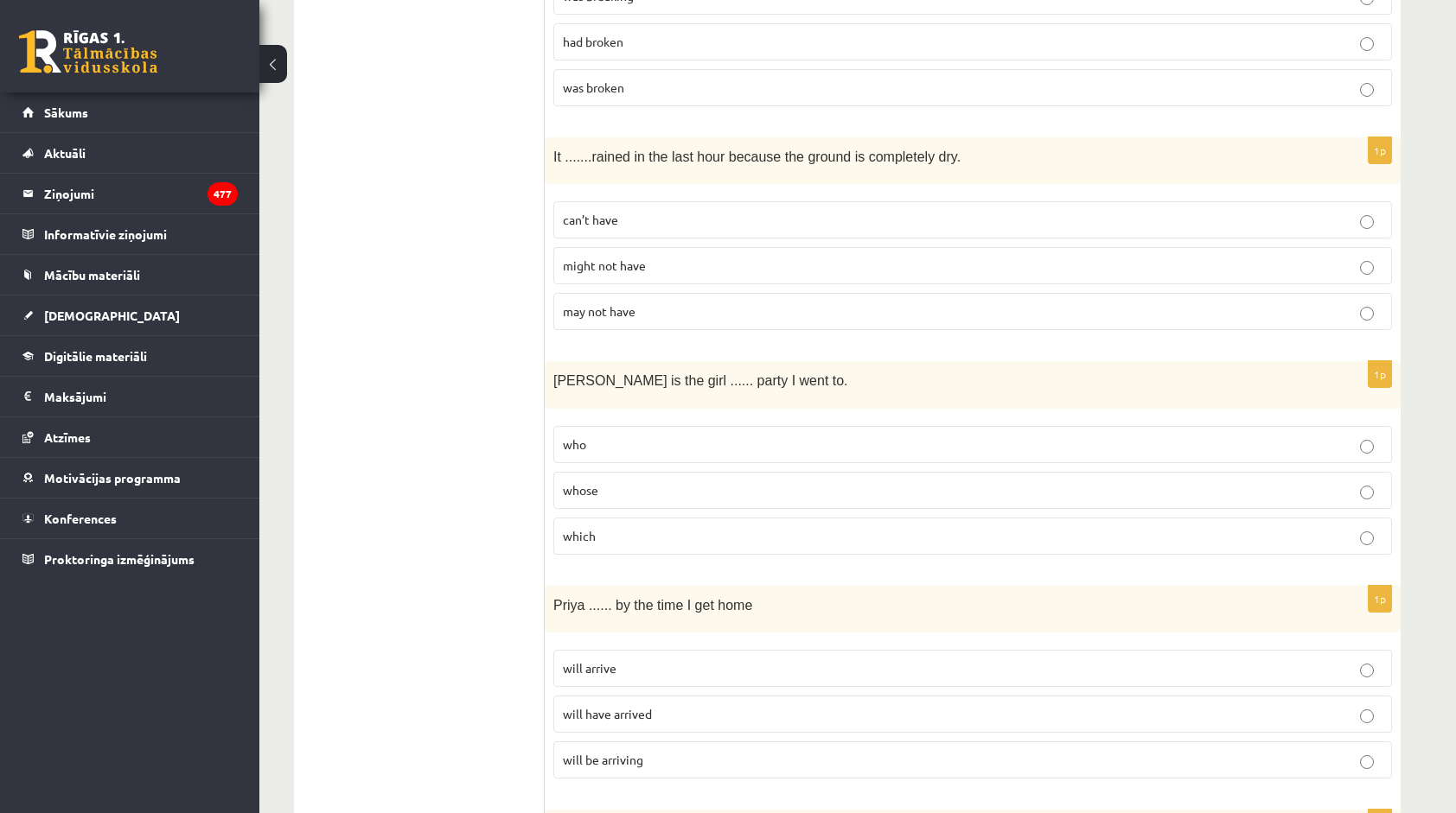
click at [621, 472] on label "whose" at bounding box center [972, 490] width 838 height 37
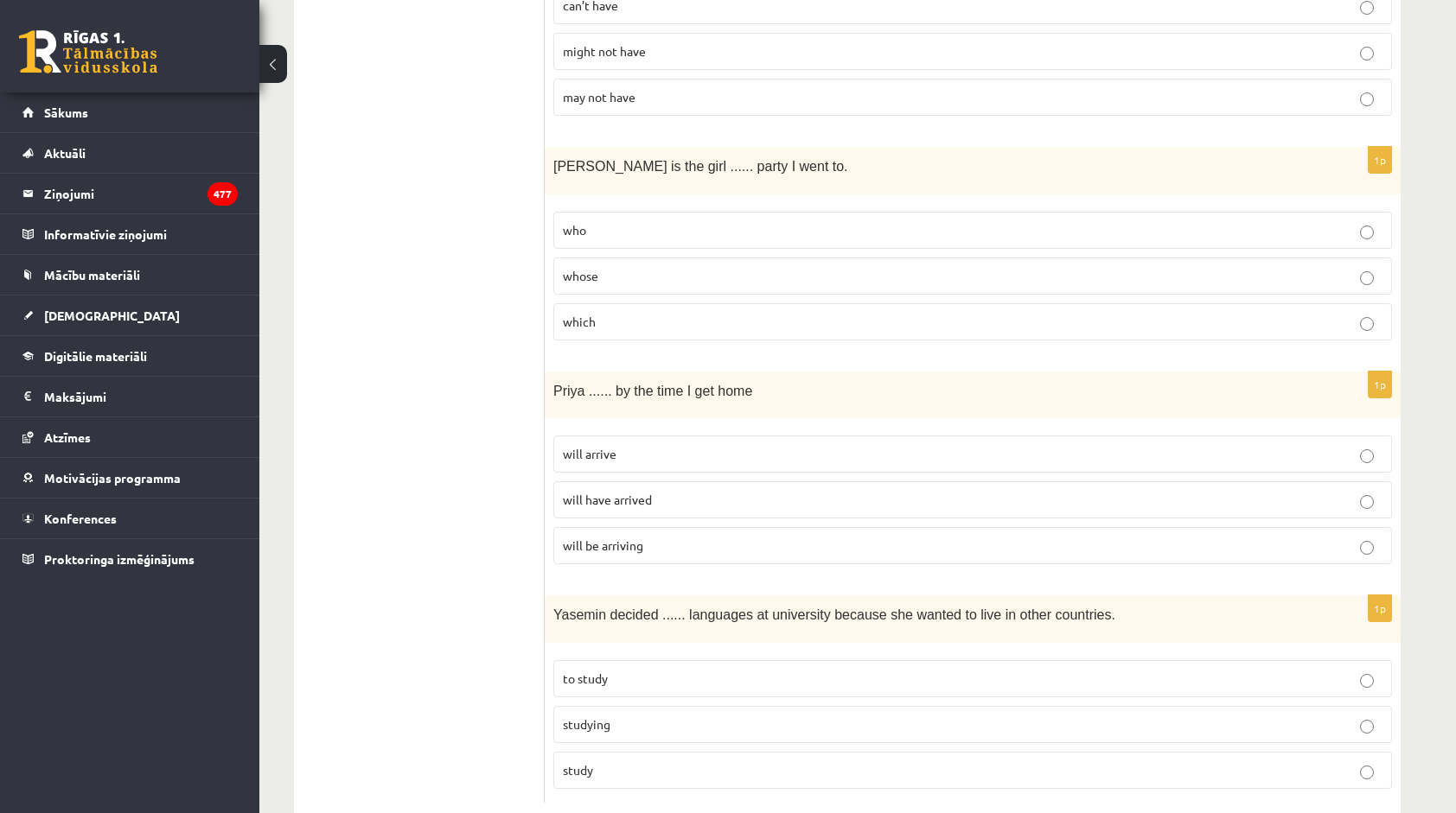
scroll to position [4019, 0]
click at [602, 443] on span "will arrive" at bounding box center [589, 451] width 54 height 16
click at [708, 667] on p "to study" at bounding box center [972, 676] width 819 height 18
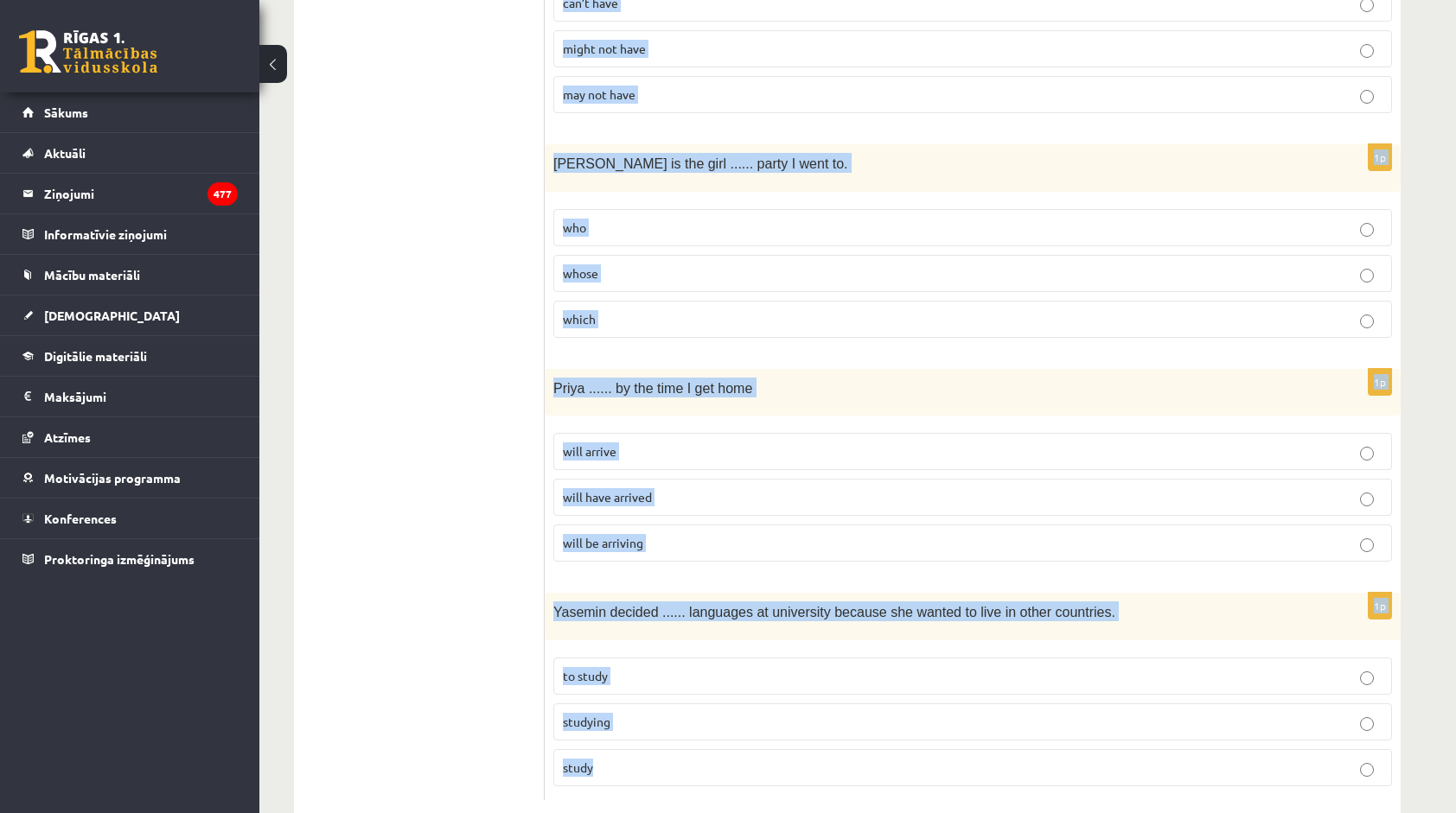
drag, startPoint x: 563, startPoint y: 321, endPoint x: 640, endPoint y: 762, distance: 447.7
copy form "Read the sentence and choose the correct answer. 1p She had her photograph ....…"
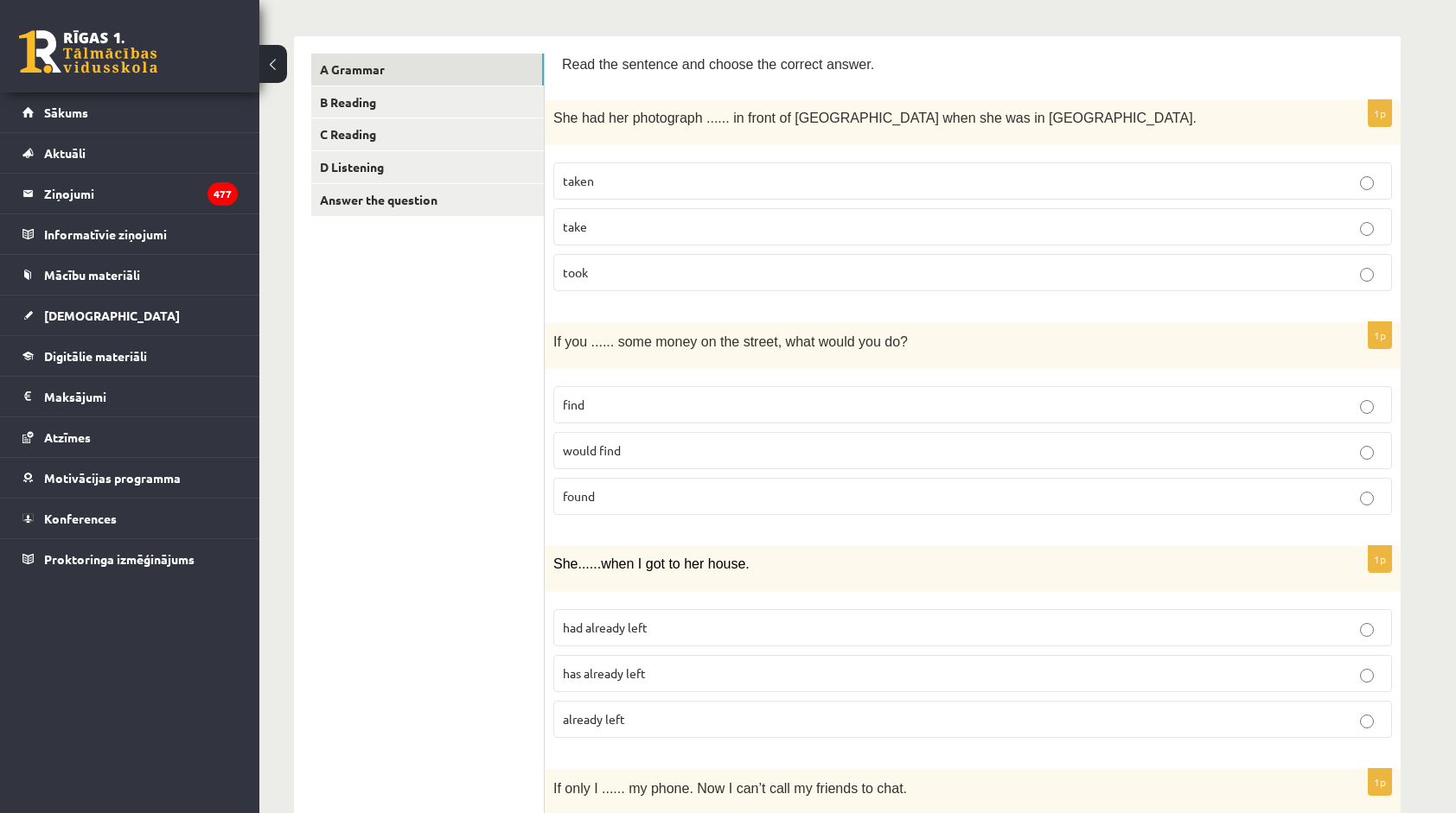
scroll to position [259, 0]
click at [698, 505] on label "found" at bounding box center [972, 493] width 838 height 37
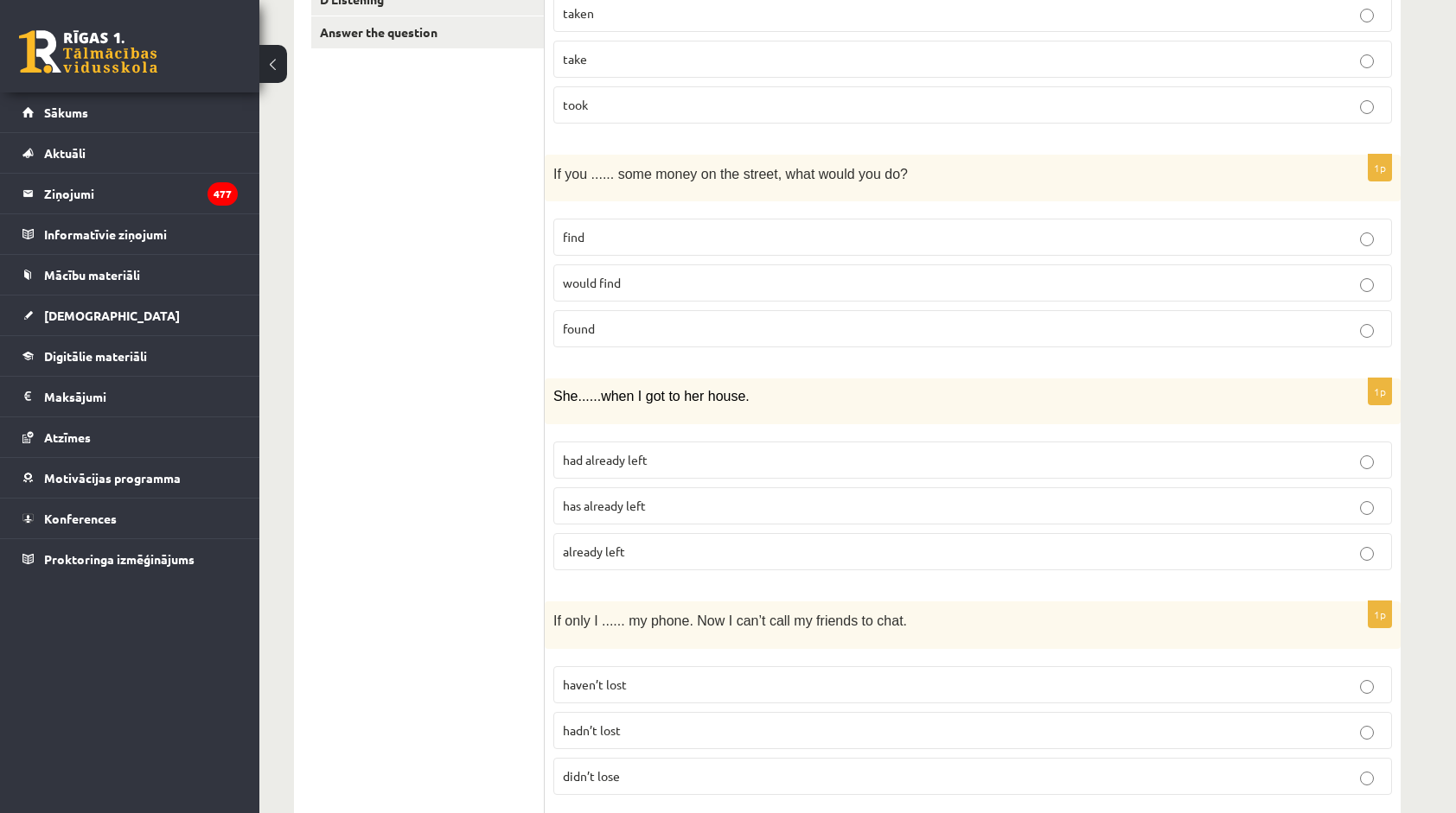
scroll to position [432, 0]
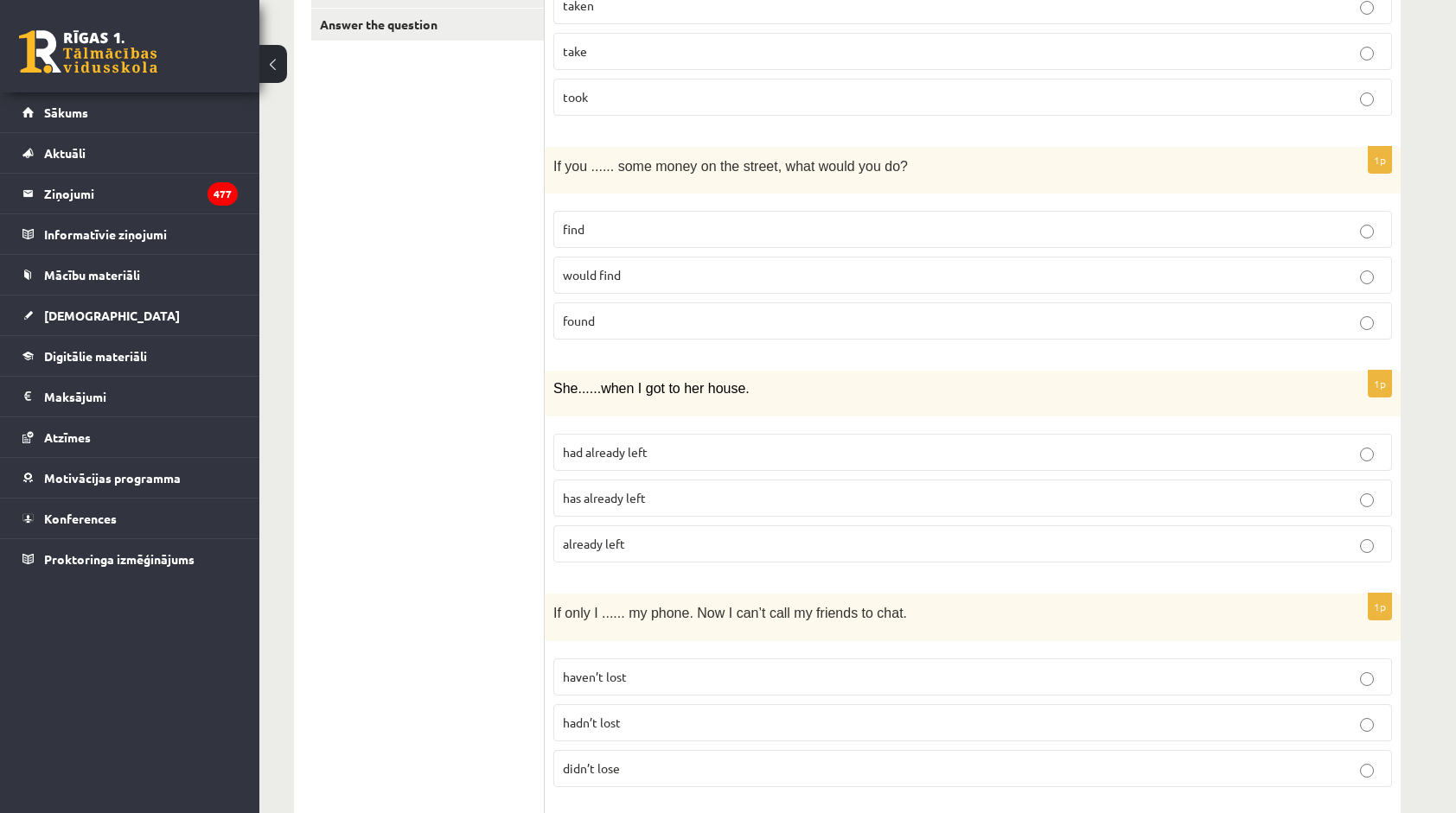
click at [641, 434] on label "had already left" at bounding box center [972, 452] width 838 height 37
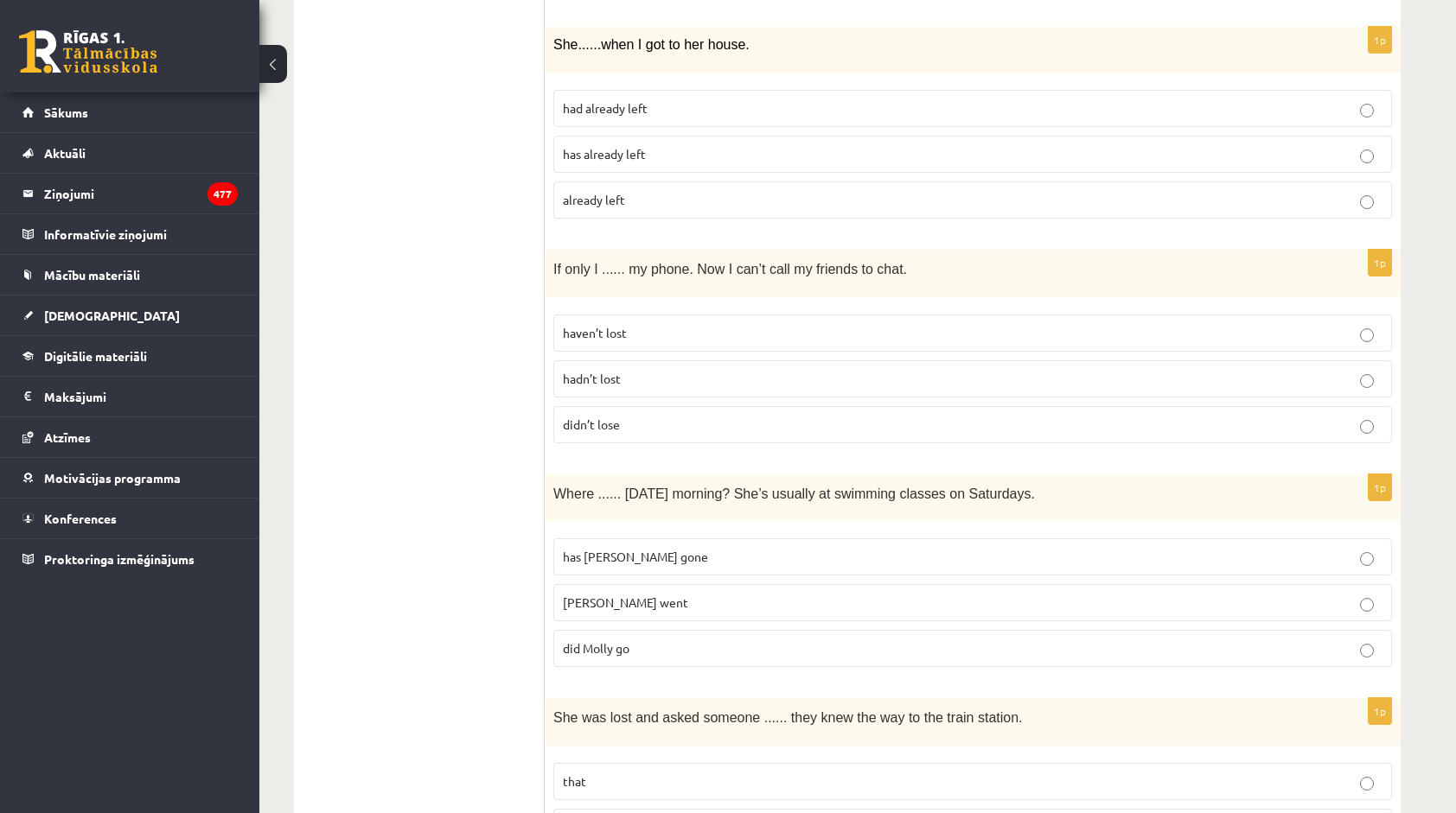
scroll to position [777, 0]
click at [621, 382] on label "hadn’t lost" at bounding box center [972, 377] width 838 height 37
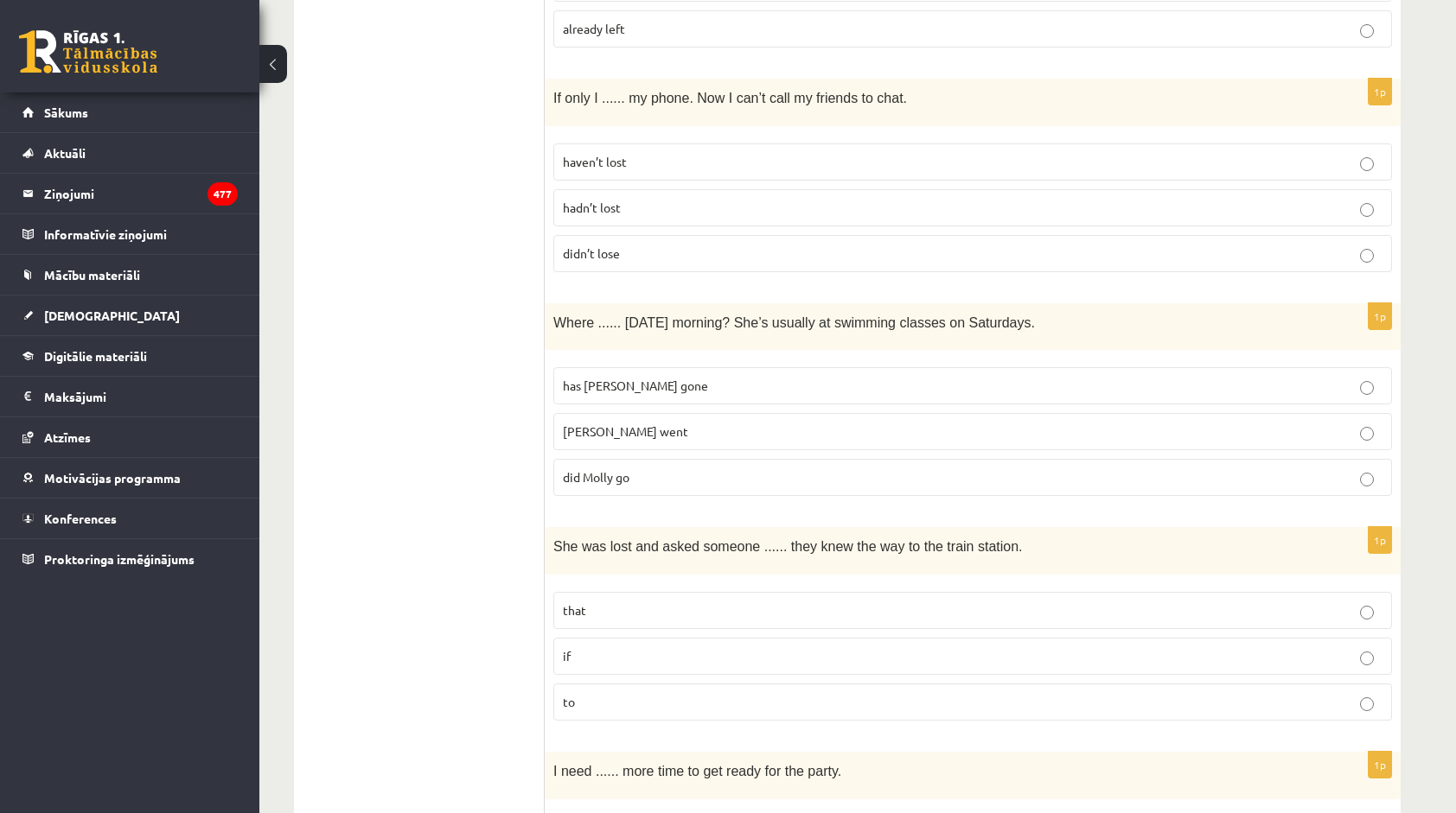
scroll to position [951, 0]
click at [614, 466] on span "did Molly go" at bounding box center [595, 474] width 66 height 16
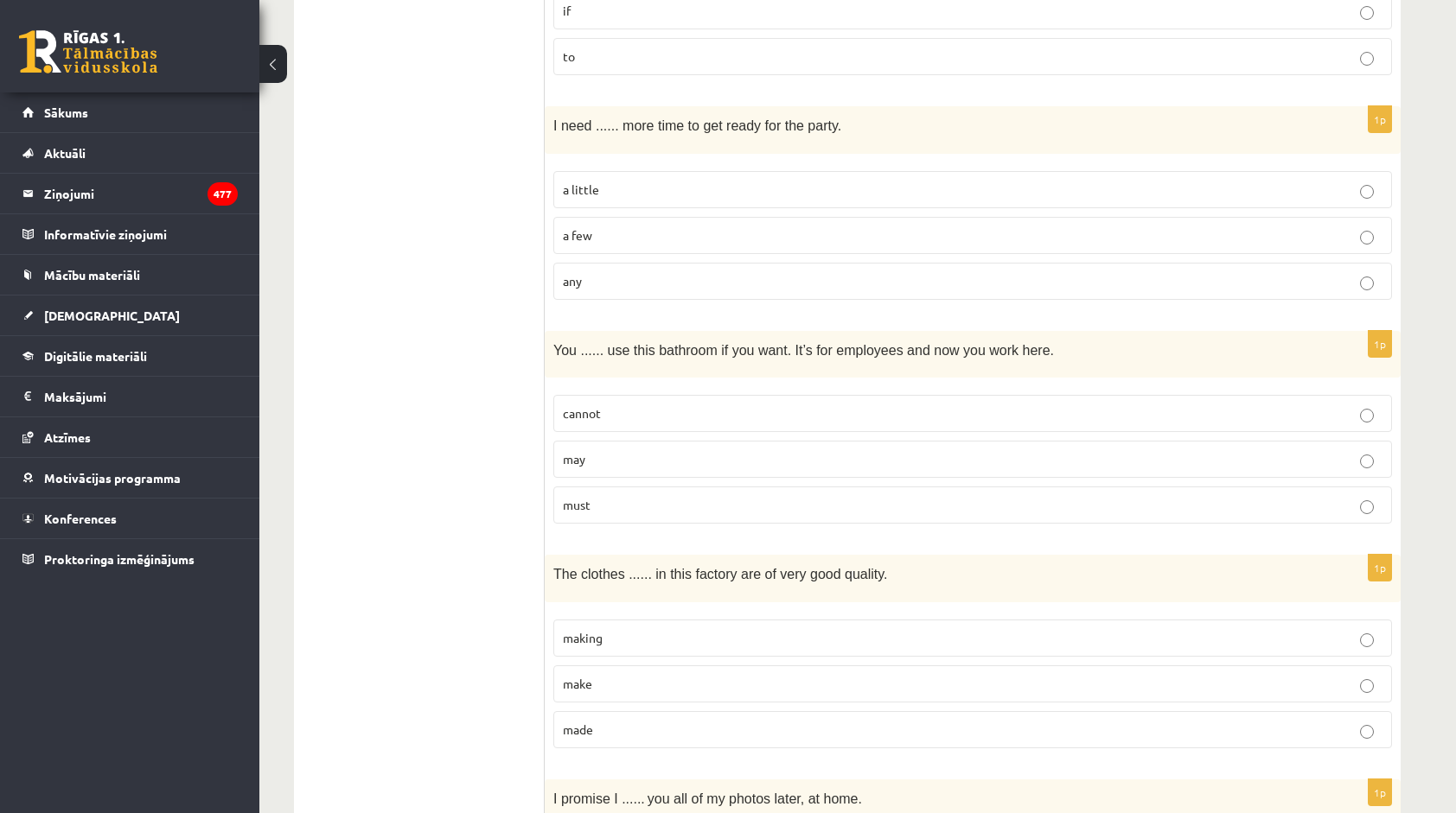
scroll to position [1642, 0]
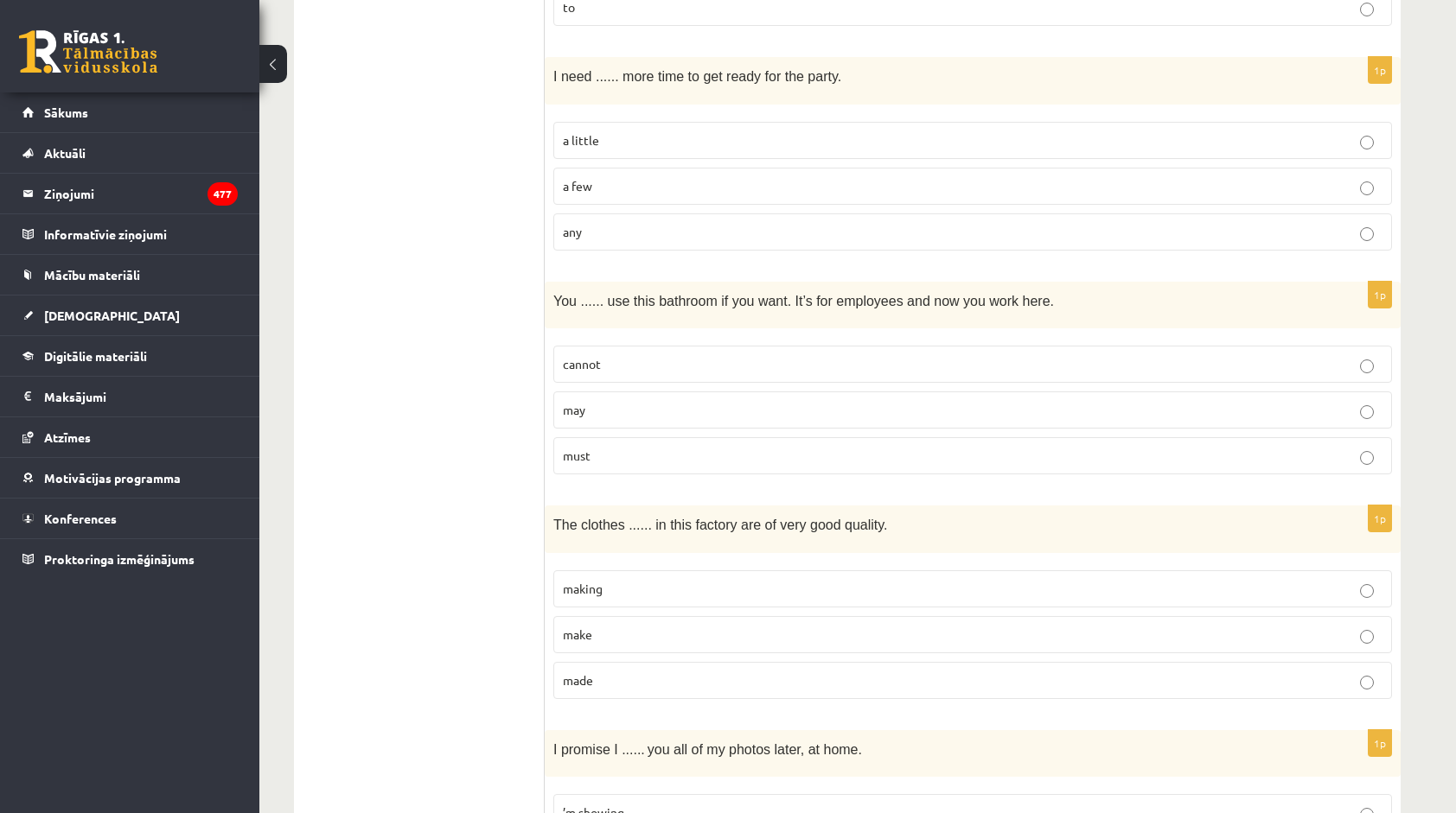
click at [640, 401] on p "may" at bounding box center [972, 409] width 819 height 18
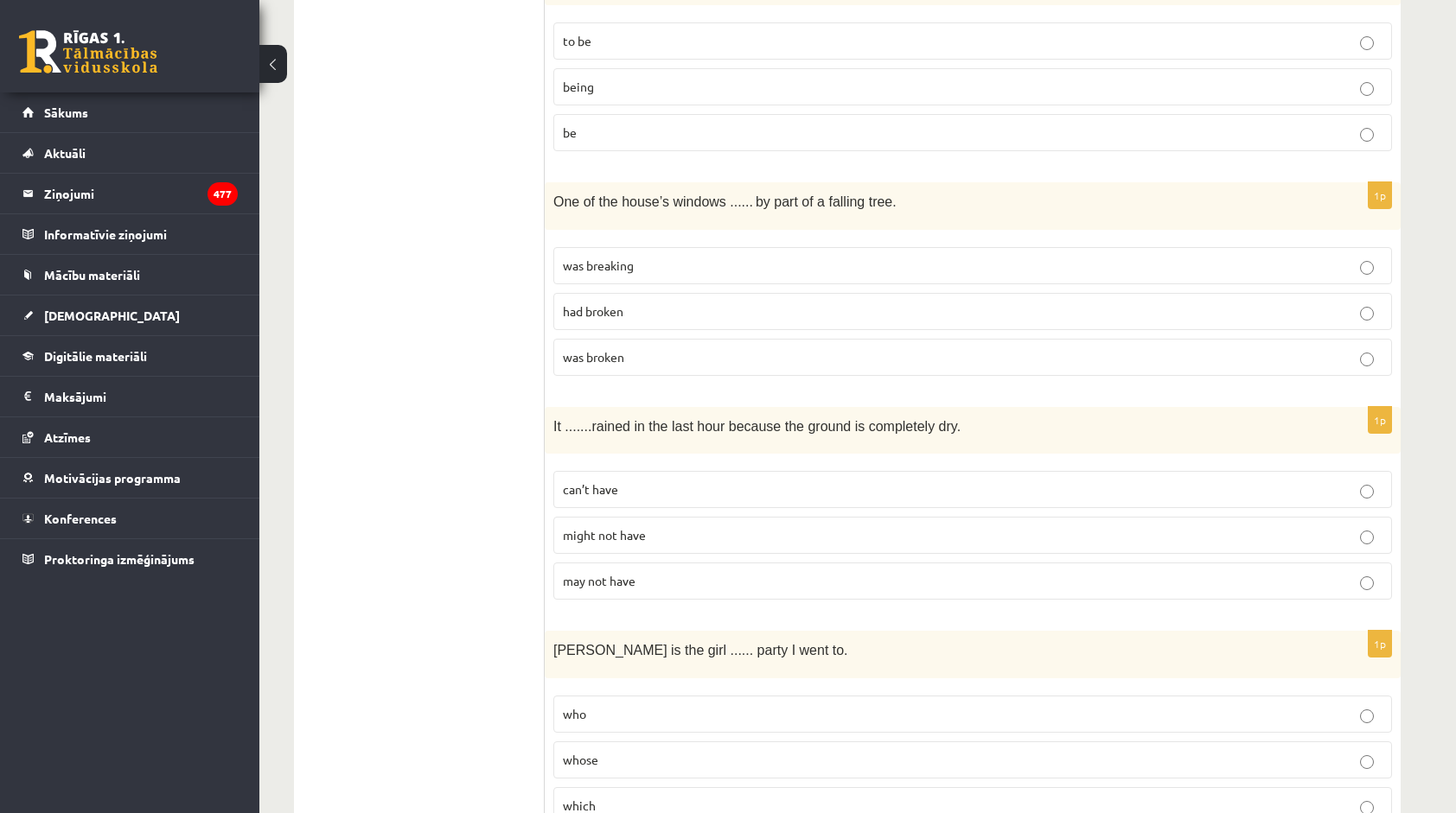
scroll to position [3542, 0]
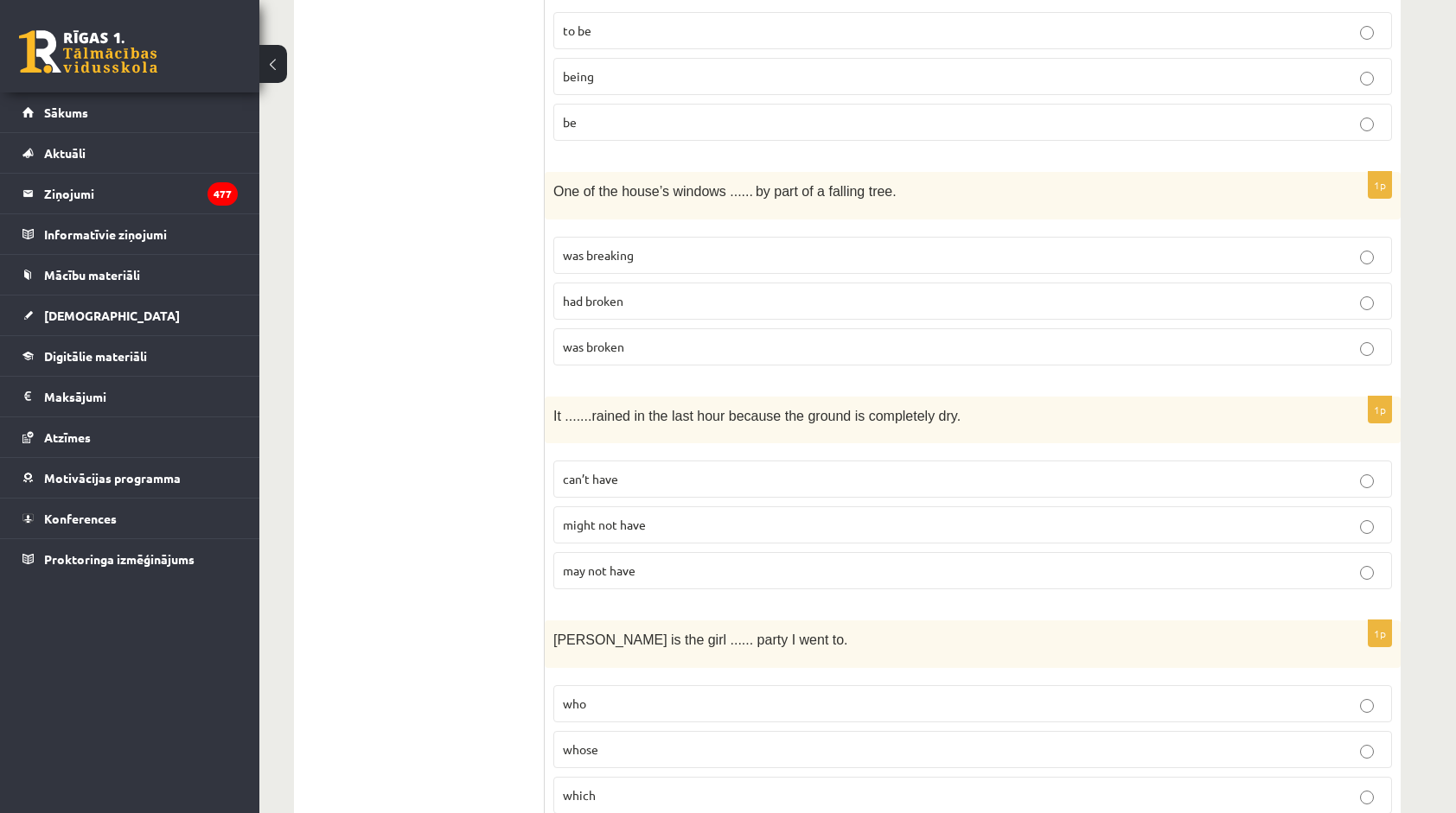
click at [629, 470] on p "can’t have" at bounding box center [972, 479] width 819 height 18
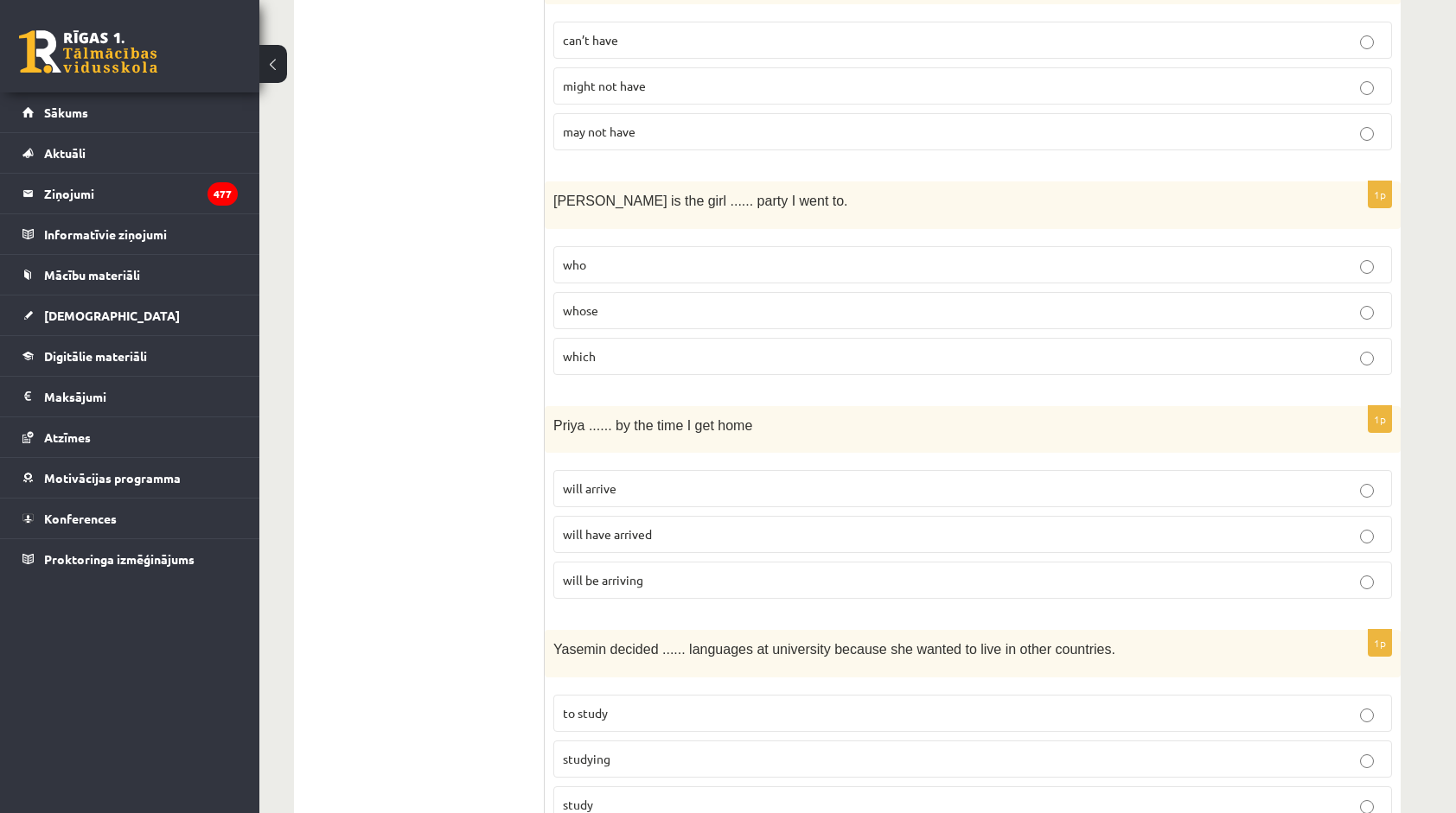
scroll to position [4019, 0]
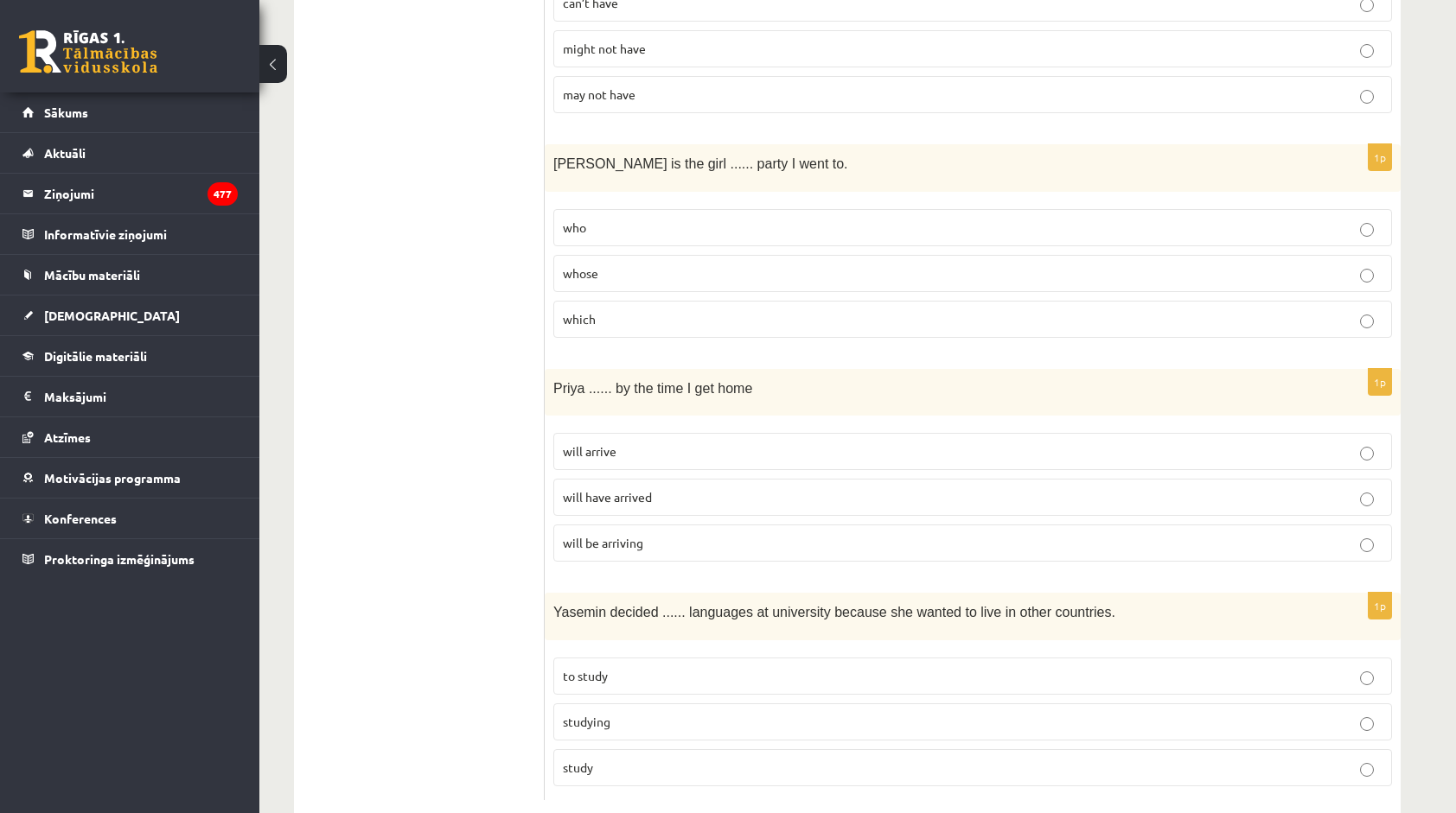
click at [621, 489] on span "will have arrived" at bounding box center [607, 497] width 89 height 16
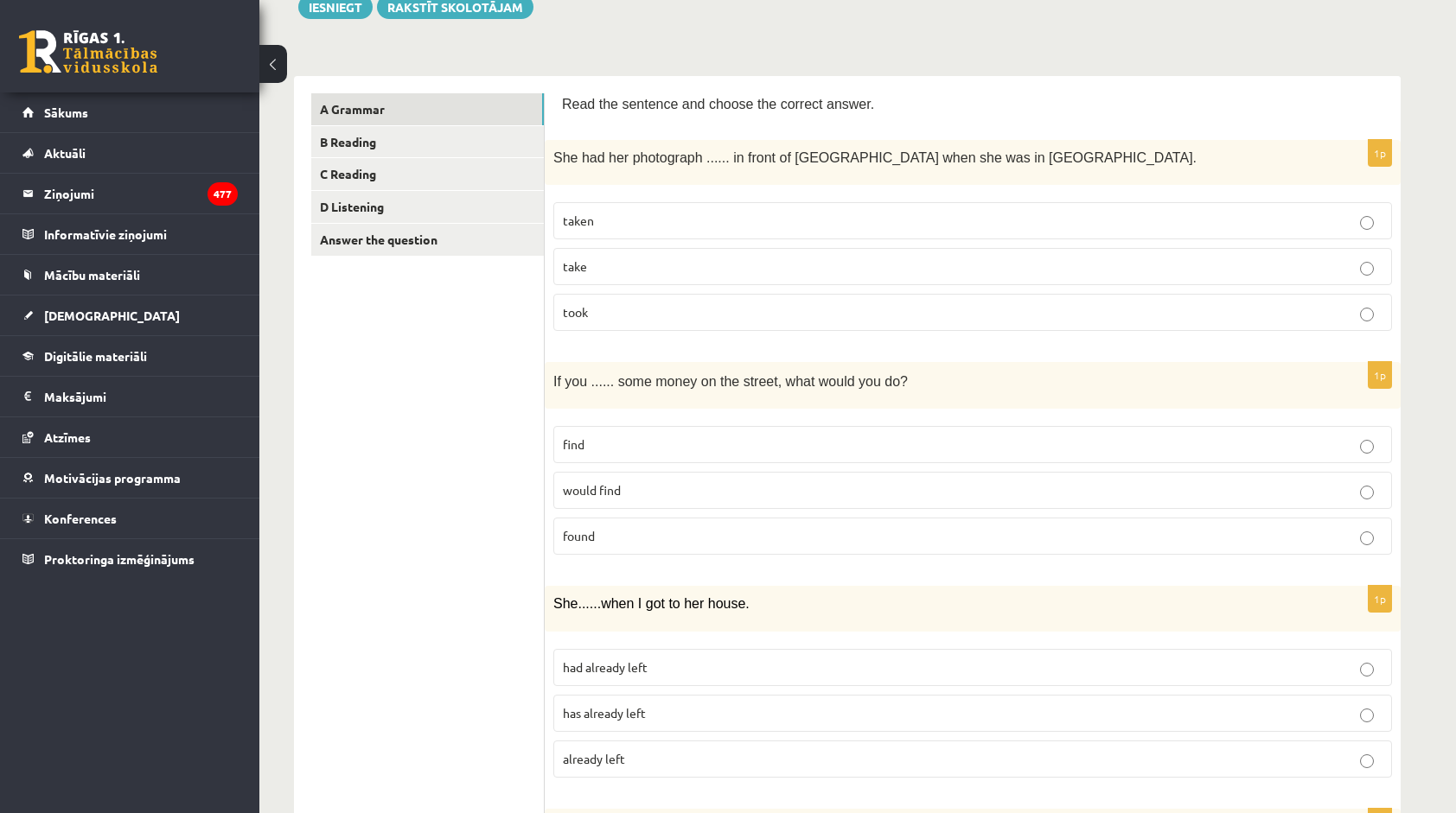
scroll to position [0, 0]
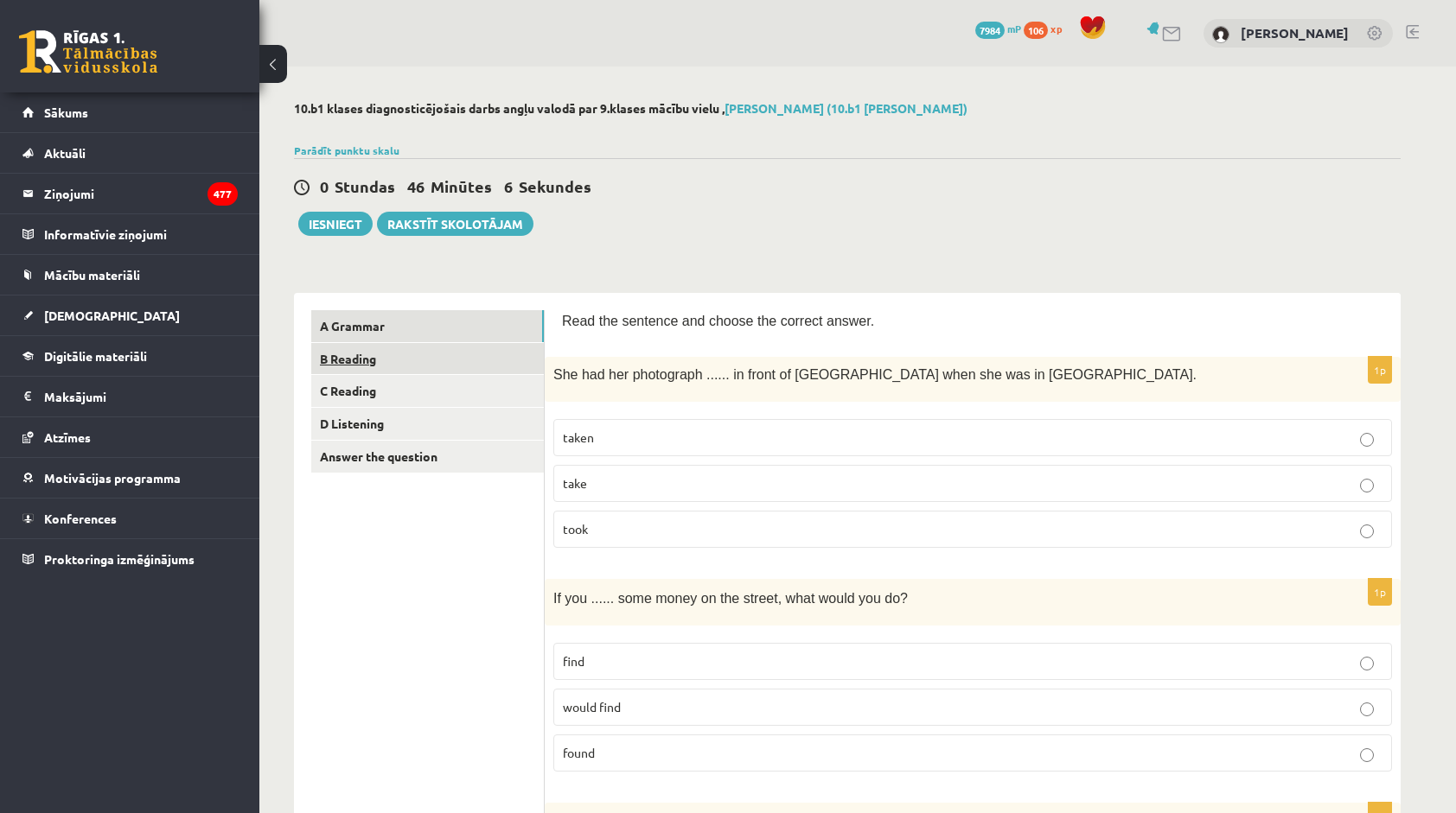
click at [349, 366] on link "B Reading" at bounding box center [427, 359] width 232 height 32
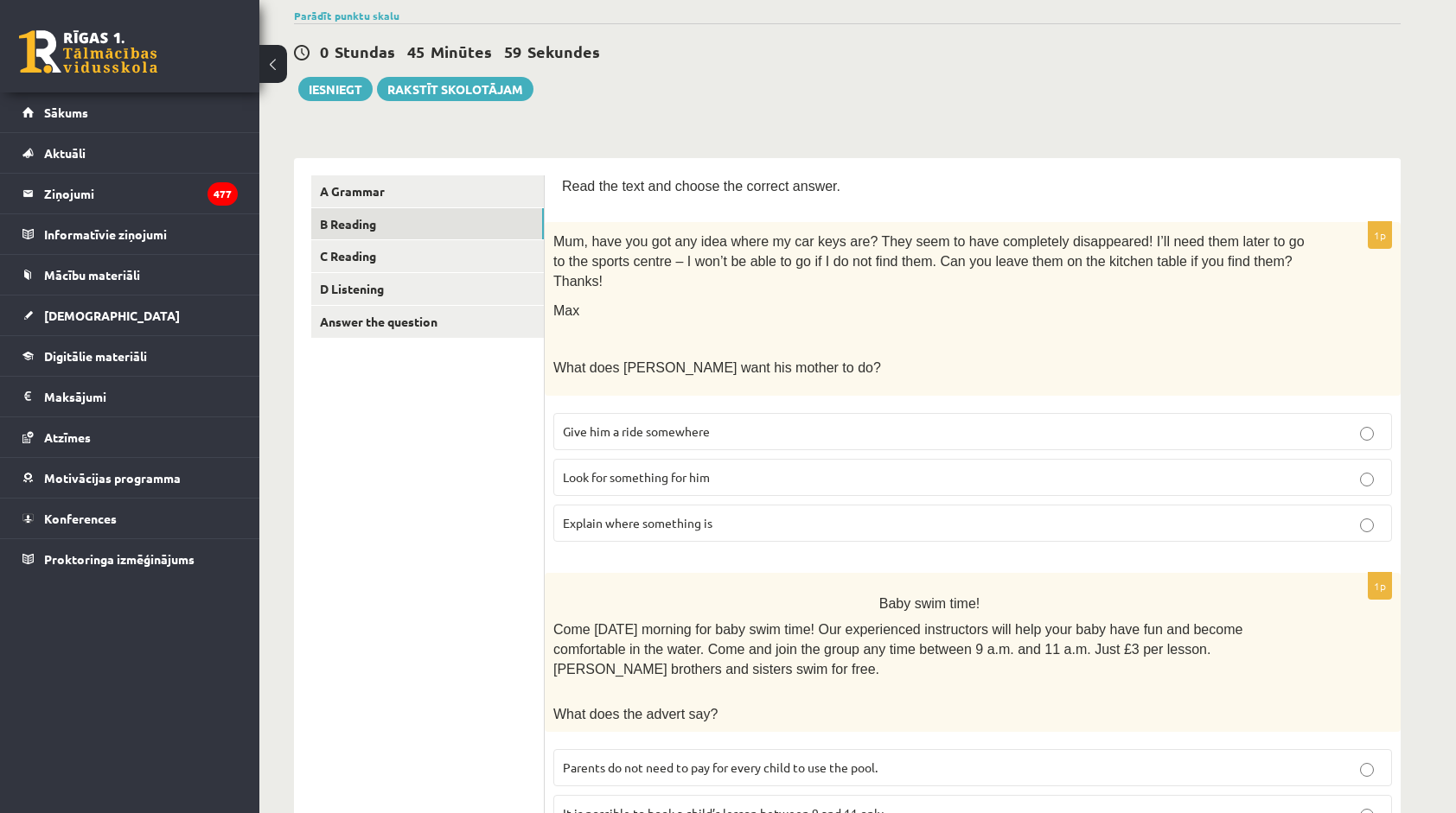
scroll to position [127, 0]
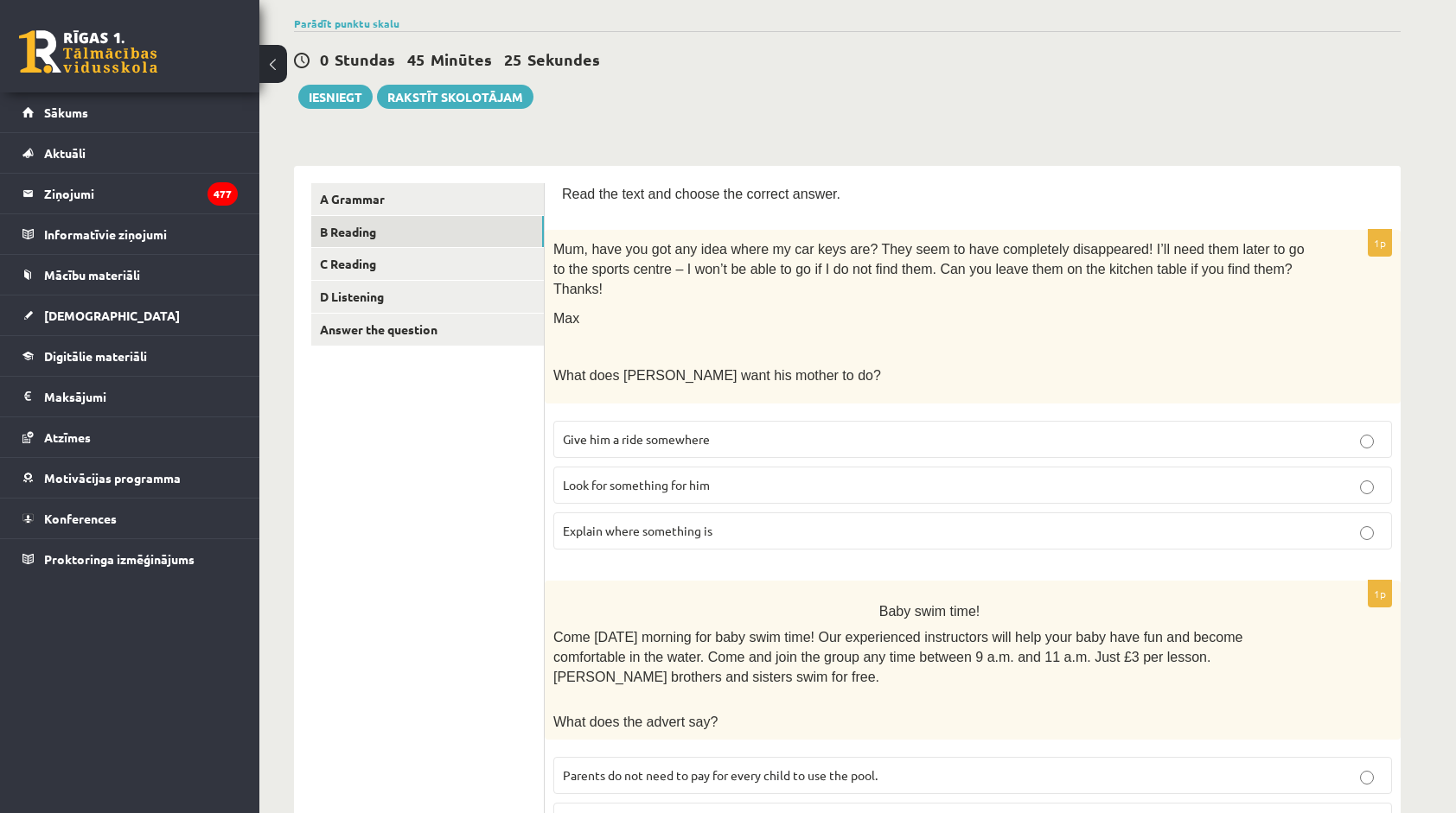
click at [710, 477] on span "Look for something for him" at bounding box center [636, 485] width 147 height 16
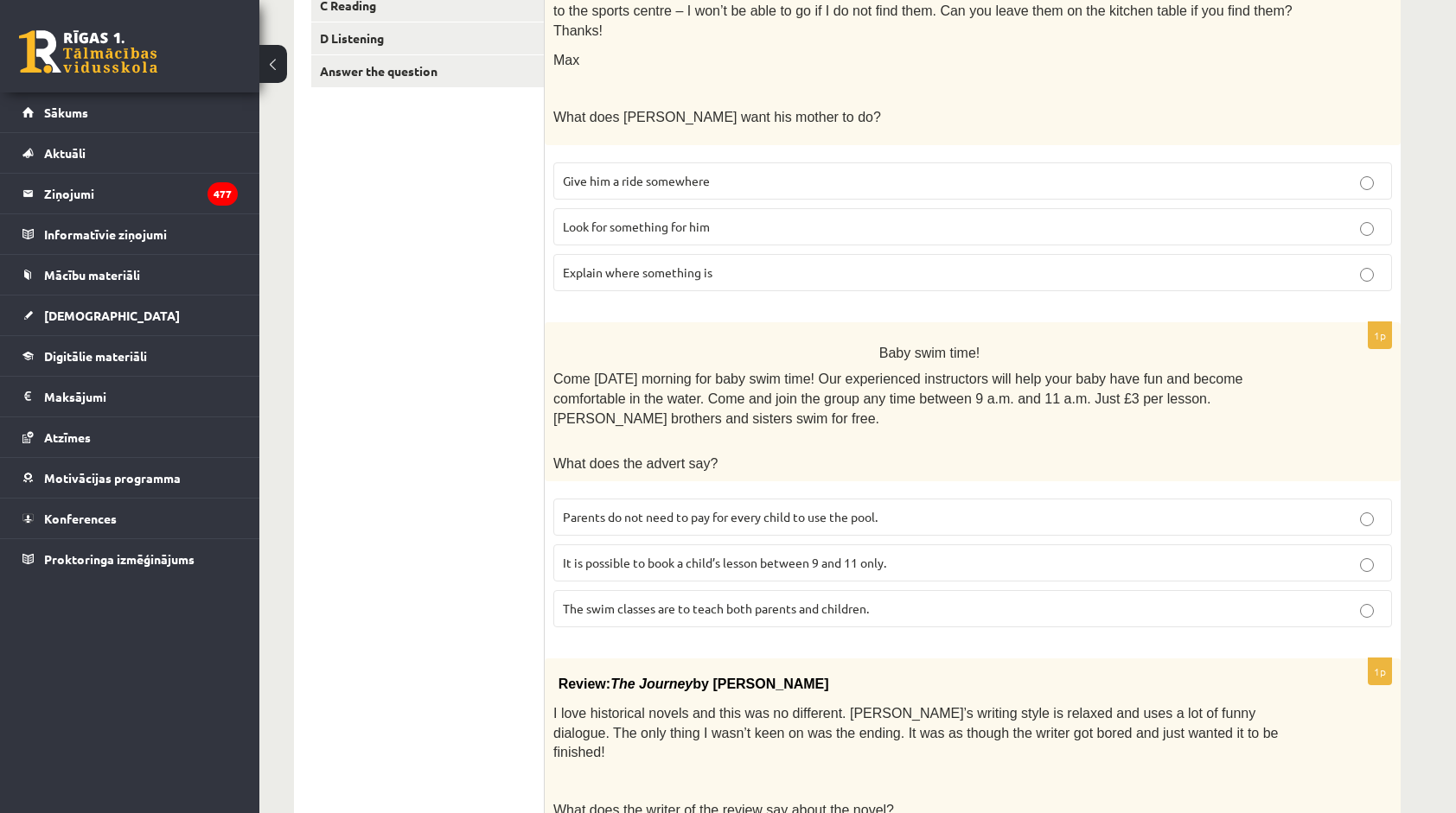
scroll to position [387, 0]
click at [812, 554] on span "It is possible to book a child’s lesson between 9 and 11 only." at bounding box center [724, 562] width 323 height 16
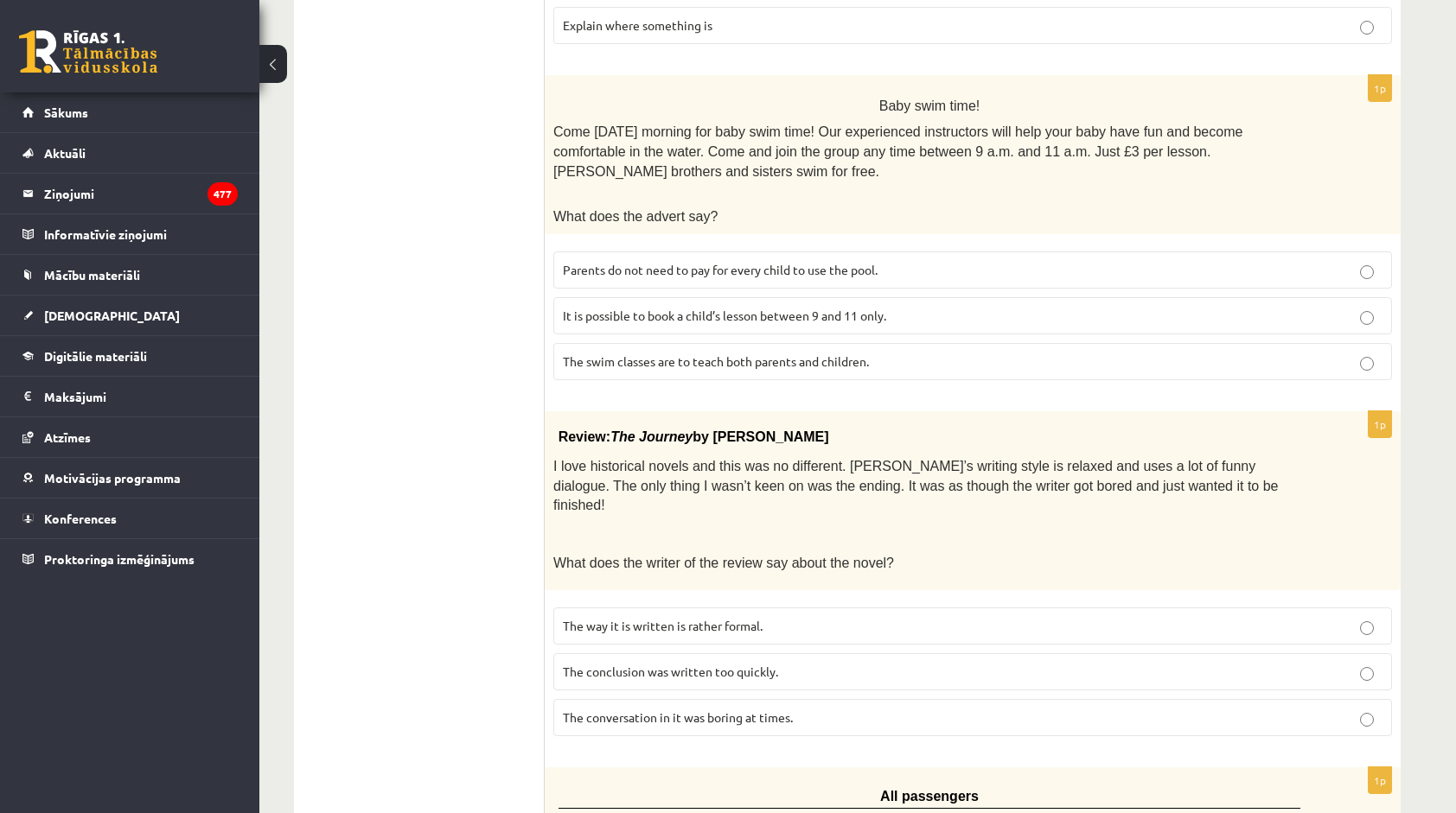
scroll to position [645, 0]
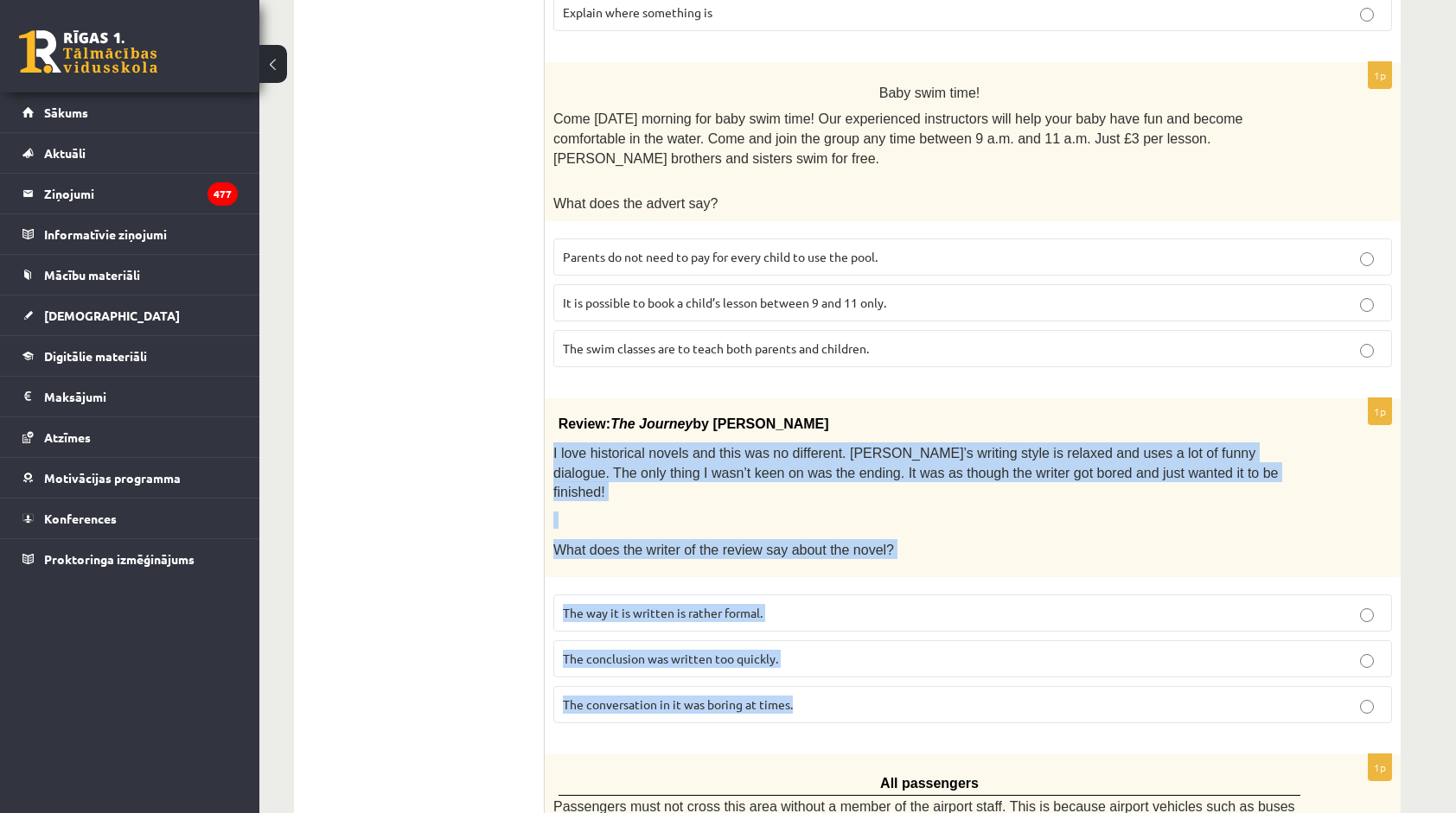
drag, startPoint x: 553, startPoint y: 400, endPoint x: 793, endPoint y: 636, distance: 336.6
click at [793, 636] on div "1p Review: The Journey by Elizabeth Brown I love historical novels and this was…" at bounding box center [972, 568] width 856 height 339
copy div "I love historical novels and this was no different. Elizabeth’s writing style i…"
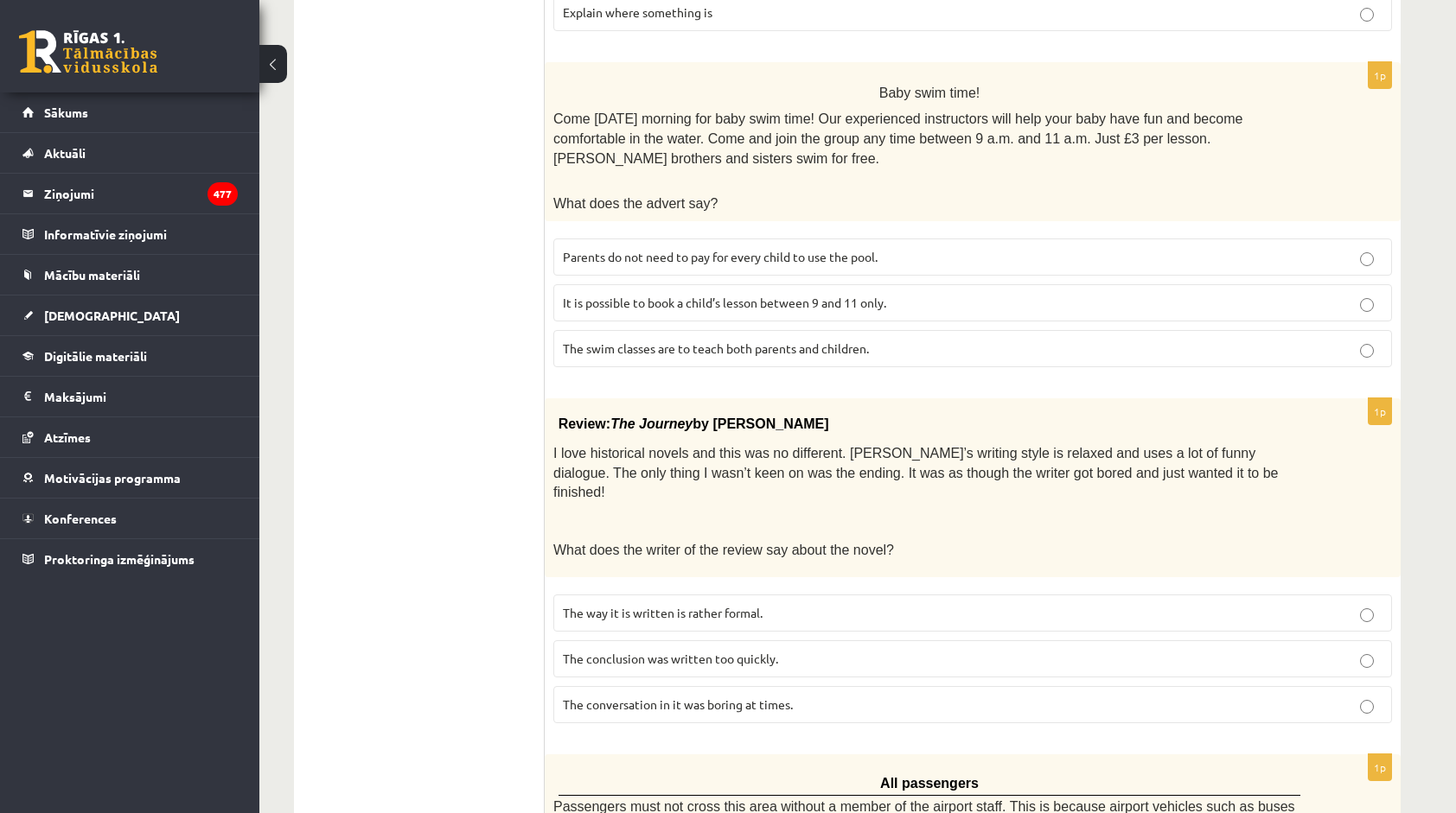
click at [346, 470] on ul "A Grammar B Reading C Reading D Listening Answer the question" at bounding box center [427, 748] width 233 height 2165
click at [612, 650] on span "The conclusion was written too quickly." at bounding box center [669, 658] width 215 height 16
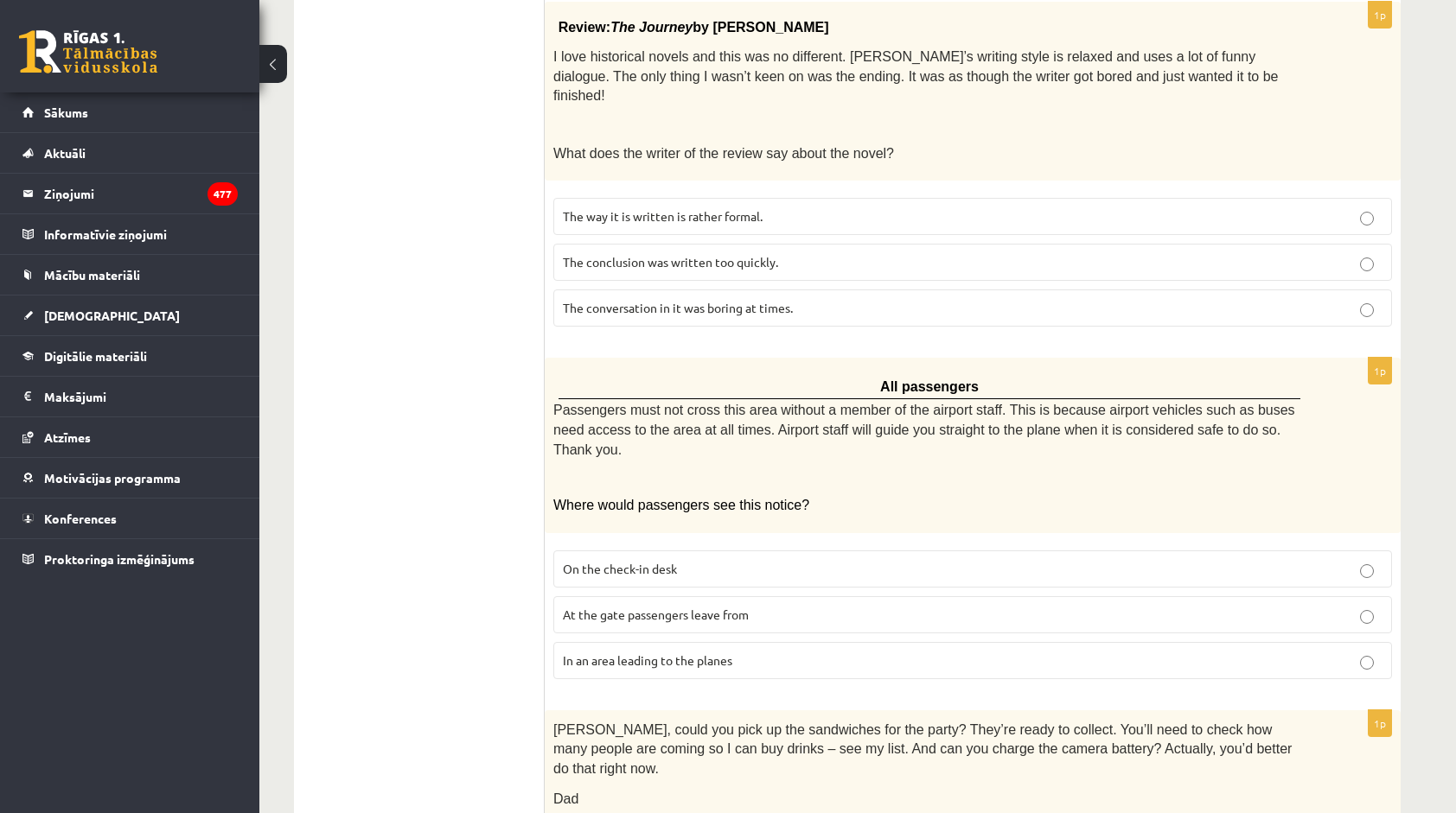
scroll to position [1078, 0]
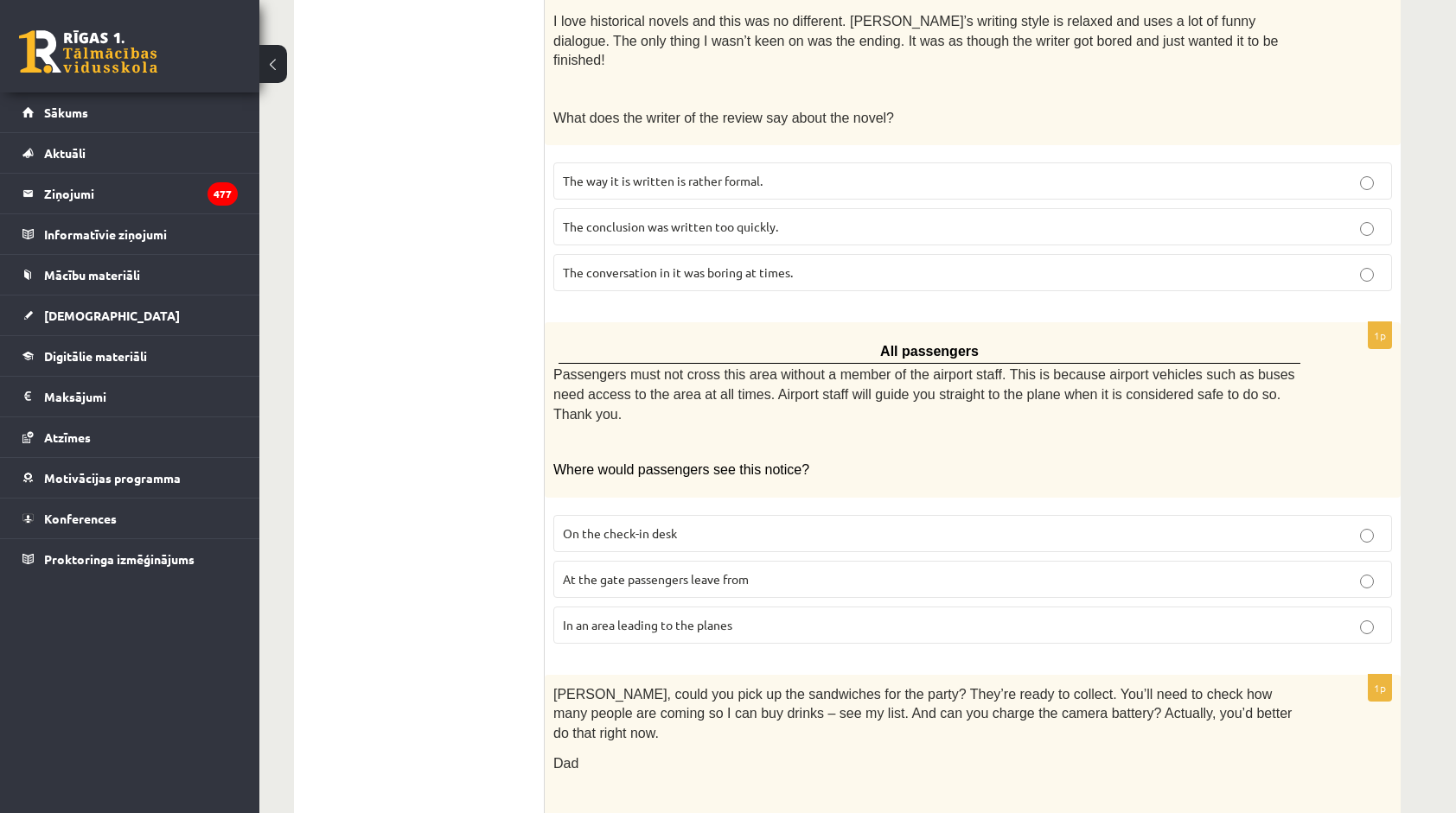
click at [724, 571] on span "At the gate passengers leave from" at bounding box center [655, 579] width 185 height 16
click at [800, 616] on p "In an area leading to the planes" at bounding box center [972, 625] width 819 height 18
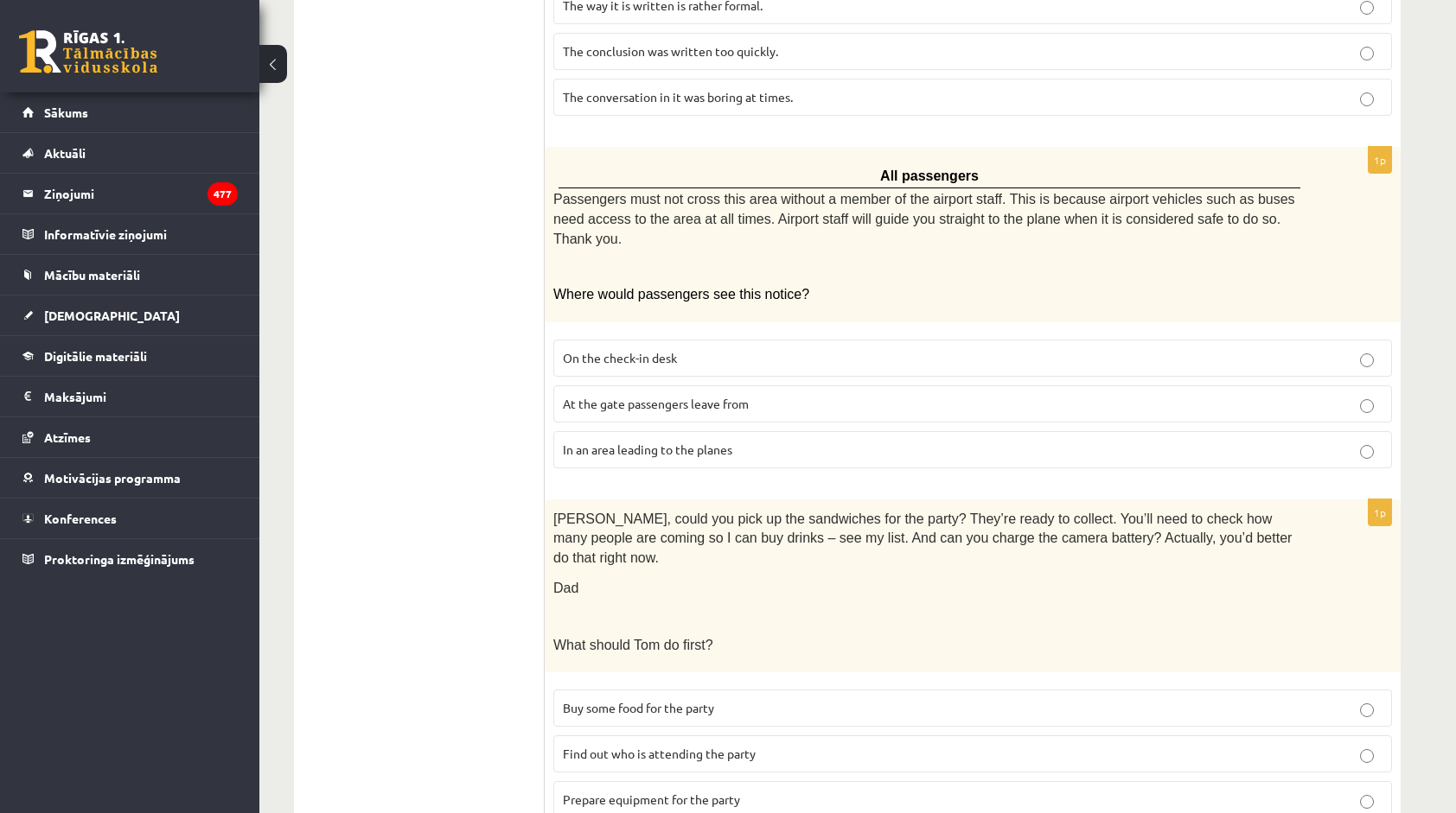
scroll to position [1250, 0]
click at [763, 793] on p "Prepare equipment for the party" at bounding box center [972, 802] width 819 height 18
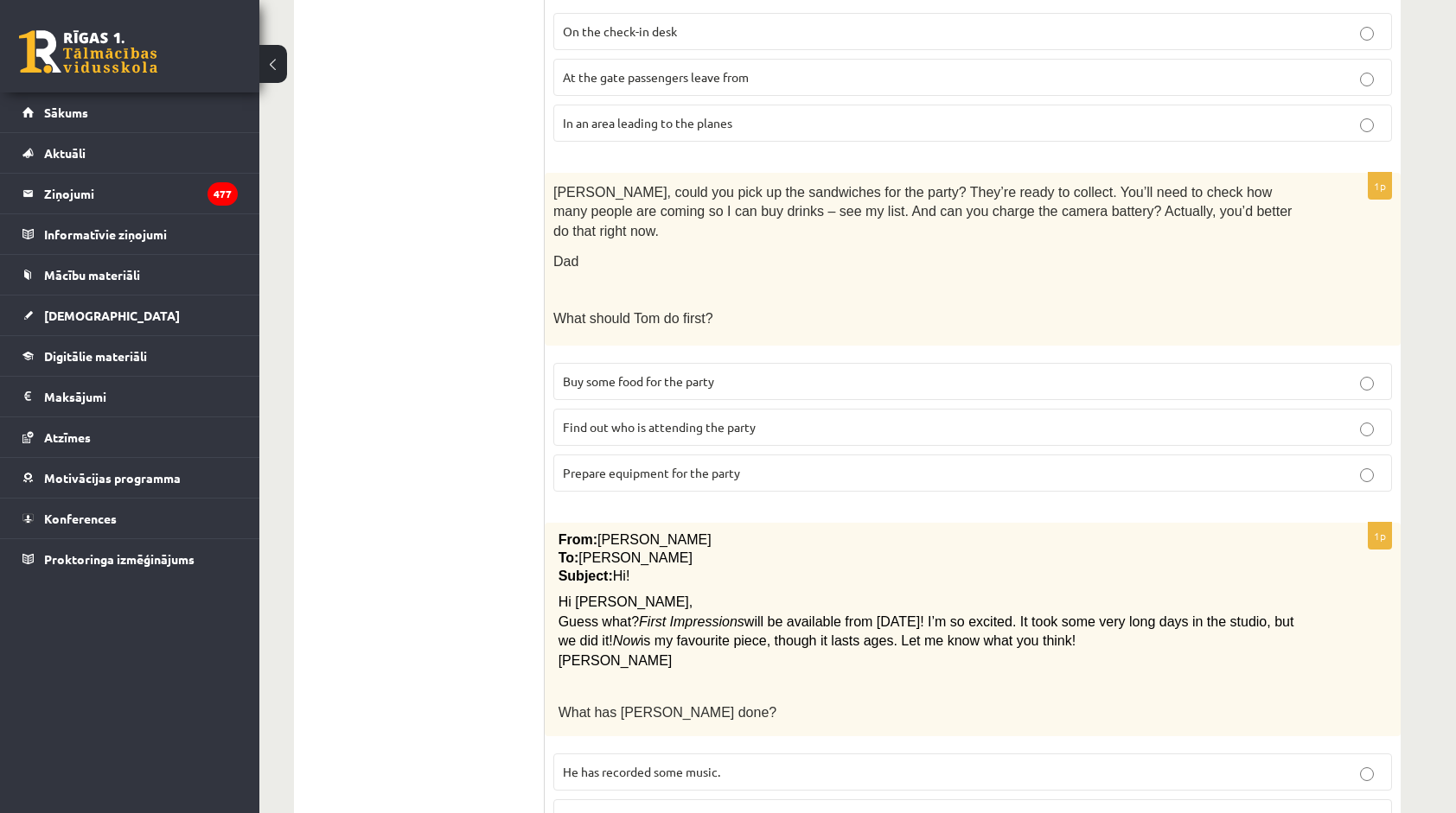
scroll to position [1596, 0]
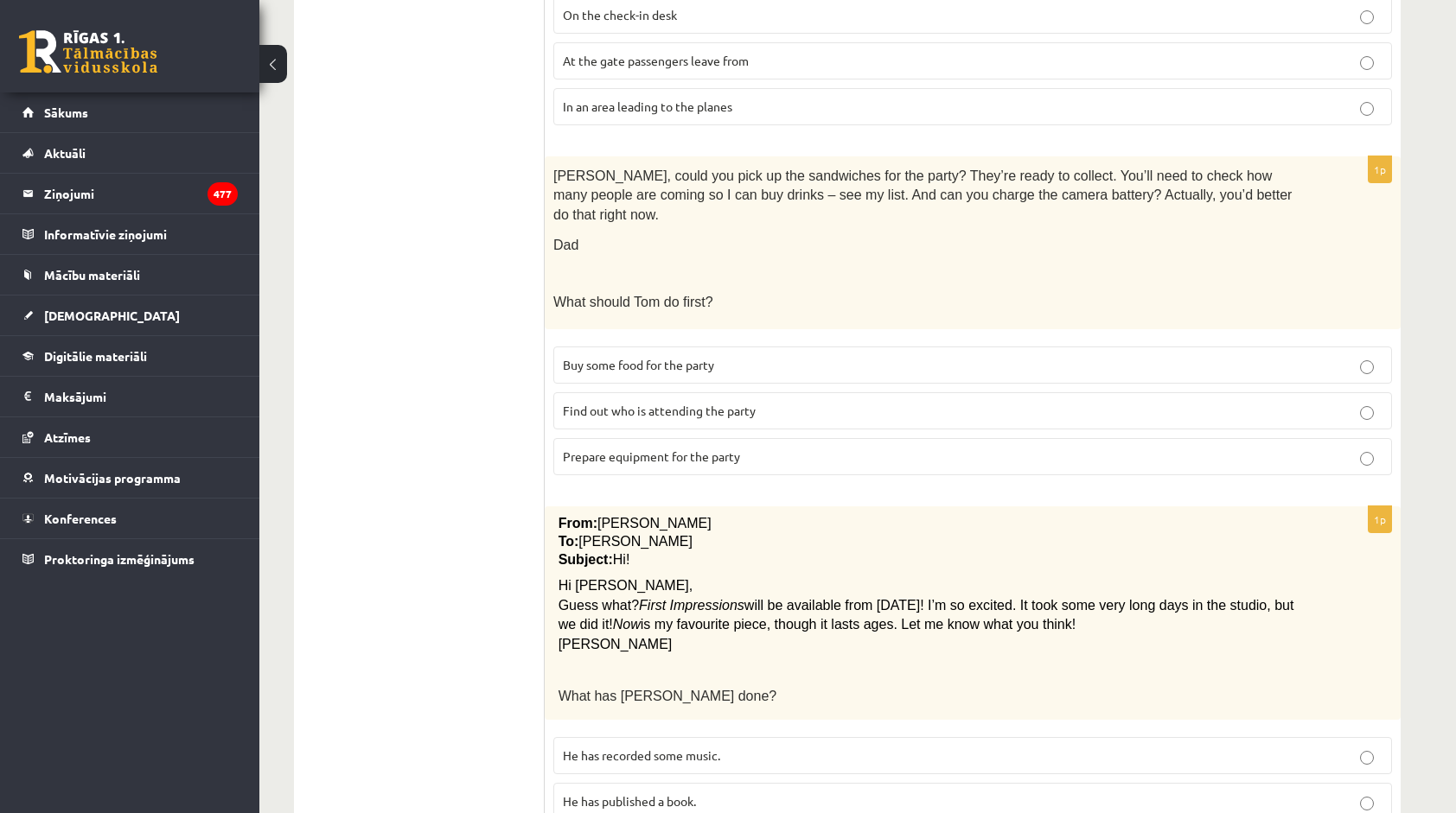
click at [689, 737] on label "He has recorded some music." at bounding box center [972, 755] width 838 height 37
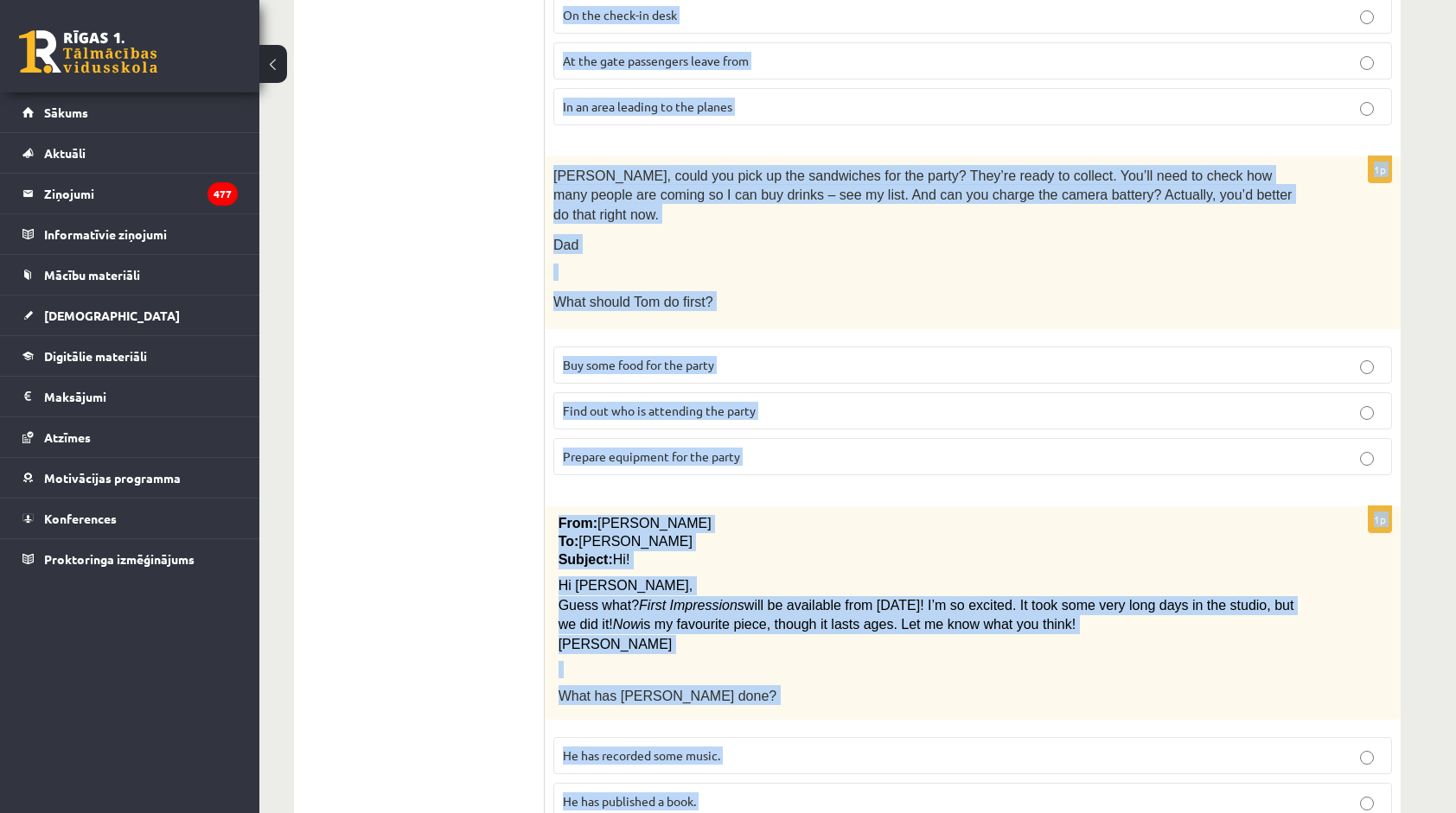
drag, startPoint x: 564, startPoint y: 316, endPoint x: 764, endPoint y: 731, distance: 460.7
copy form "Read the text and choose the correct answer. 1p Mum, have you got any idea wher…"
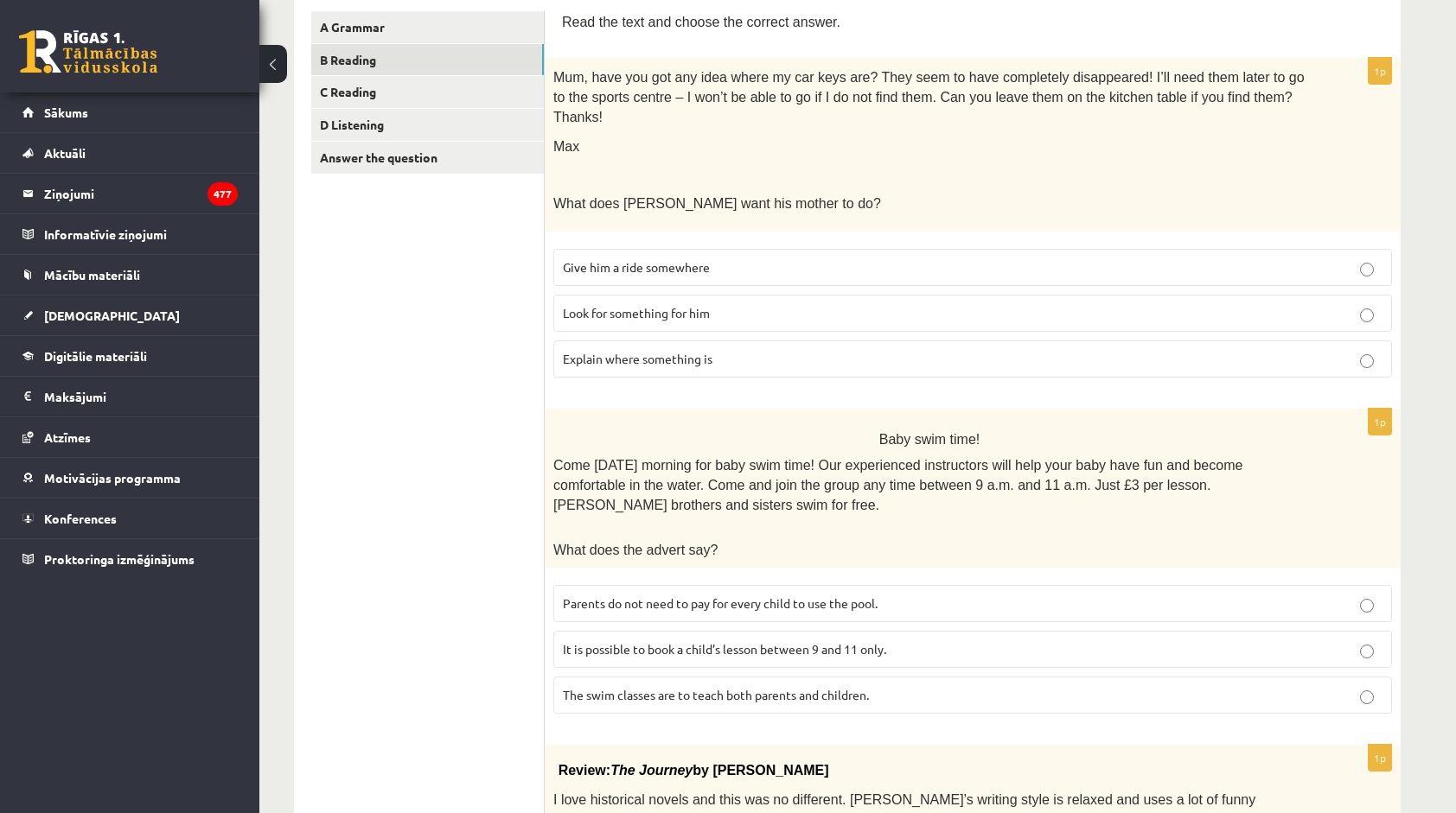
scroll to position [346, 0]
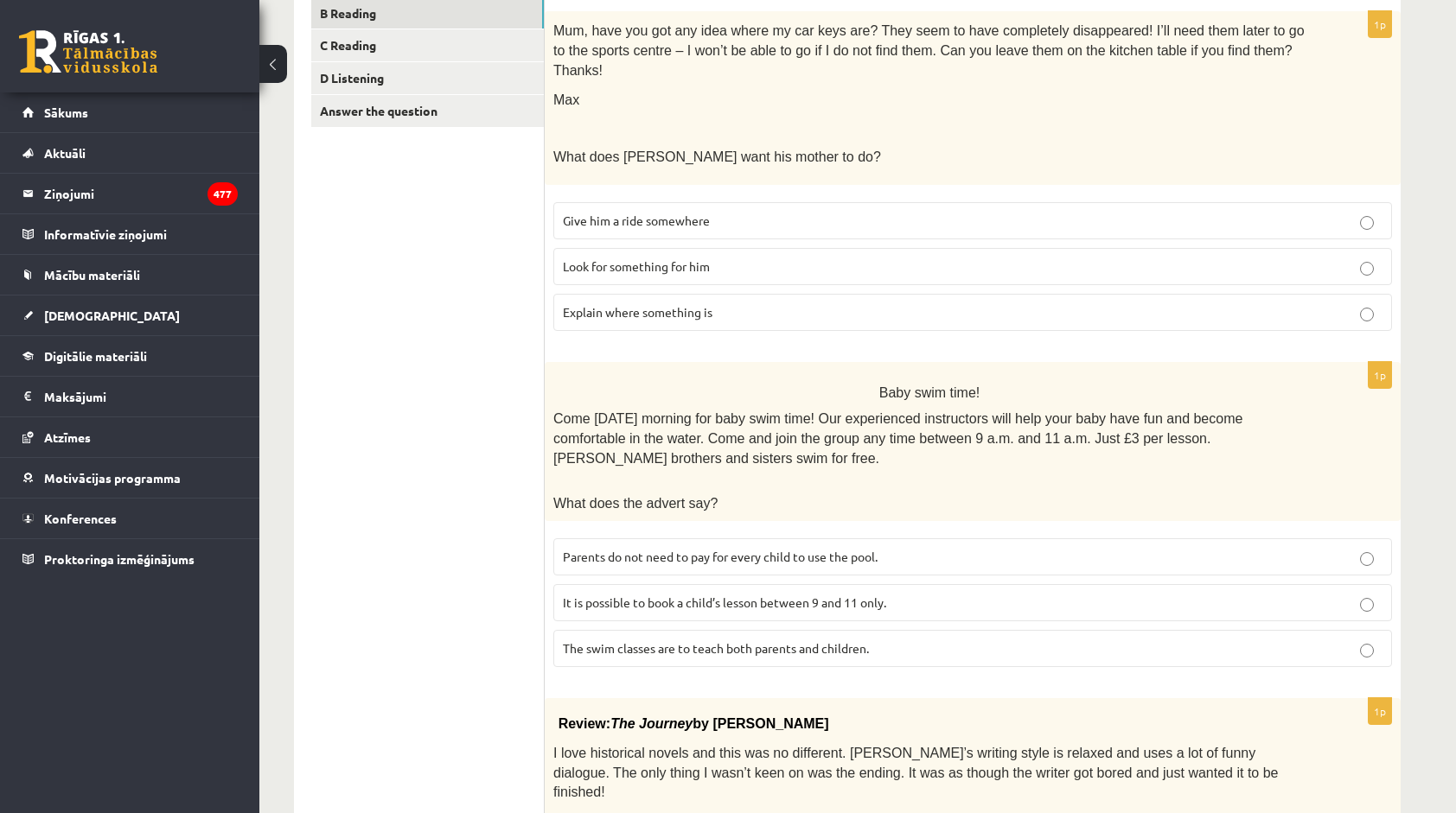
click at [650, 548] on p "Parents do not need to pay for every child to use the pool." at bounding box center [972, 557] width 819 height 18
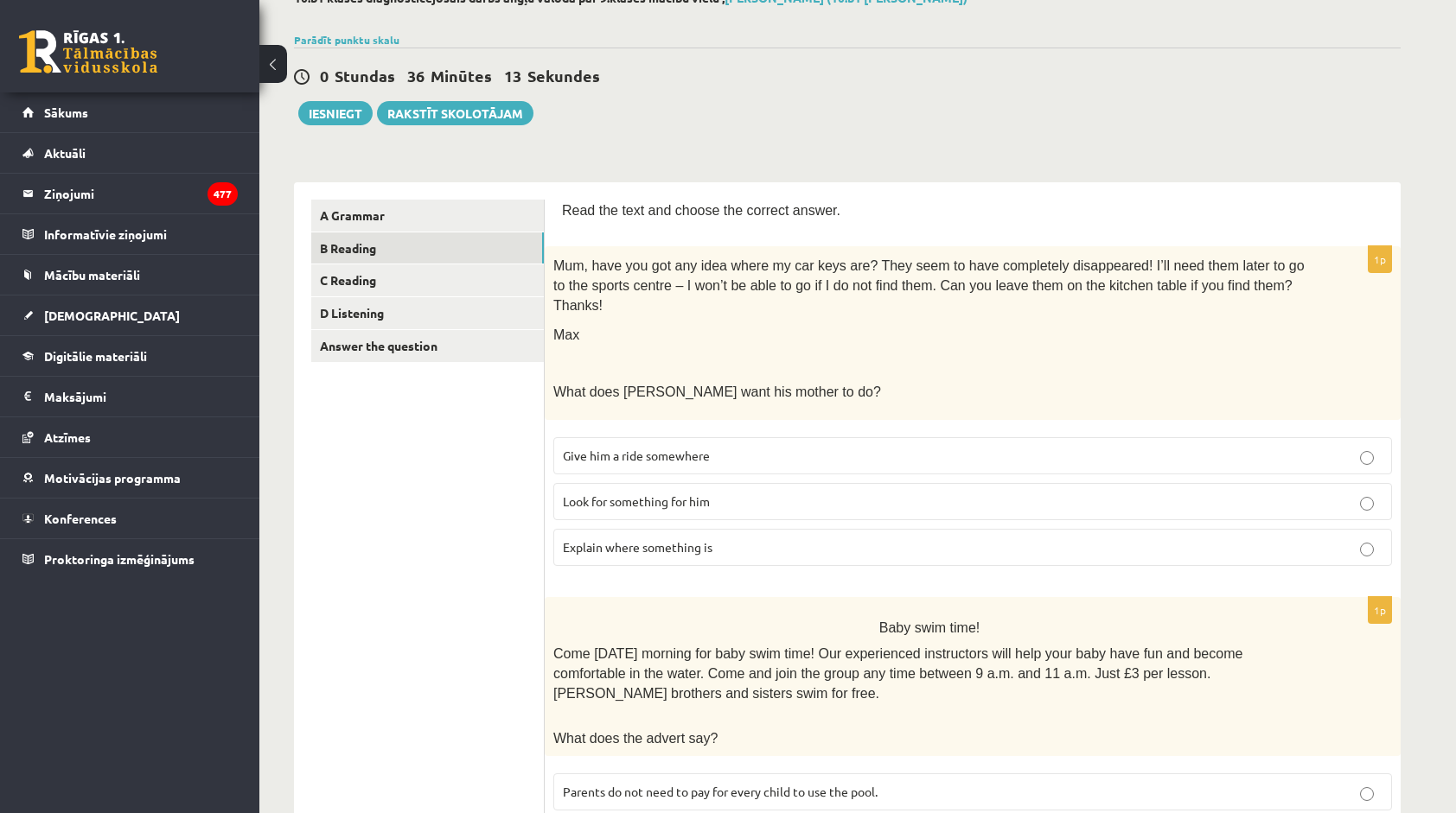
scroll to position [0, 0]
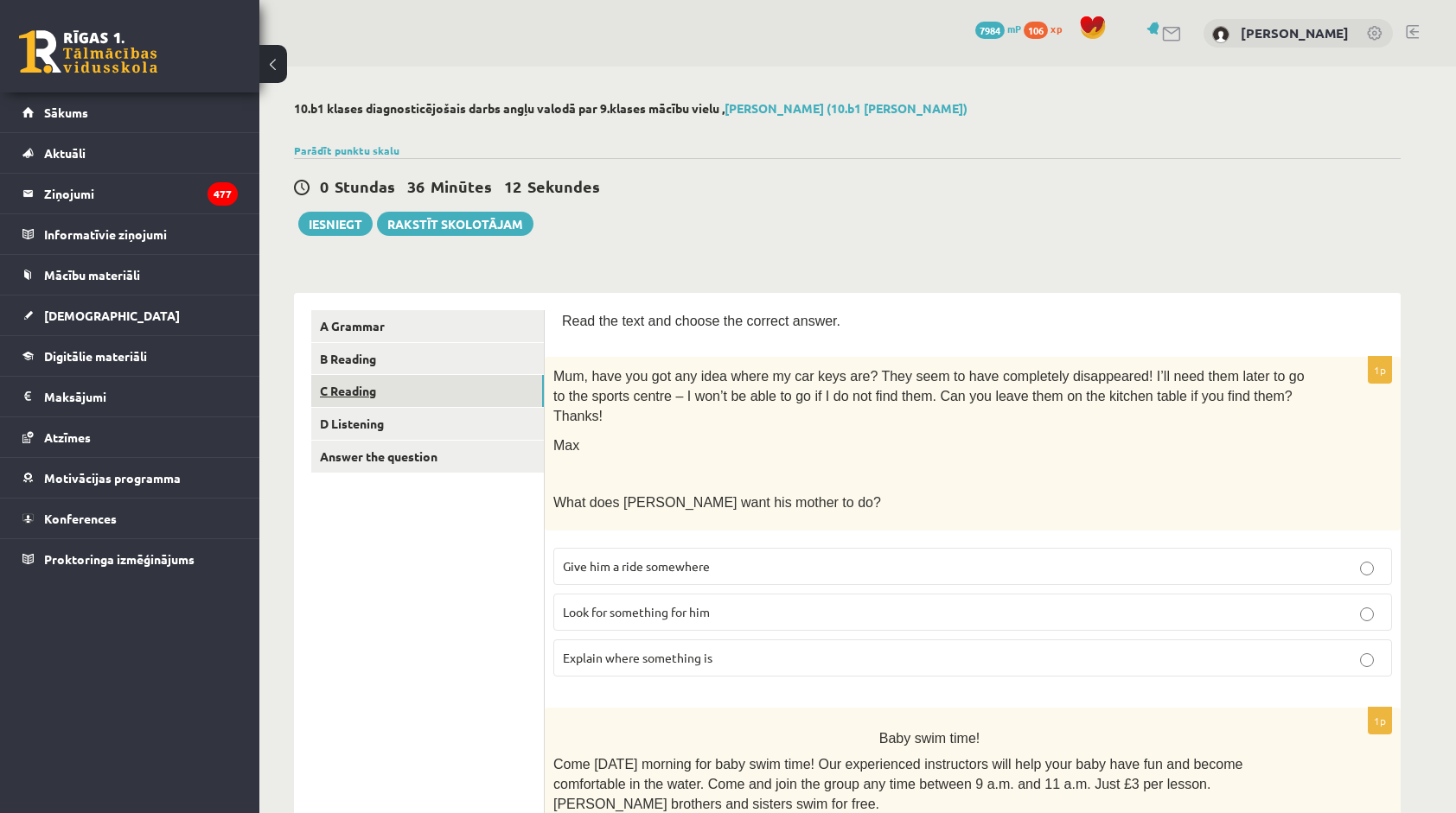
click at [384, 393] on link "C Reading" at bounding box center [427, 391] width 232 height 32
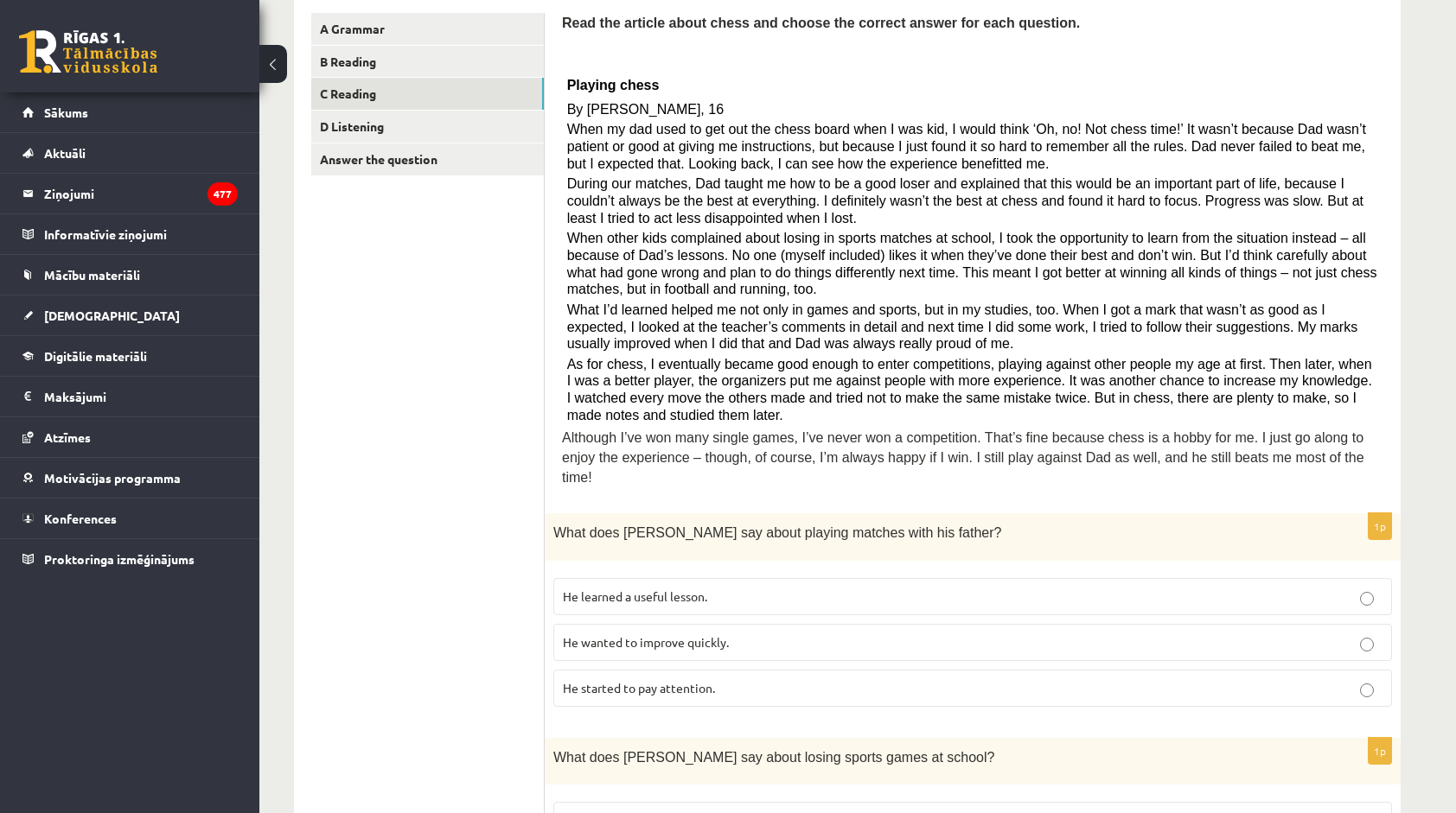
scroll to position [304, 0]
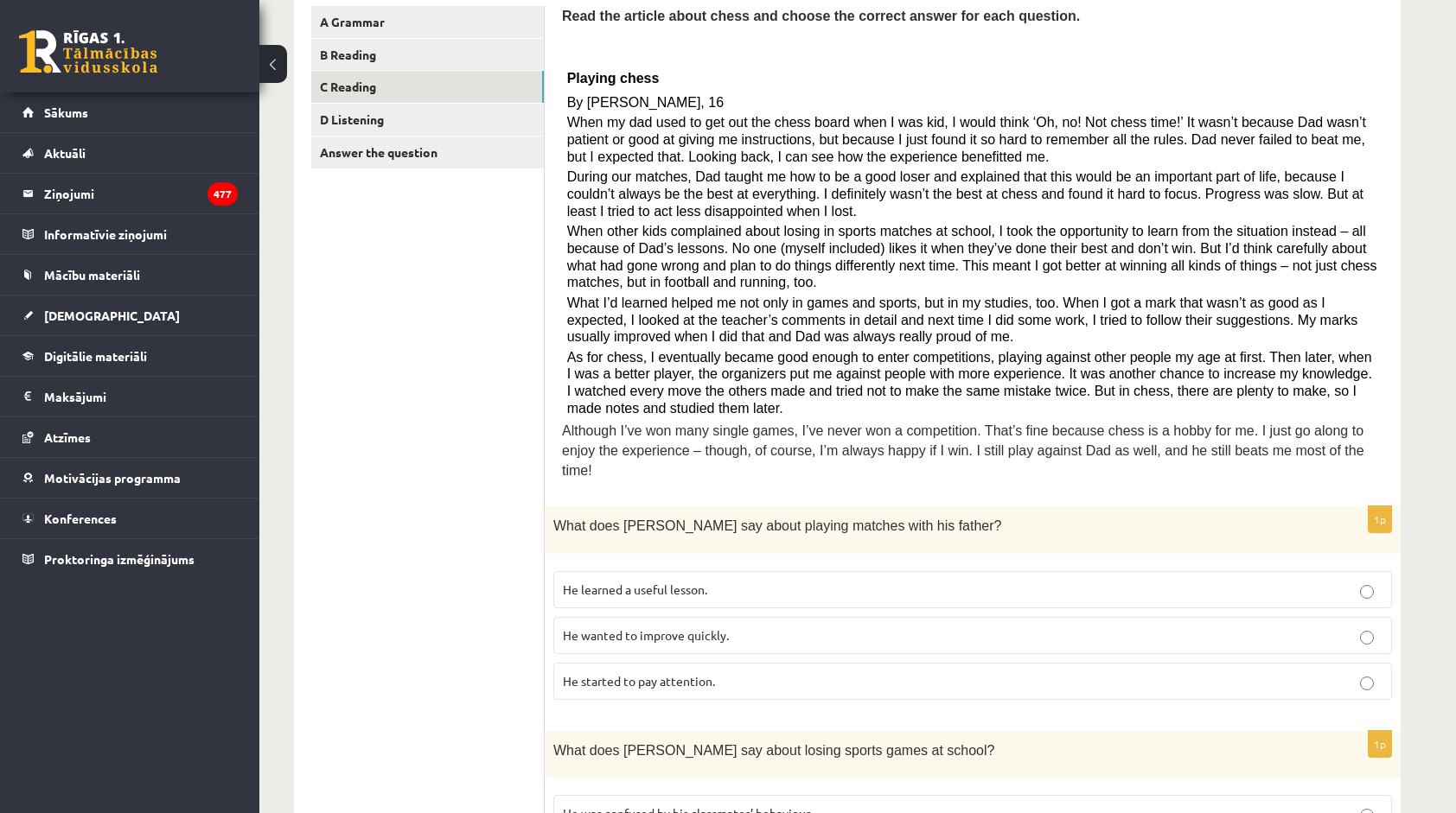
click at [763, 581] on p "He learned a useful lesson." at bounding box center [972, 590] width 819 height 18
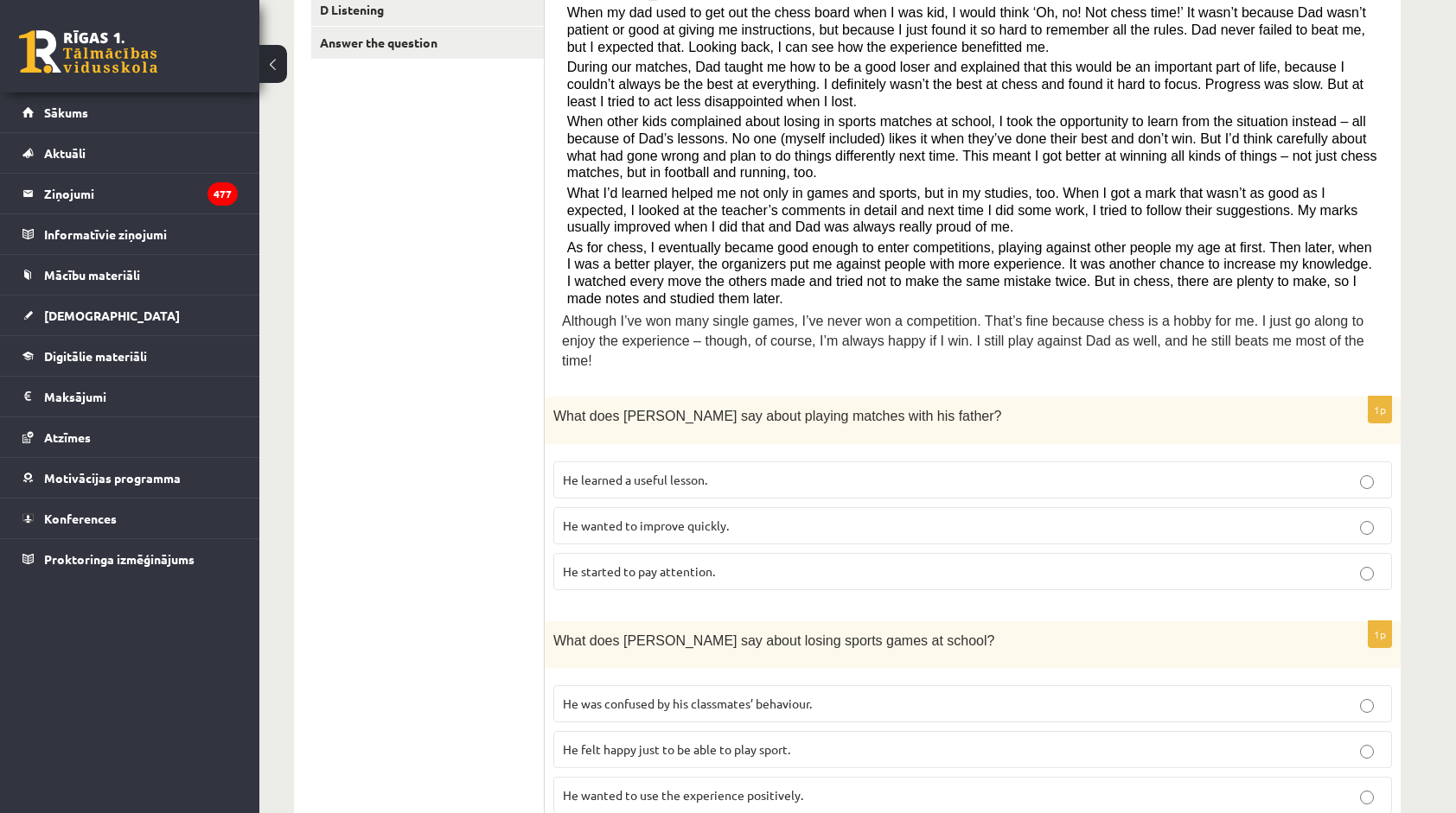
scroll to position [563, 0]
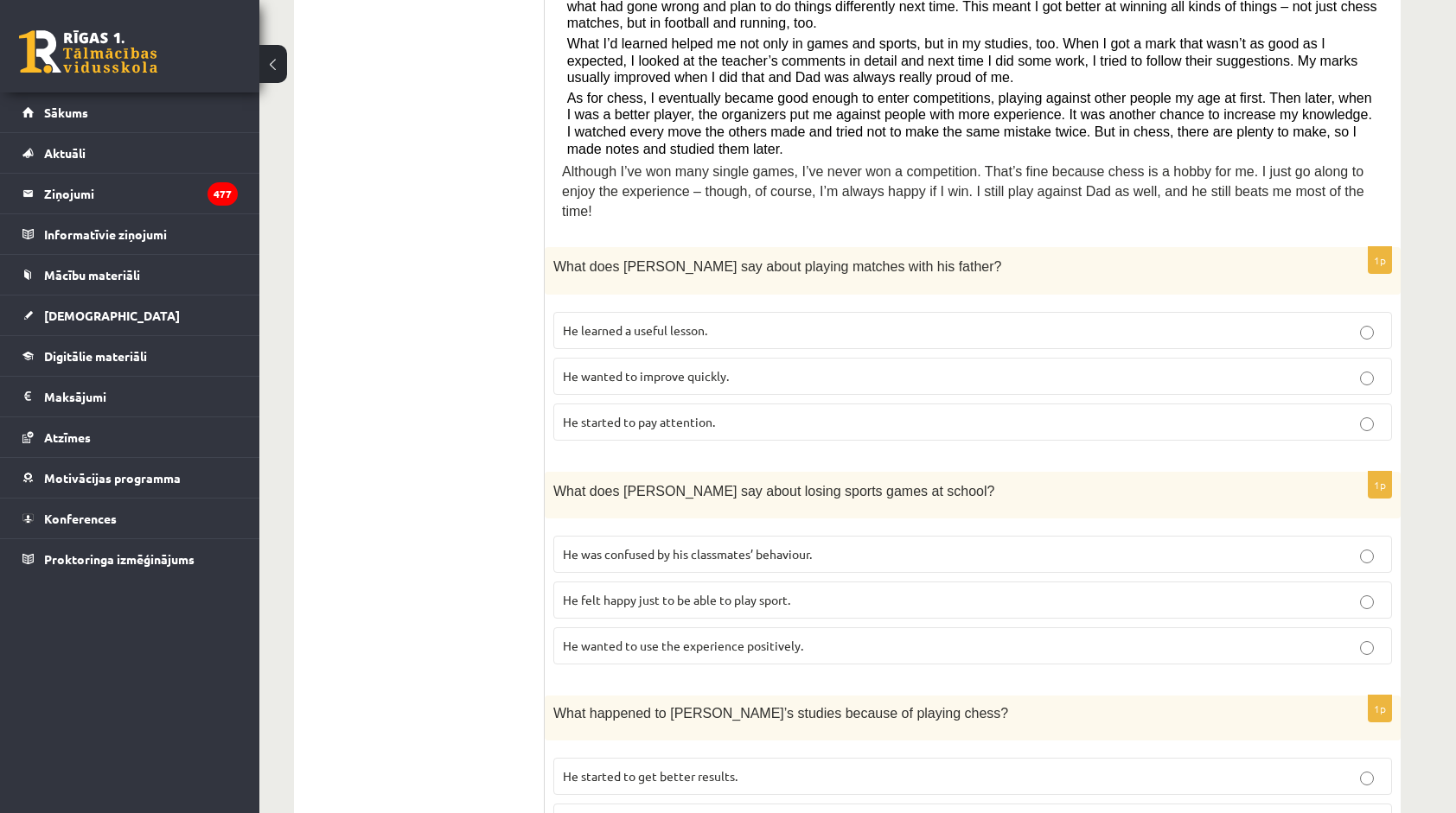
click at [718, 638] on span "He wanted to use the experience positively." at bounding box center [682, 645] width 240 height 16
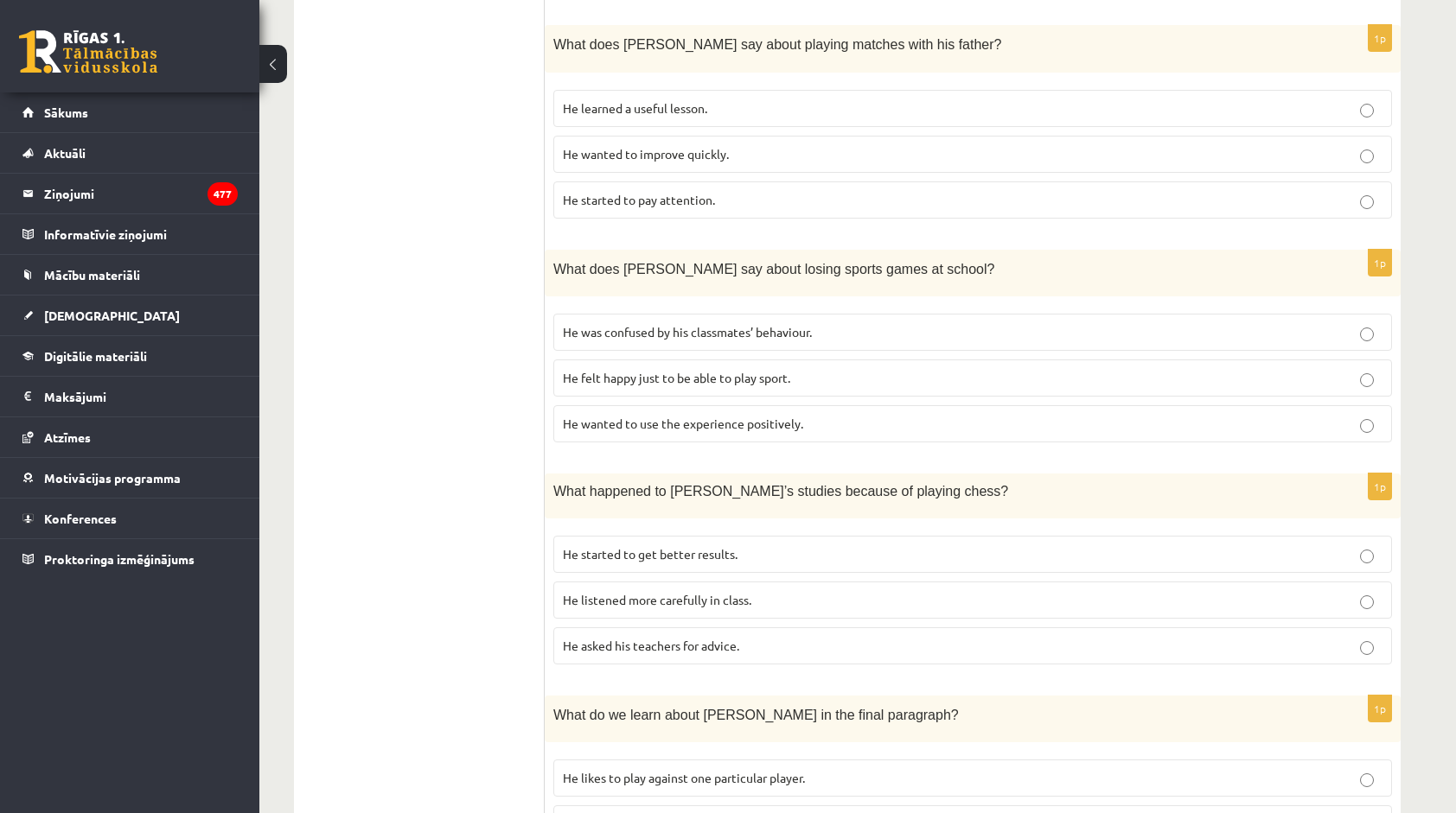
scroll to position [823, 0]
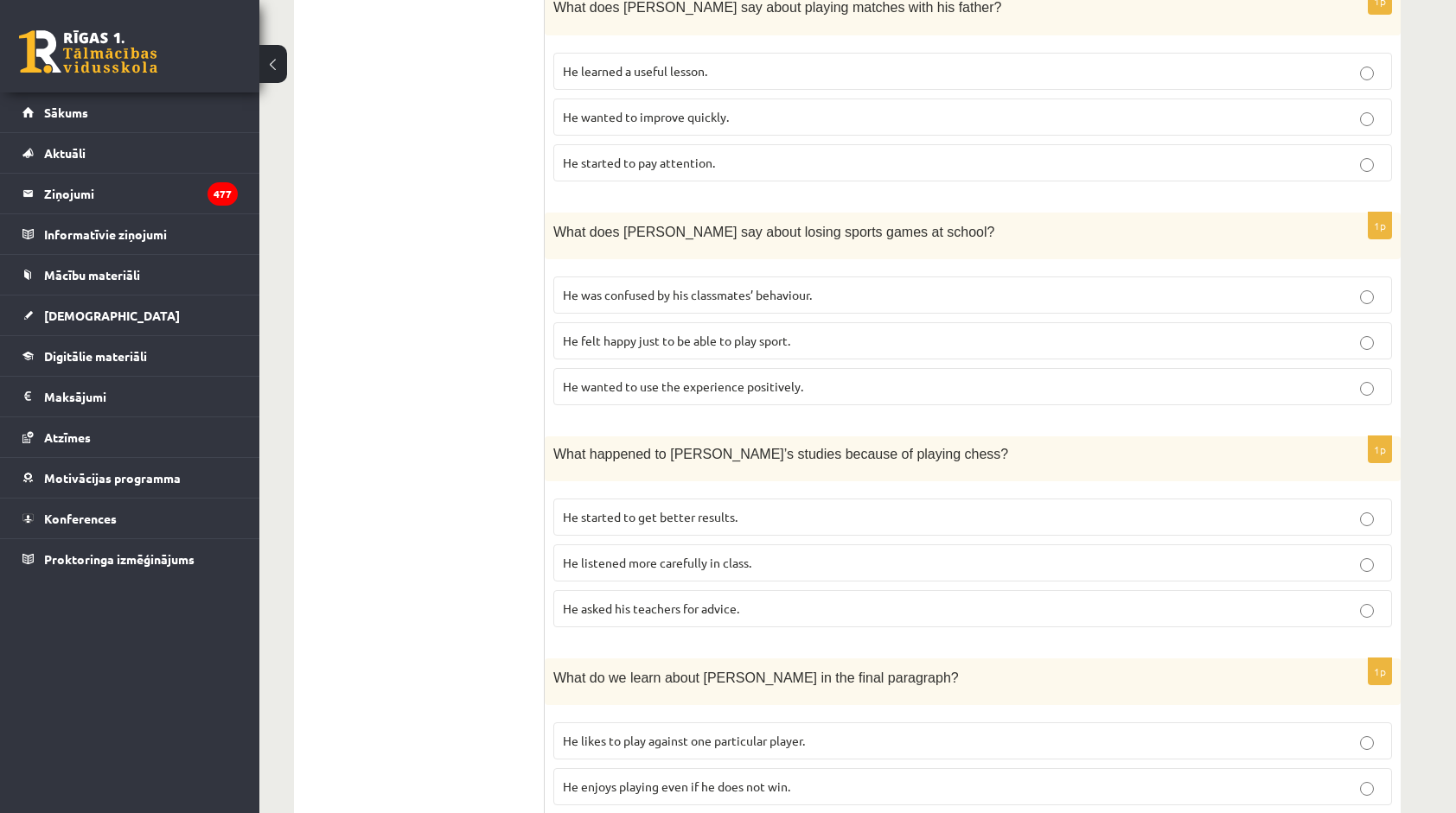
click at [668, 508] on p "He started to get better results." at bounding box center [972, 517] width 819 height 18
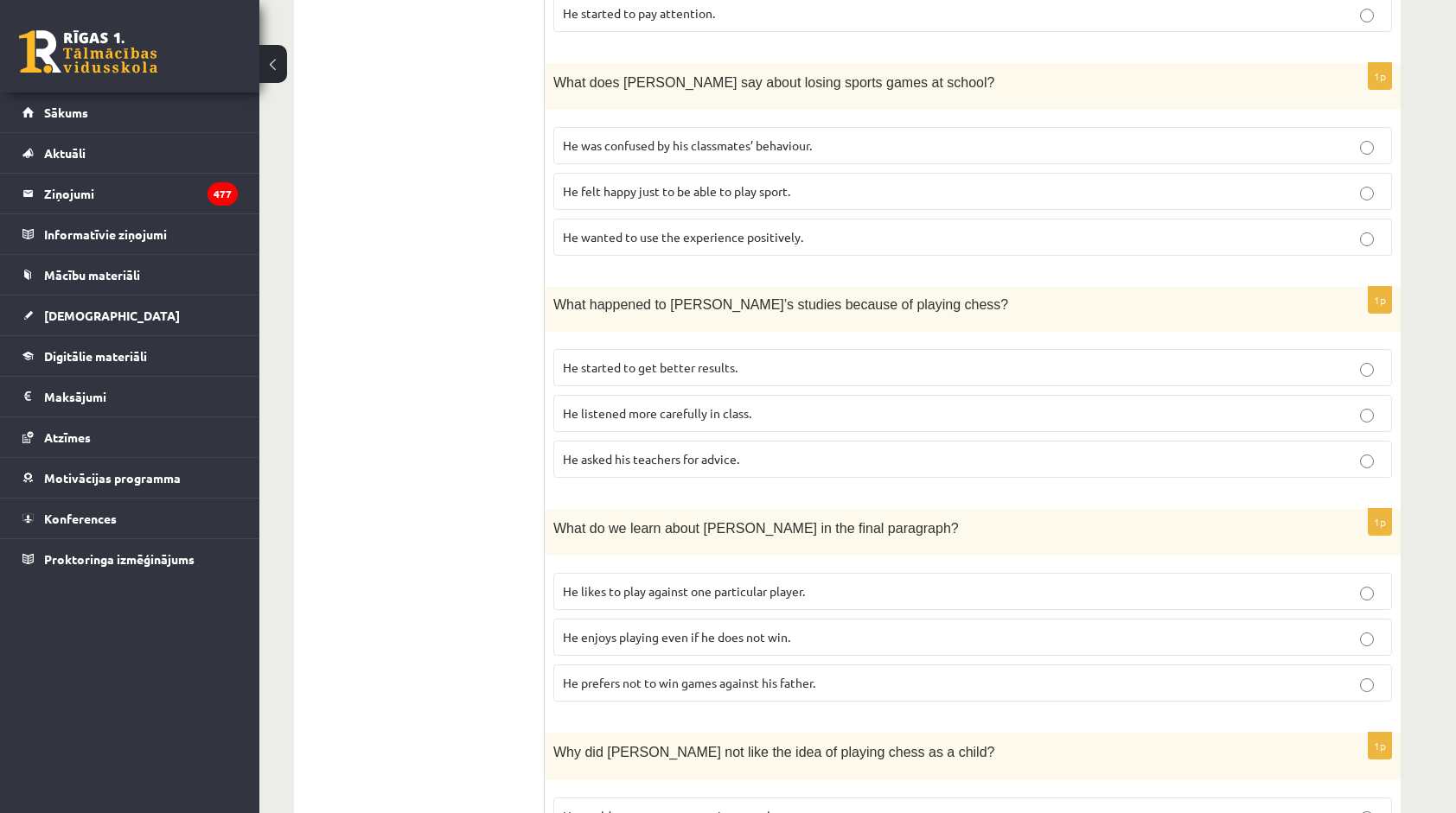
scroll to position [995, 0]
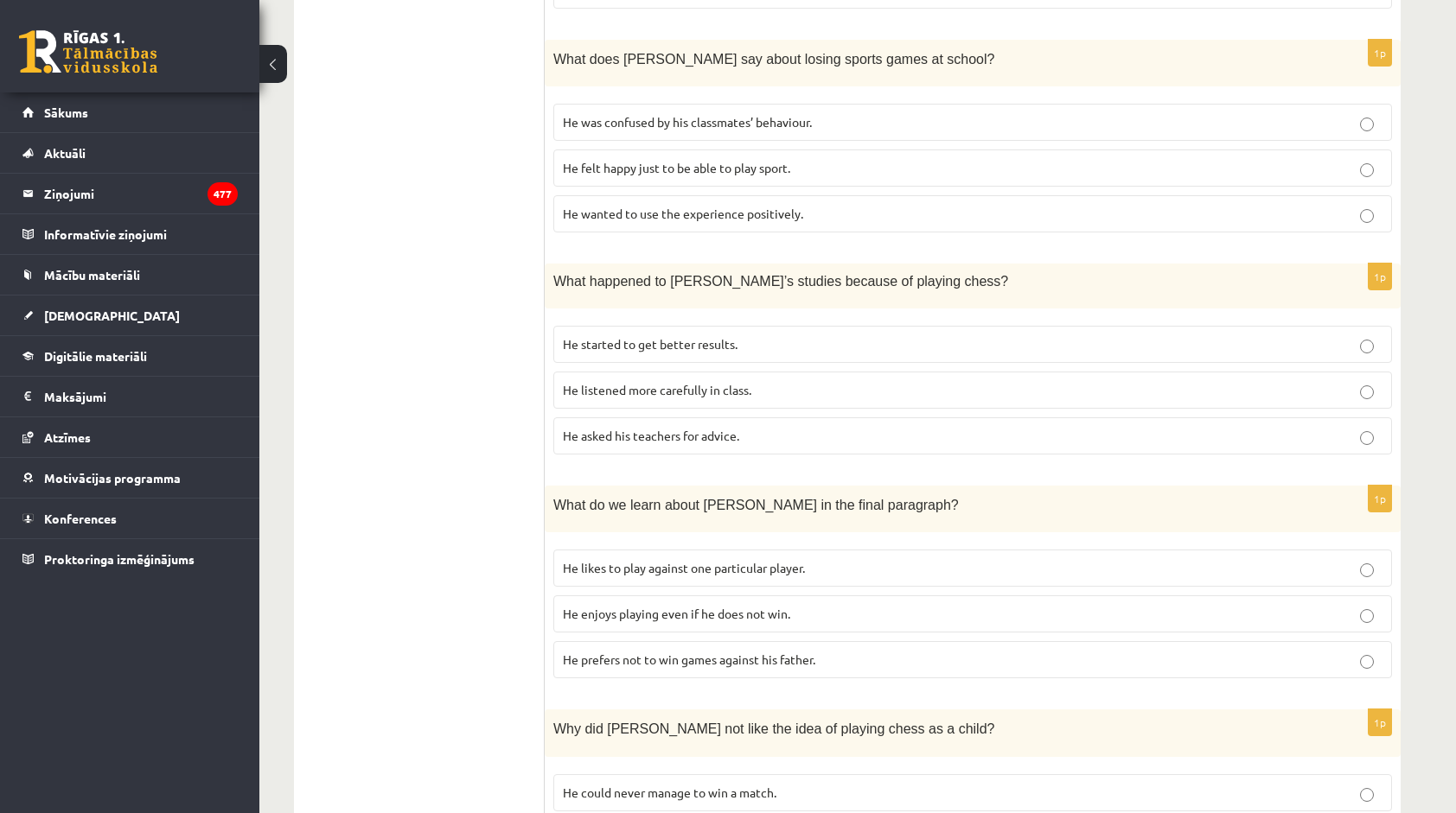
click at [689, 606] on span "He enjoys playing even if he does not win." at bounding box center [675, 614] width 227 height 16
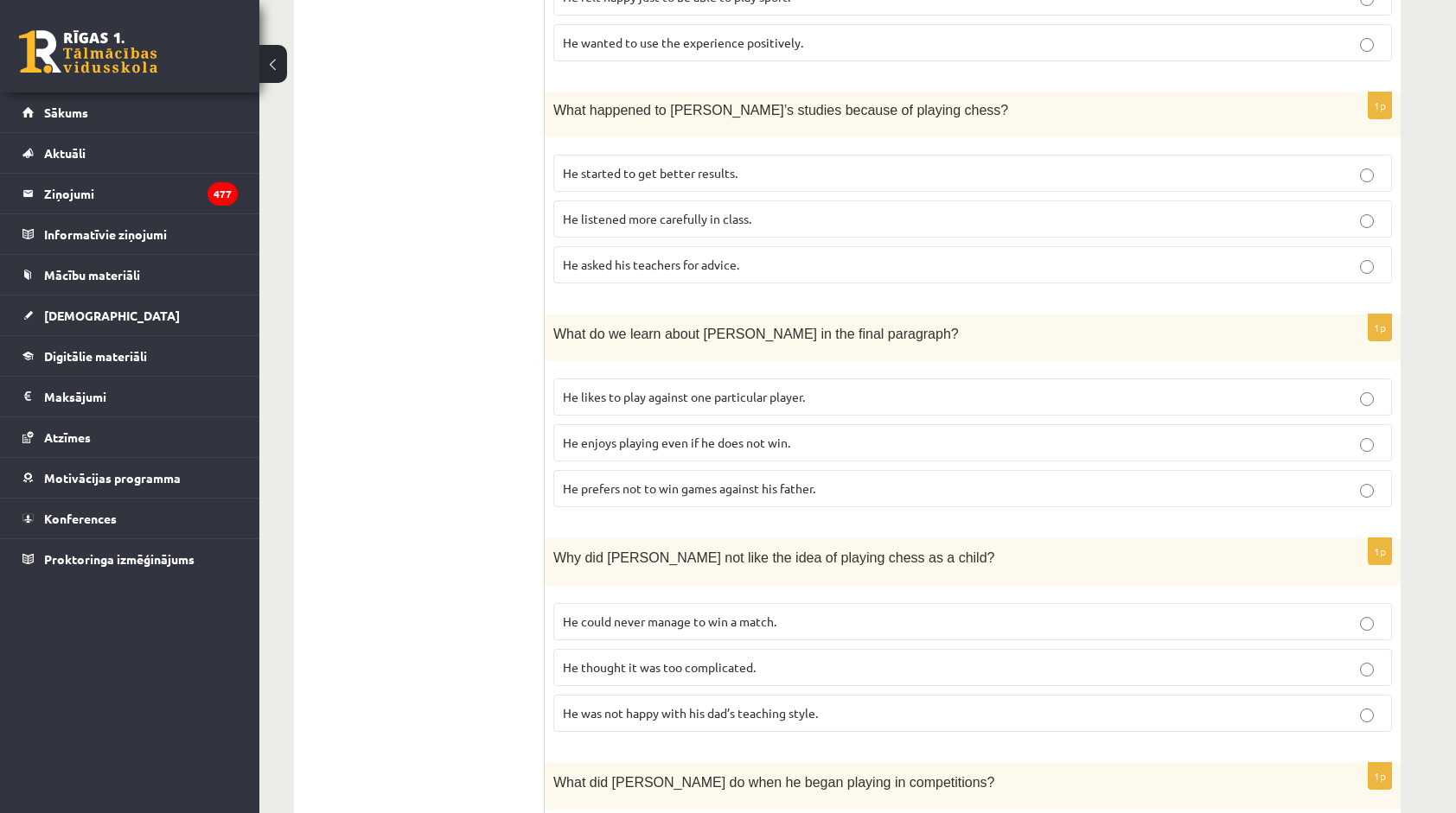
scroll to position [1168, 0]
click at [679, 603] on label "He could never manage to win a match." at bounding box center [972, 620] width 838 height 37
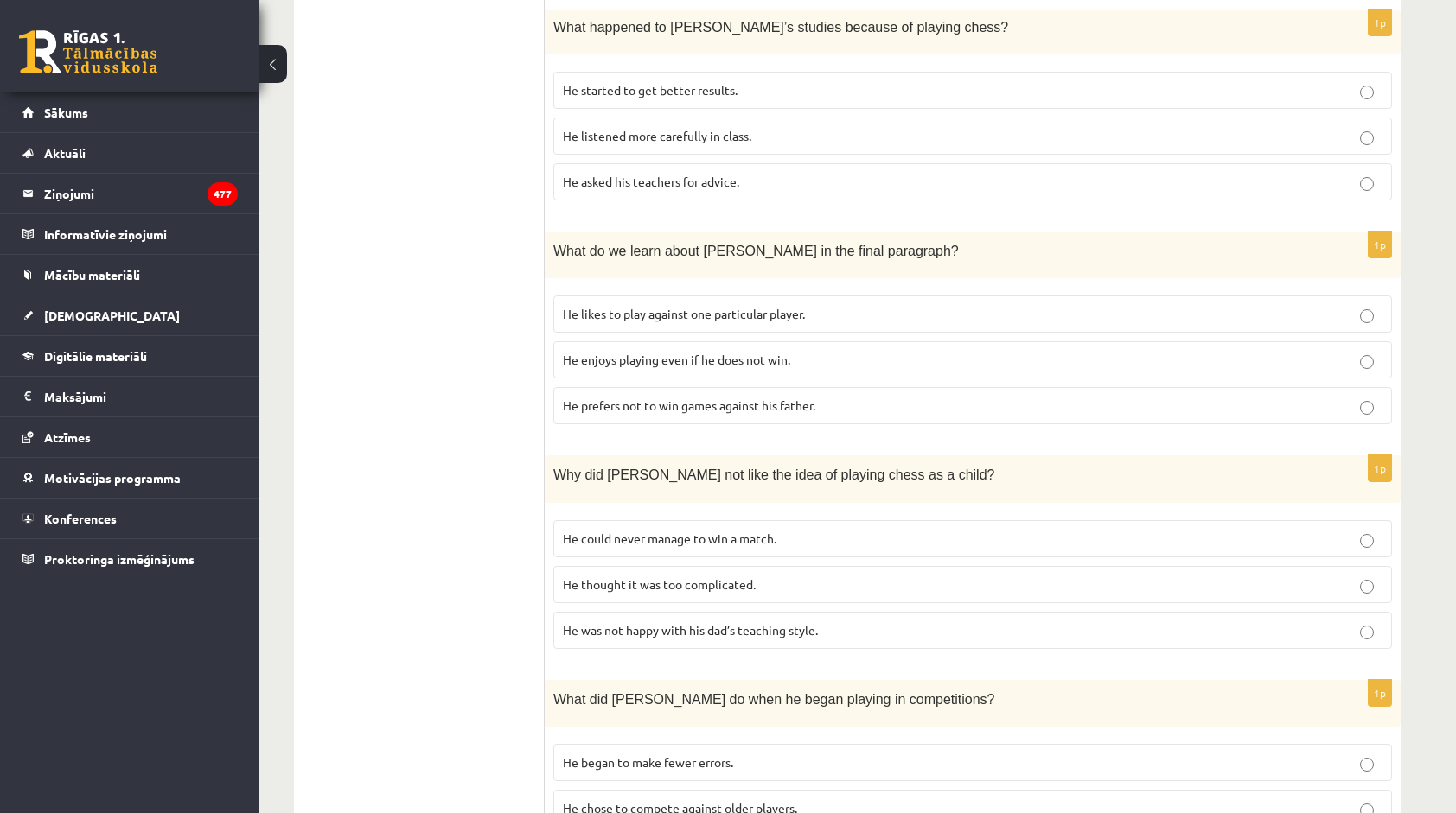
scroll to position [1341, 0]
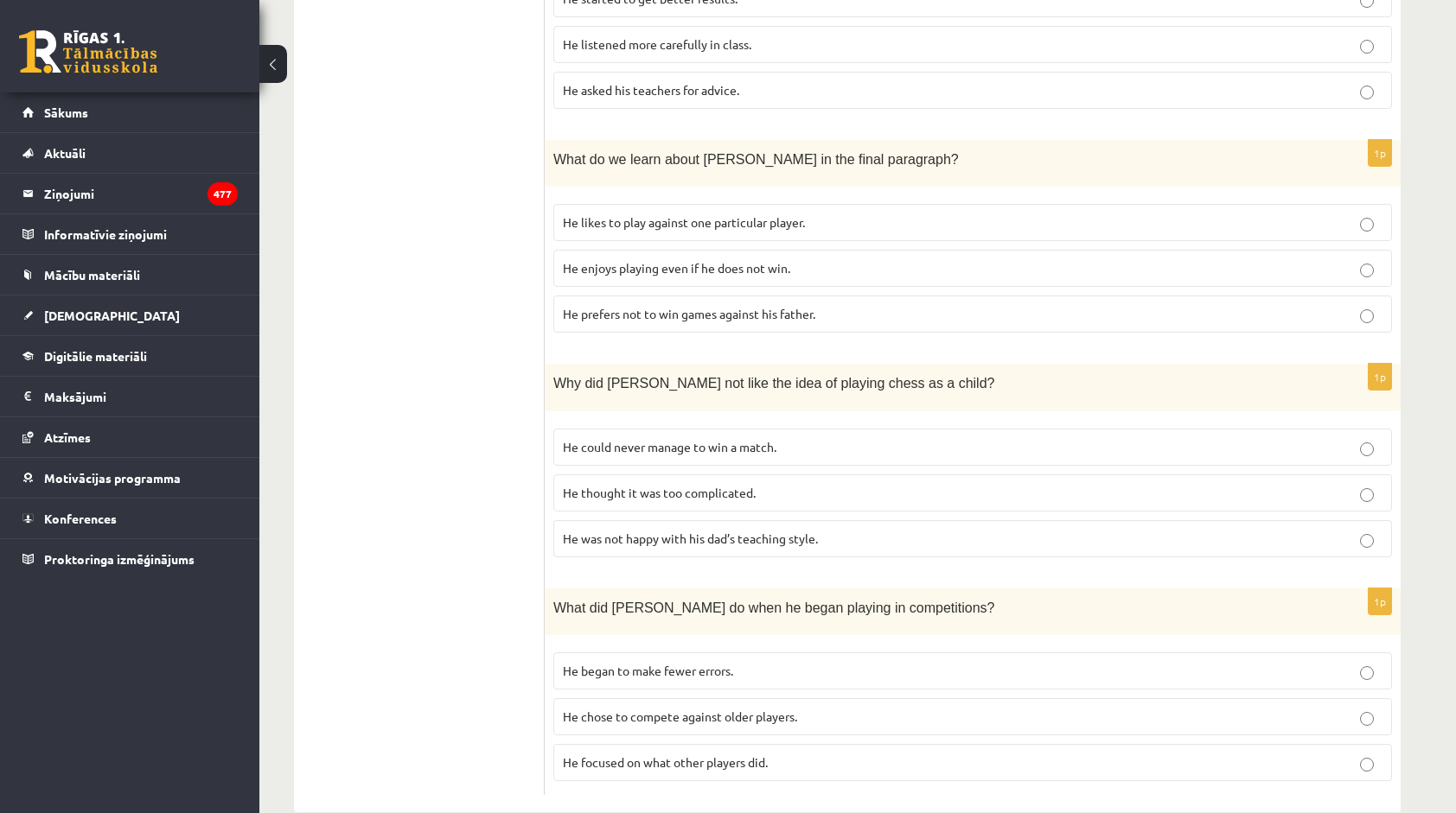
click at [676, 755] on span "He focused on what other players did." at bounding box center [665, 762] width 205 height 16
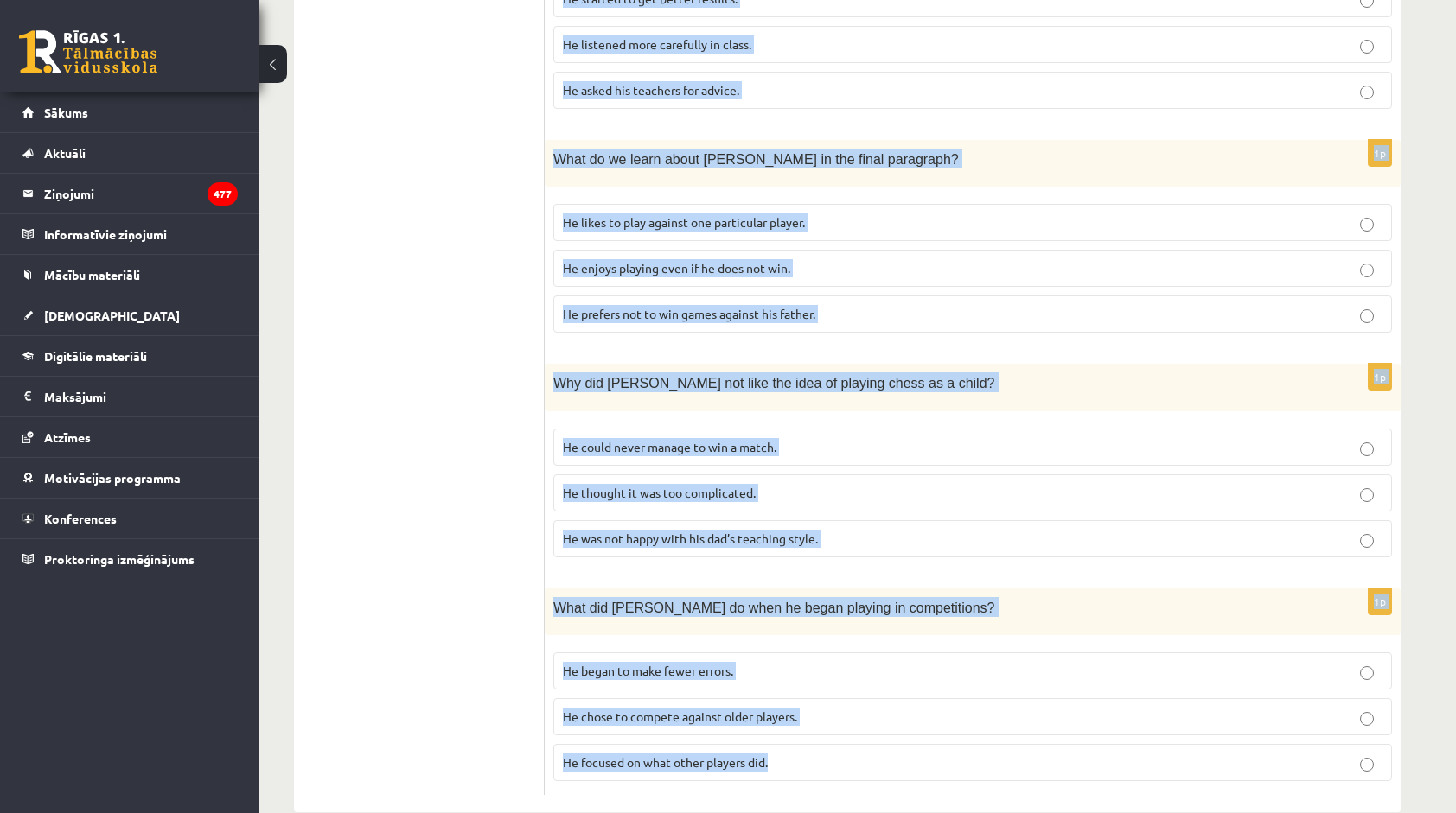
drag, startPoint x: 561, startPoint y: 318, endPoint x: 814, endPoint y: 748, distance: 498.9
copy form "Read the article about chess and choose the correct answer for each question. P…"
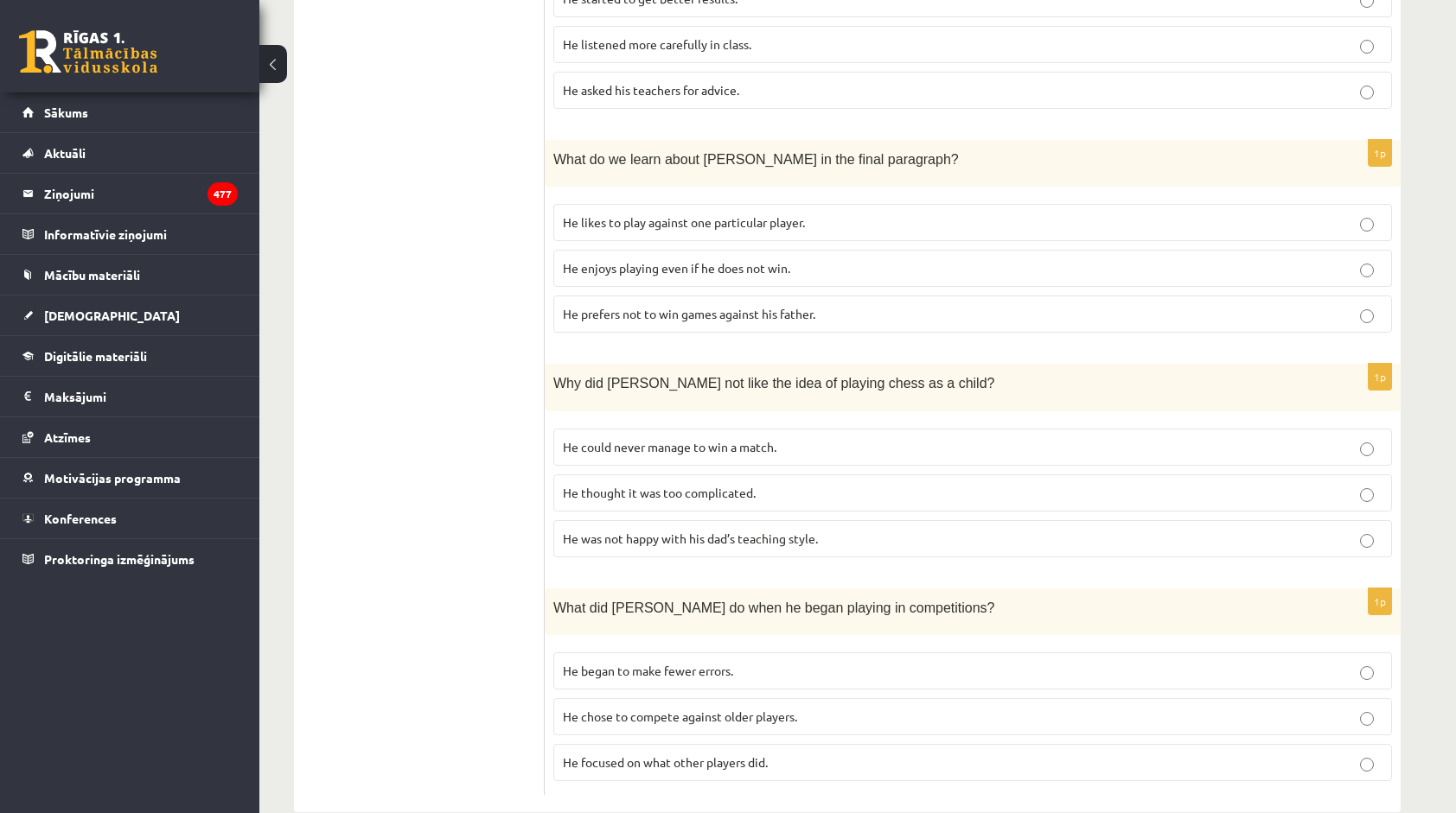
click at [716, 474] on label "He thought it was too complicated." at bounding box center [972, 492] width 838 height 37
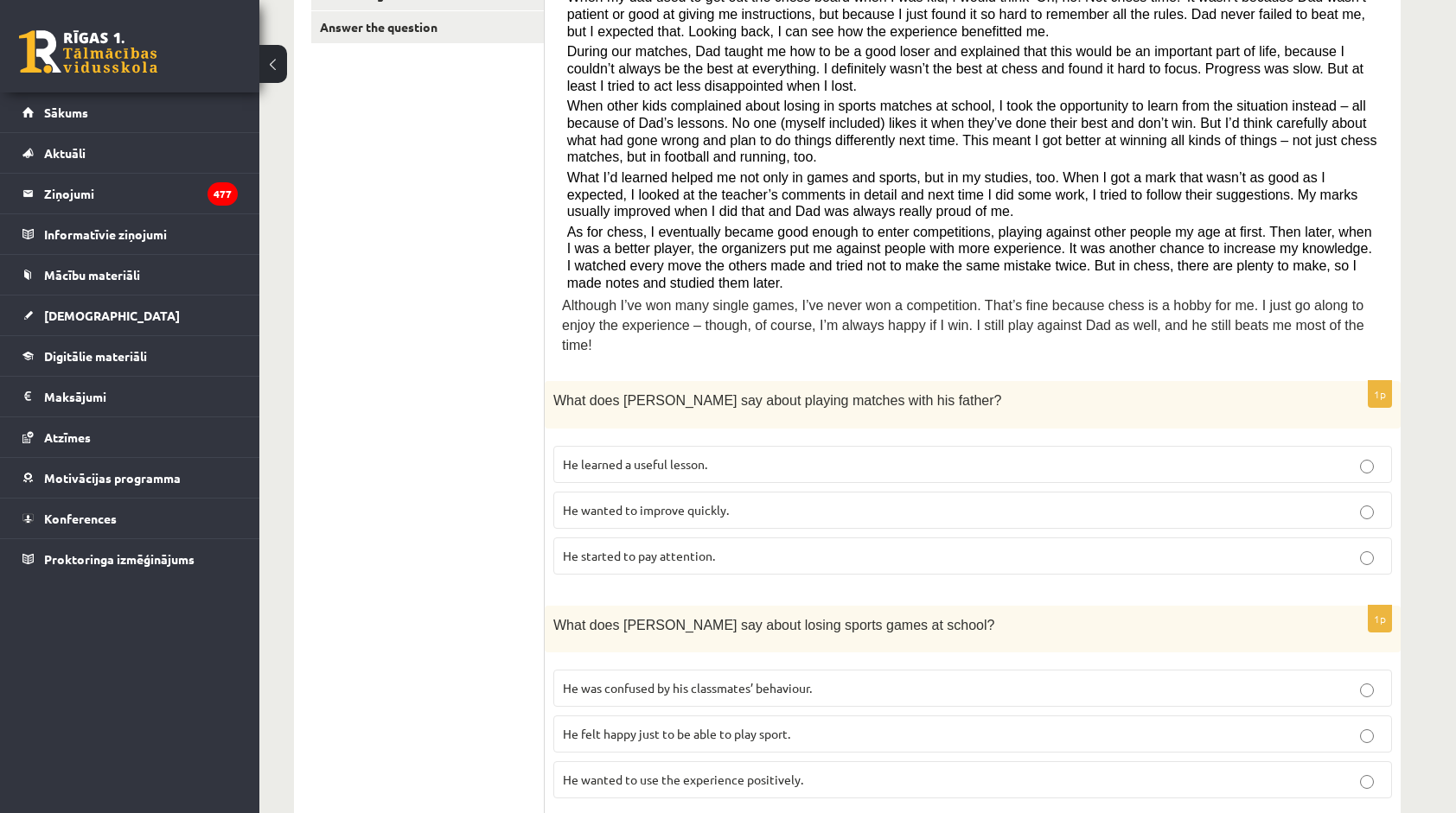
scroll to position [171, 0]
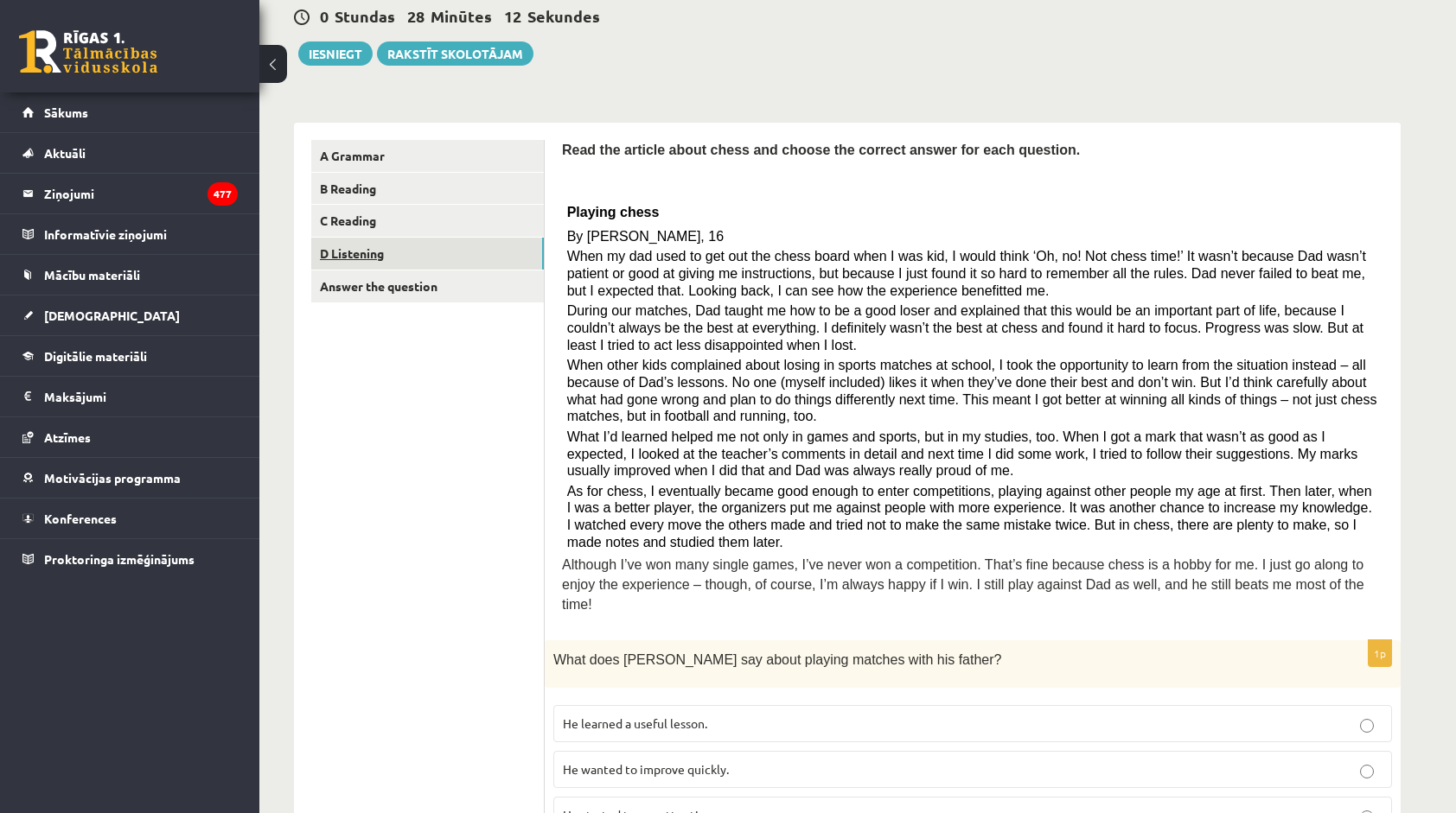
click at [521, 249] on link "D Listening" at bounding box center [427, 254] width 232 height 32
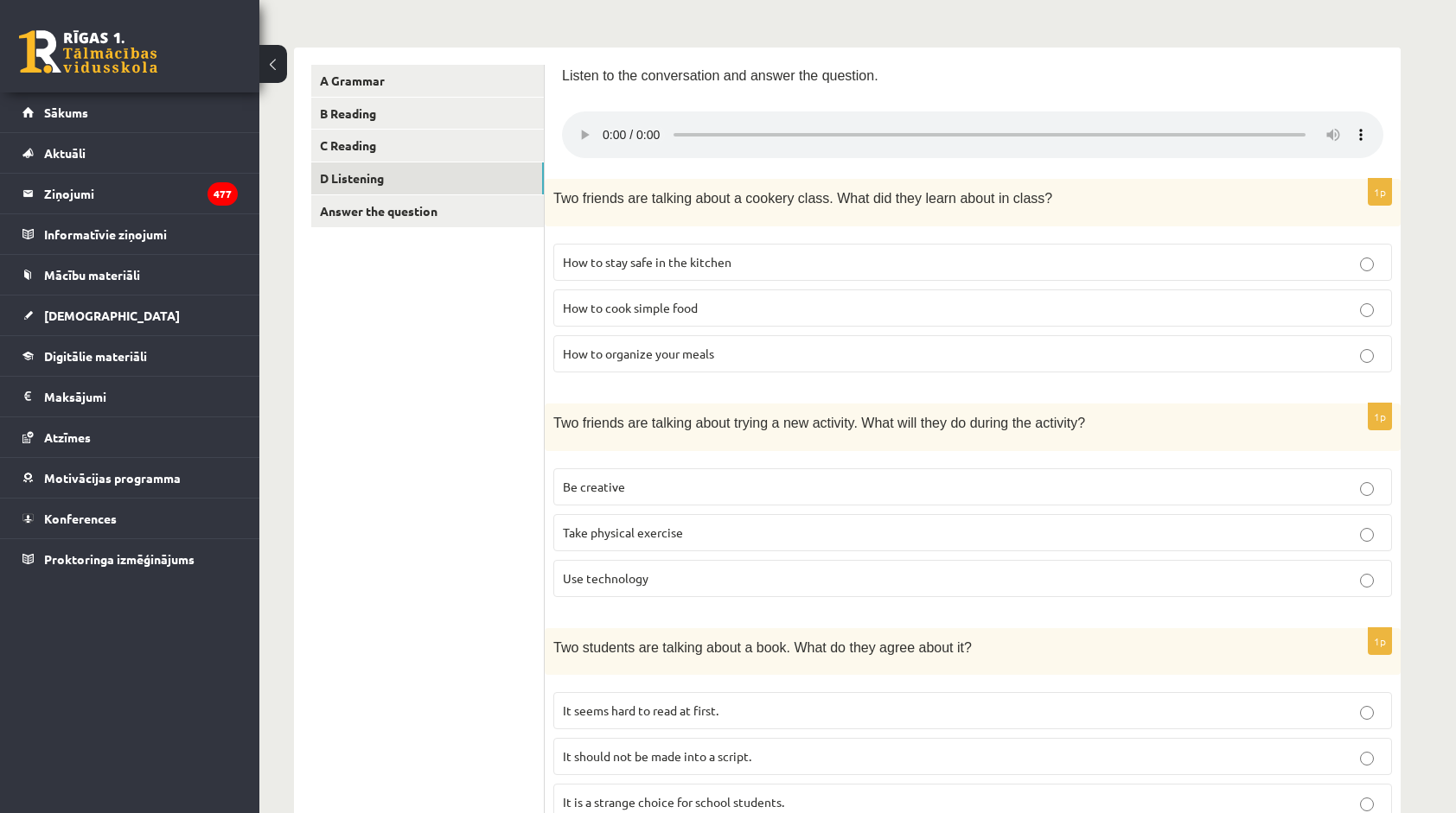
scroll to position [202, 0]
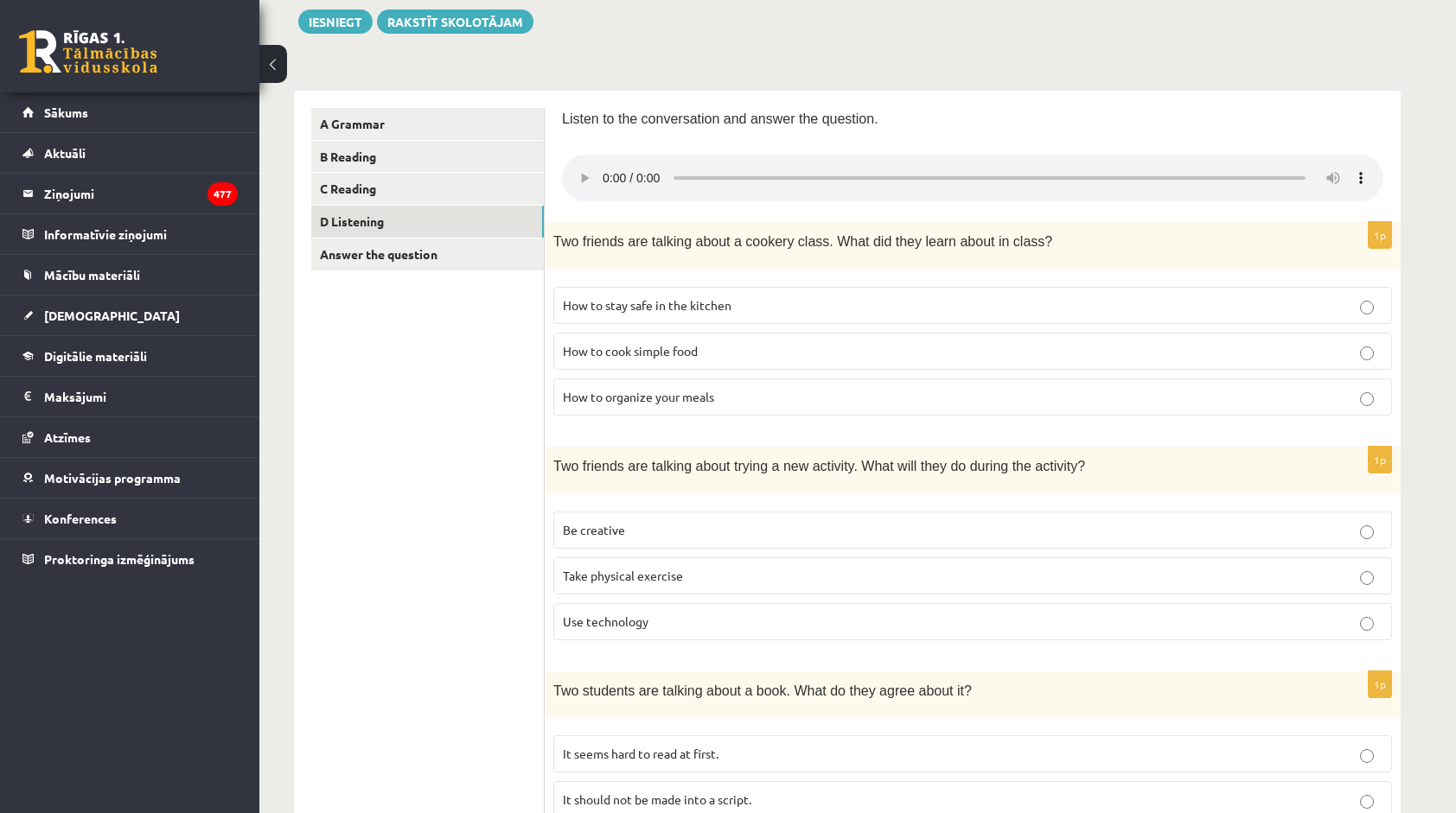
click at [638, 570] on span "Take physical exercise" at bounding box center [622, 576] width 120 height 16
click at [697, 528] on p "Be creative" at bounding box center [972, 530] width 819 height 18
click at [648, 389] on span "How to organize your meals" at bounding box center [638, 397] width 152 height 16
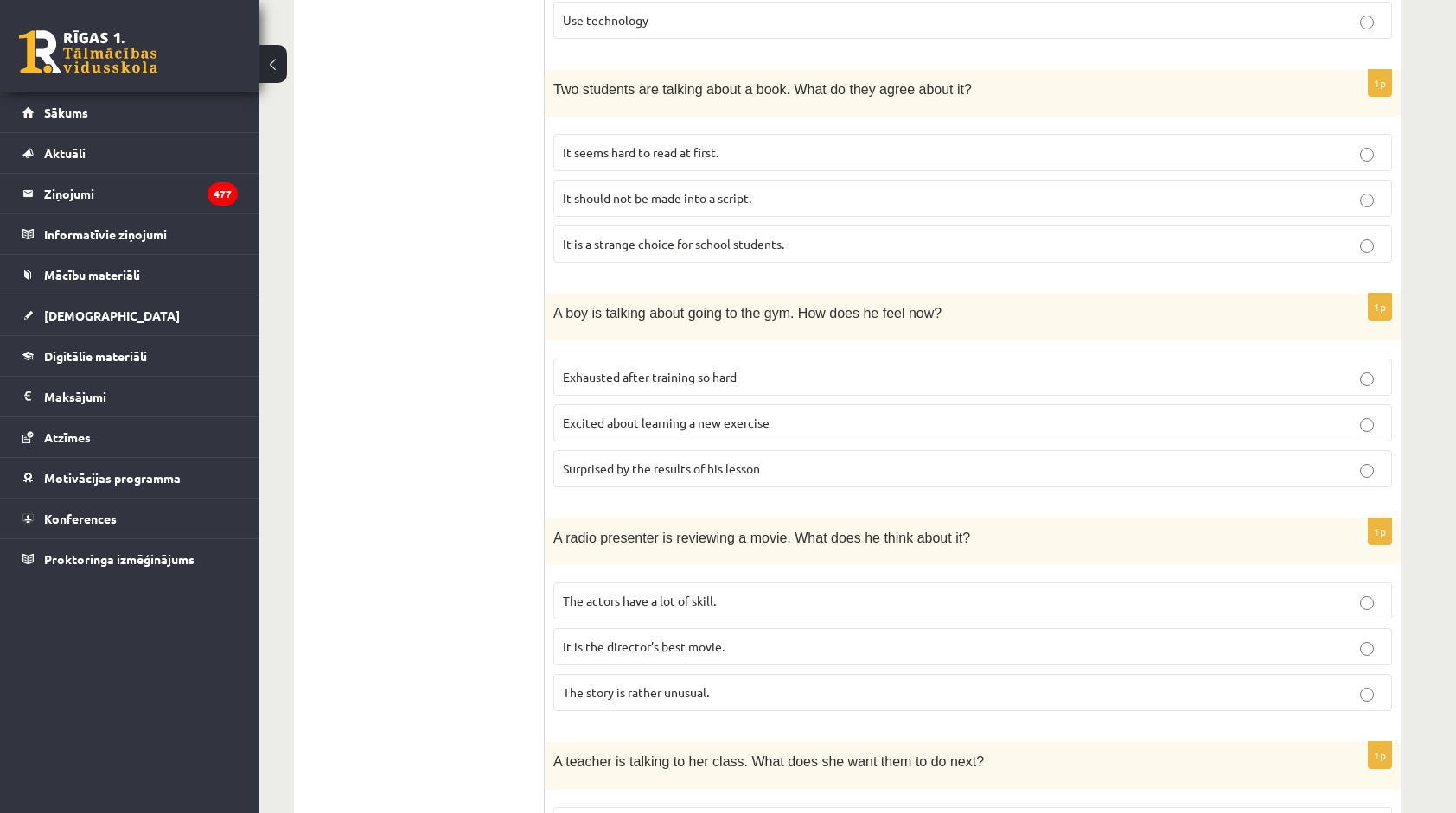
scroll to position [807, 0]
click at [657, 427] on label "Excited about learning a new exercise" at bounding box center [972, 418] width 838 height 37
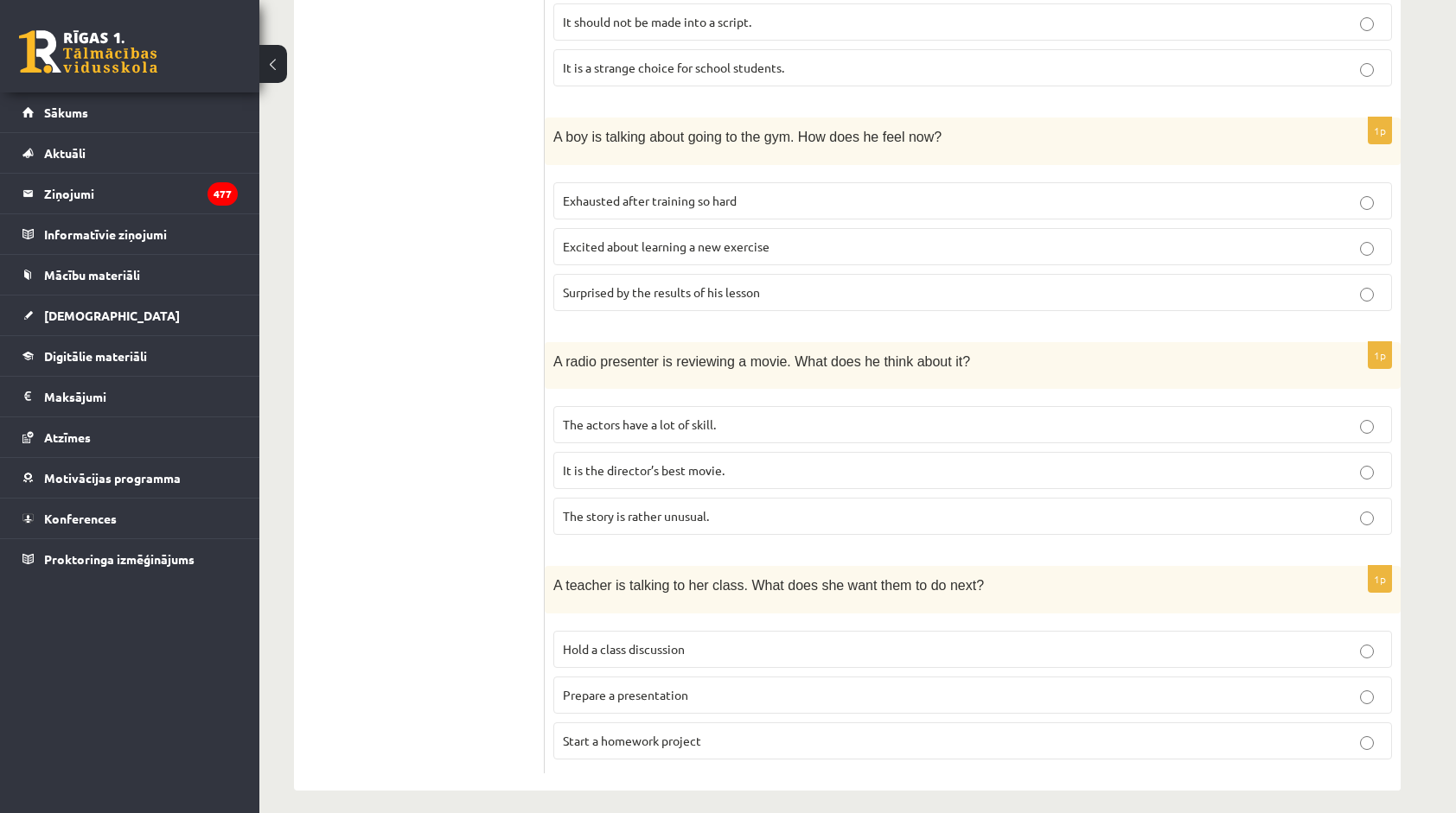
scroll to position [980, 0]
click at [575, 517] on label "The story is rather unusual." at bounding box center [972, 516] width 838 height 37
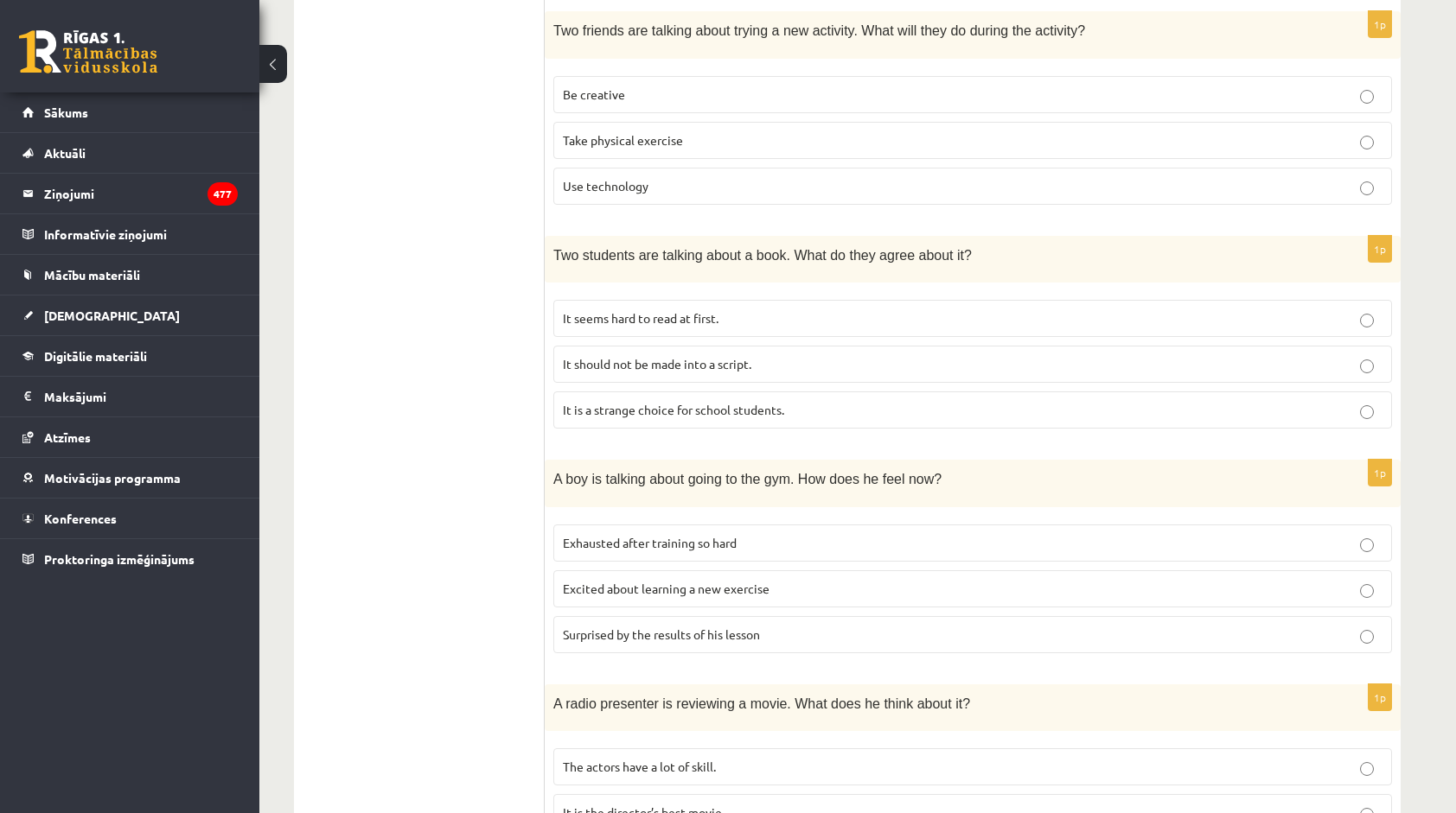
scroll to position [548, 0]
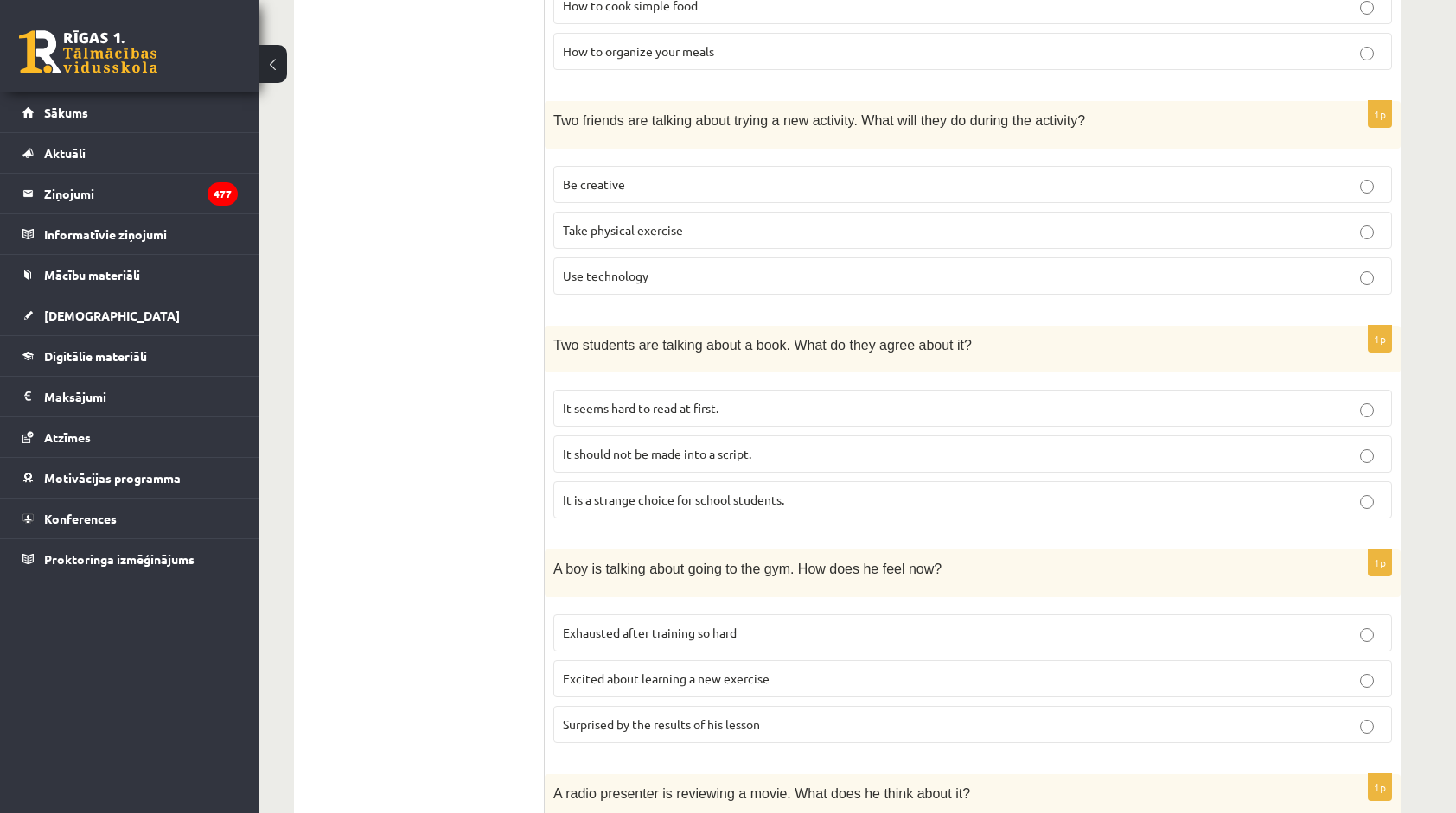
click at [609, 417] on label "It seems hard to read at first." at bounding box center [972, 407] width 838 height 37
click at [852, 498] on p "It is a strange choice for school students." at bounding box center [972, 500] width 819 height 18
click at [796, 448] on p "It should not be made into a script." at bounding box center [972, 454] width 819 height 18
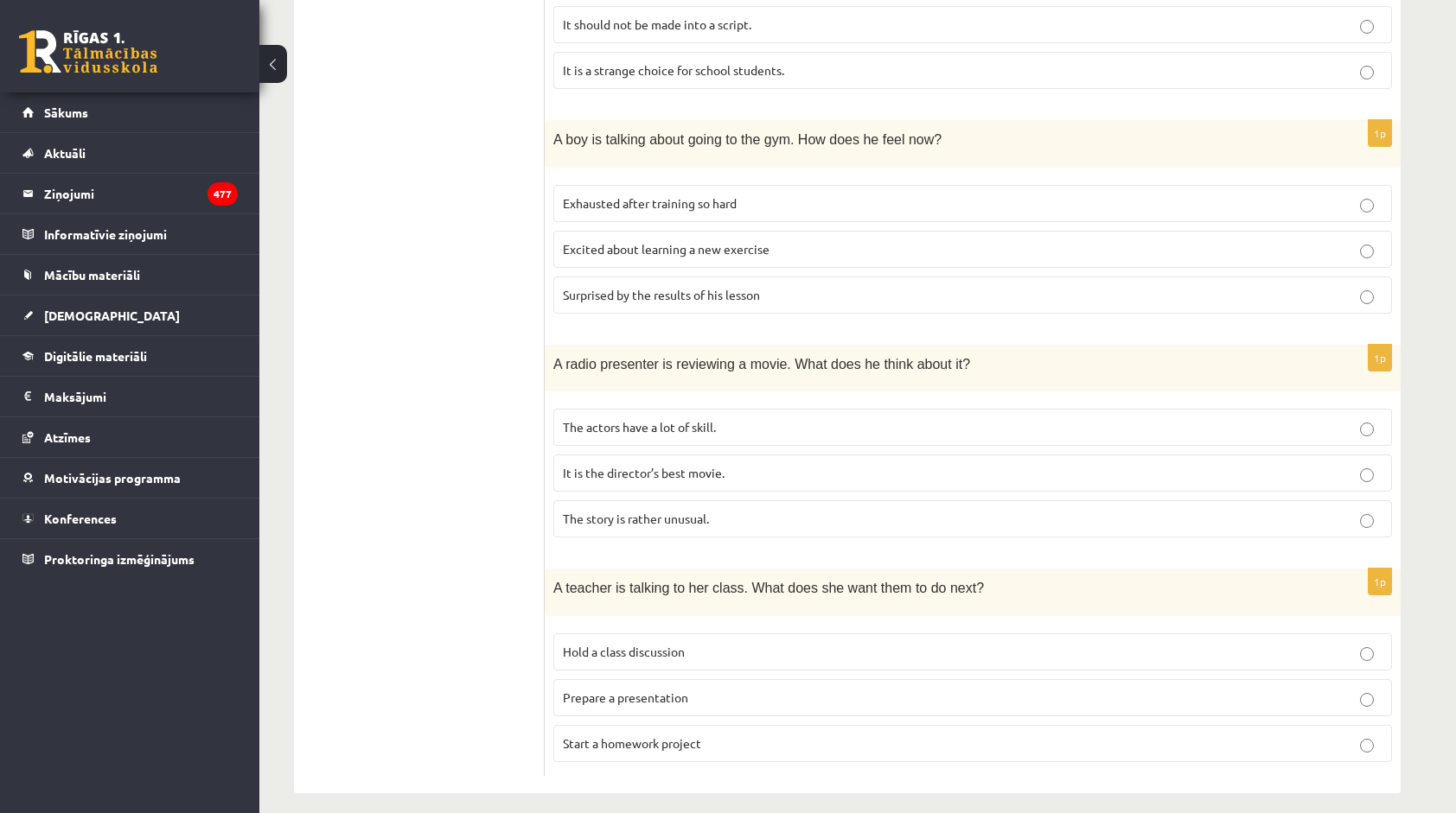
scroll to position [980, 0]
click at [760, 640] on p "Hold a class discussion" at bounding box center [972, 649] width 819 height 18
click at [948, 735] on p "Start a homework project" at bounding box center [972, 741] width 819 height 18
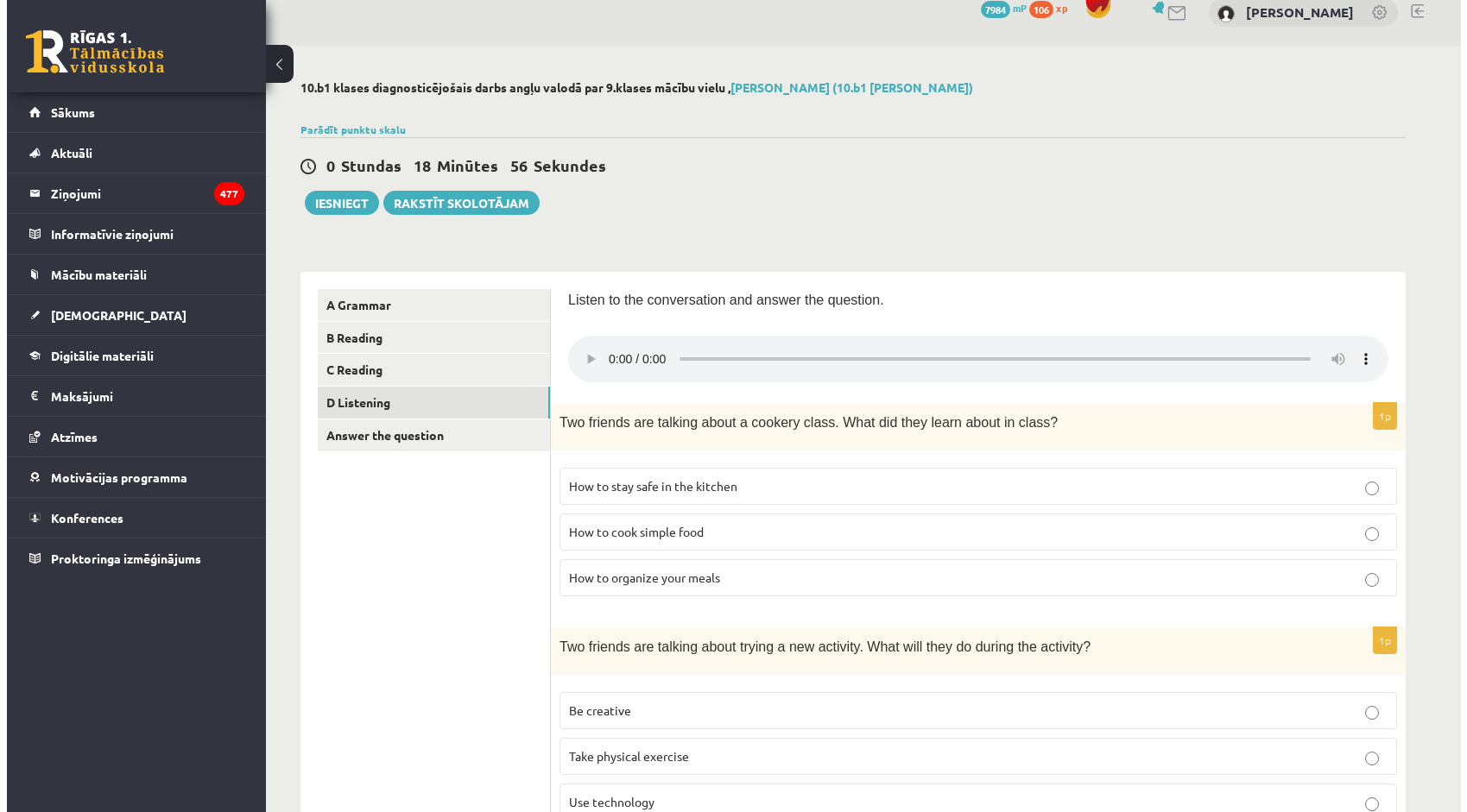
scroll to position [0, 0]
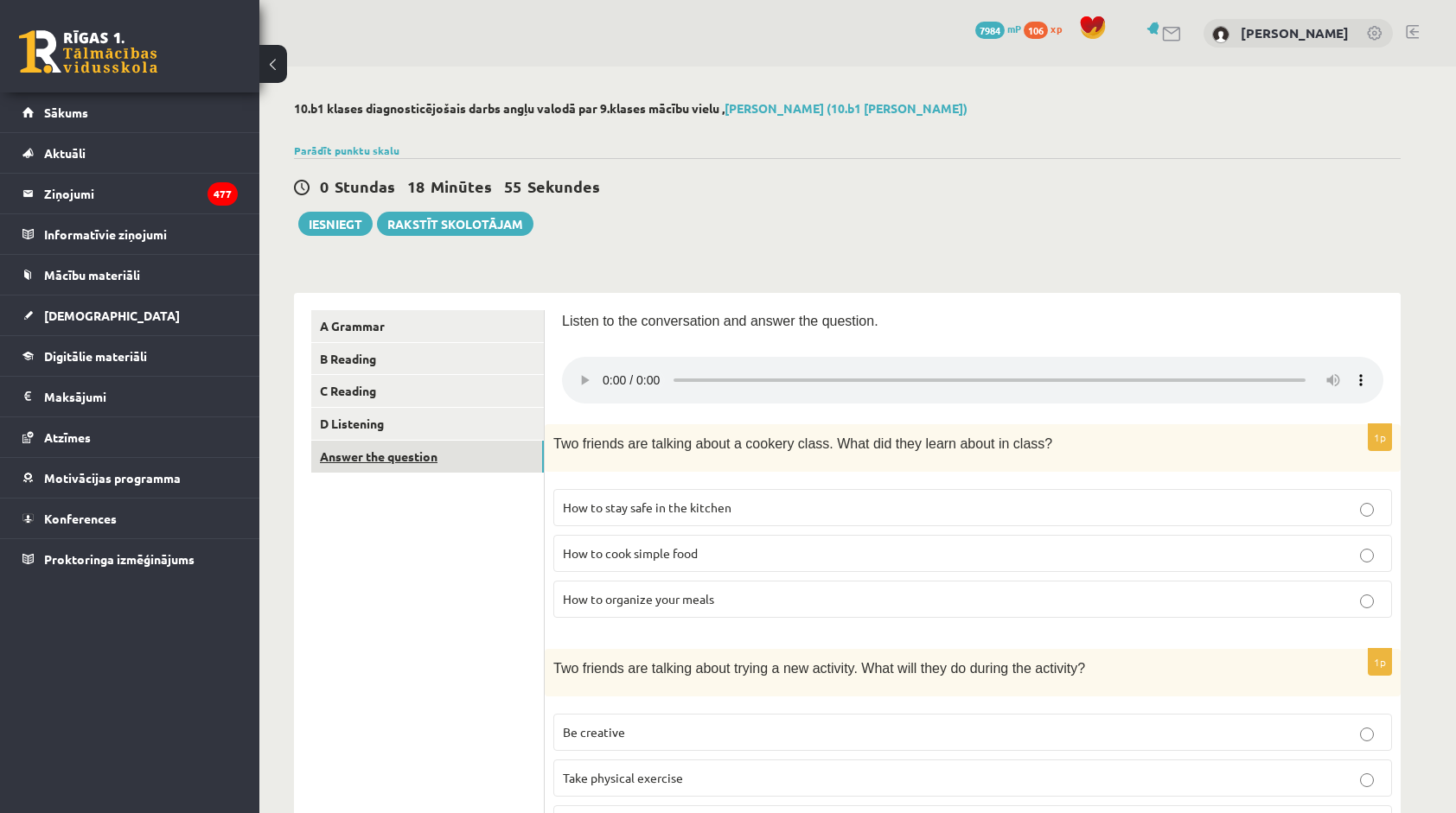
click at [479, 463] on link "Answer the question" at bounding box center [427, 456] width 232 height 32
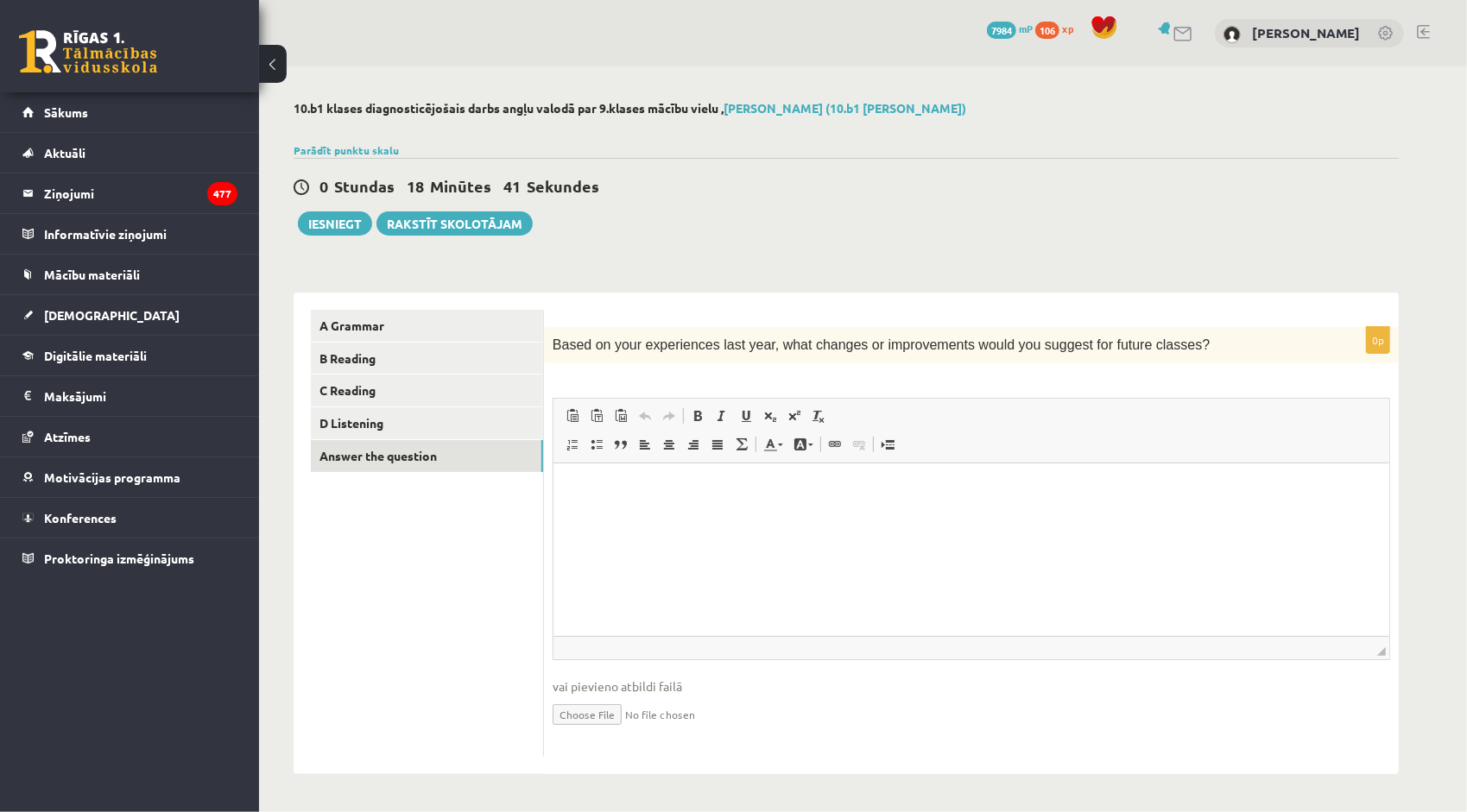
click at [599, 516] on html at bounding box center [971, 489] width 836 height 52
drag, startPoint x: 1156, startPoint y: 490, endPoint x: 1198, endPoint y: 492, distance: 42.0
click at [1198, 492] on p "**********" at bounding box center [971, 489] width 802 height 18
click at [1127, 486] on p "**********" at bounding box center [971, 489] width 802 height 18
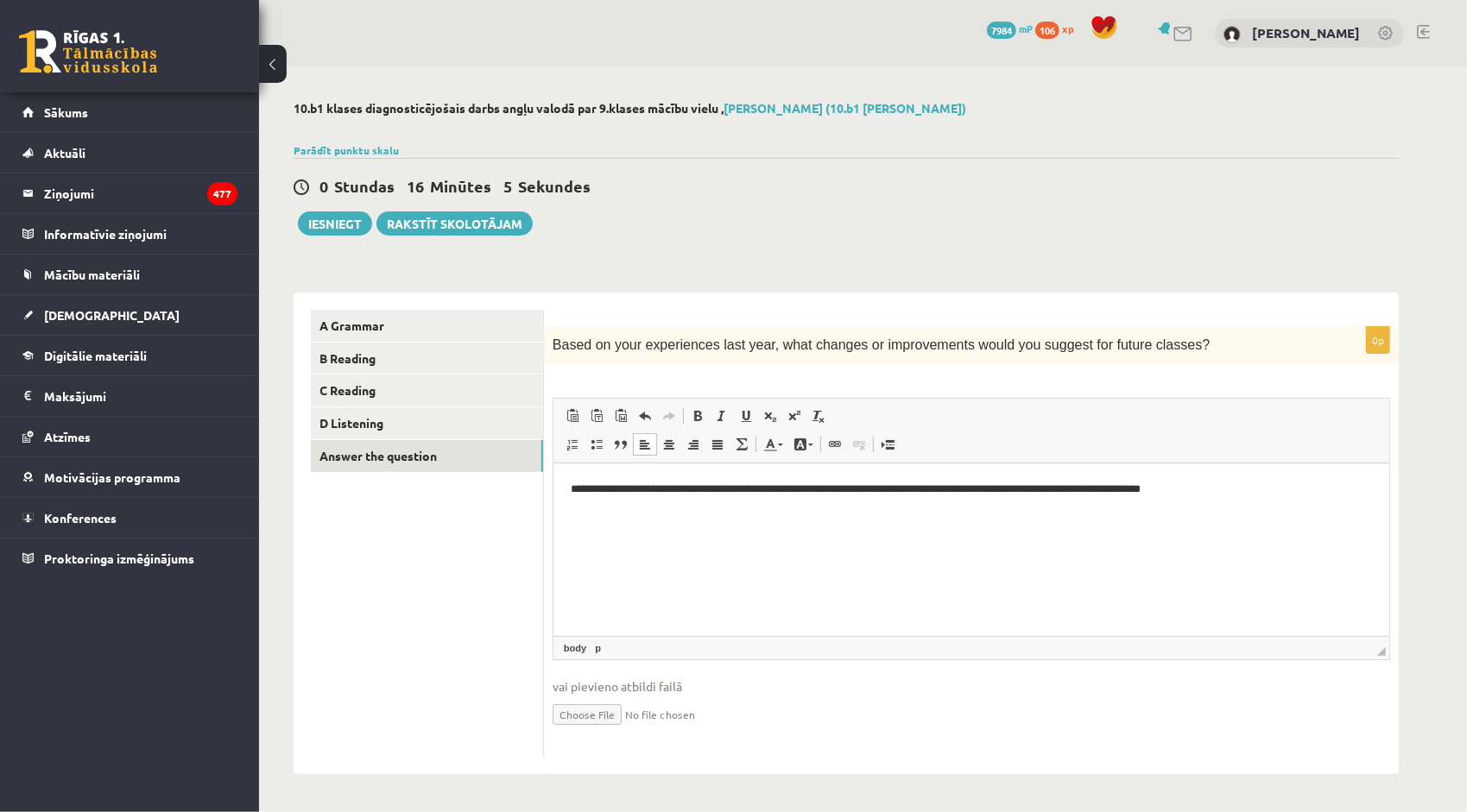
click at [1254, 499] on html "**********" at bounding box center [971, 489] width 836 height 52
click at [914, 485] on p "**********" at bounding box center [971, 489] width 802 height 18
click at [598, 490] on p "**********" at bounding box center [971, 489] width 802 height 18
drag, startPoint x: 984, startPoint y: 487, endPoint x: 1109, endPoint y: 497, distance: 125.4
click at [1109, 497] on p "**********" at bounding box center [971, 489] width 802 height 18
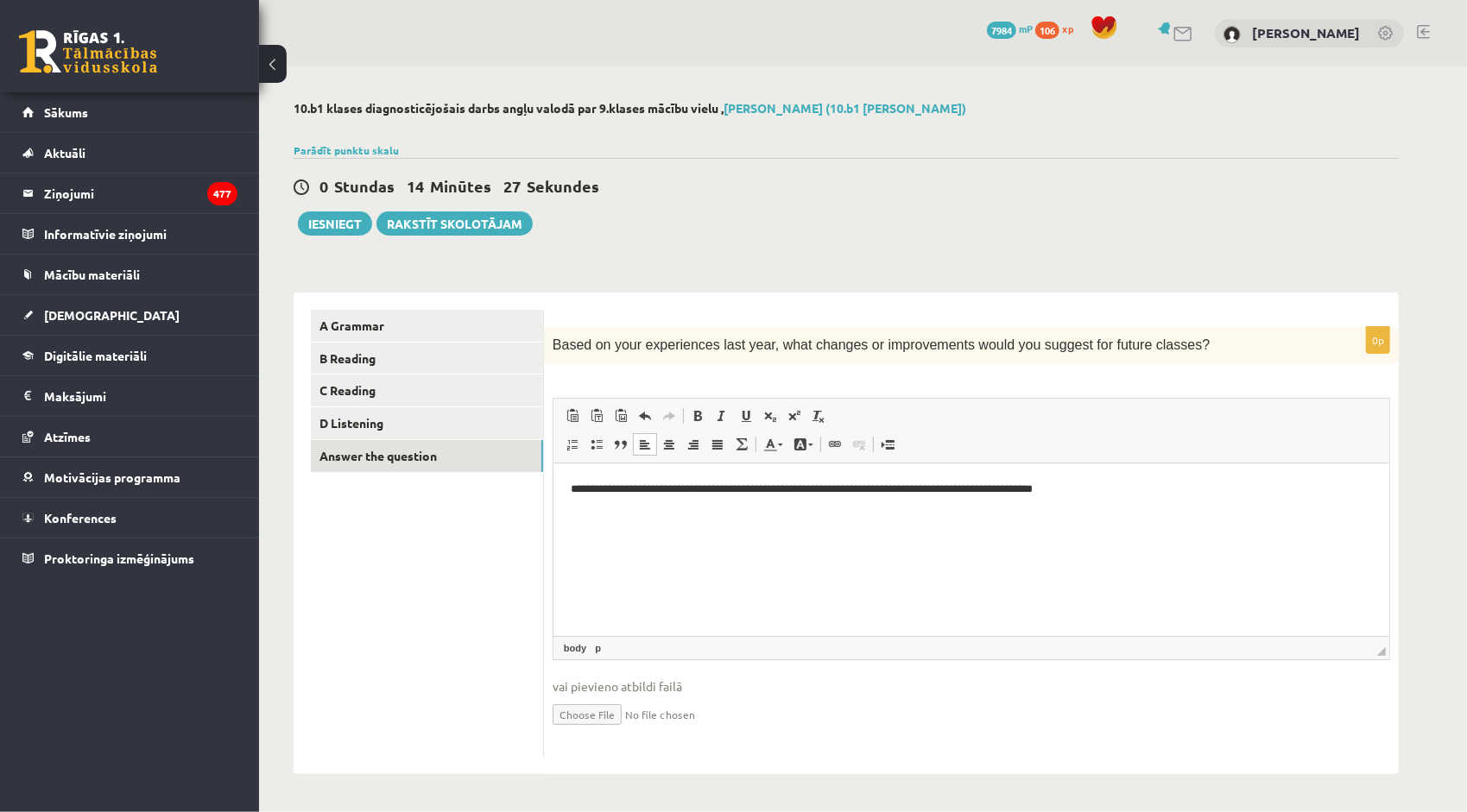
click at [1117, 499] on html "**********" at bounding box center [971, 489] width 836 height 52
click at [1132, 488] on p "**********" at bounding box center [971, 489] width 802 height 18
click at [1307, 487] on p "**********" at bounding box center [971, 489] width 802 height 18
click at [793, 534] on html "**********" at bounding box center [971, 498] width 836 height 70
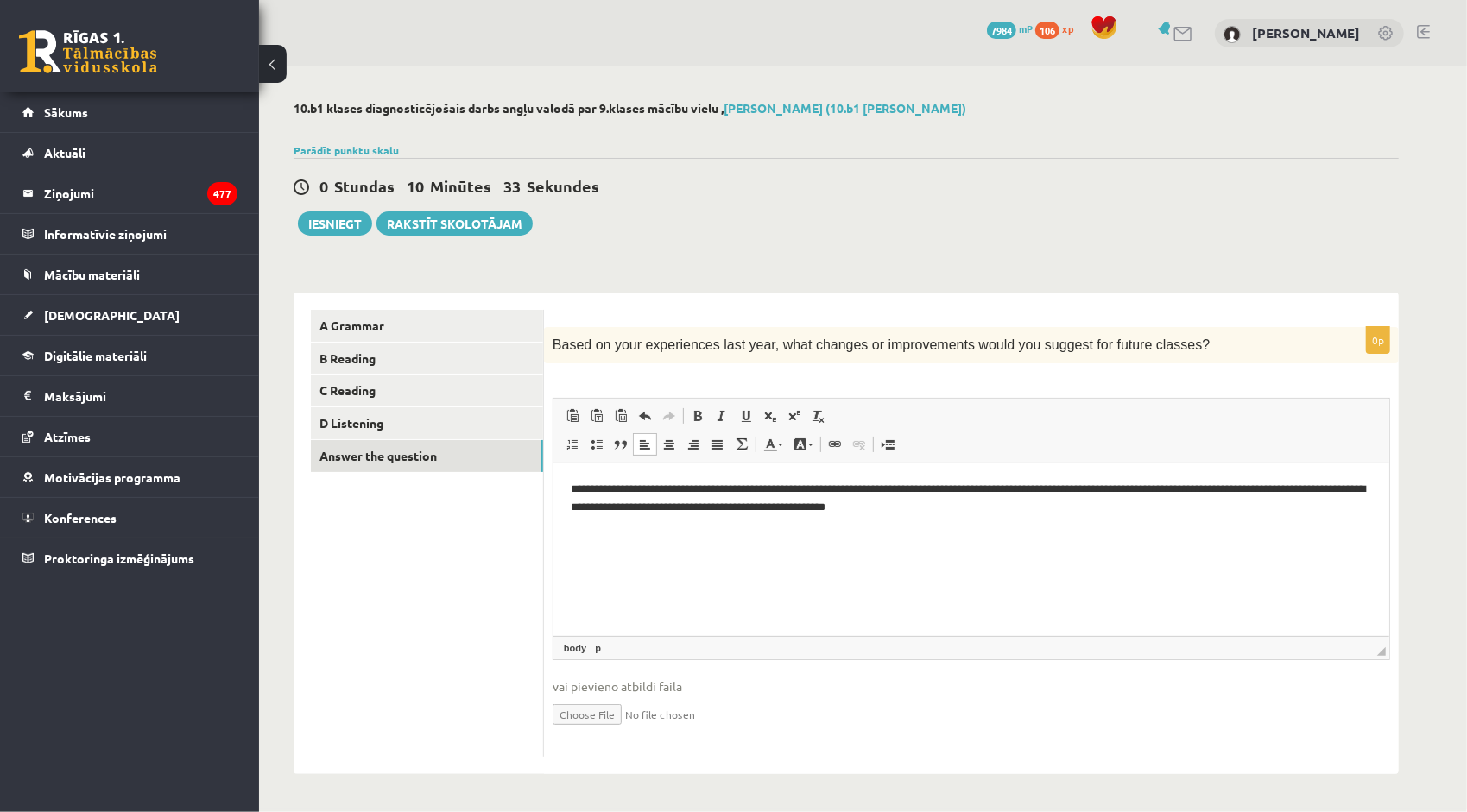
click at [801, 504] on p "**********" at bounding box center [971, 498] width 802 height 37
drag, startPoint x: 1043, startPoint y: 507, endPoint x: 1081, endPoint y: 507, distance: 38.0
click at [1081, 507] on p "**********" at bounding box center [971, 498] width 802 height 37
click at [1064, 528] on html "**********" at bounding box center [971, 498] width 836 height 70
drag, startPoint x: 1059, startPoint y: 504, endPoint x: 1087, endPoint y: 504, distance: 28.0
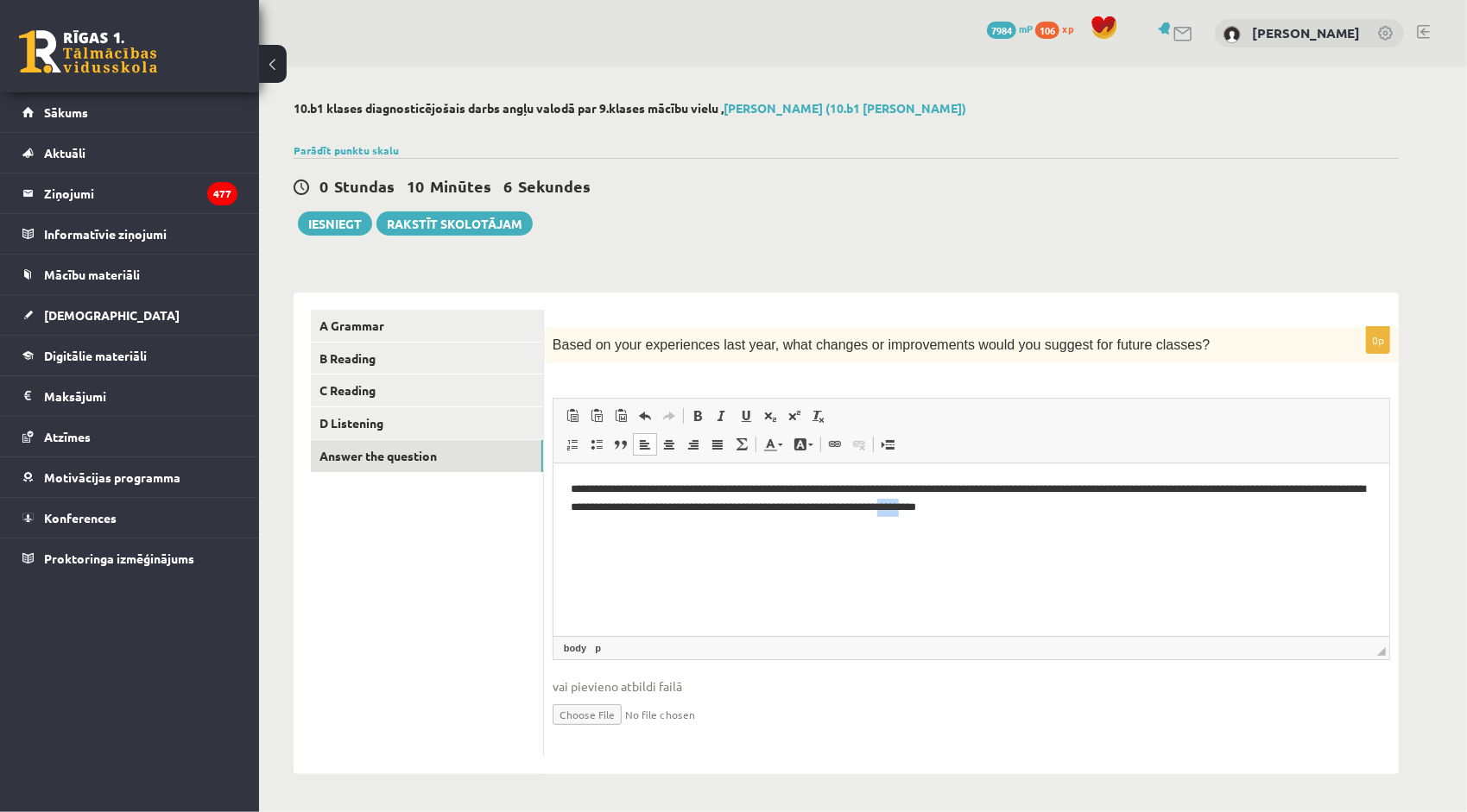
click at [1087, 504] on p "**********" at bounding box center [971, 498] width 802 height 37
click at [1107, 516] on html "**********" at bounding box center [971, 498] width 836 height 70
click at [1222, 512] on p "**********" at bounding box center [971, 498] width 802 height 37
click at [1266, 518] on html "**********" at bounding box center [971, 498] width 836 height 70
click at [1344, 485] on p "**********" at bounding box center [971, 498] width 802 height 37
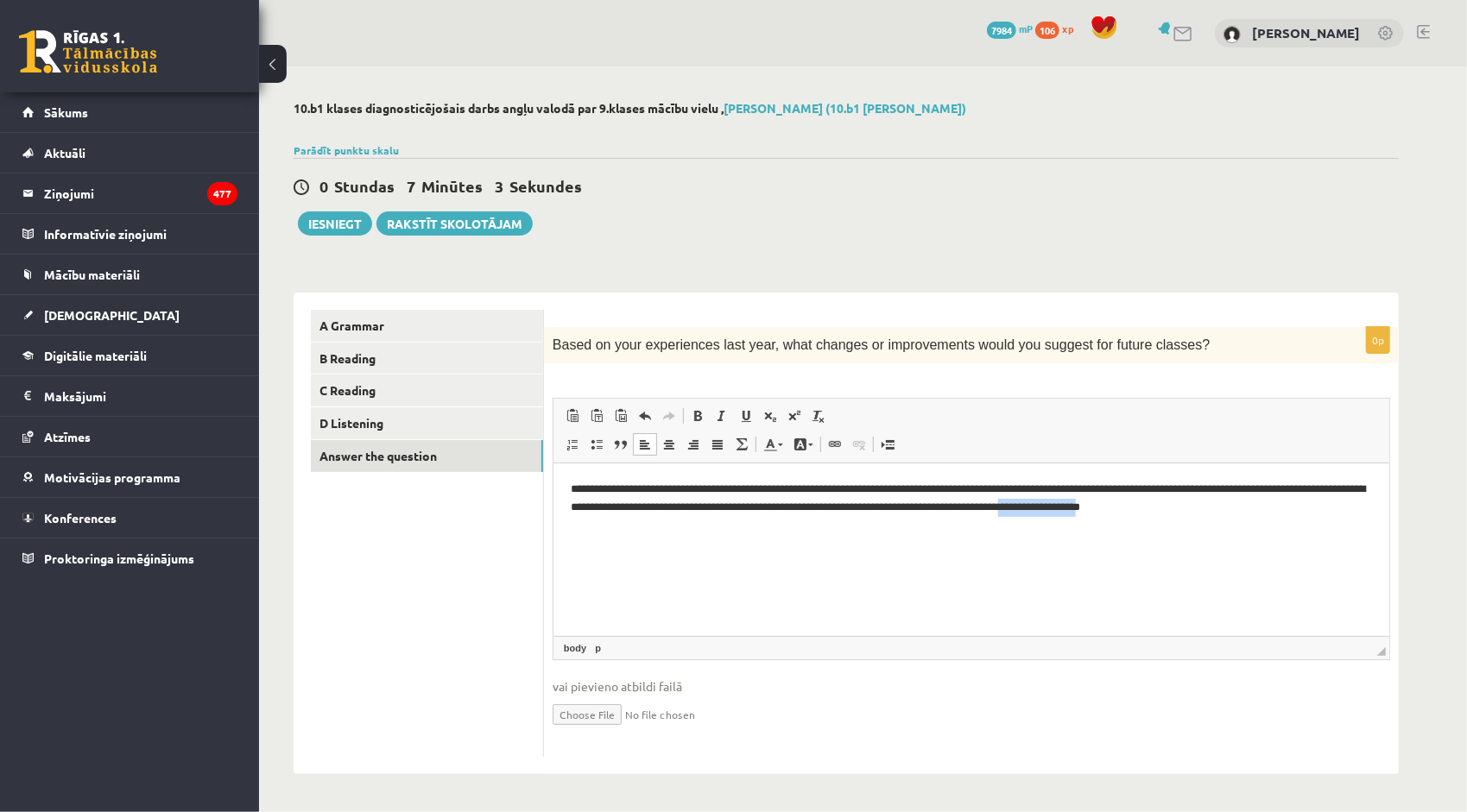
drag, startPoint x: 1199, startPoint y: 505, endPoint x: 1283, endPoint y: 512, distance: 84.3
click at [1283, 512] on p "**********" at bounding box center [971, 498] width 802 height 37
click at [1395, 531] on div "**********" at bounding box center [971, 542] width 855 height 430
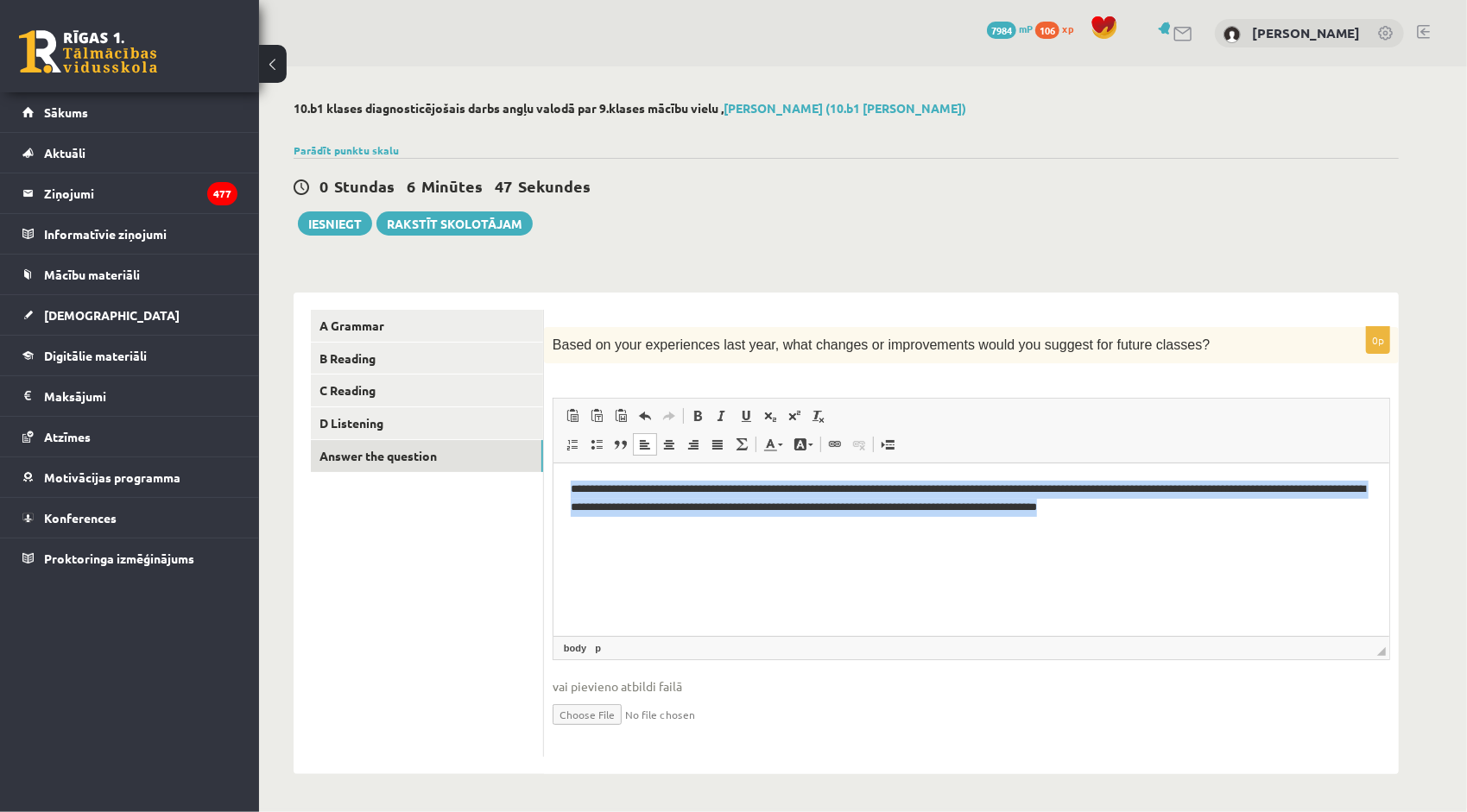
drag, startPoint x: 569, startPoint y: 488, endPoint x: 1263, endPoint y: 537, distance: 695.7
click at [1263, 534] on html "**********" at bounding box center [971, 498] width 836 height 70
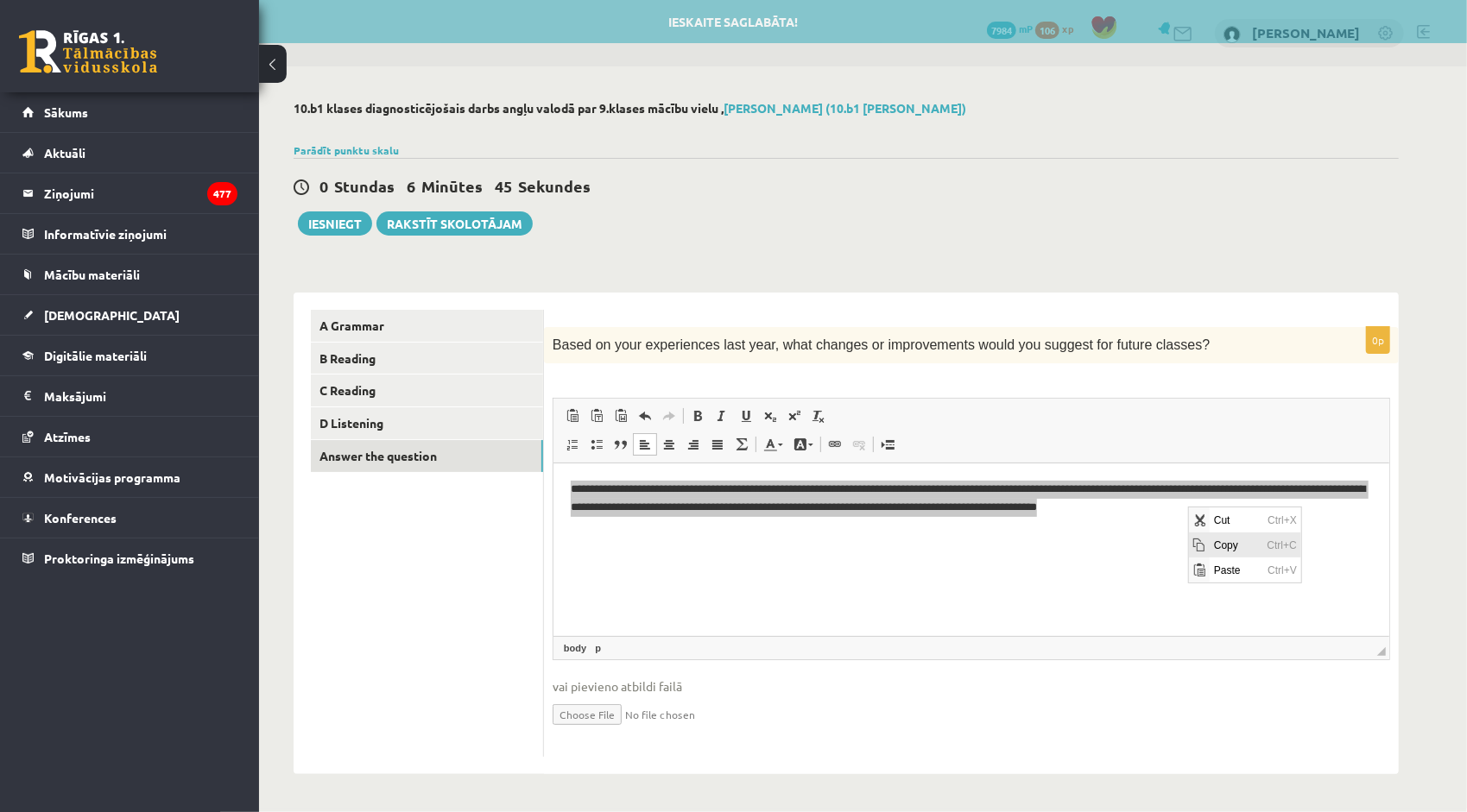
click at [1216, 548] on span "Copy" at bounding box center [1235, 545] width 53 height 25
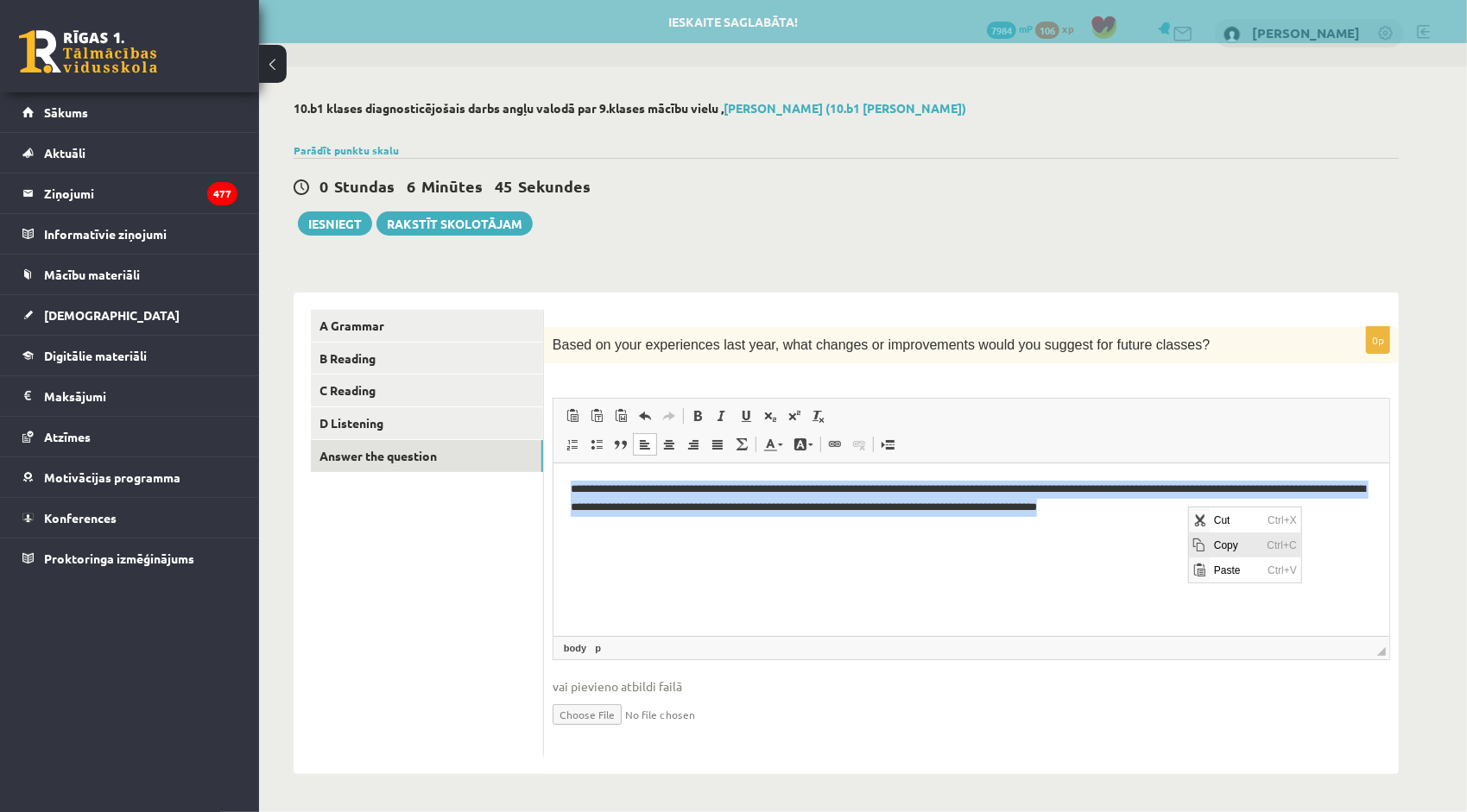
copy p "**********"
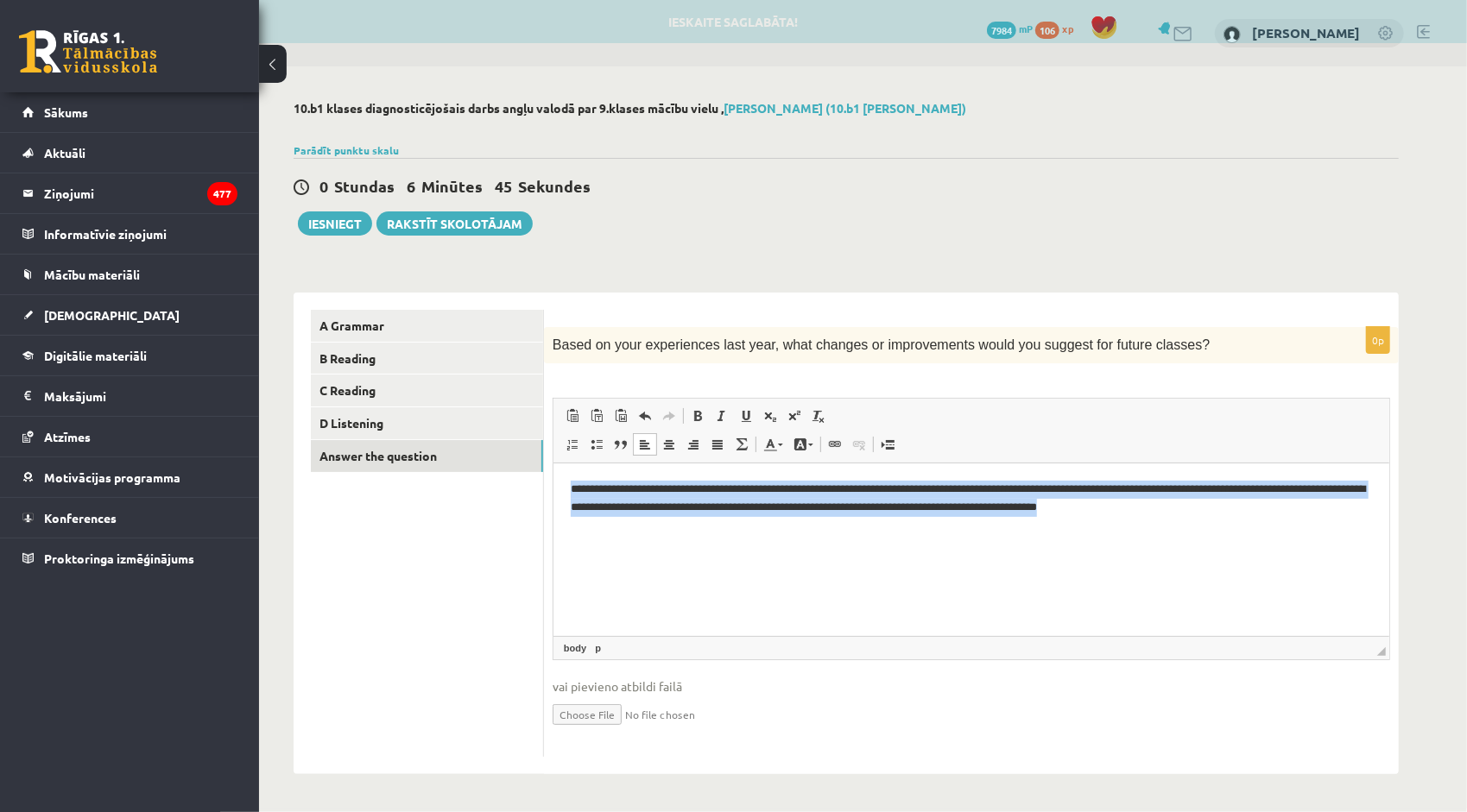
click at [1222, 534] on html "**********" at bounding box center [971, 498] width 836 height 70
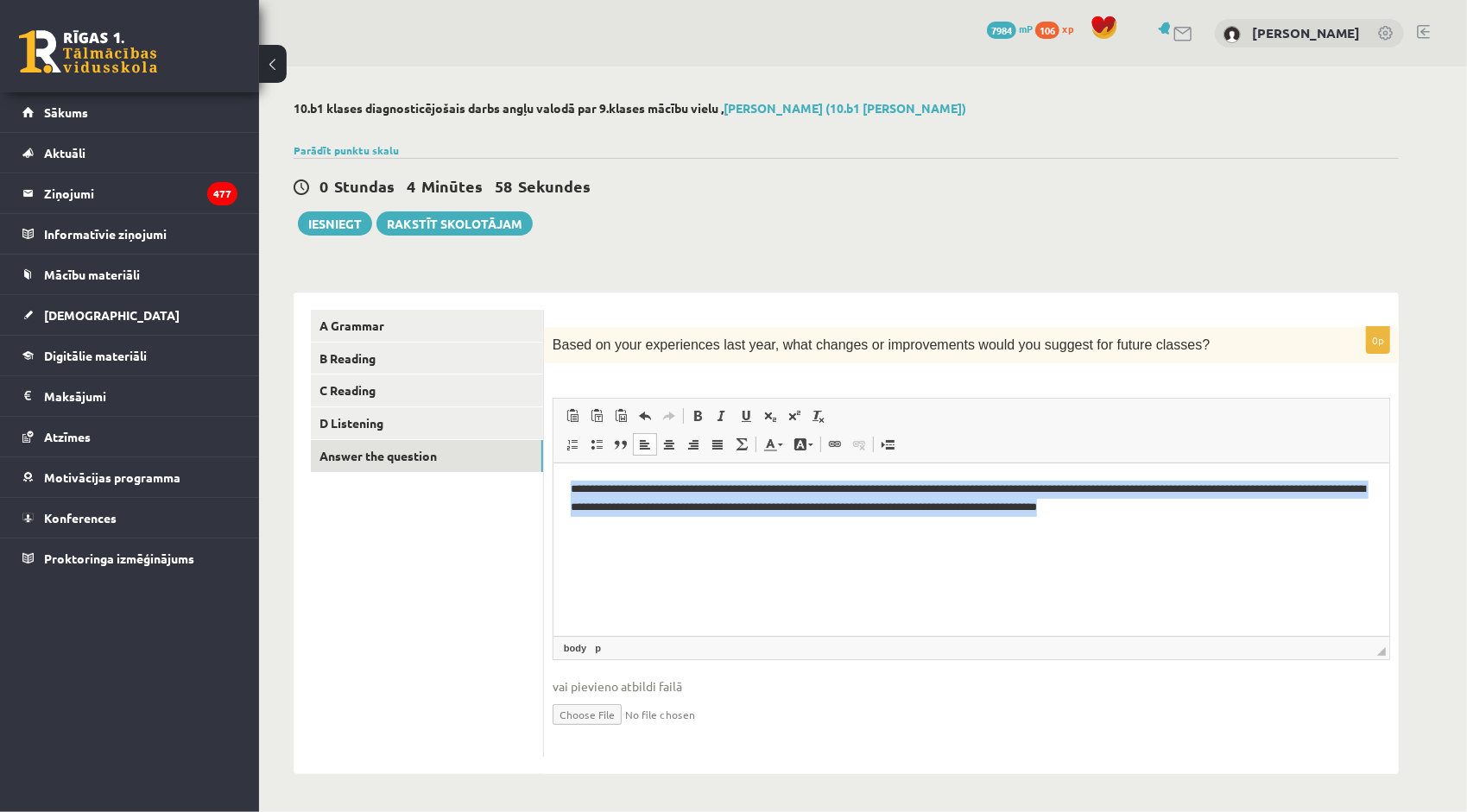
drag, startPoint x: 570, startPoint y: 488, endPoint x: 1357, endPoint y: 531, distance: 788.2
click at [1357, 531] on html "**********" at bounding box center [971, 498] width 836 height 70
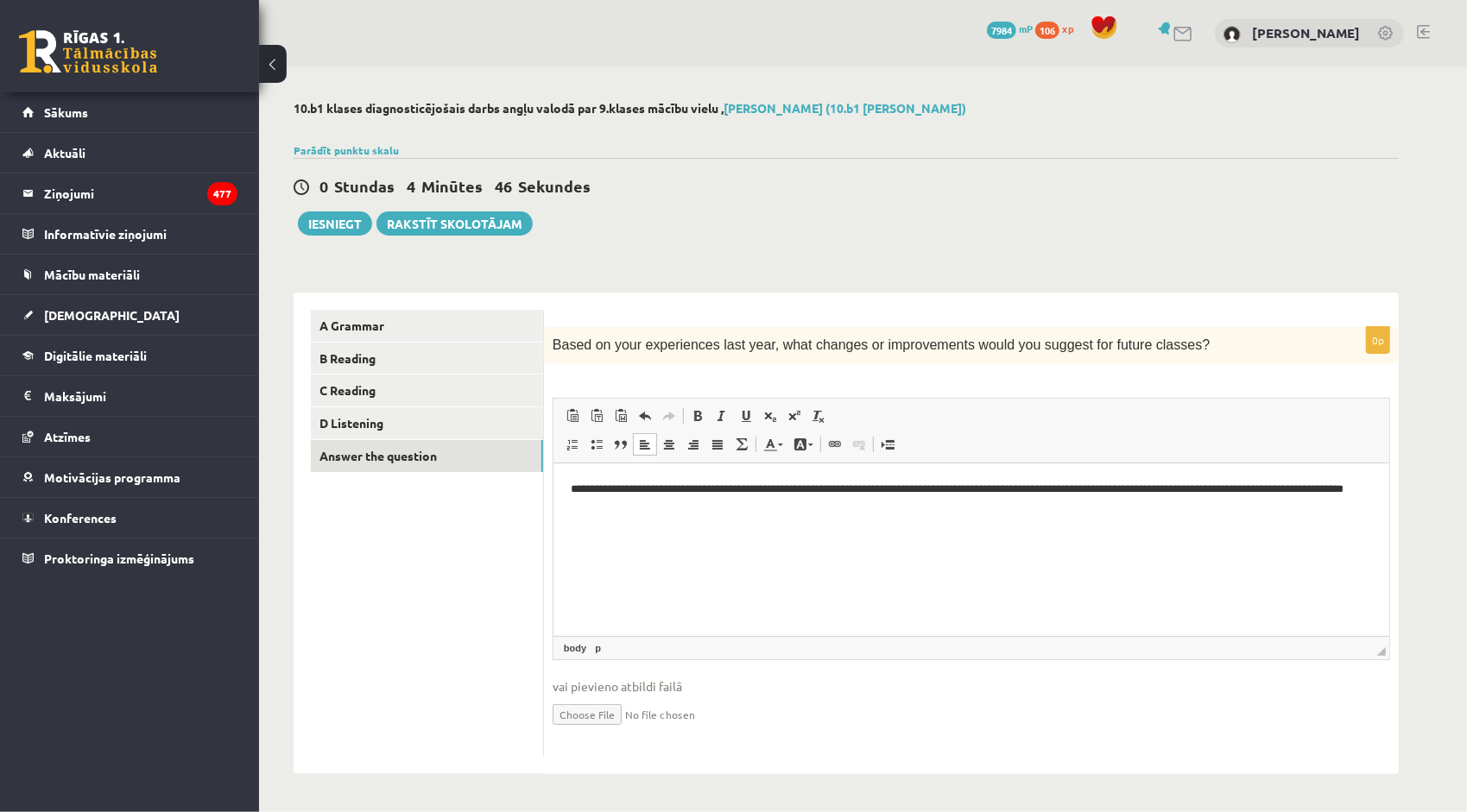
click at [1246, 269] on div "10.b1 klases diagnosticējošais darbs angļu valodā par 9.klases mācību vielu , E…" at bounding box center [845, 438] width 1174 height 743
click at [366, 416] on link "D Listening" at bounding box center [427, 423] width 232 height 32
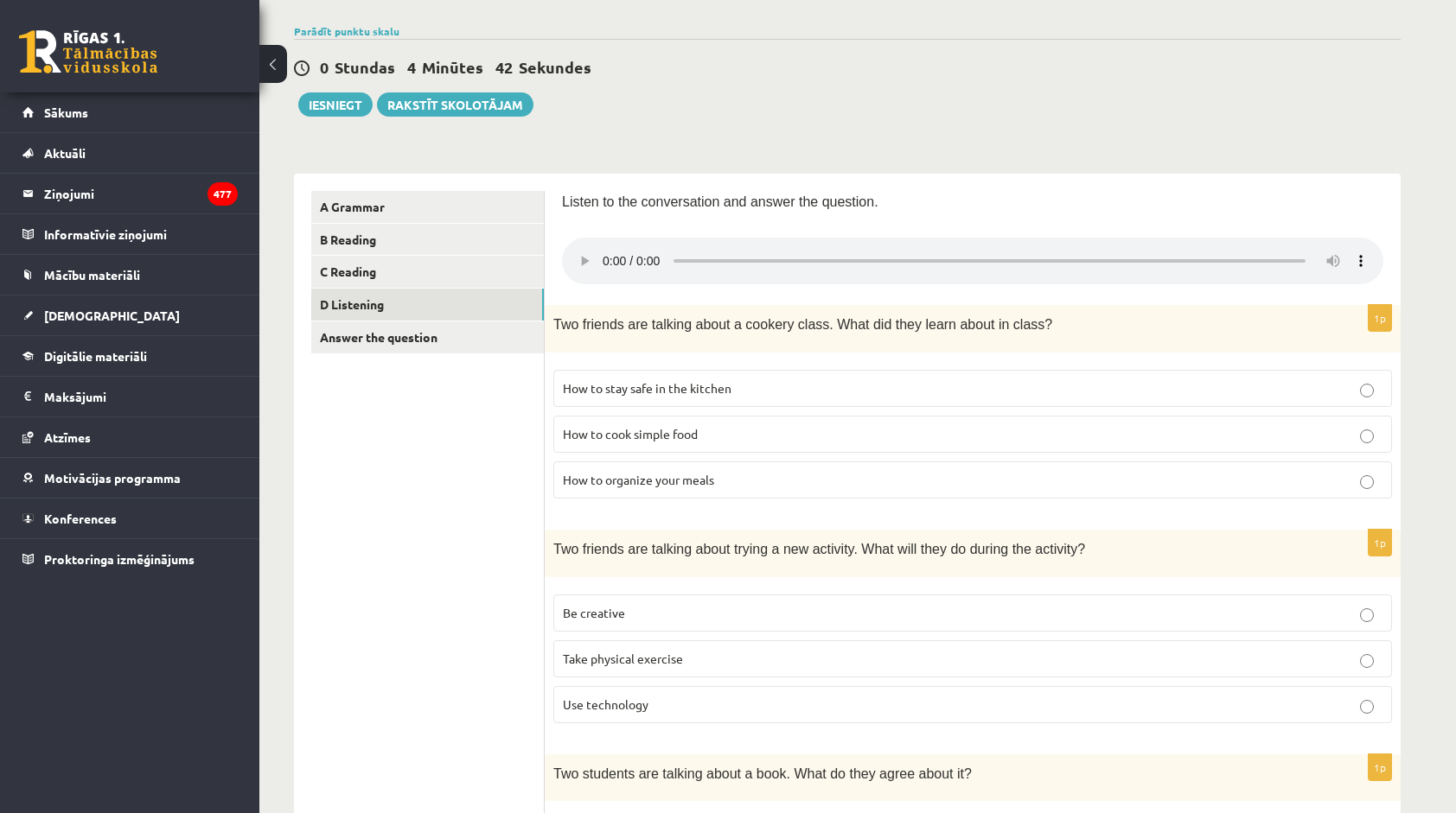
scroll to position [117, 0]
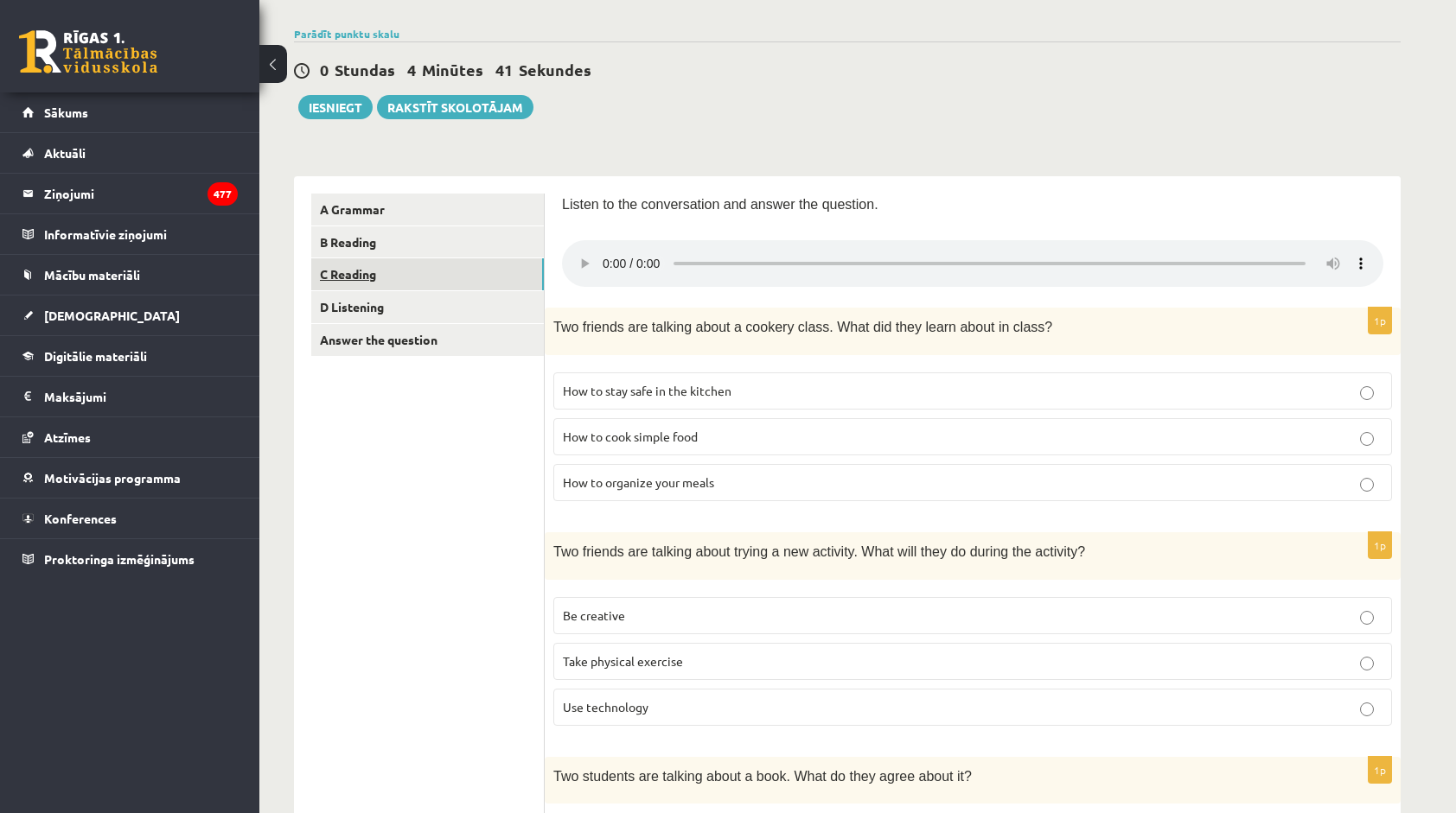
click at [330, 280] on link "C Reading" at bounding box center [427, 275] width 232 height 32
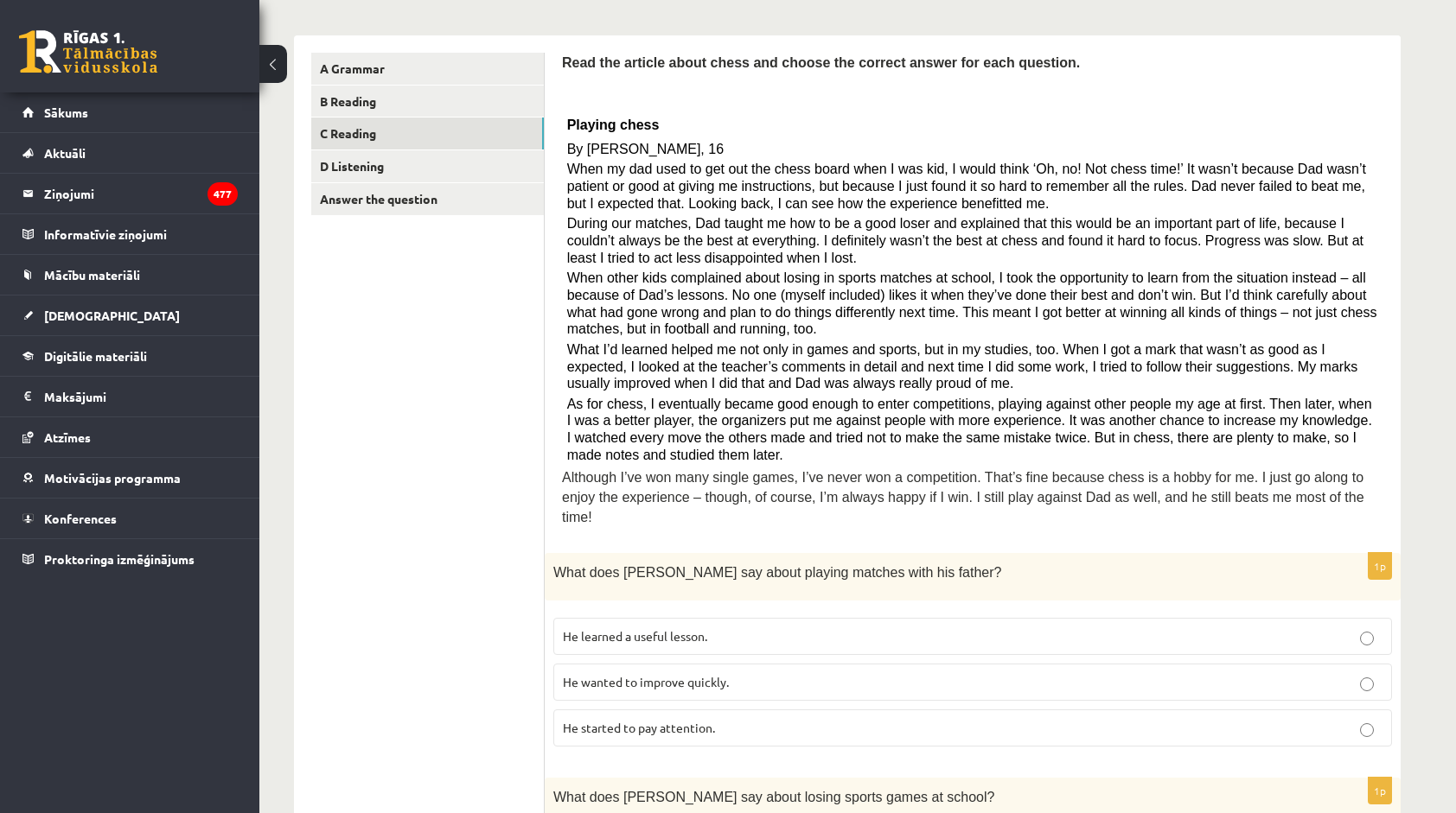
scroll to position [47, 0]
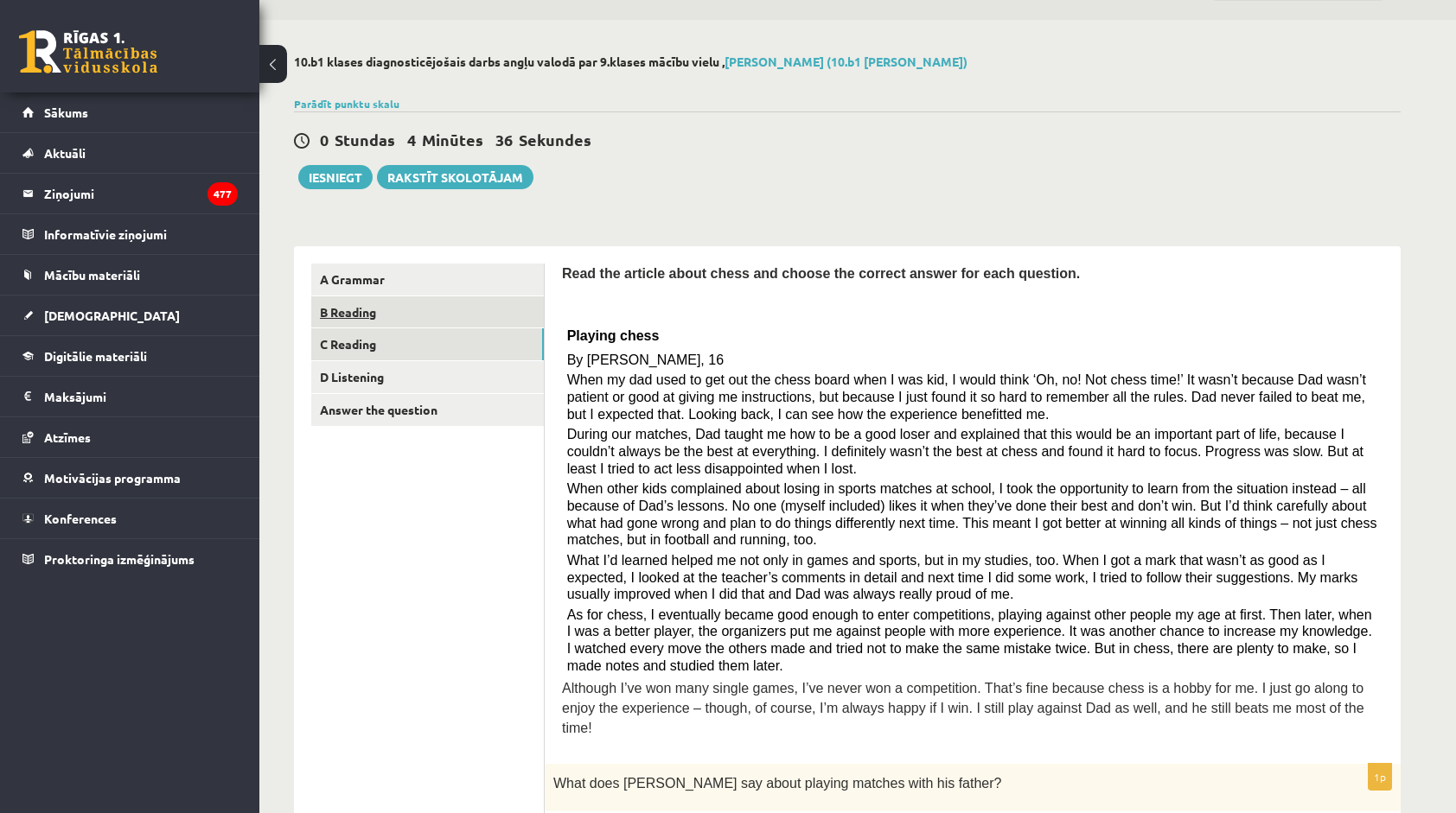
click at [441, 318] on link "B Reading" at bounding box center [427, 312] width 232 height 32
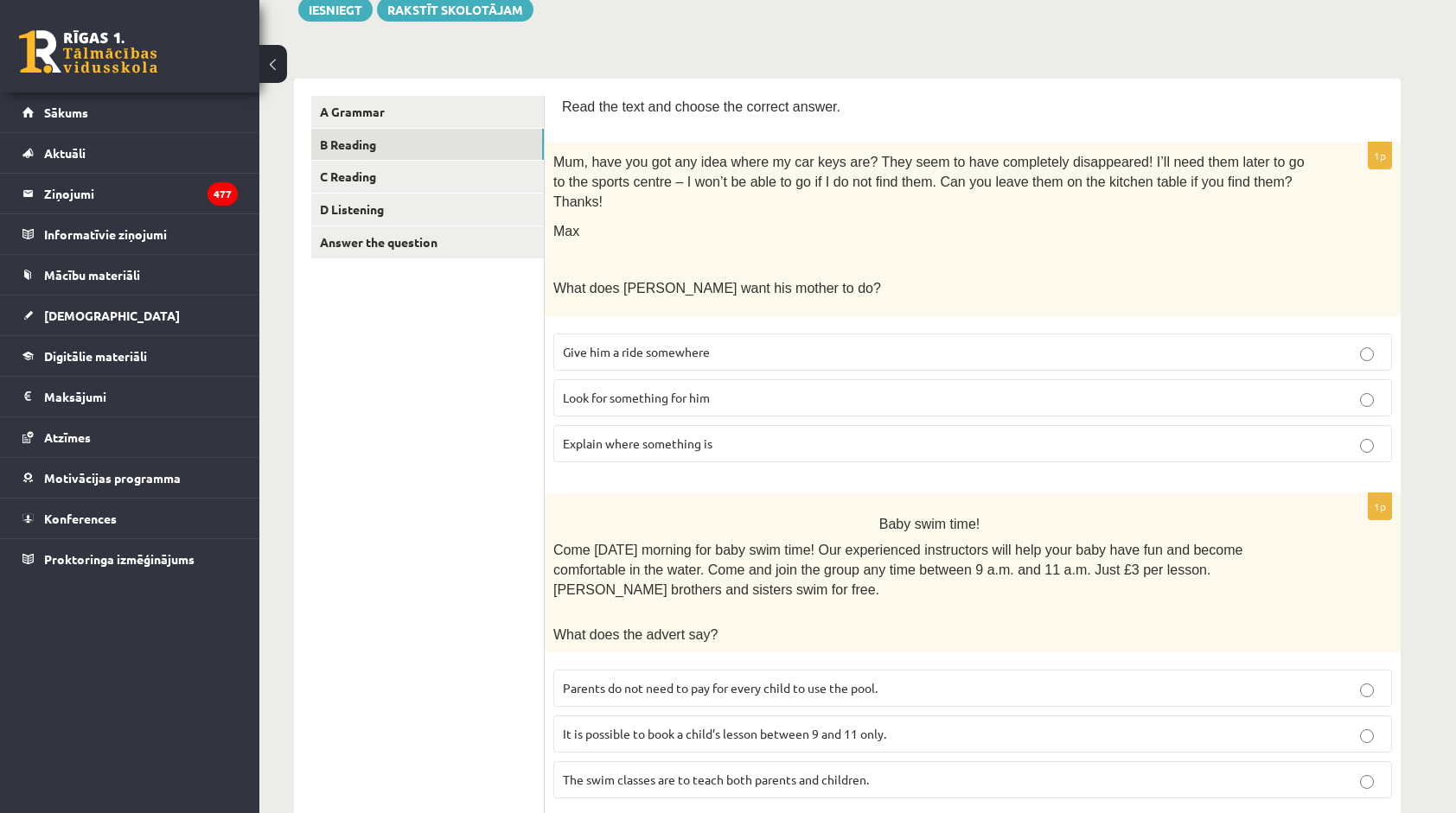
scroll to position [0, 0]
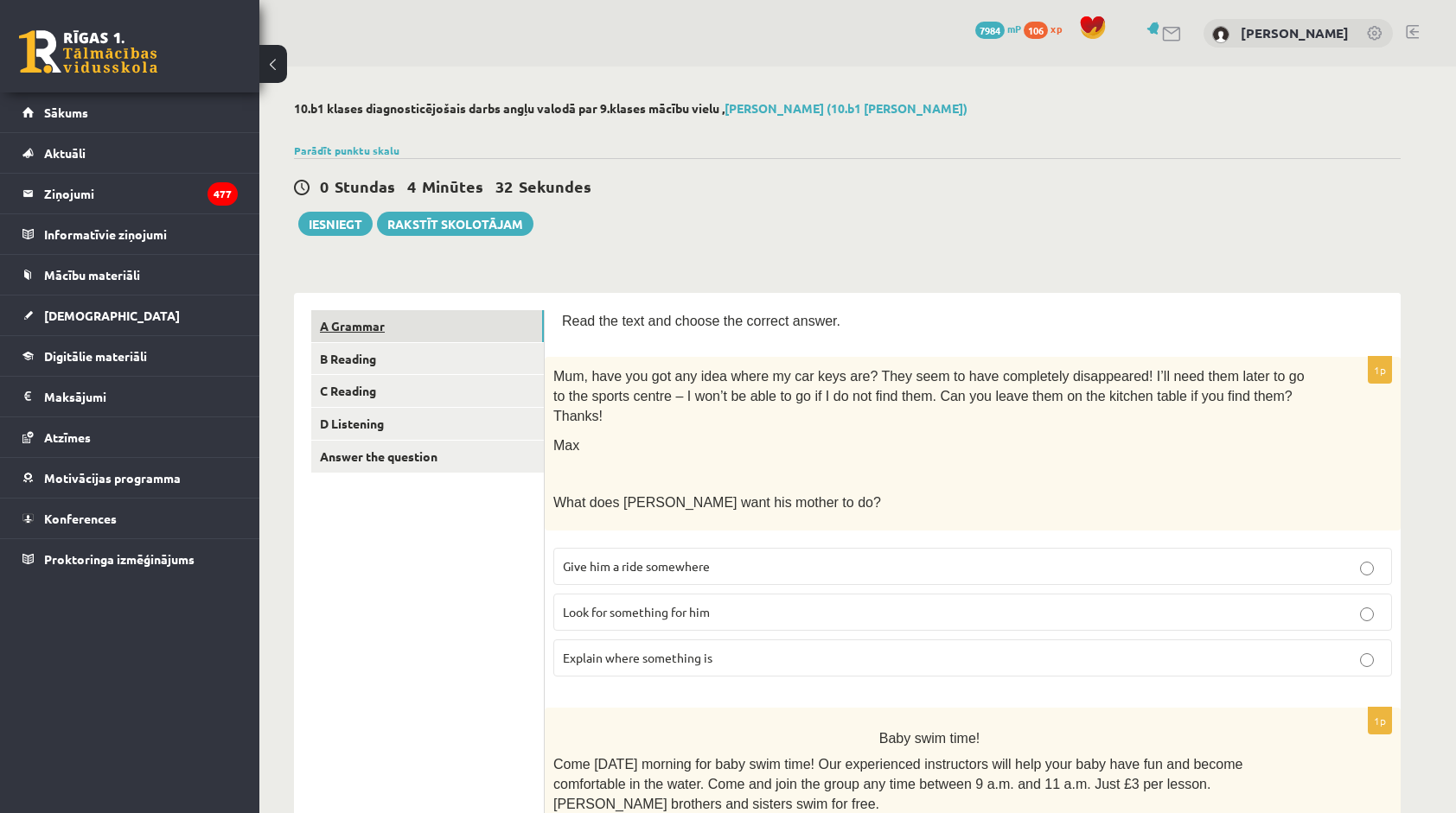
click at [500, 328] on link "A Grammar" at bounding box center [427, 326] width 232 height 32
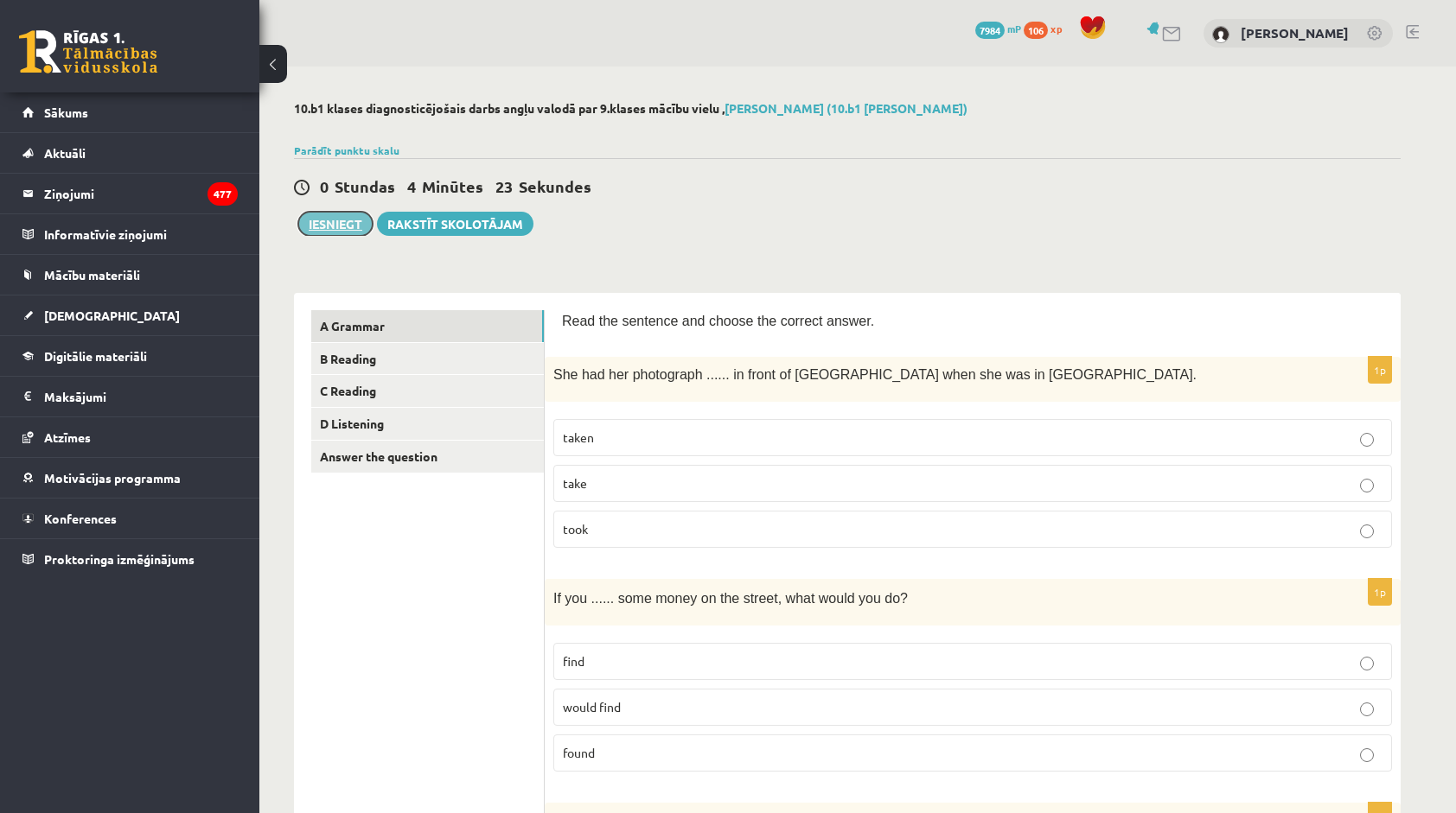
click at [314, 216] on button "Iesniegt" at bounding box center [335, 224] width 74 height 24
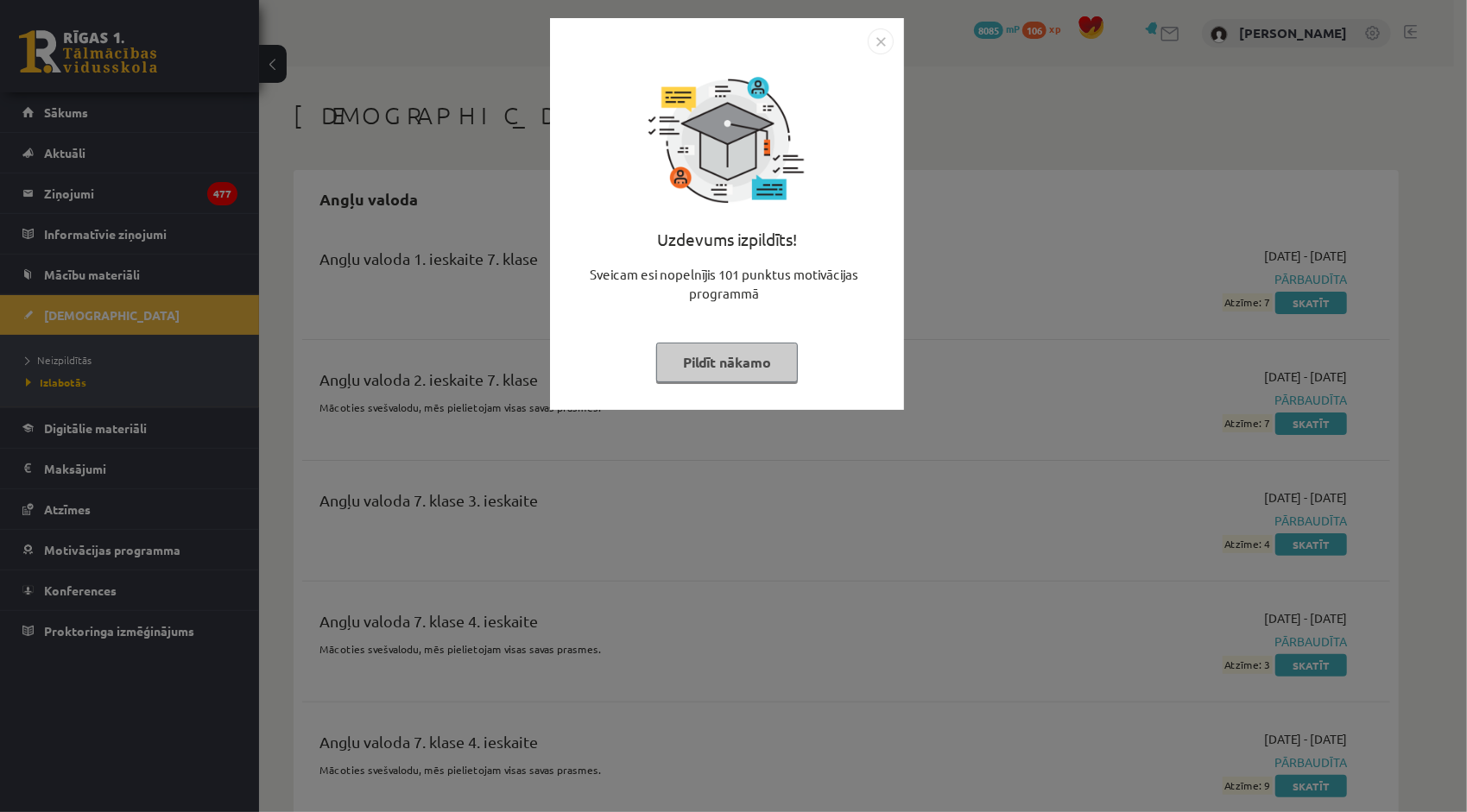
click at [877, 34] on img "Close" at bounding box center [881, 42] width 26 height 26
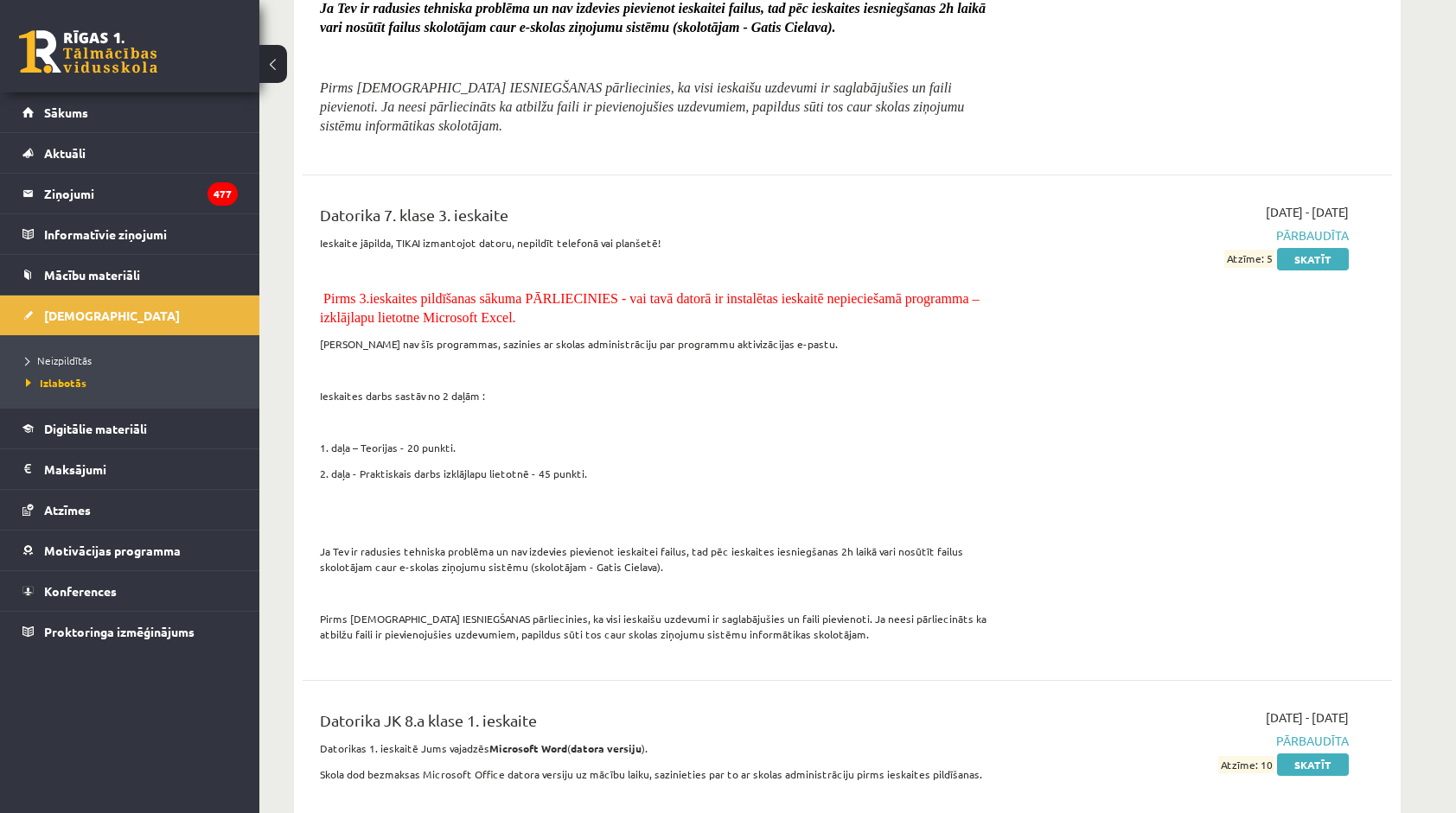
scroll to position [4839, 0]
click at [153, 127] on link "Sākums" at bounding box center [130, 112] width 215 height 40
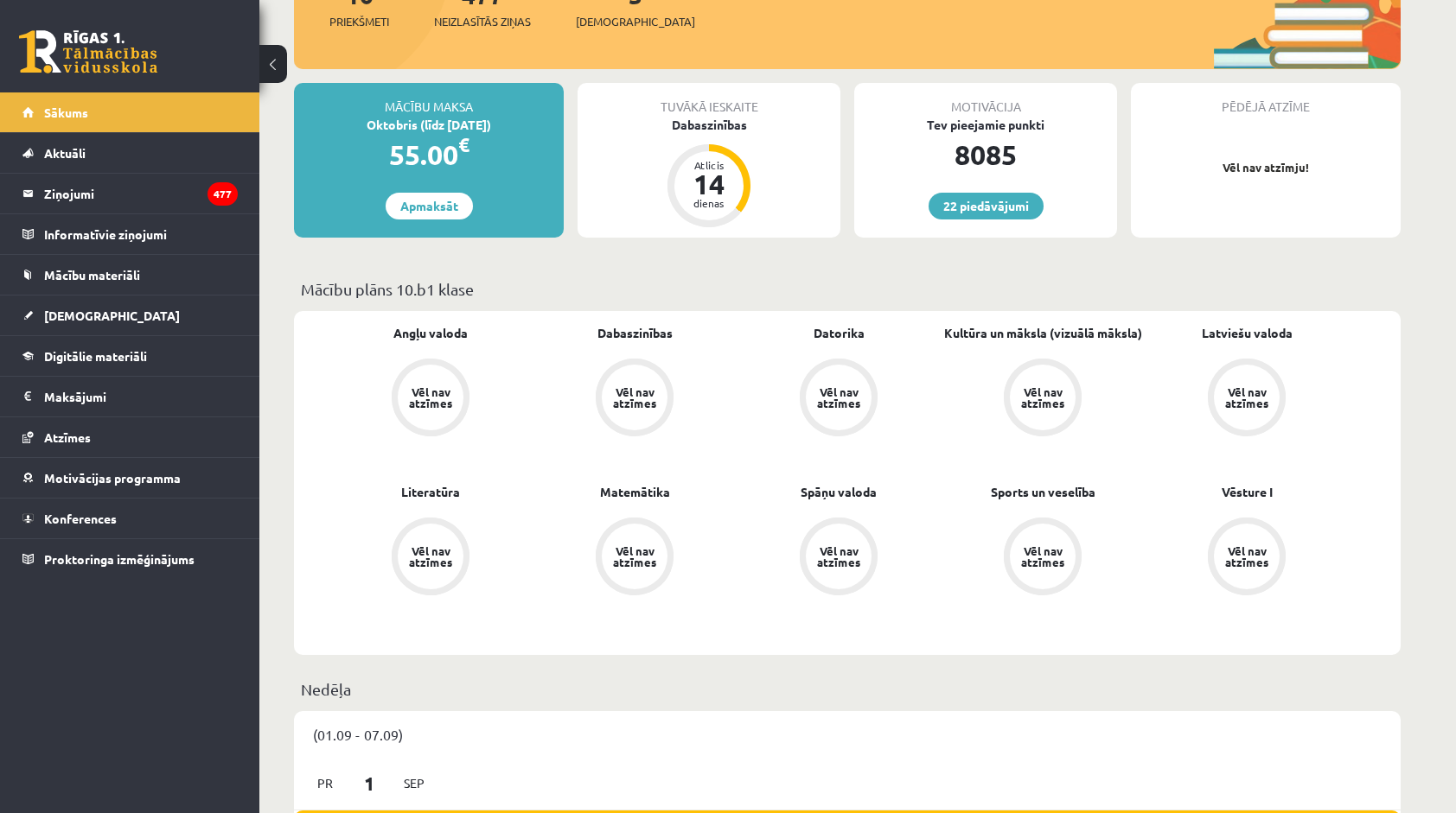
scroll to position [259, 0]
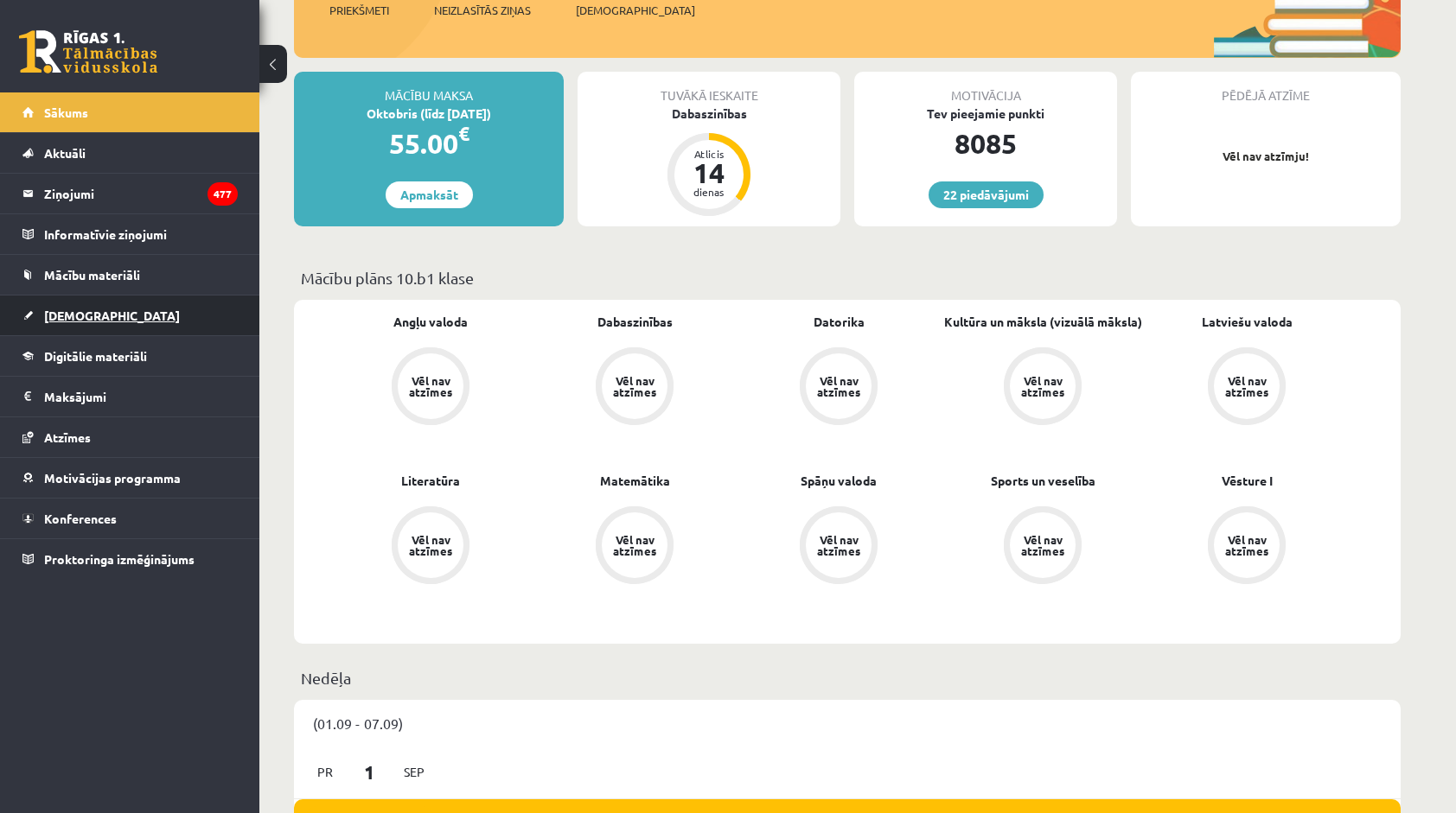
click at [123, 315] on link "[DEMOGRAPHIC_DATA]" at bounding box center [130, 315] width 215 height 40
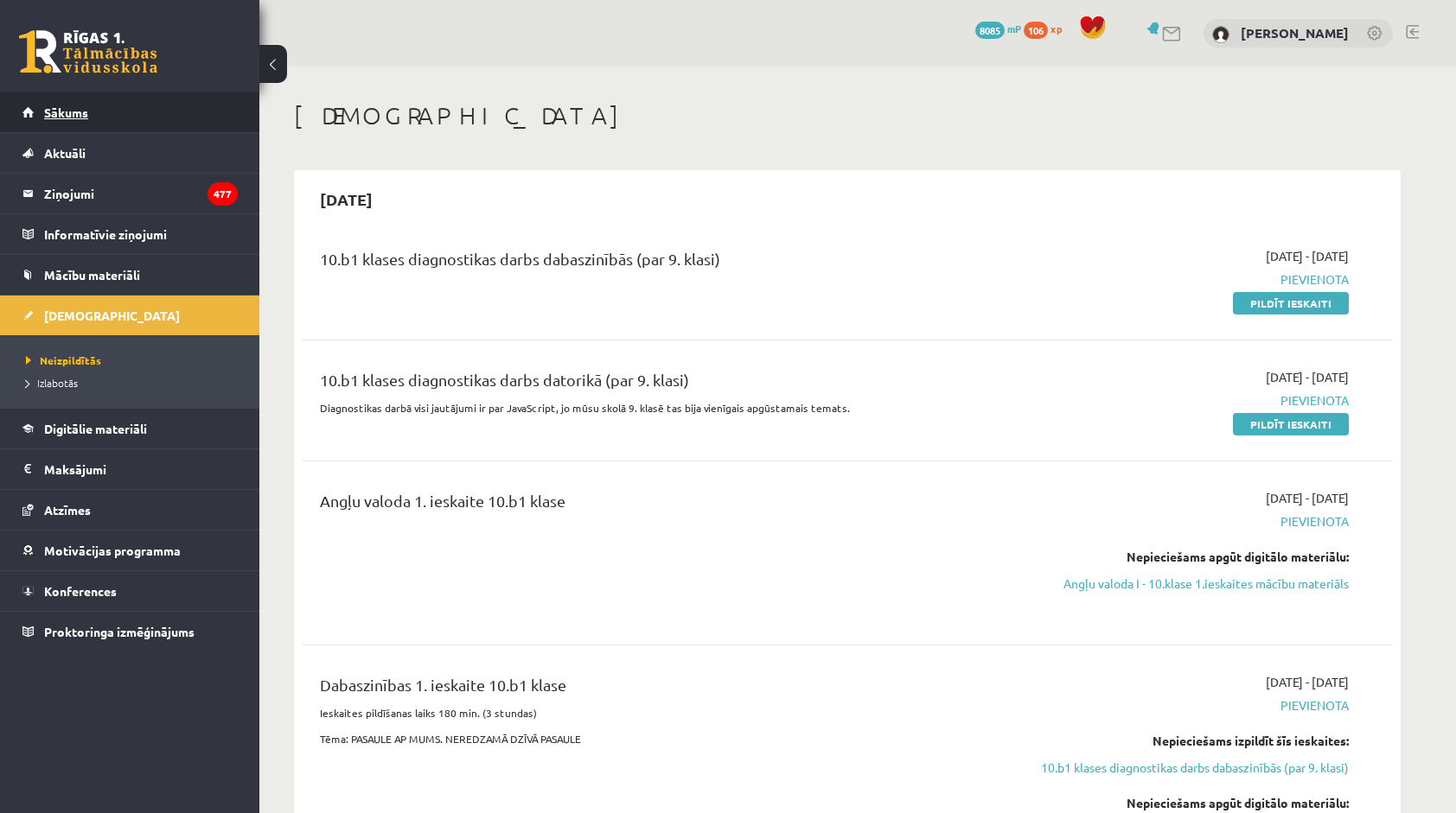
click at [141, 116] on link "Sākums" at bounding box center [130, 112] width 215 height 40
